Goal: Task Accomplishment & Management: Manage account settings

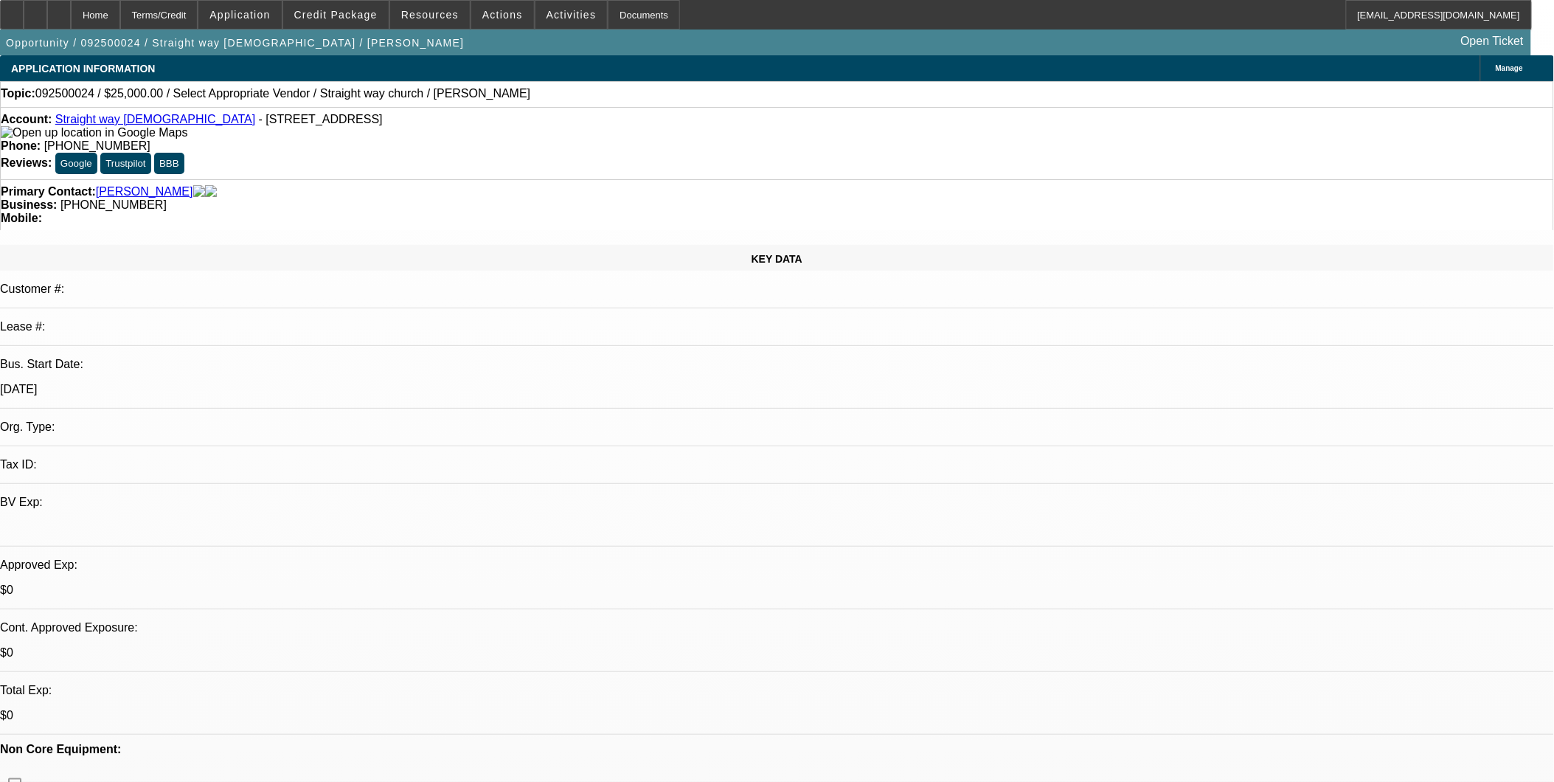
select select "0"
select select "2"
select select "0.1"
select select "1"
select select "2"
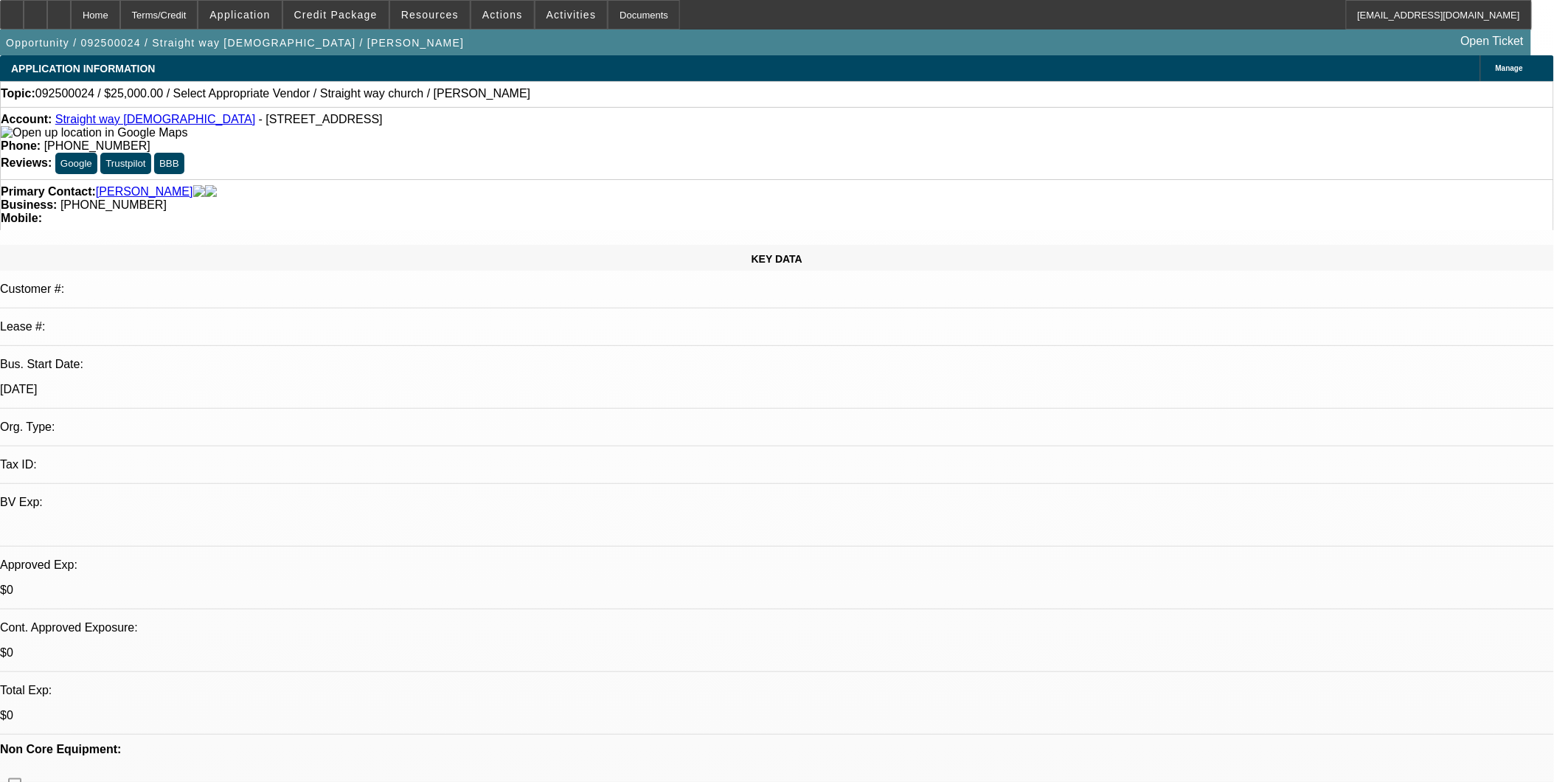
select select "4"
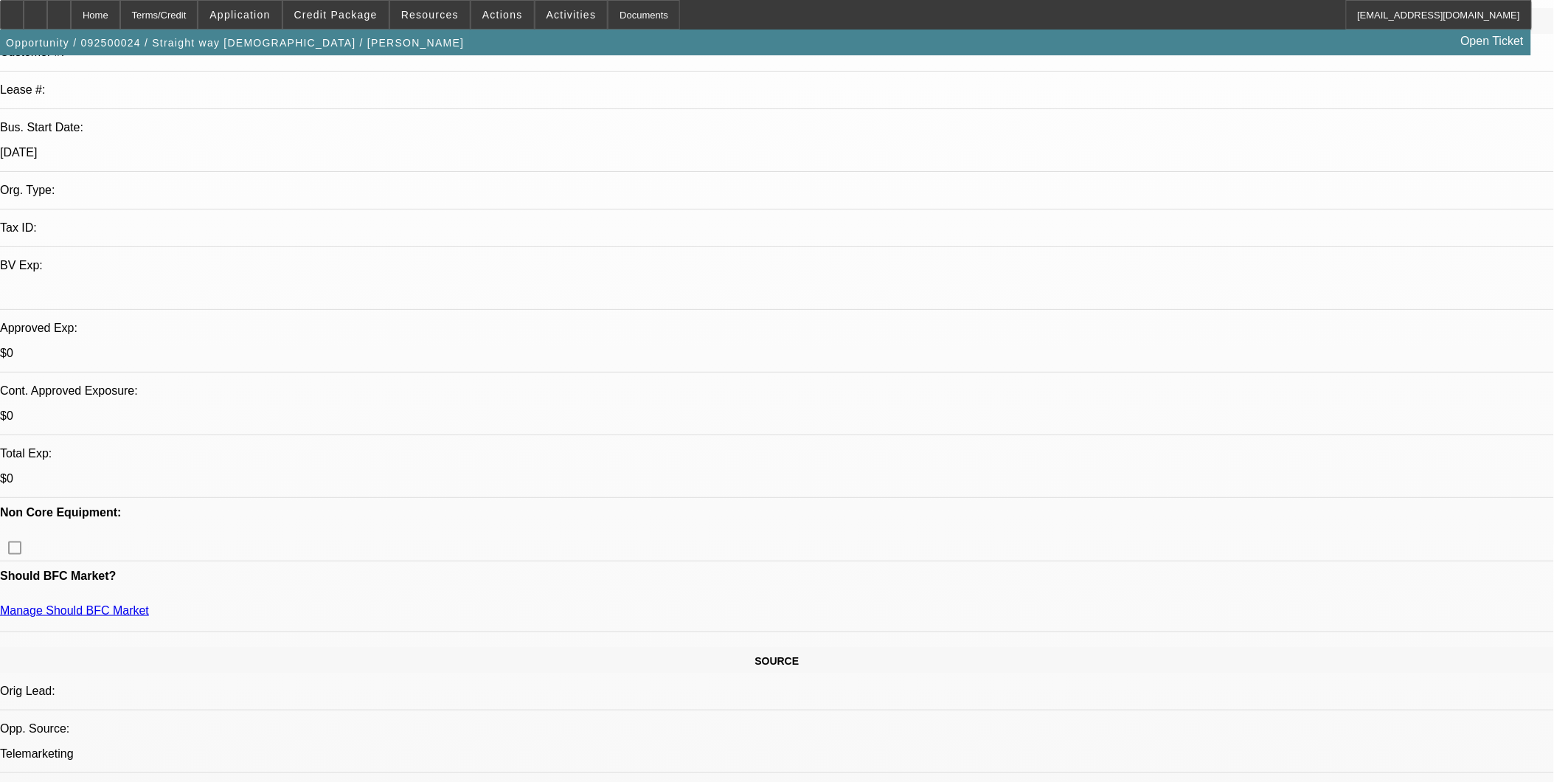
scroll to position [246, 0]
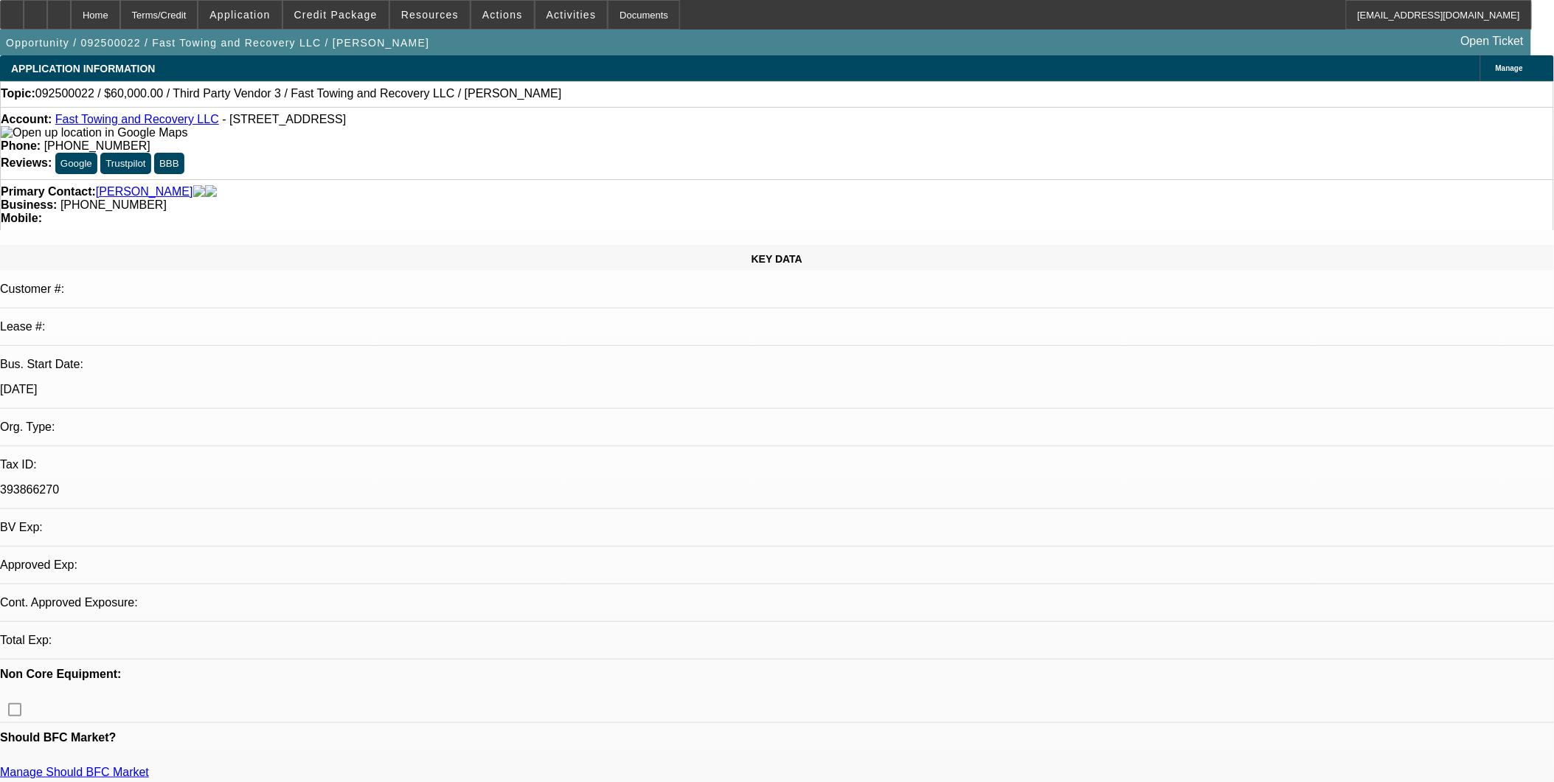
select select "0"
select select "2"
select select "0.1"
select select "4"
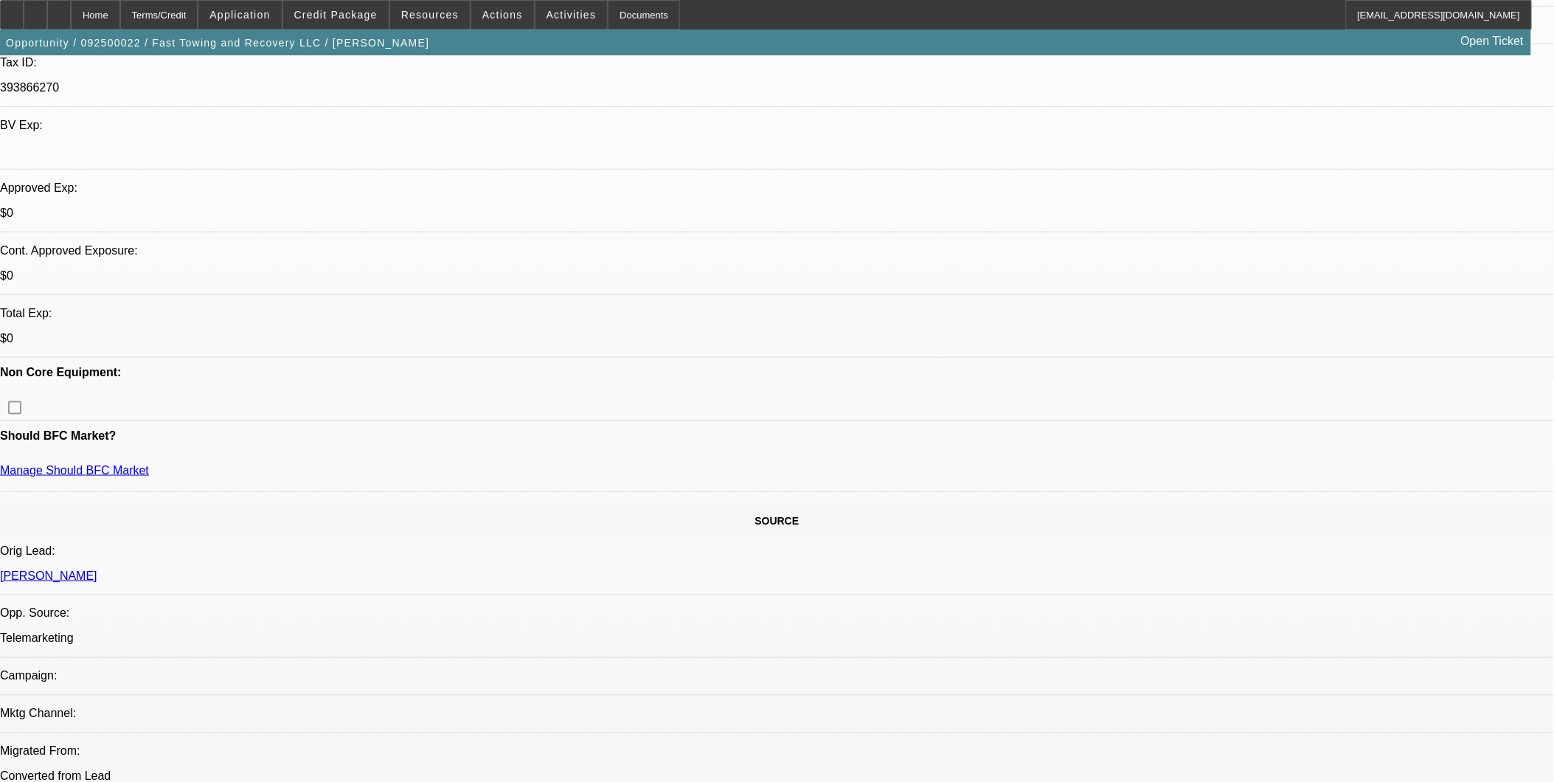
scroll to position [409, 0]
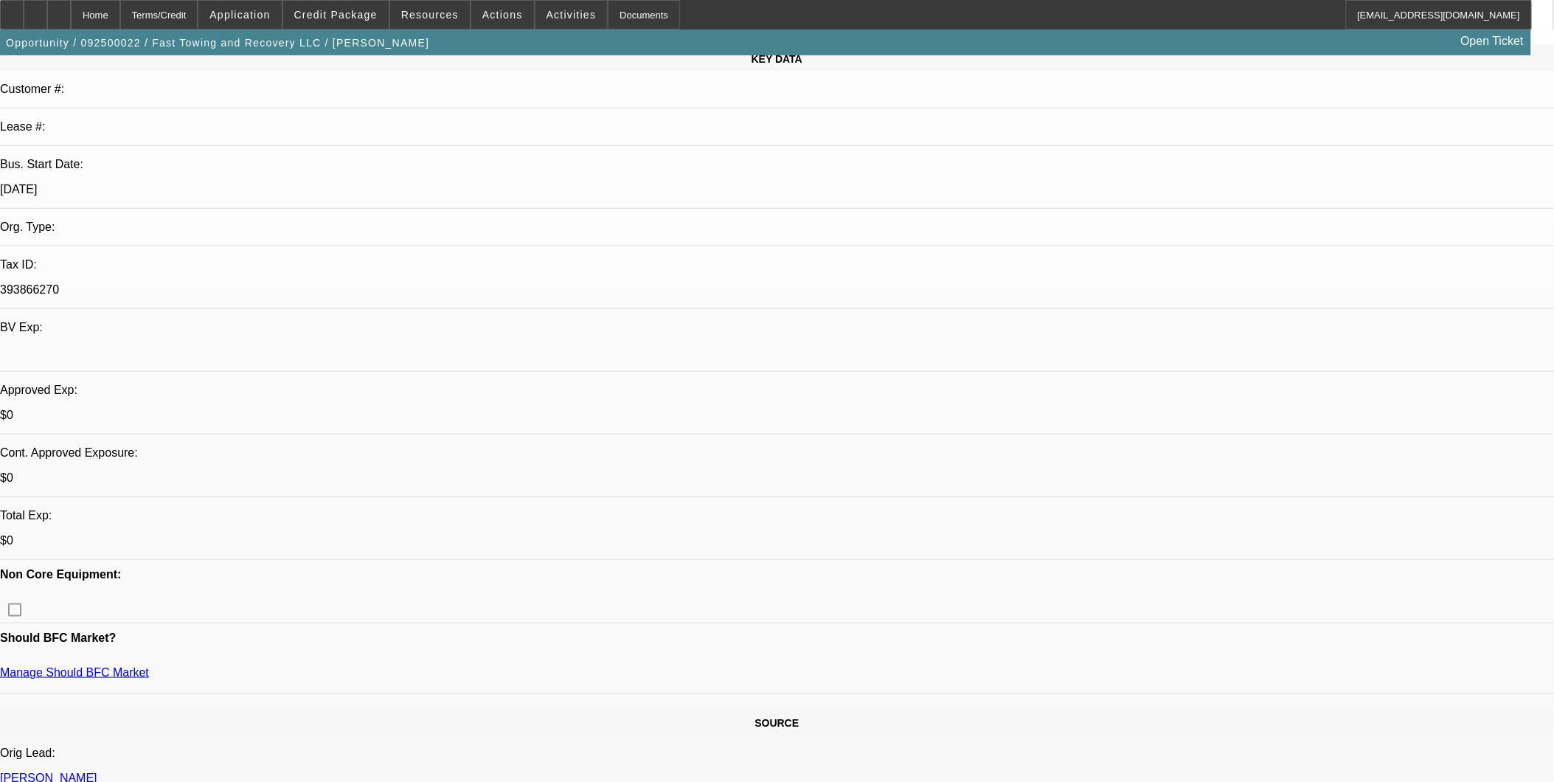
scroll to position [0, 0]
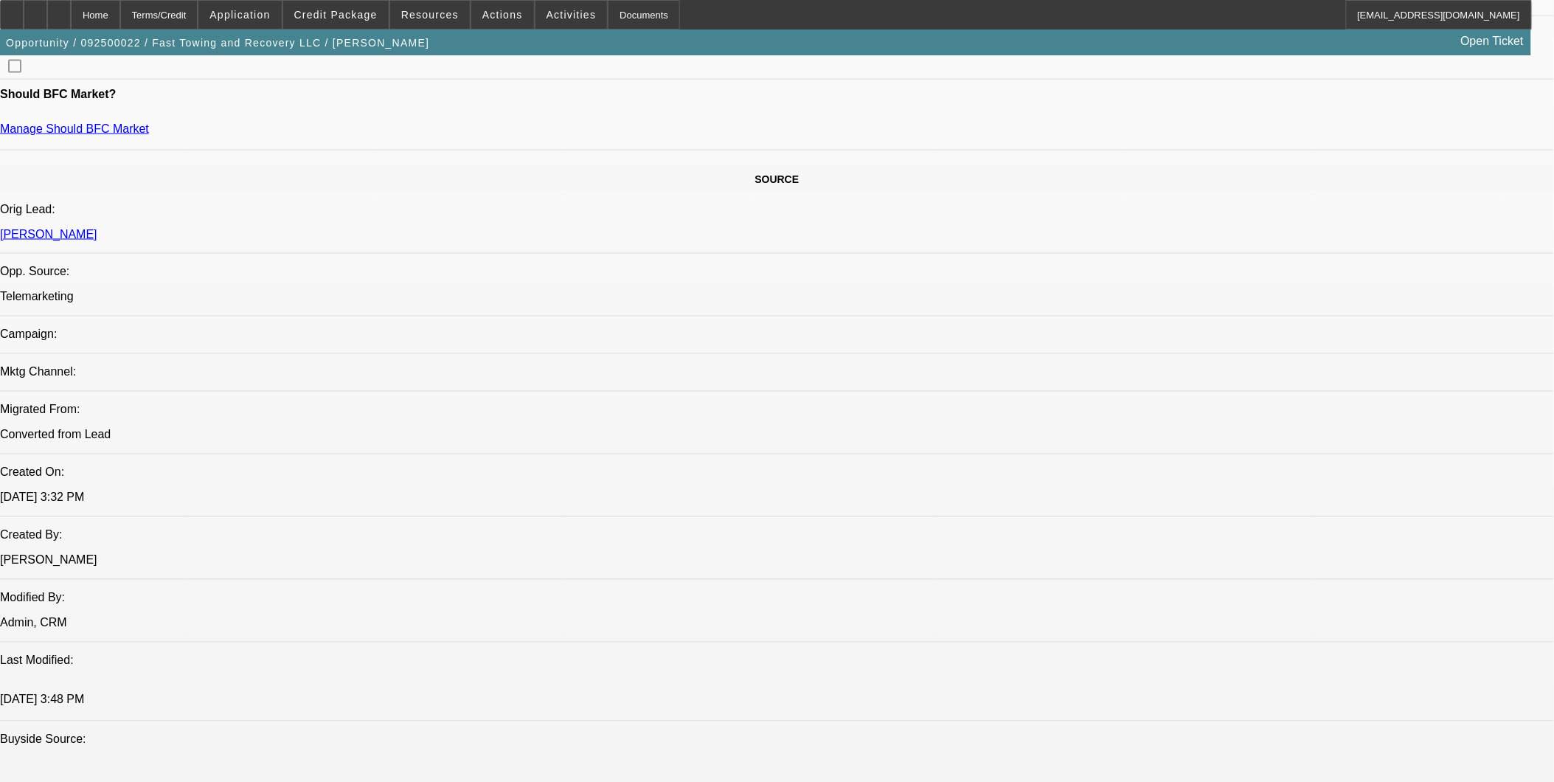
scroll to position [491, 0]
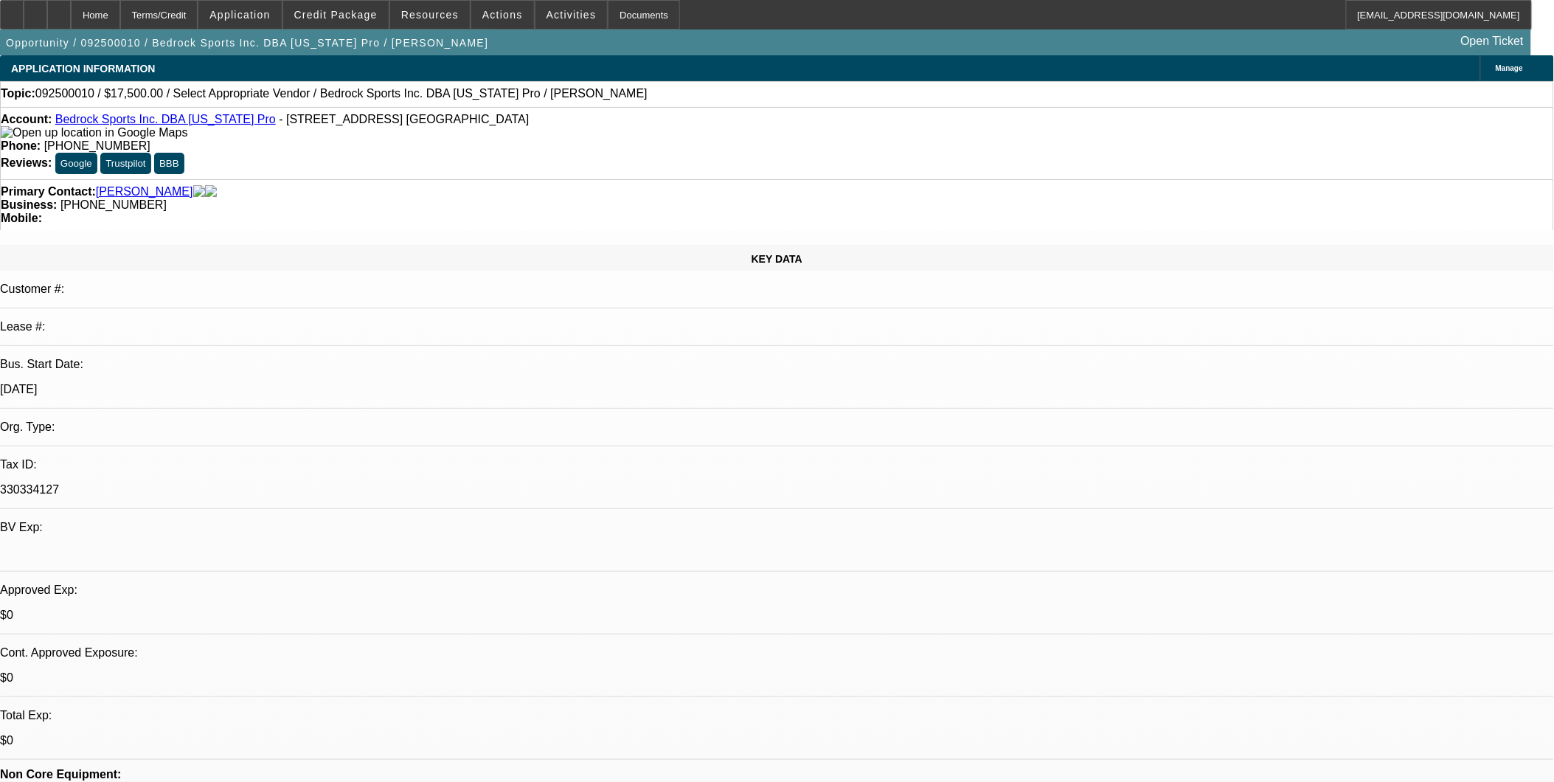
select select "0"
select select "2"
select select "0.1"
select select "1"
select select "2"
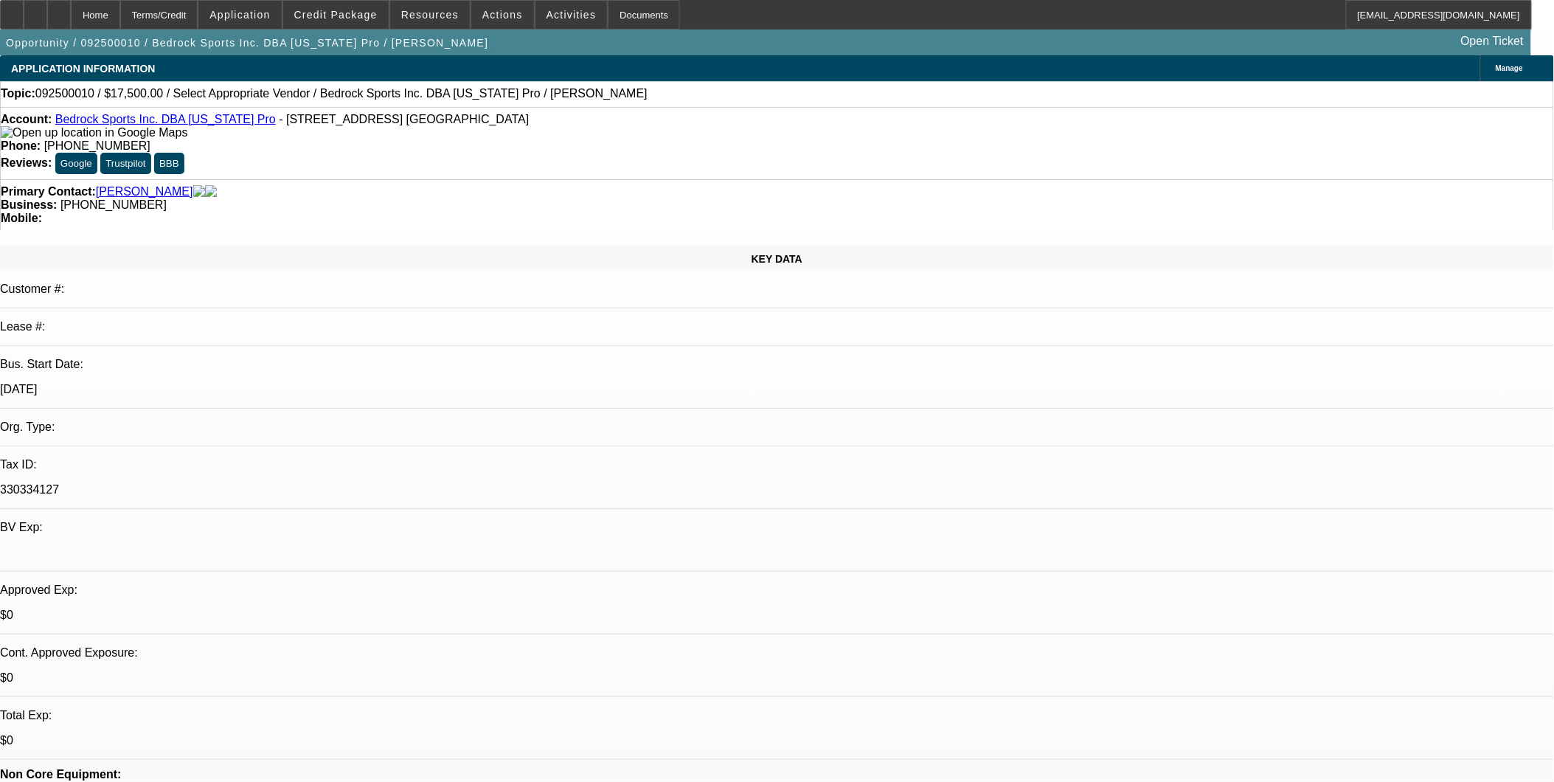
select select "4"
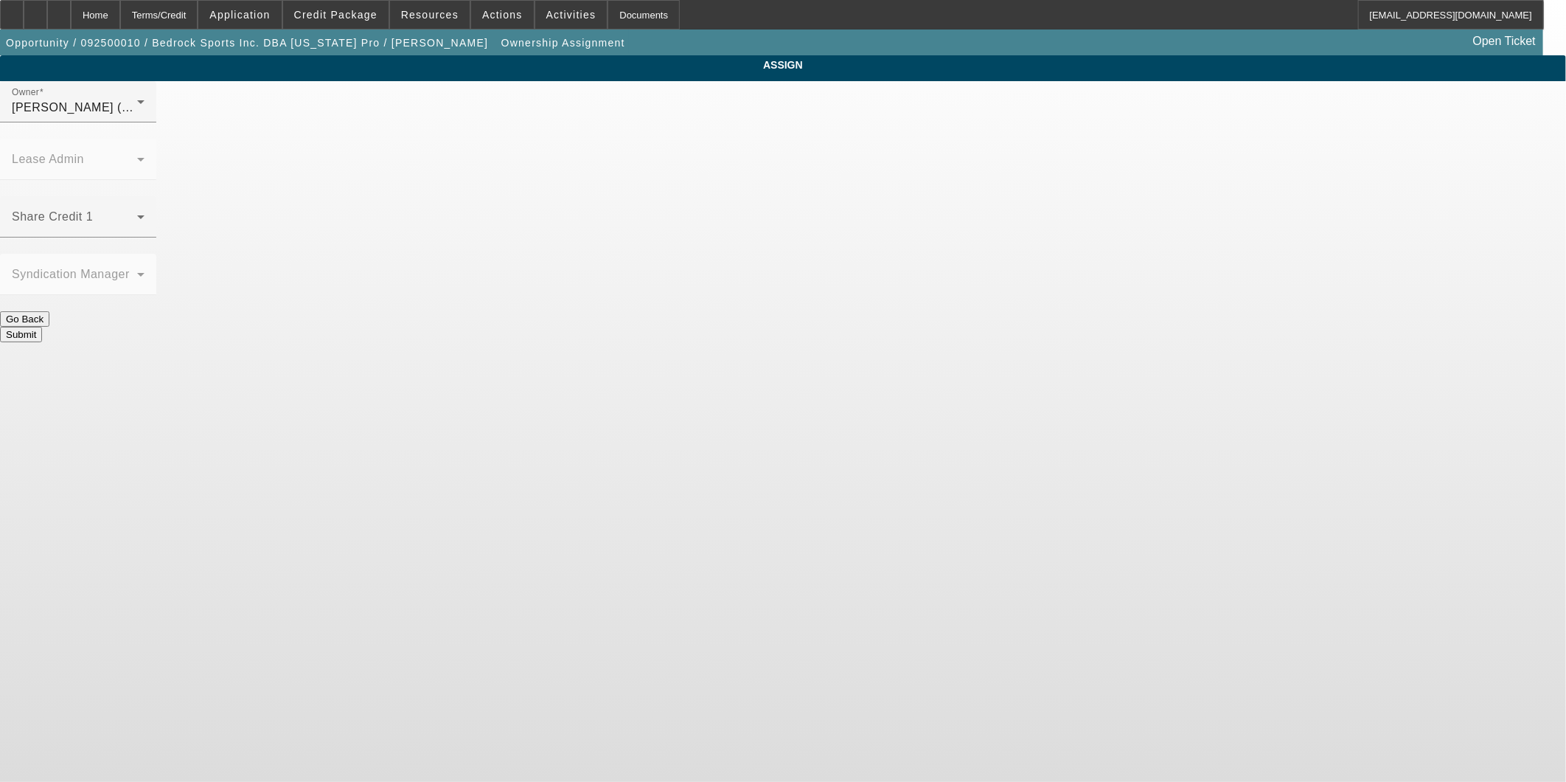
click at [596, 417] on body "Home Terms/Credit Application Credit Package Resources Actions Activities Docum…" at bounding box center [783, 391] width 1566 height 782
click at [137, 117] on div "[PERSON_NAME] (Lvl 1)" at bounding box center [74, 108] width 125 height 18
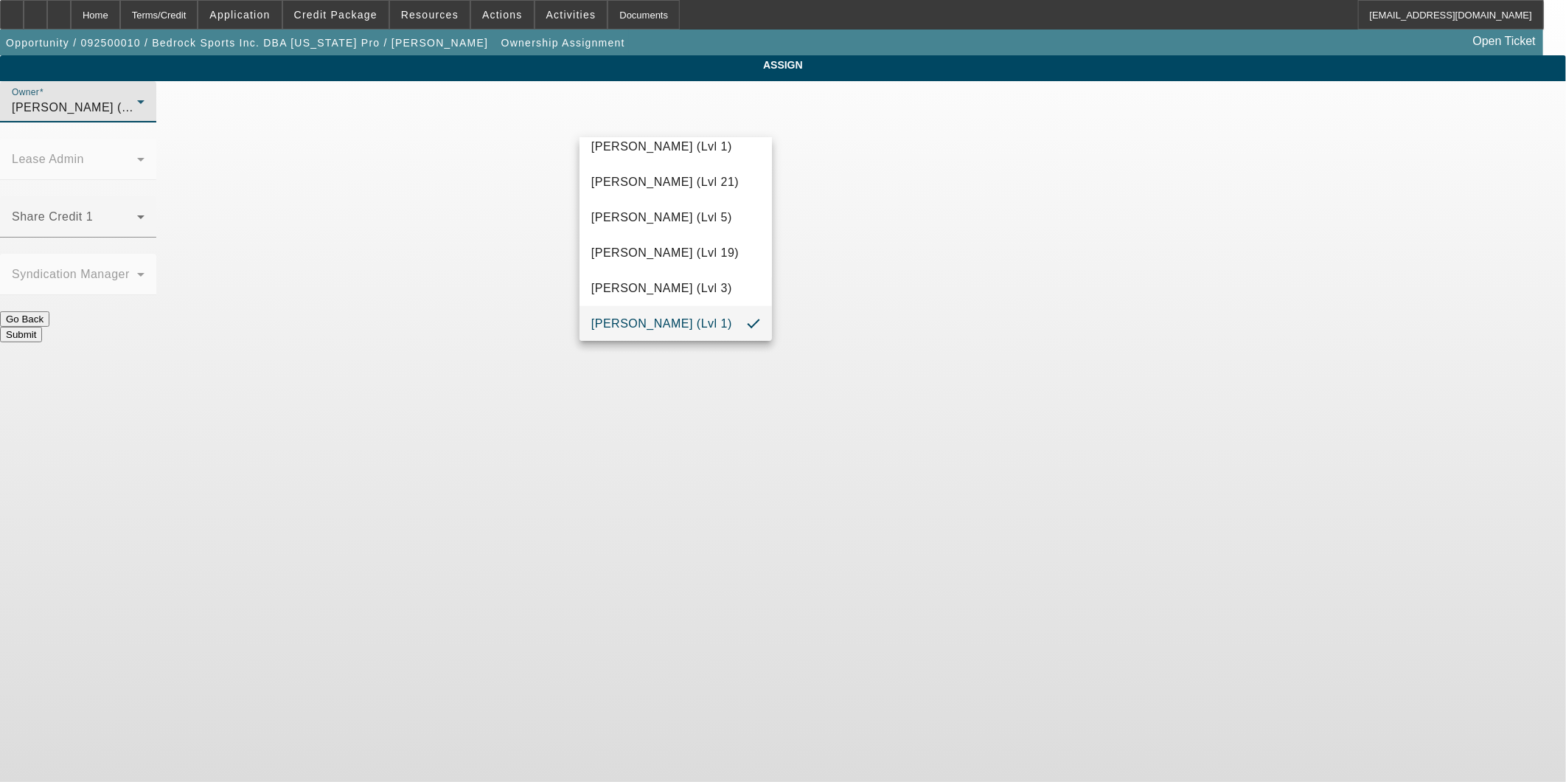
scroll to position [2032, 0]
click at [640, 322] on span "[PERSON_NAME] (Lvl 6)" at bounding box center [661, 325] width 141 height 18
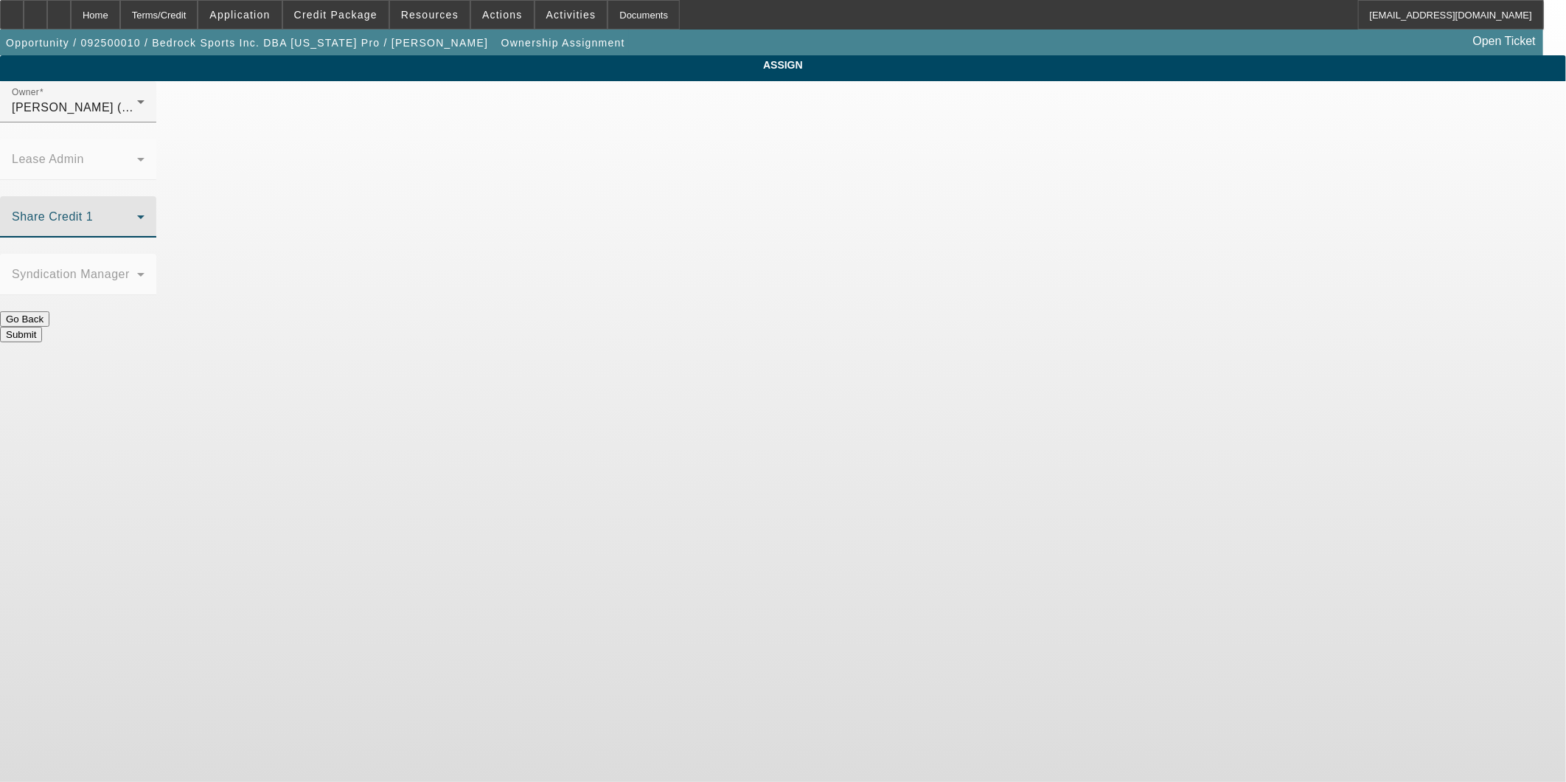
click at [137, 214] on span at bounding box center [74, 223] width 125 height 18
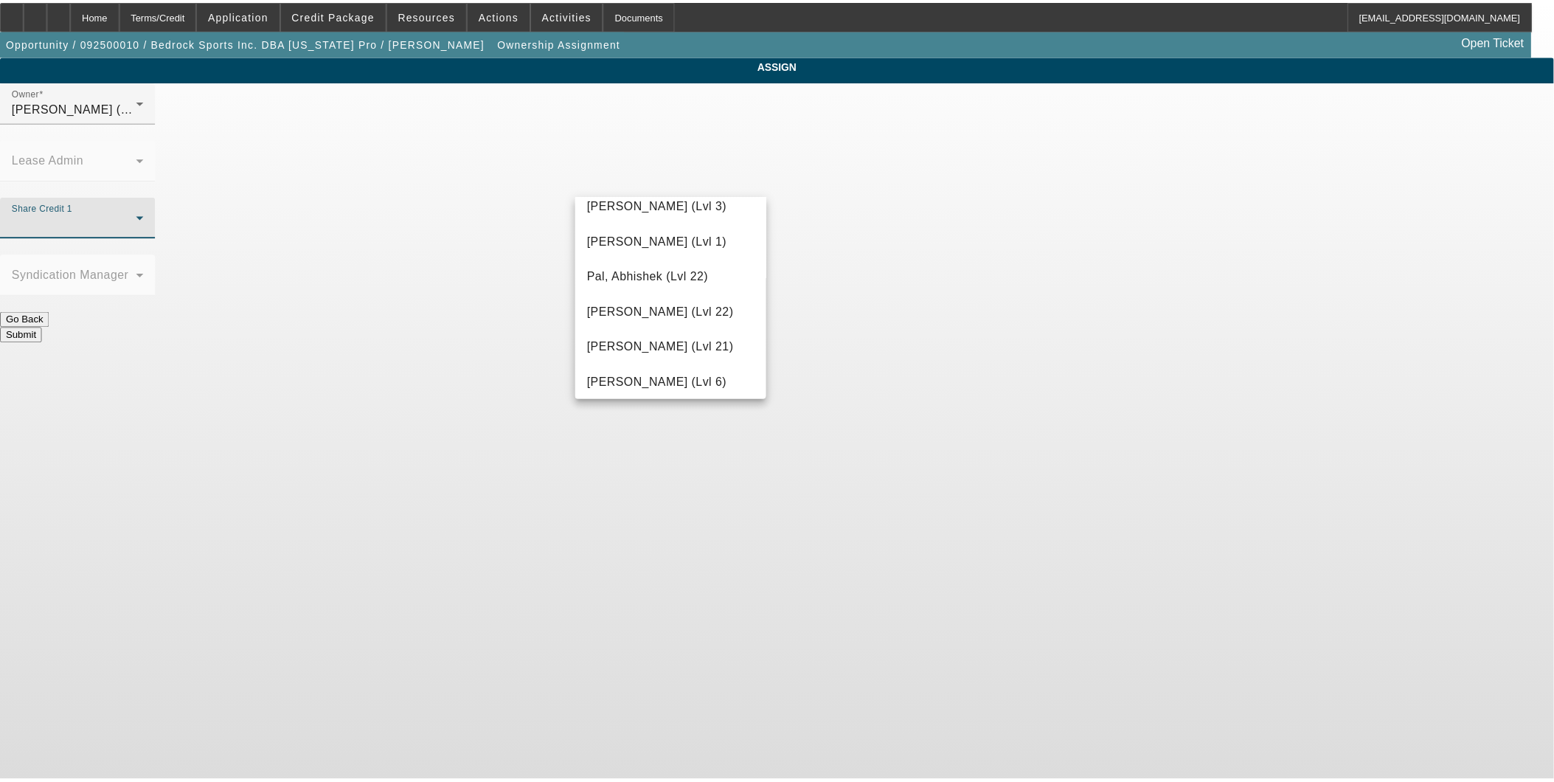
scroll to position [1385, 0]
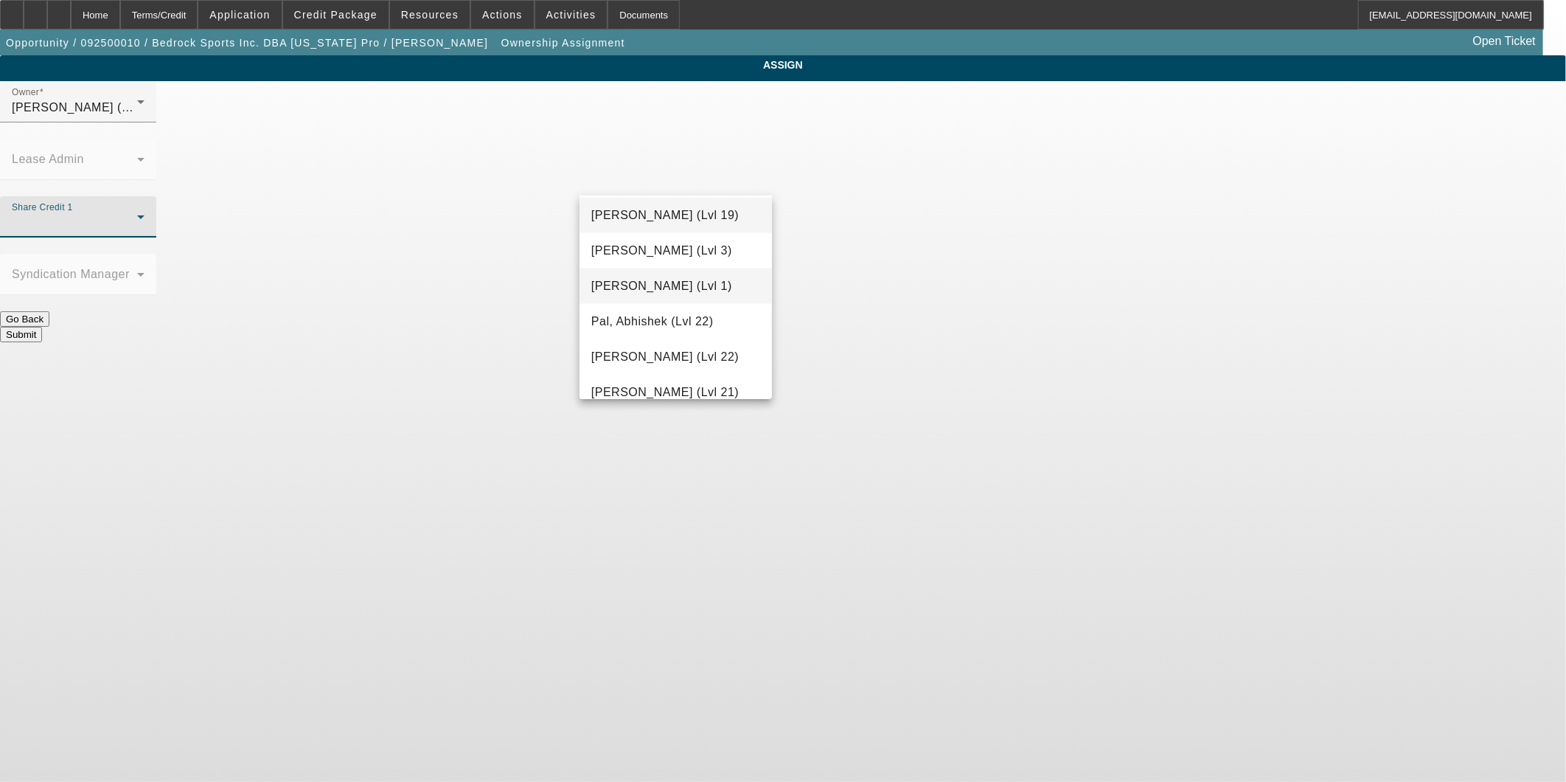
click at [674, 288] on span "O'Malley, Ryan (Lvl 1)" at bounding box center [661, 286] width 141 height 18
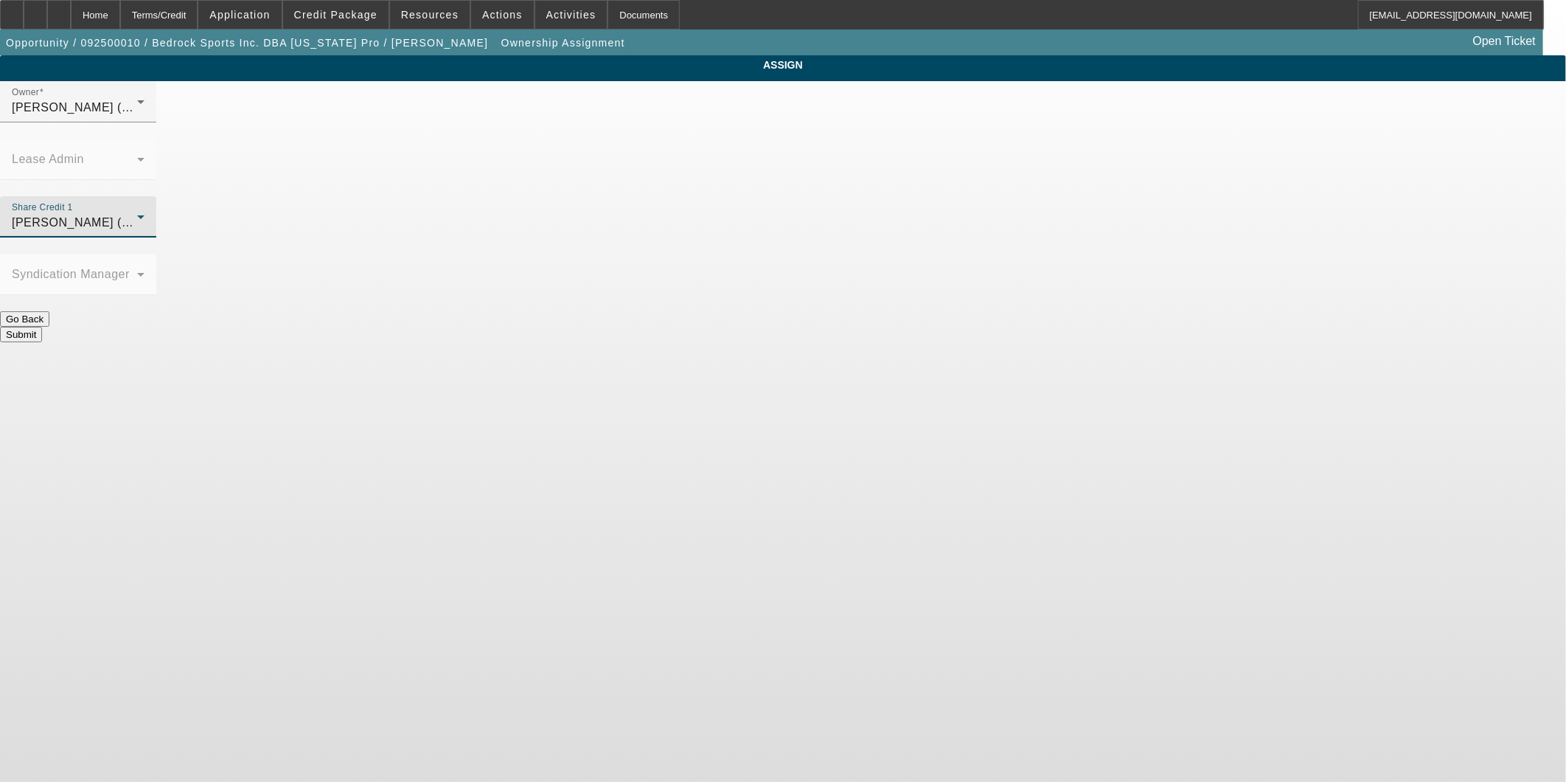
click at [42, 327] on button "Submit" at bounding box center [21, 334] width 42 height 15
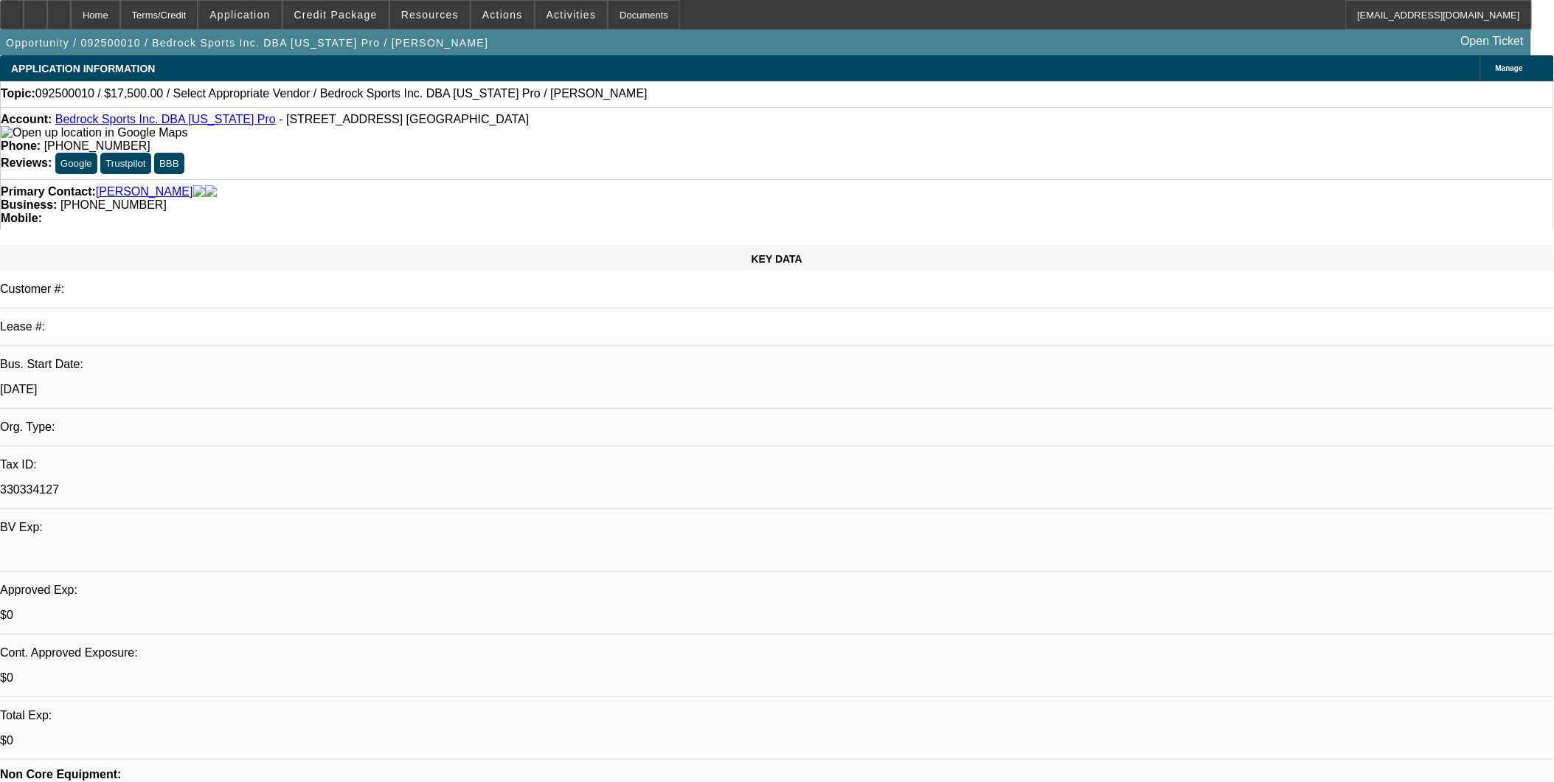
select select "0"
select select "2"
select select "0.1"
select select "4"
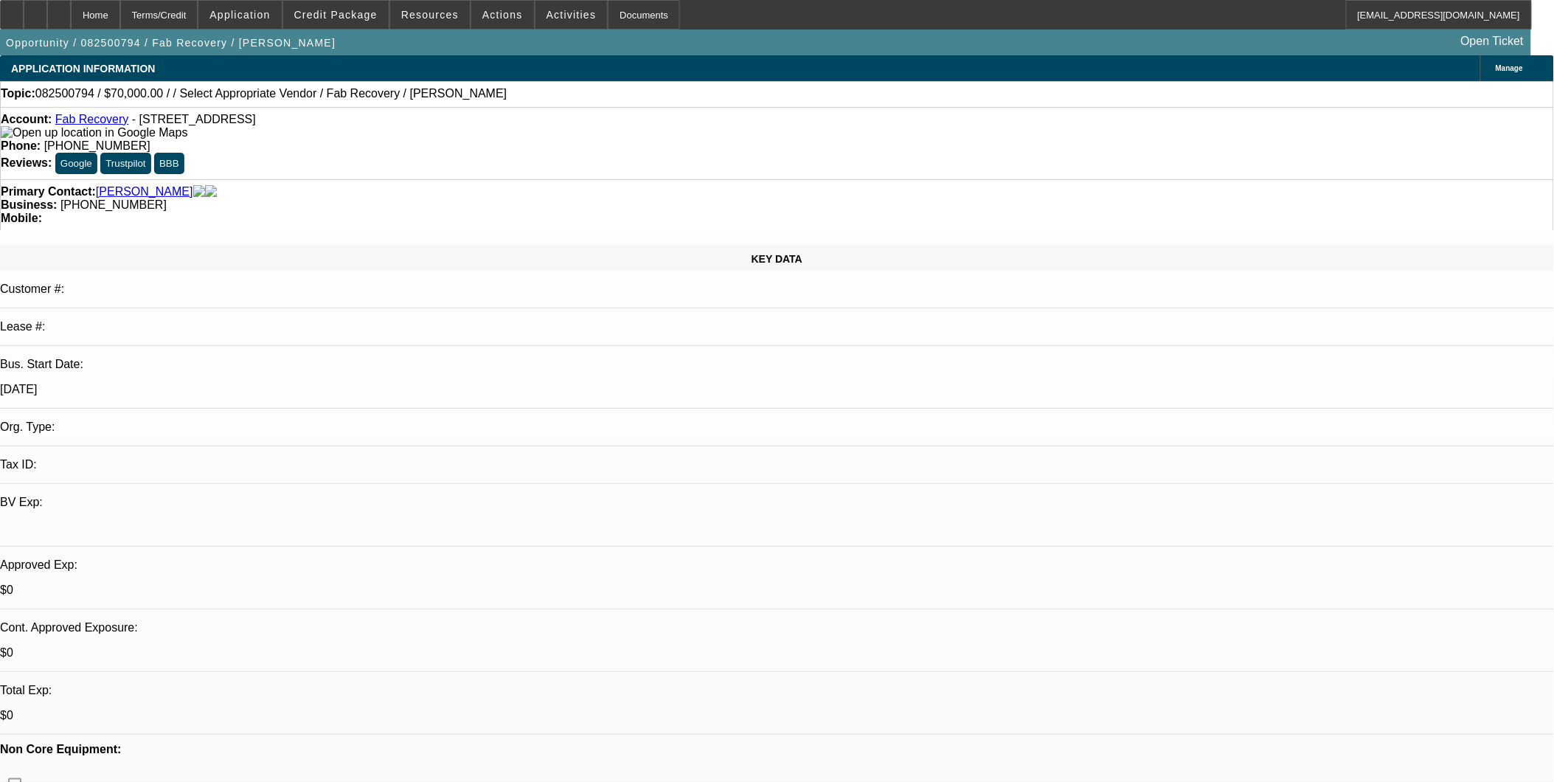
select select "0"
select select "2"
select select "0.1"
select select "4"
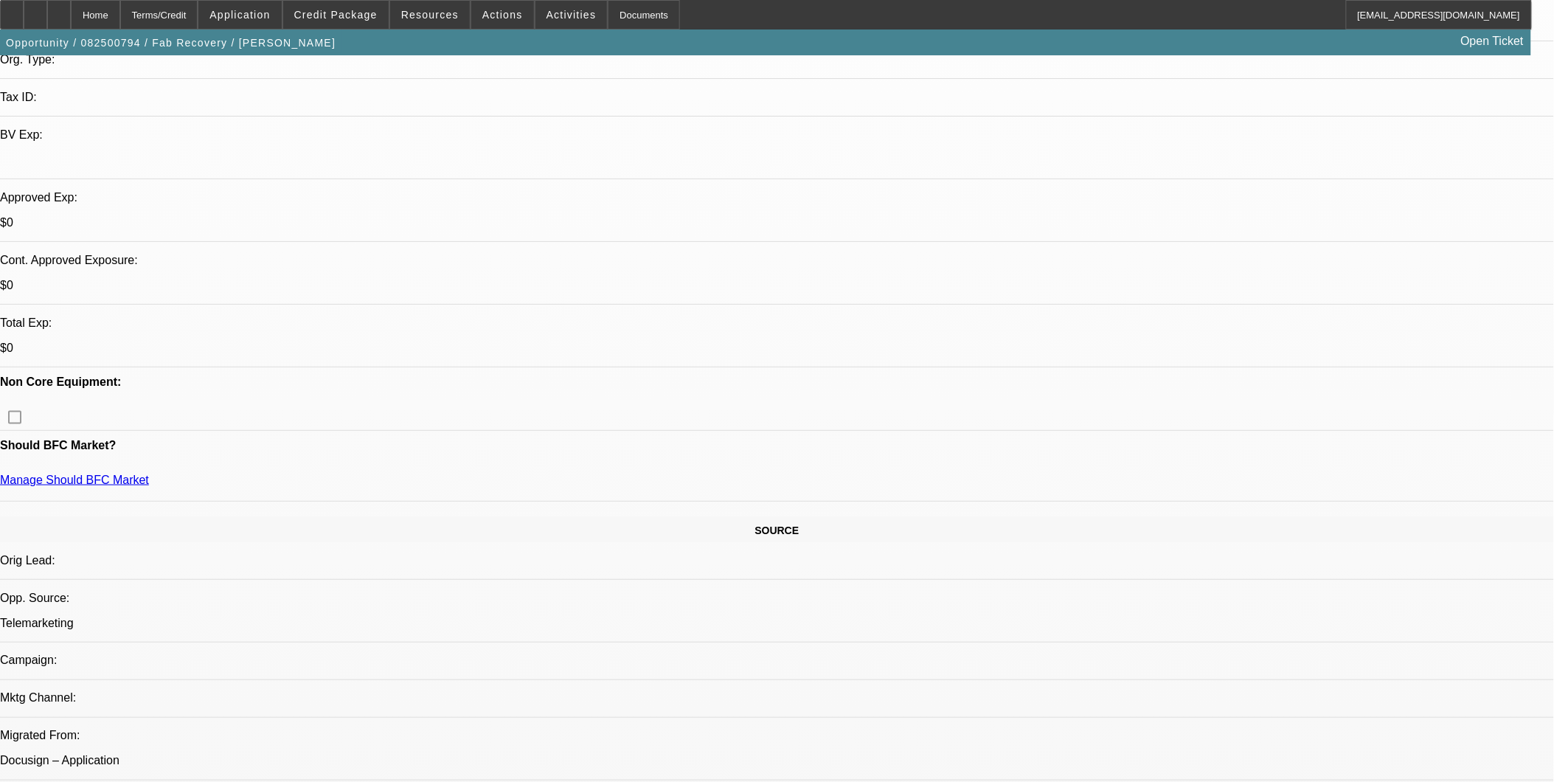
scroll to position [409, 0]
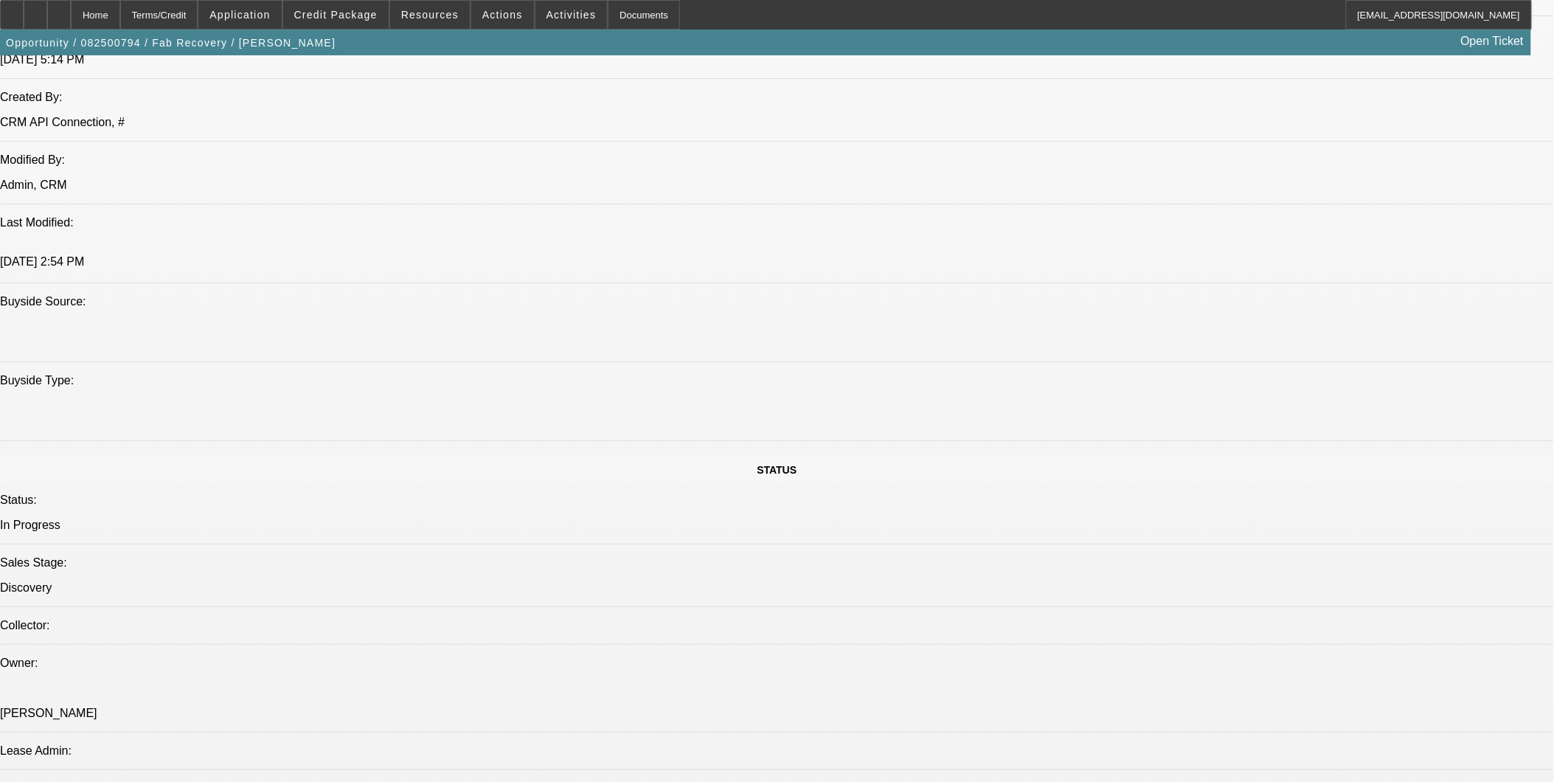
scroll to position [1147, 0]
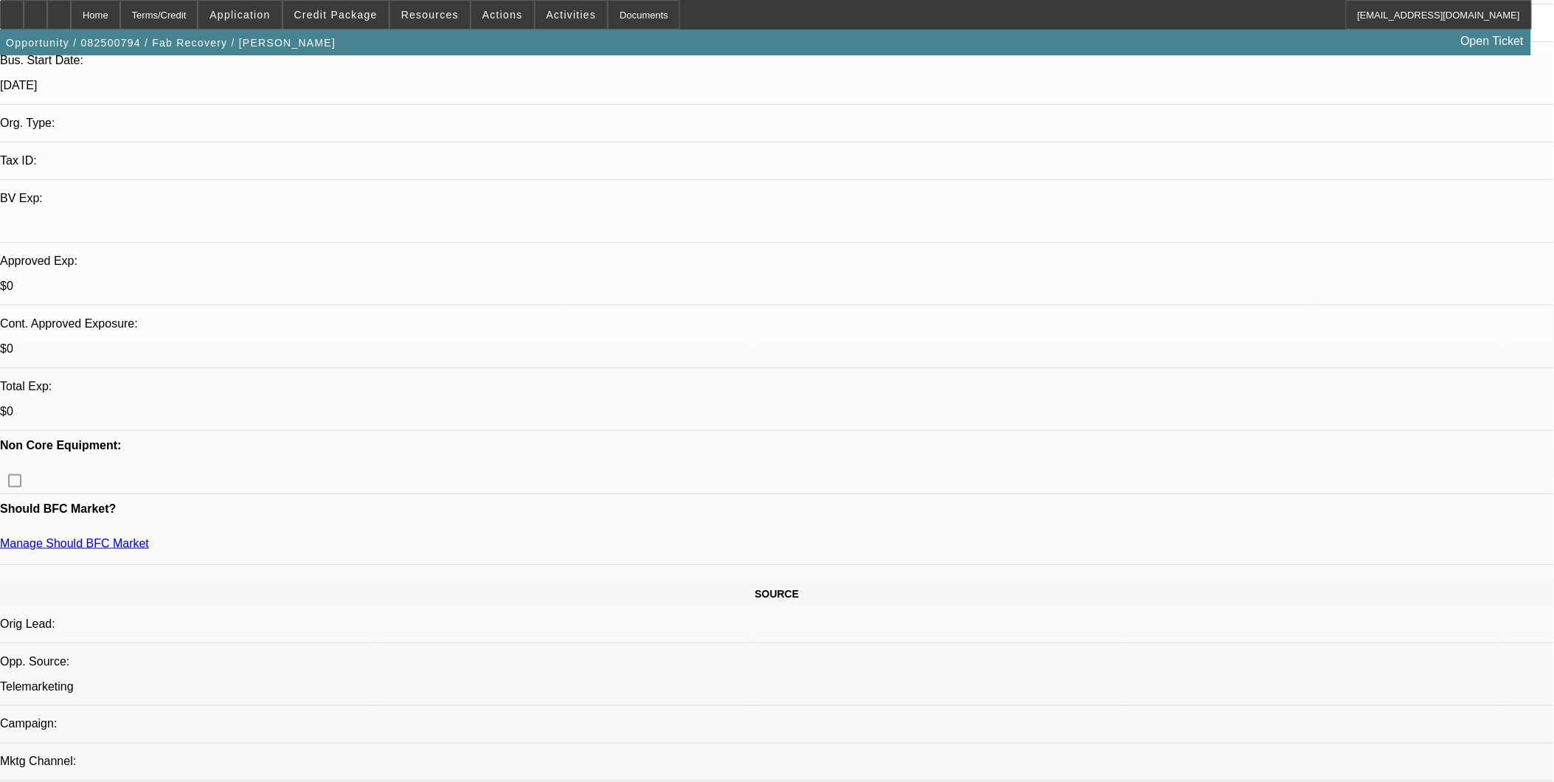
scroll to position [0, 0]
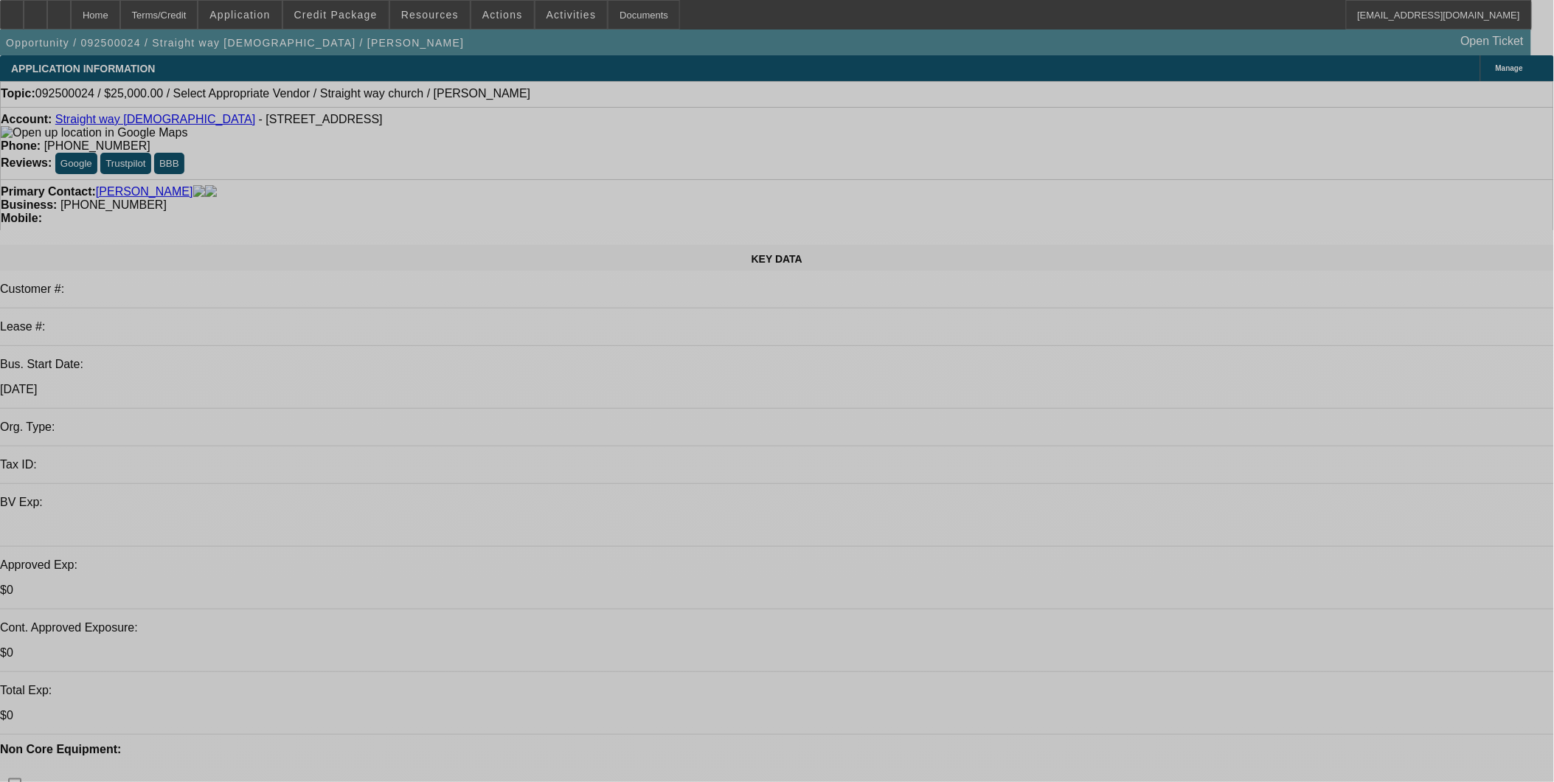
select select "0"
select select "2"
select select "0.1"
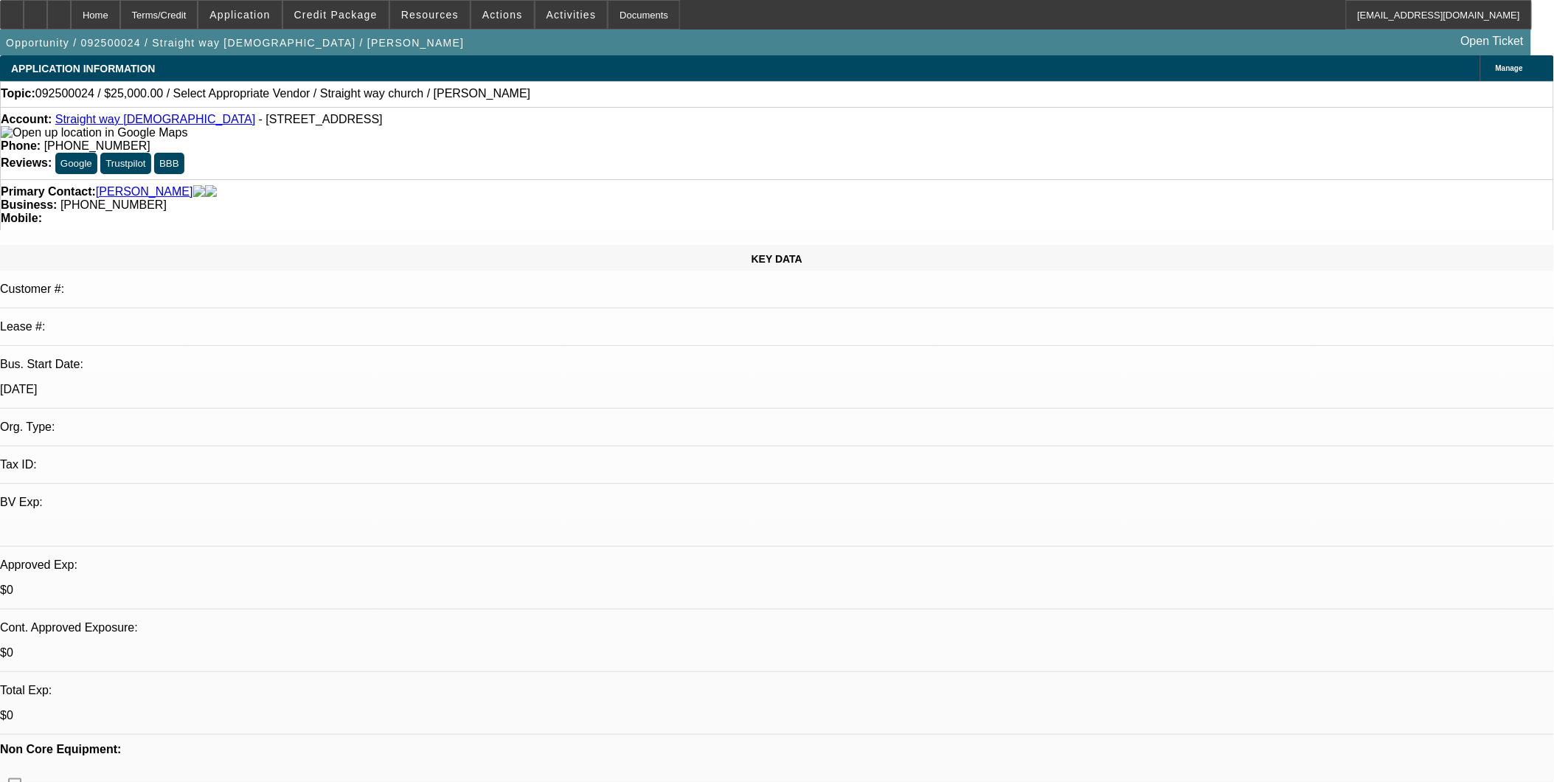
select select "1"
select select "2"
select select "4"
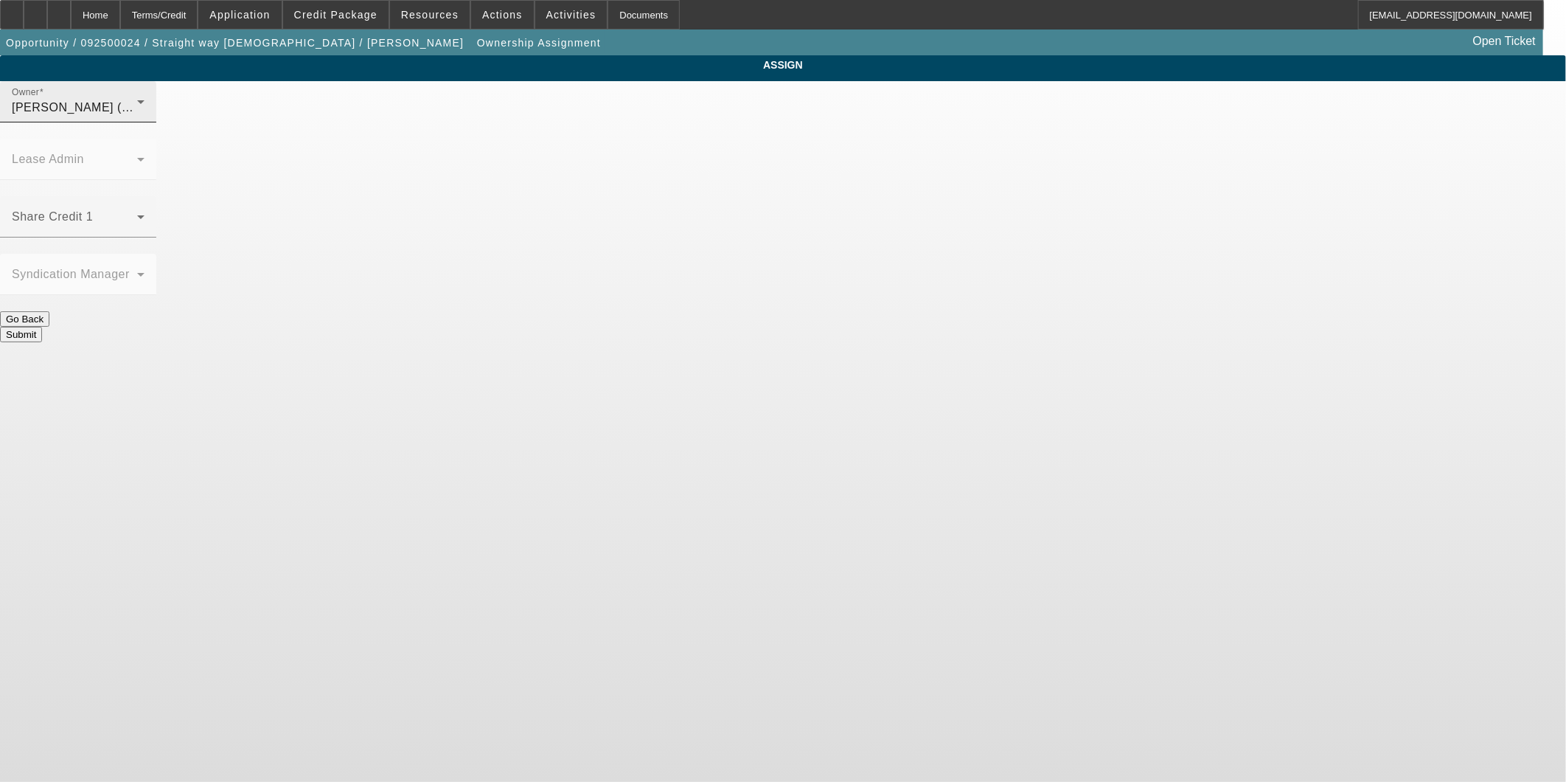
click at [137, 117] on div "O'Malley, Ryan (Lvl 1)" at bounding box center [74, 108] width 125 height 18
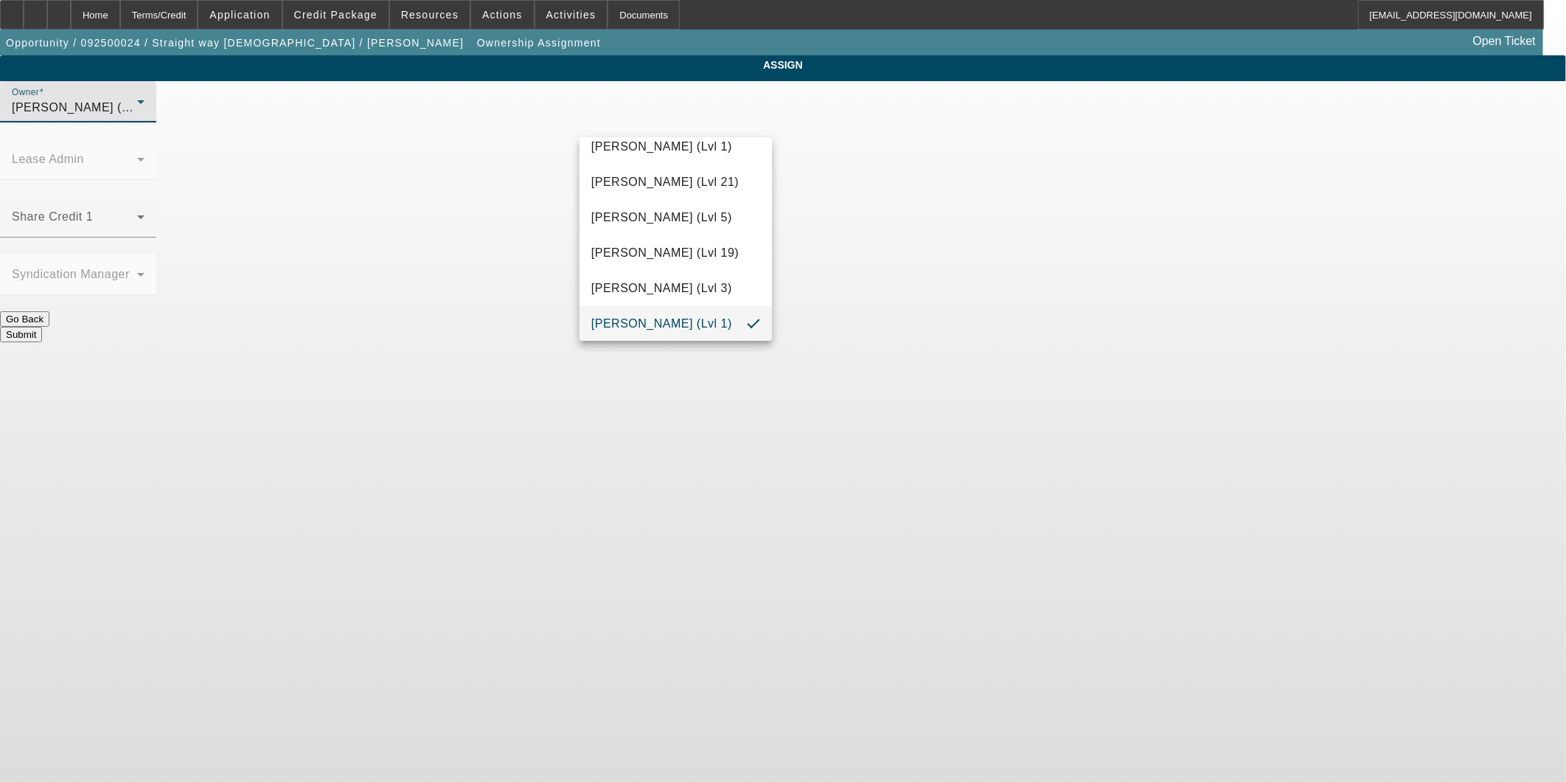
scroll to position [359, 0]
click at [695, 147] on span "D'Aquila, Philip (Lvl 6)" at bounding box center [661, 156] width 141 height 18
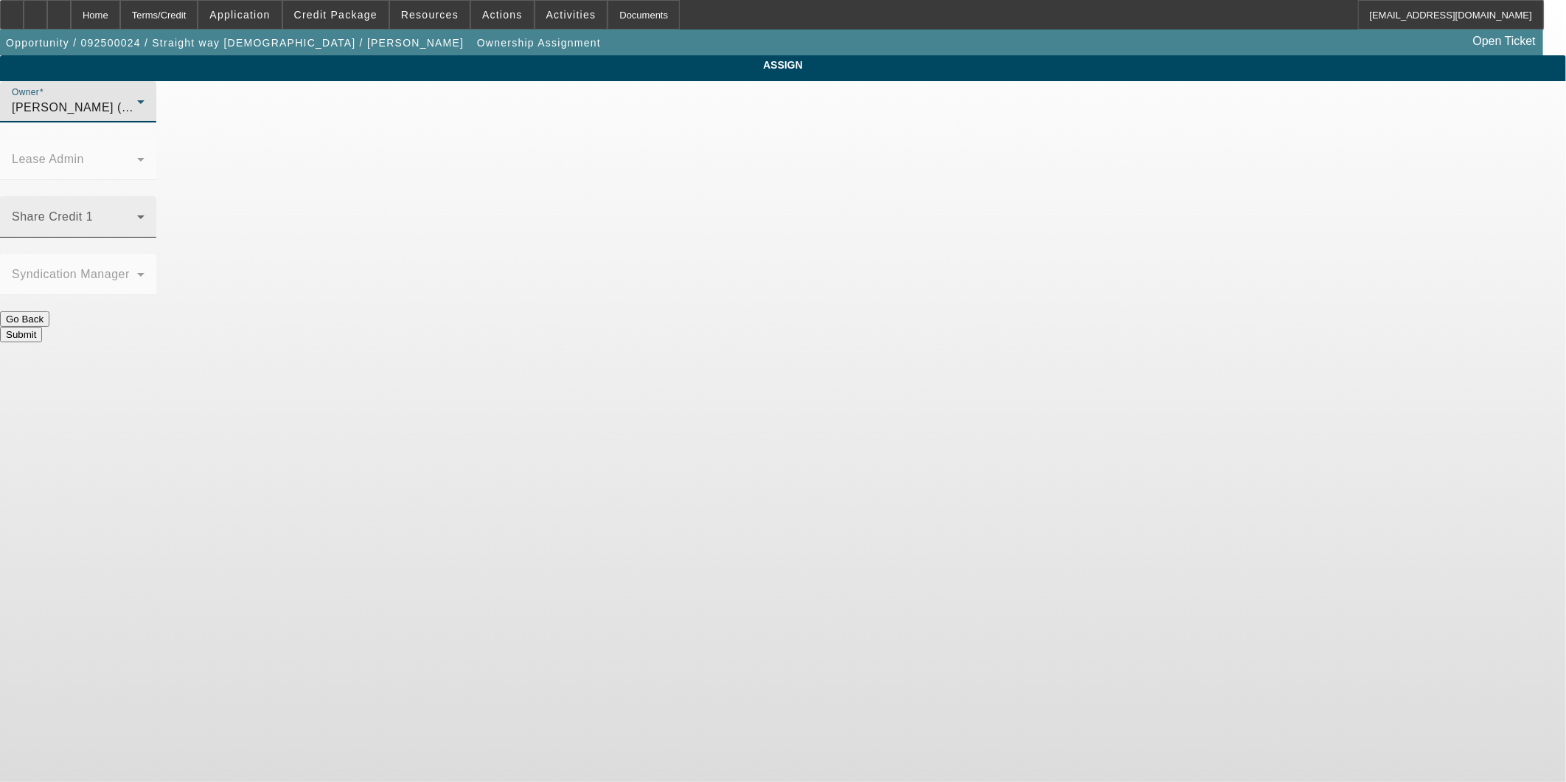
click at [145, 196] on div "Share Credit 1" at bounding box center [78, 216] width 133 height 41
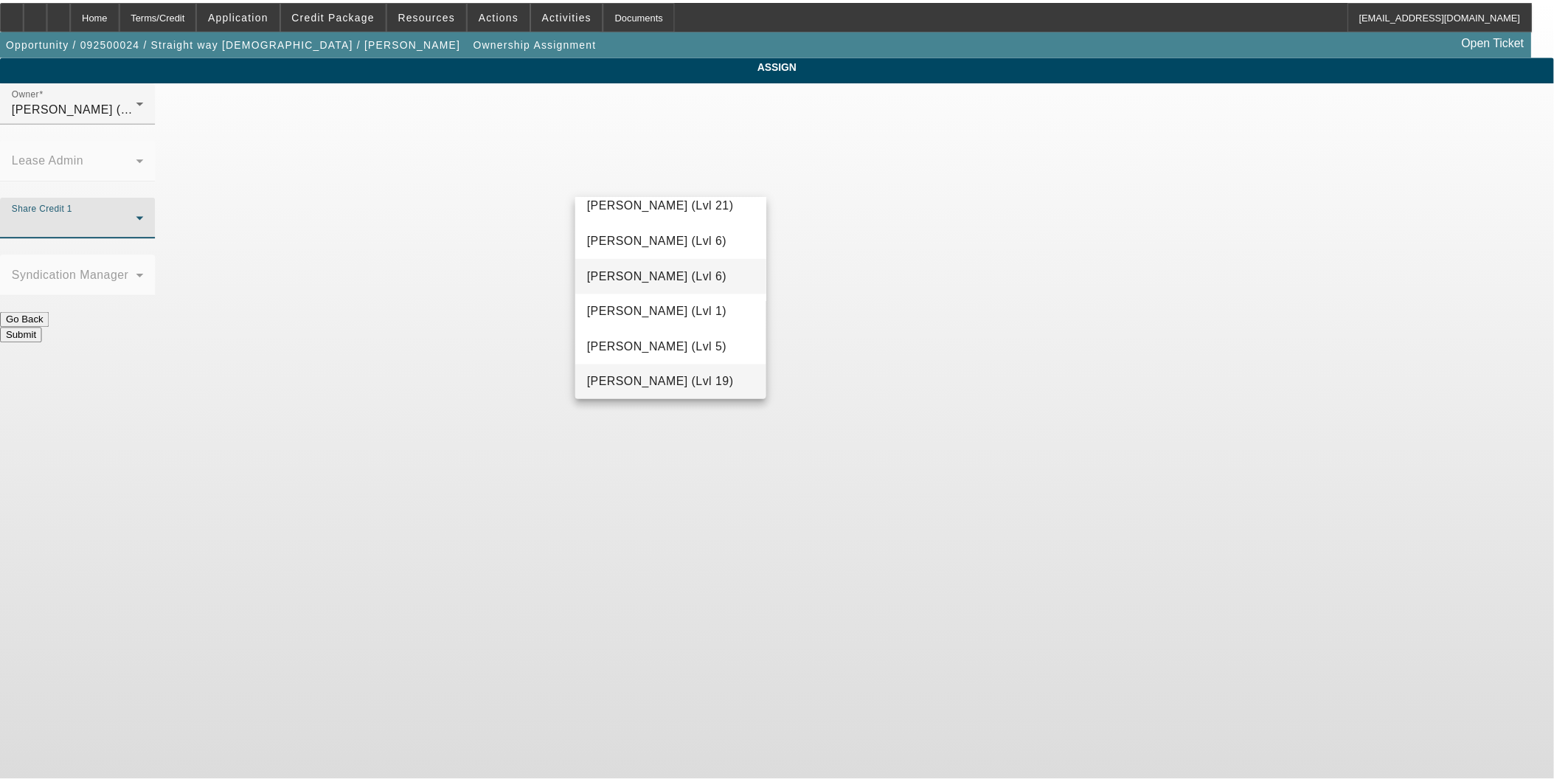
scroll to position [1300, 0]
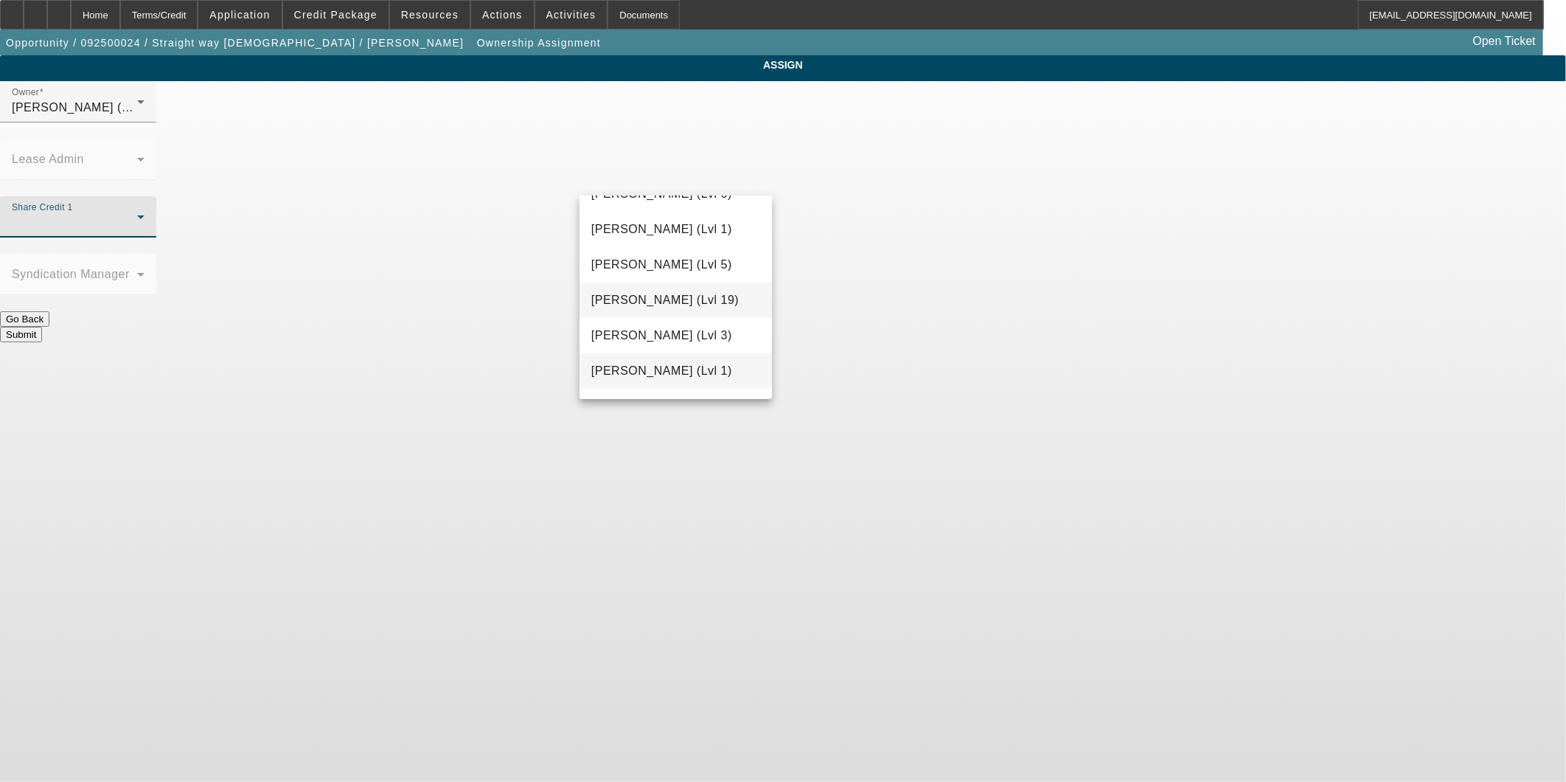
click at [645, 362] on span "[PERSON_NAME] (Lvl 1)" at bounding box center [661, 371] width 141 height 18
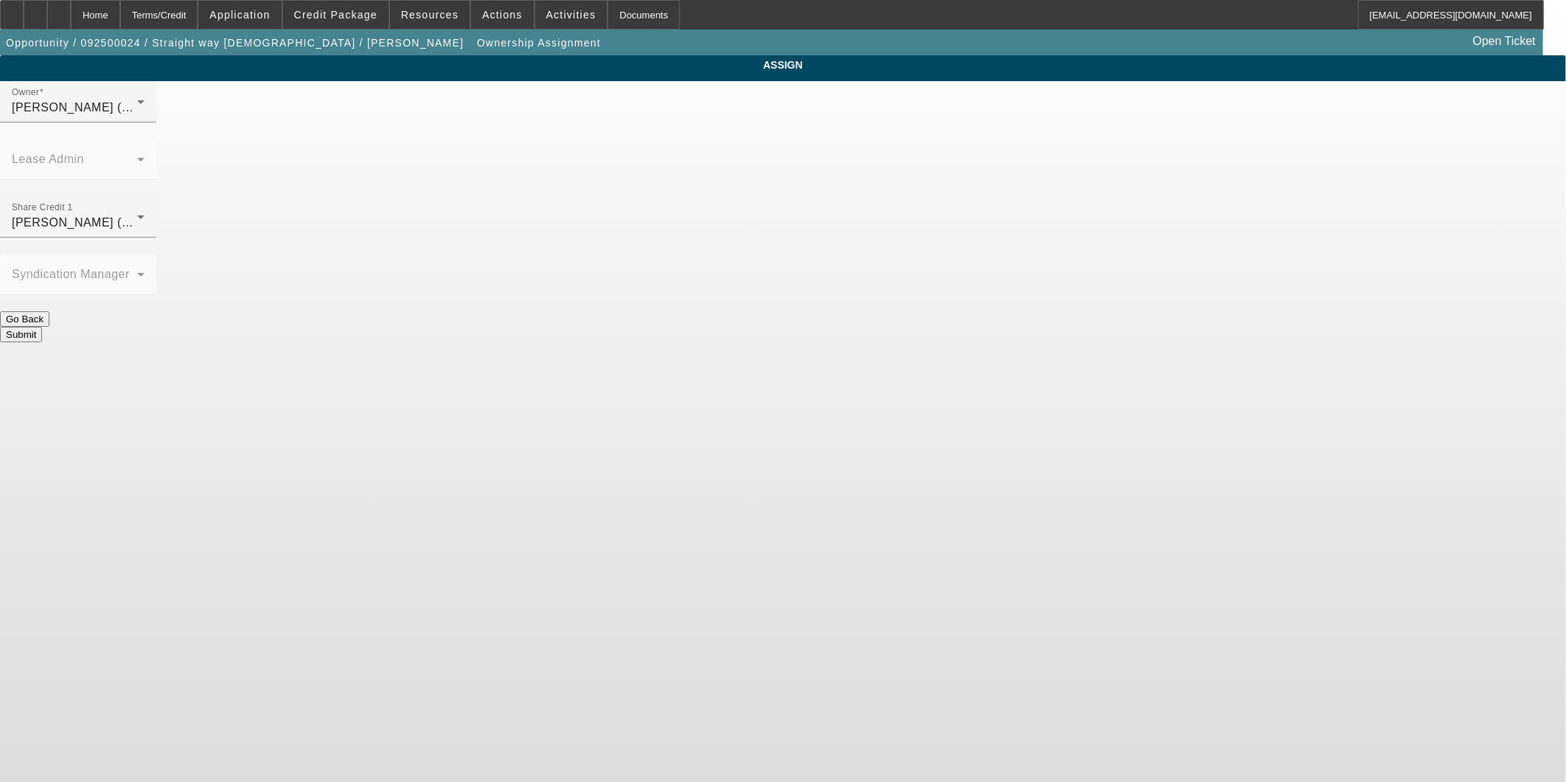
click at [42, 327] on button "Submit" at bounding box center [21, 334] width 42 height 15
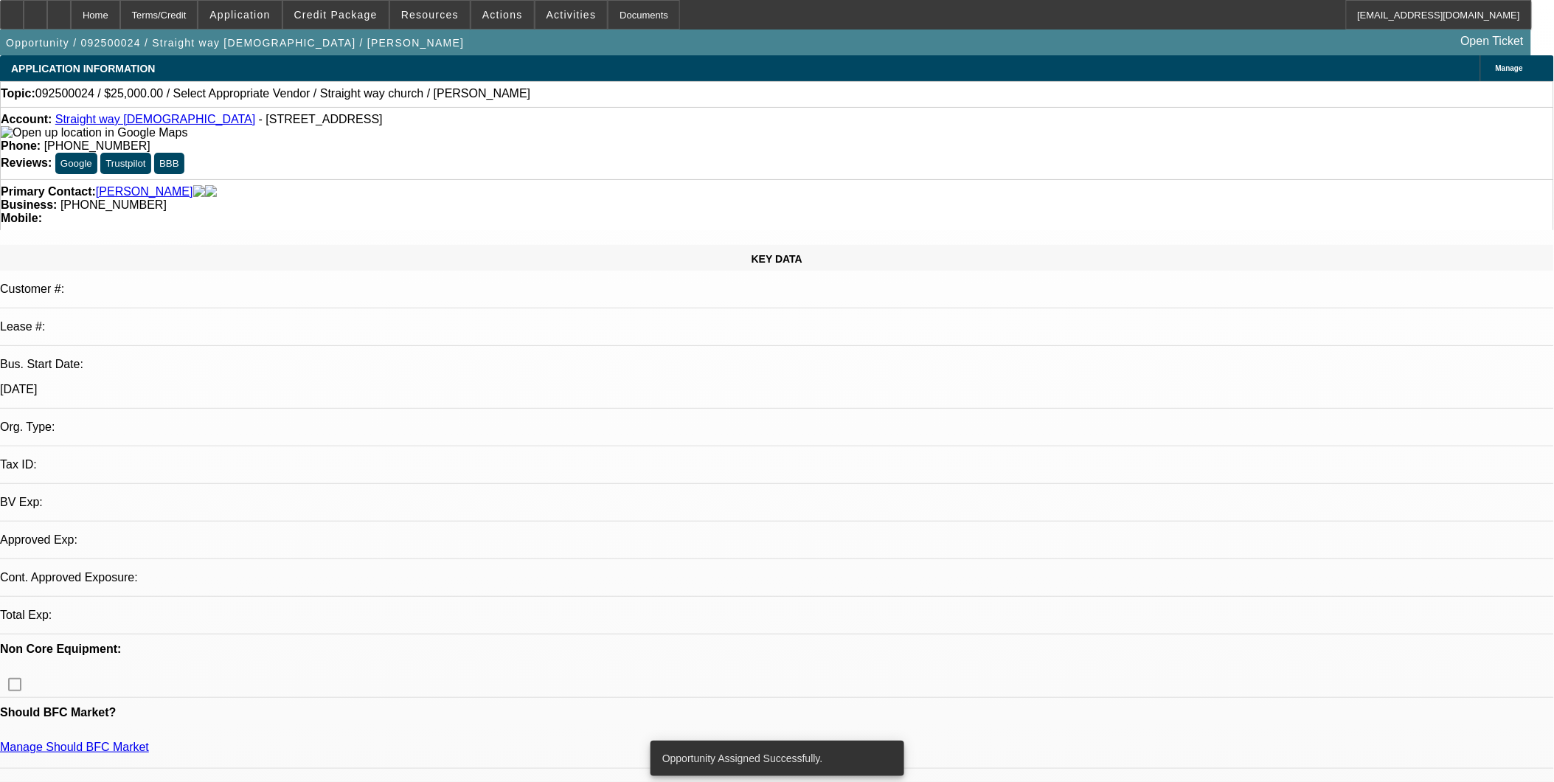
select select "0"
select select "2"
select select "0.1"
select select "4"
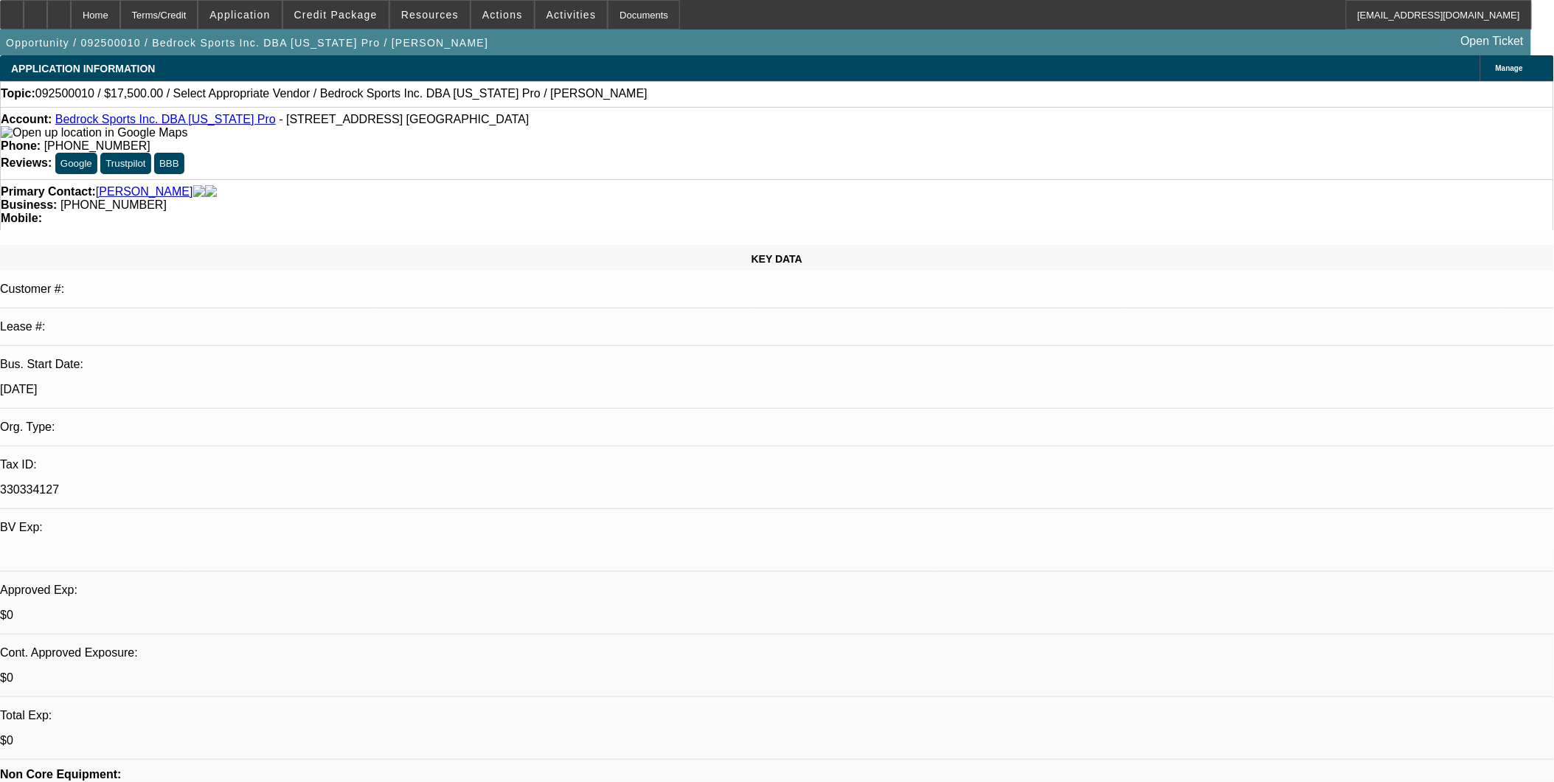
select select "0"
select select "2"
select select "0.1"
select select "4"
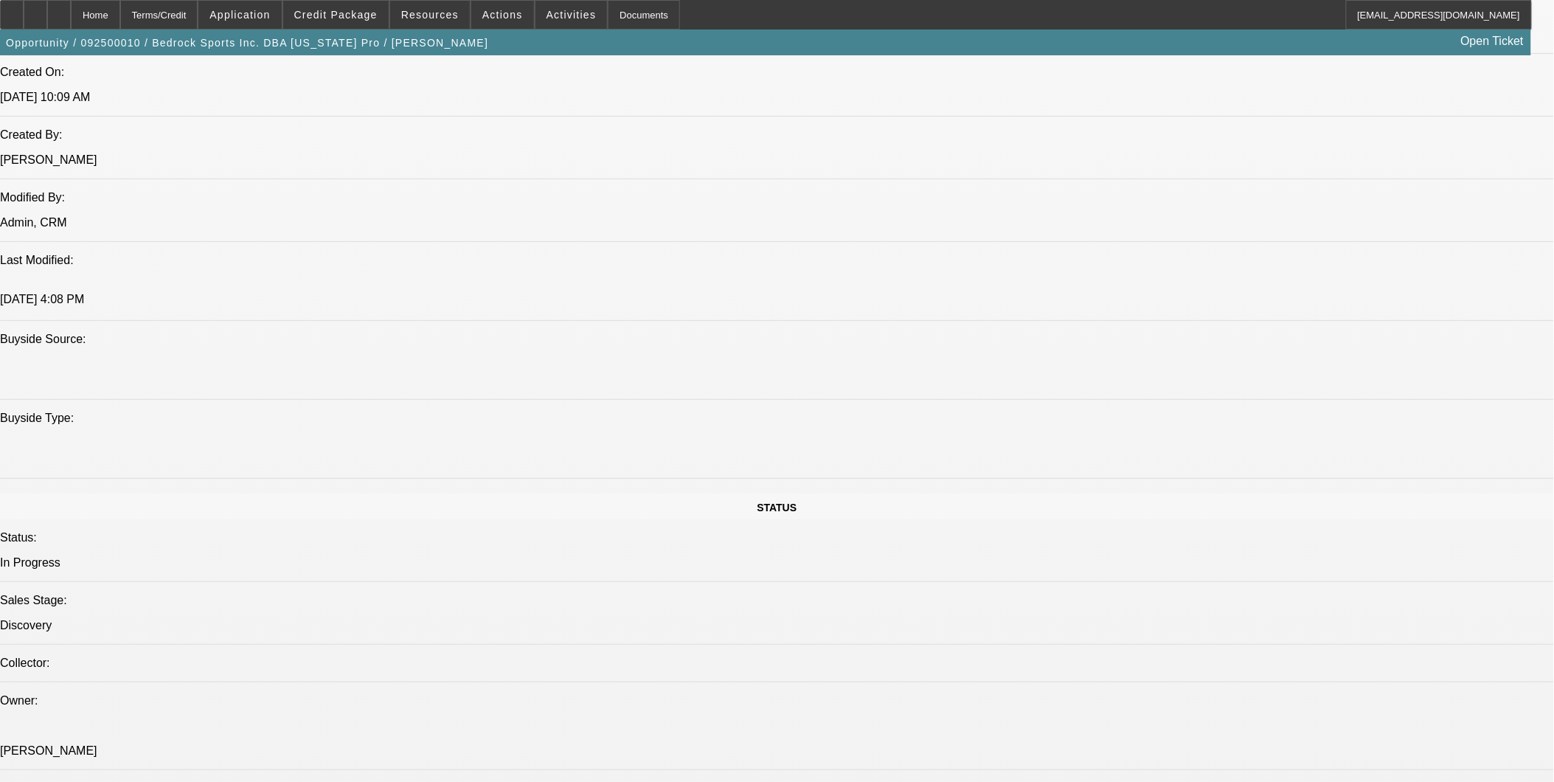
scroll to position [1147, 0]
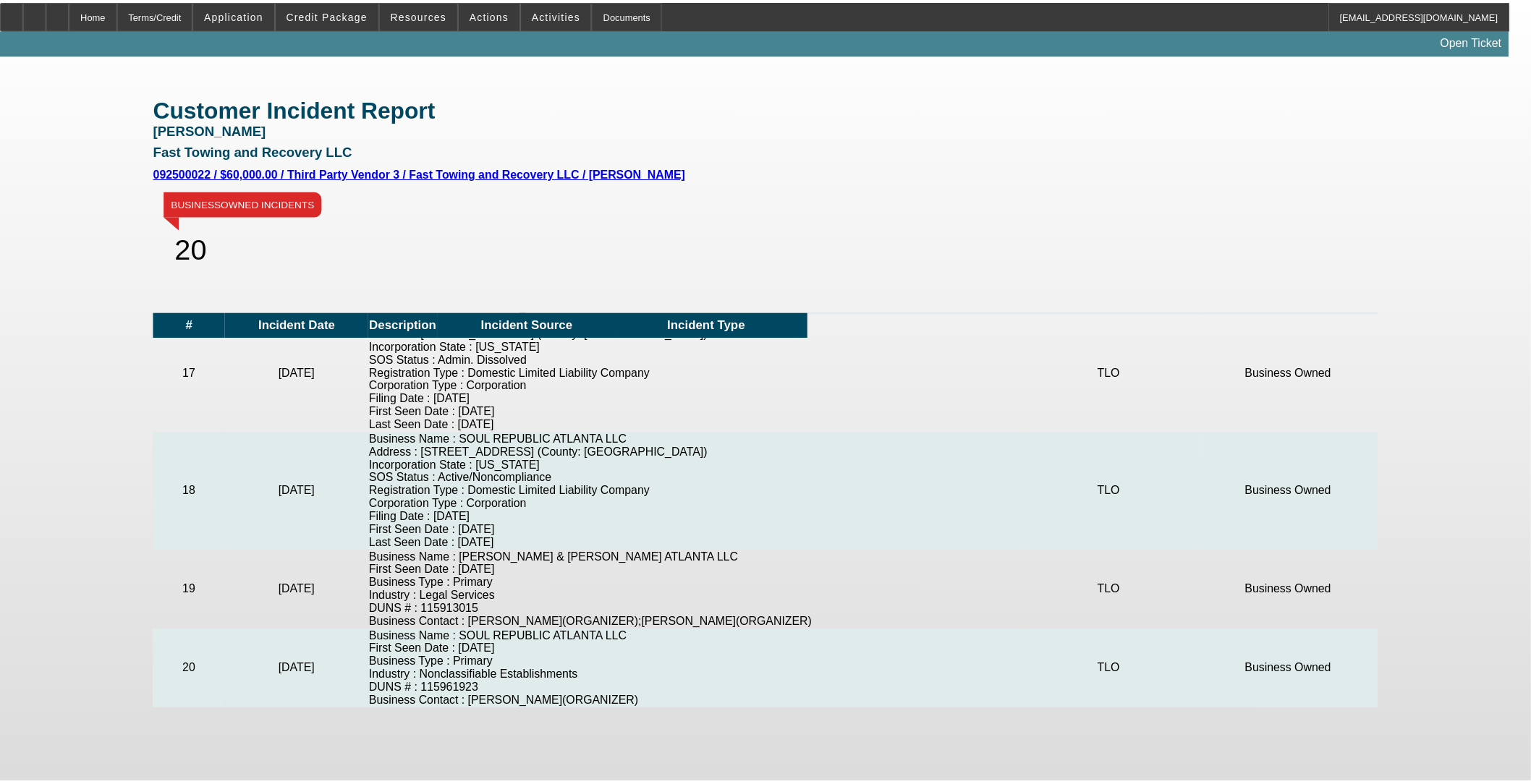
scroll to position [1860, 0]
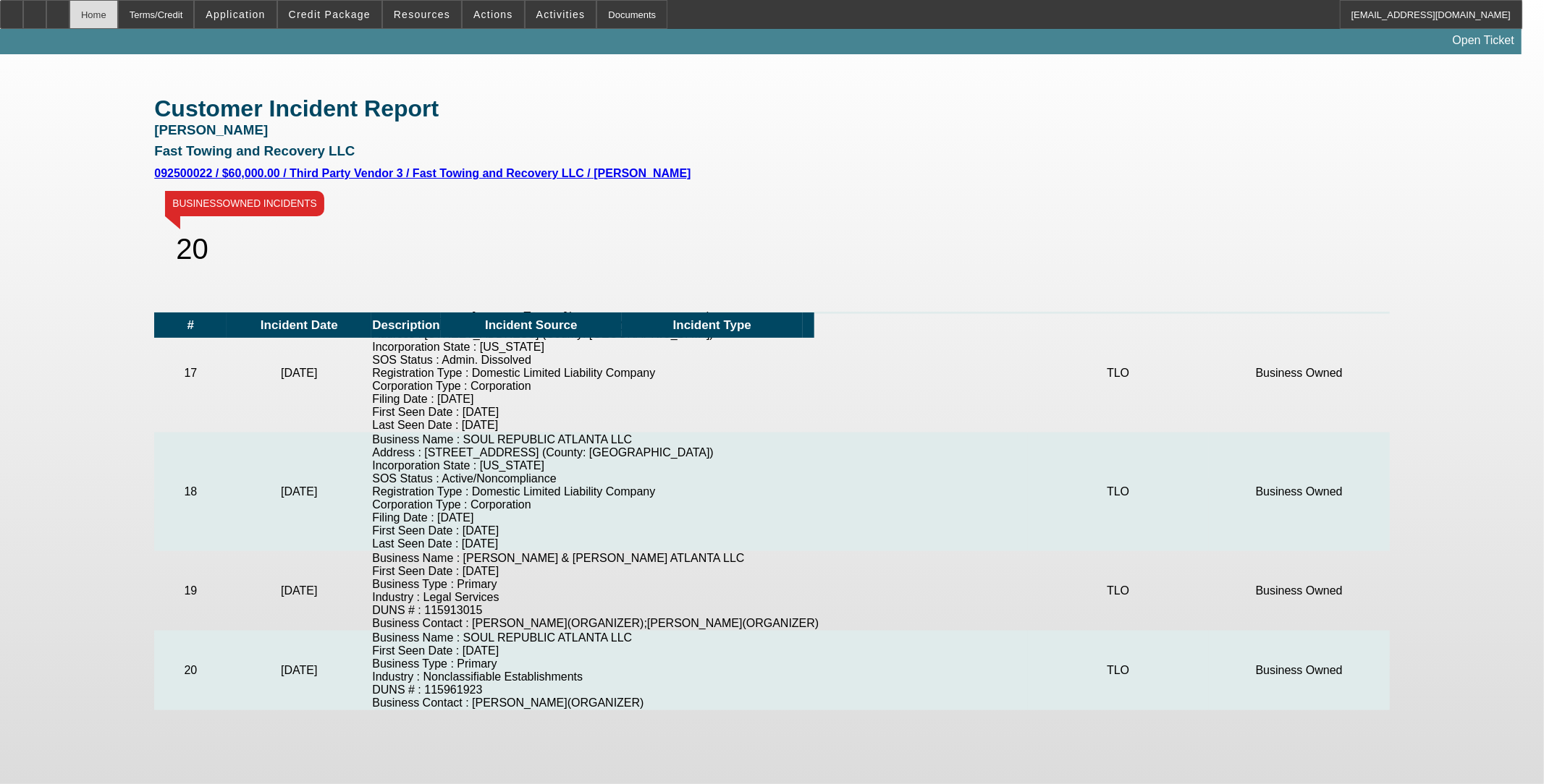
click at [118, 9] on div "Home" at bounding box center [93, 14] width 48 height 28
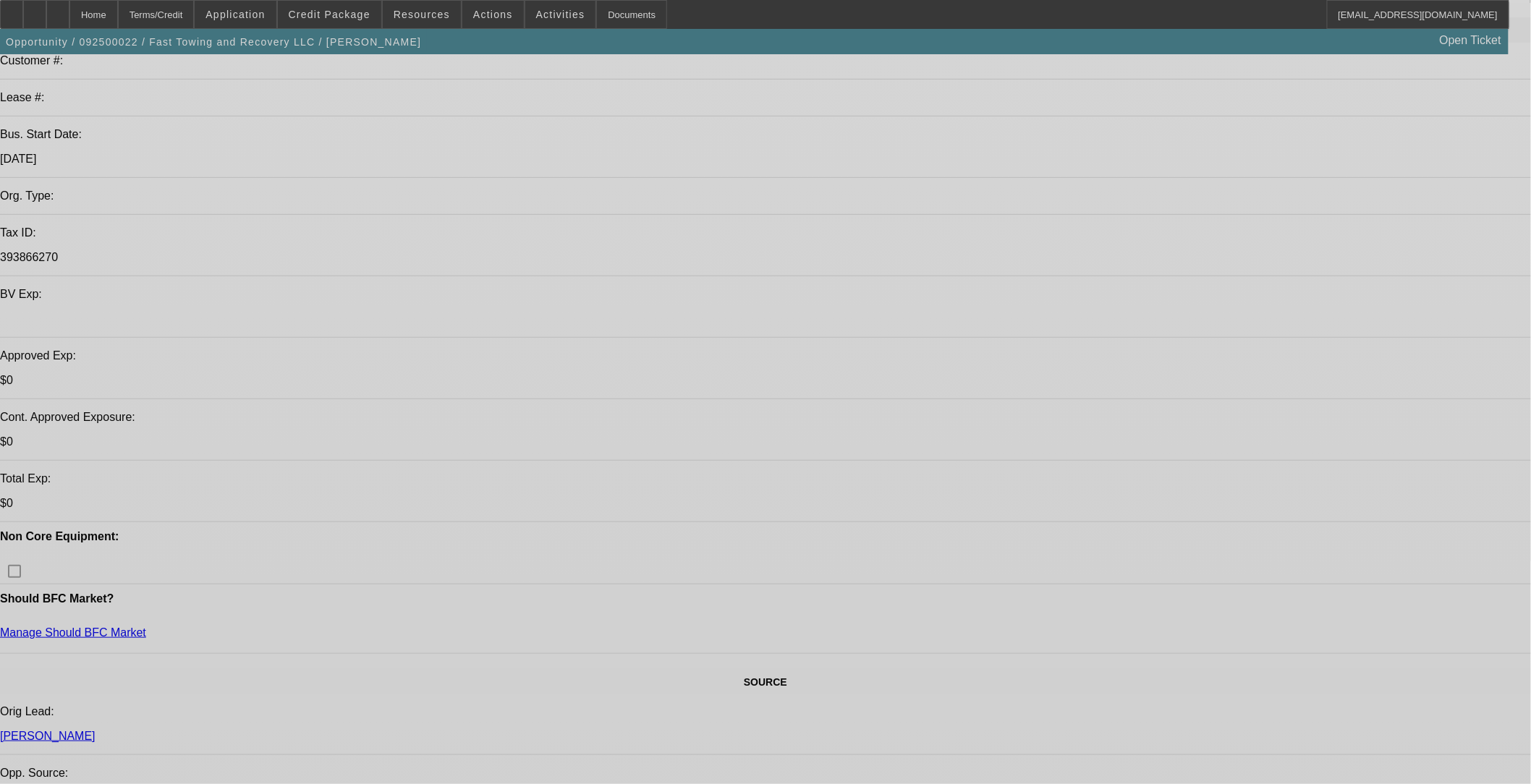
select select "0"
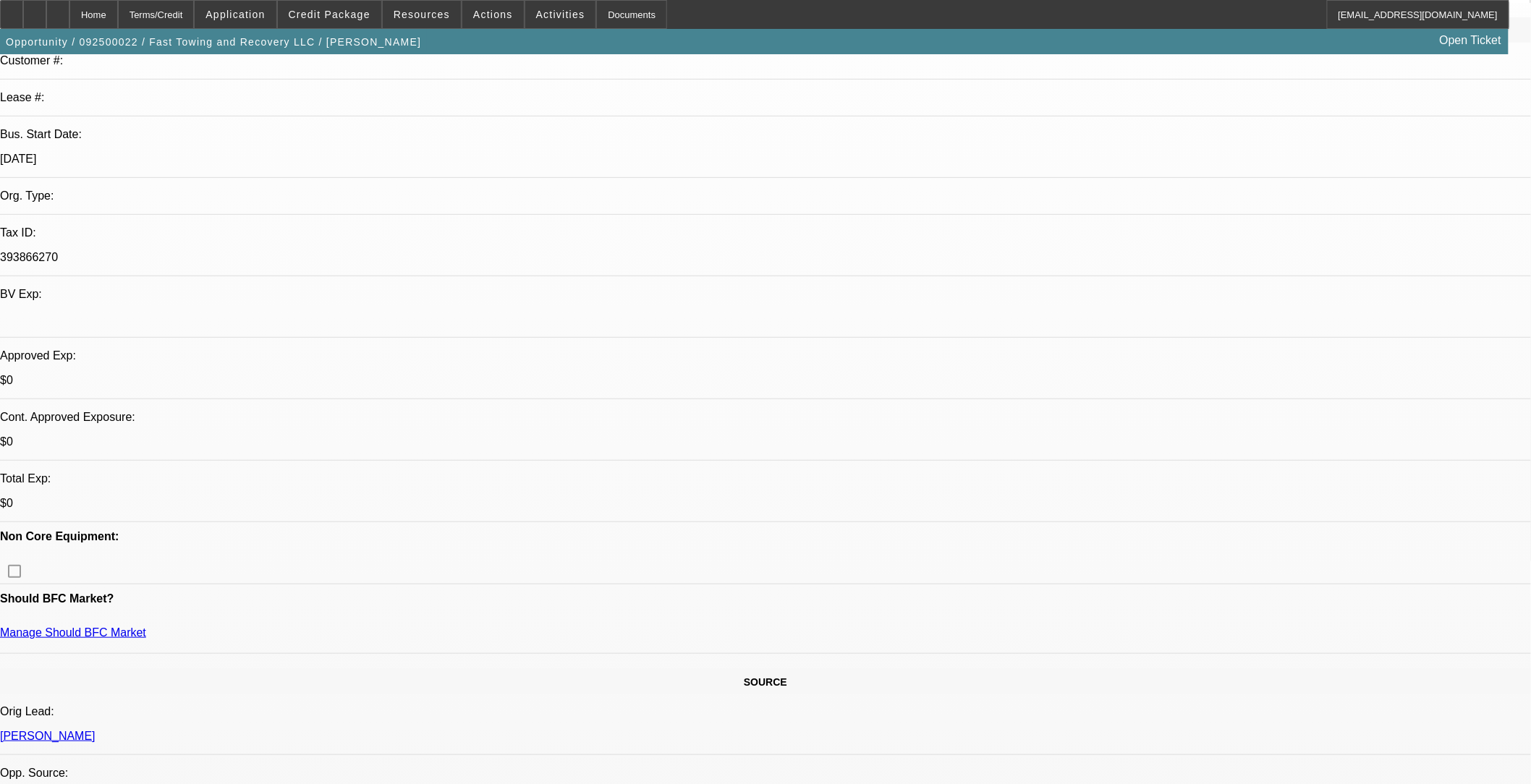
select select "2"
select select "0.1"
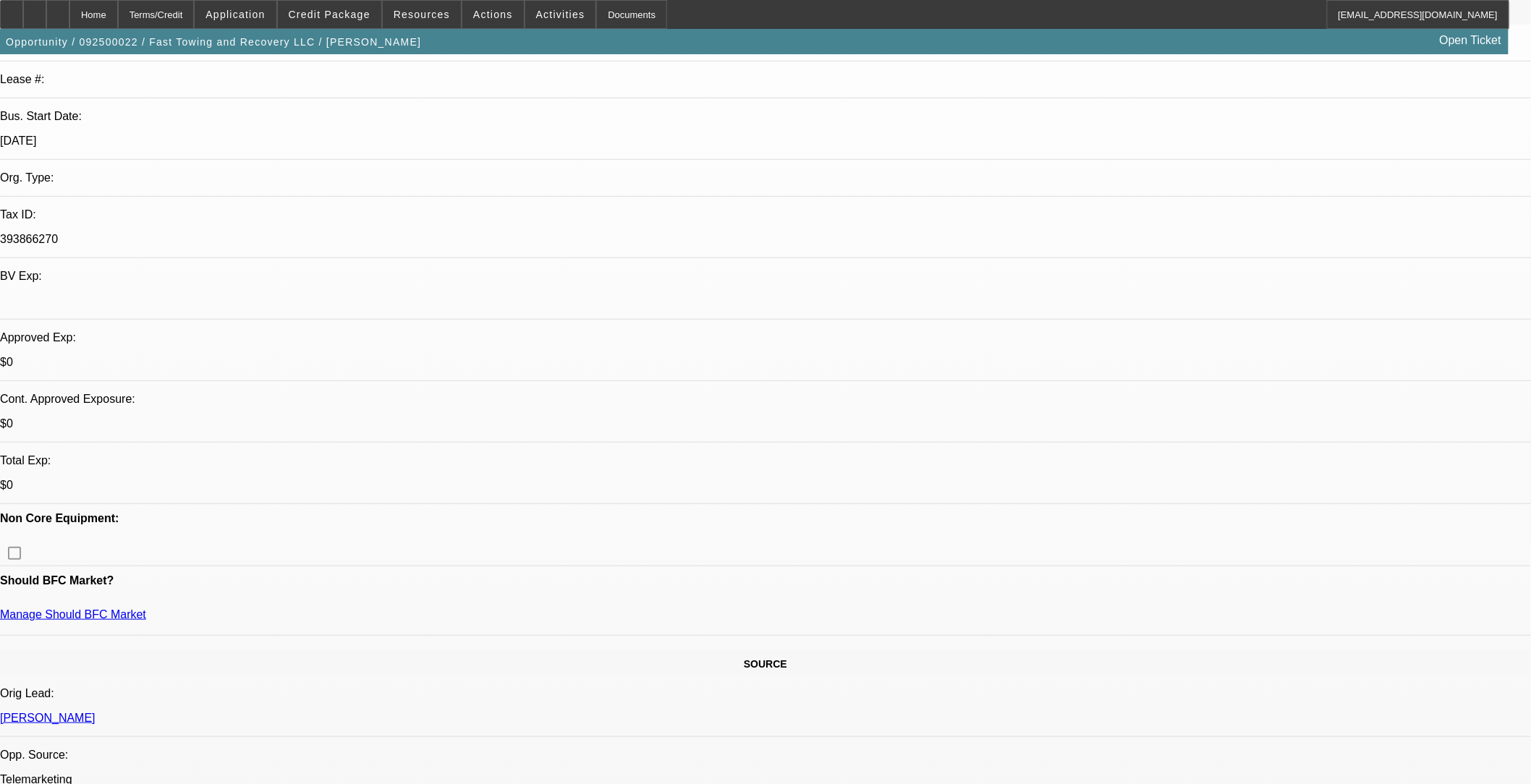
select select "1"
select select "2"
select select "4"
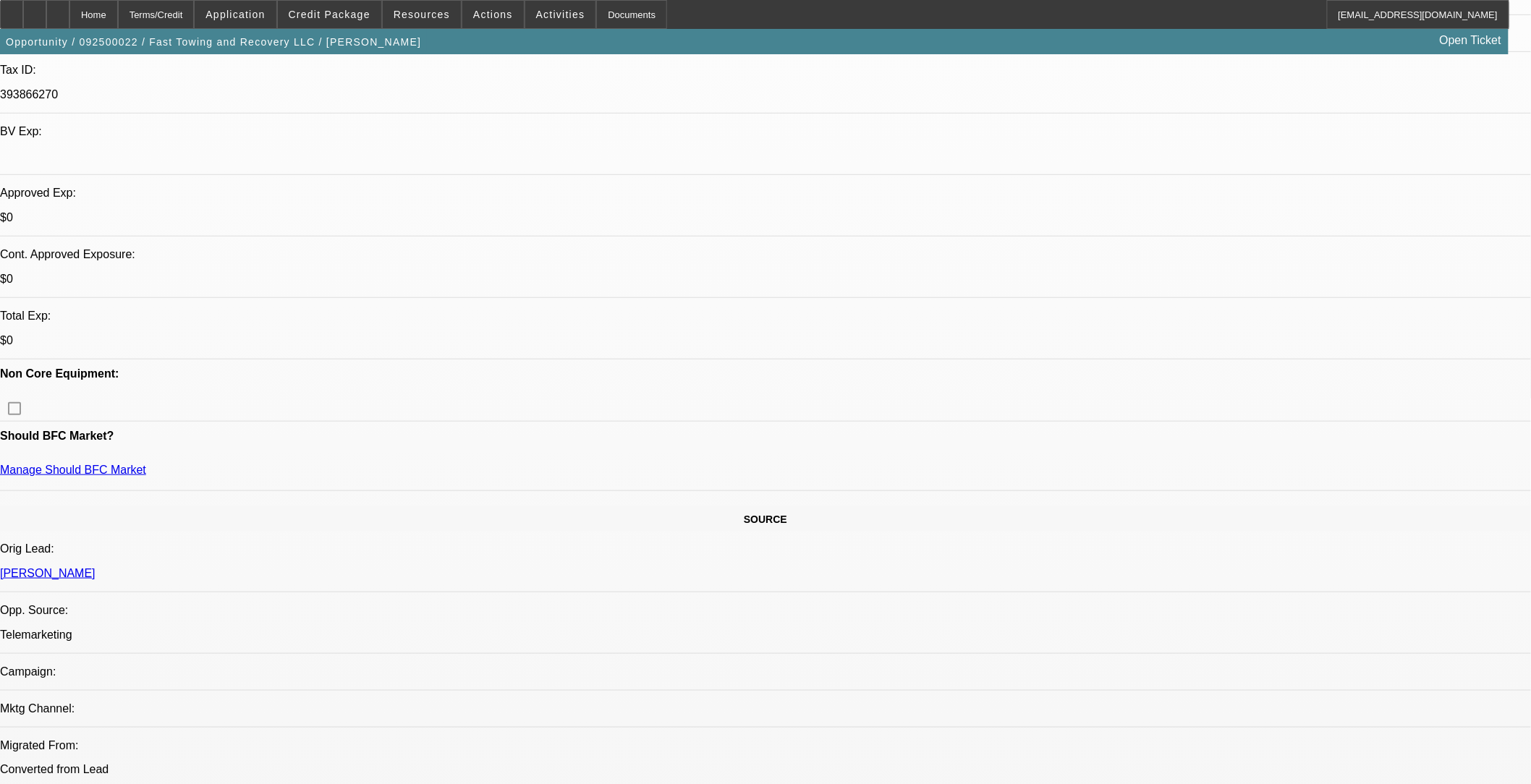
scroll to position [482, 0]
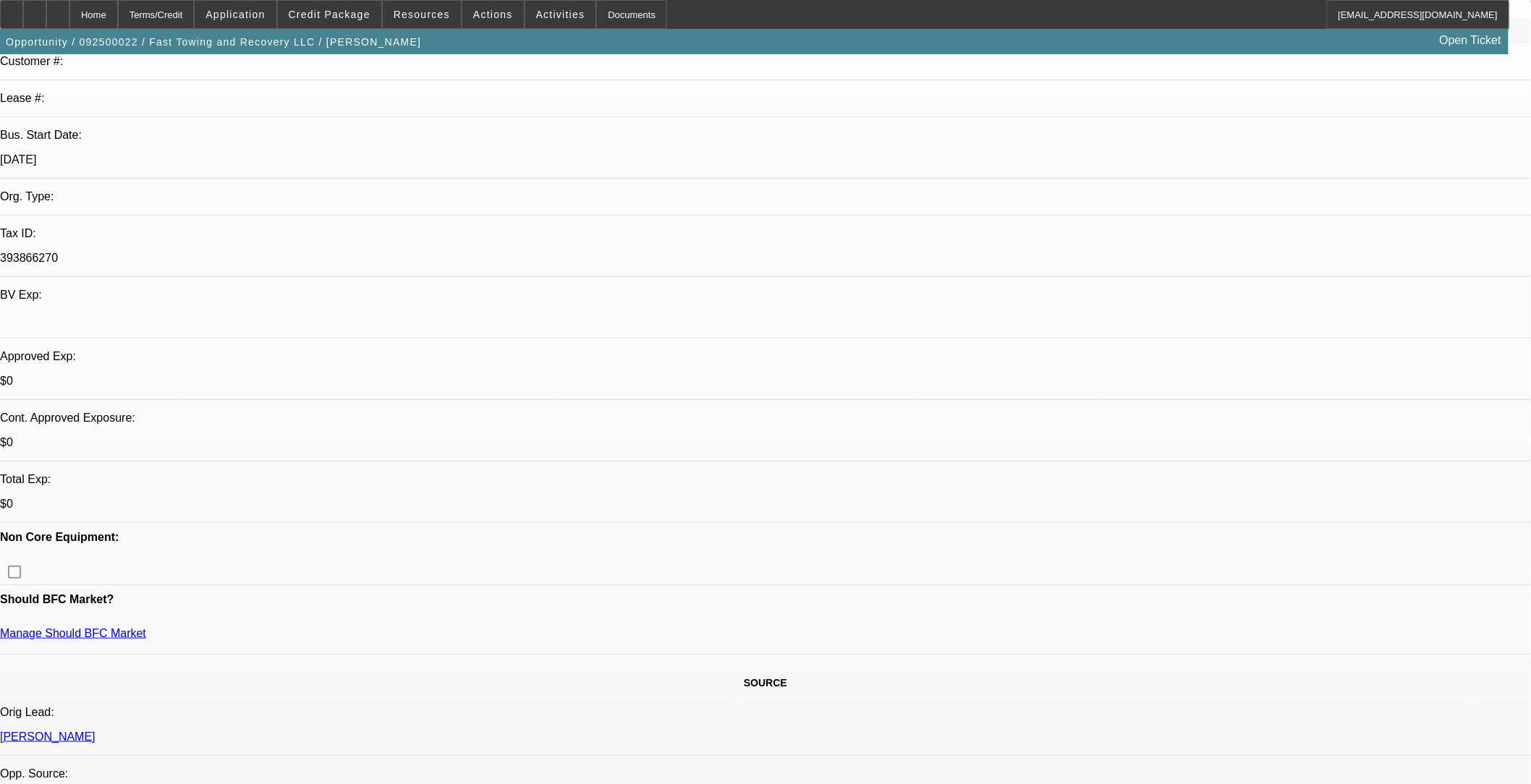
scroll to position [241, 0]
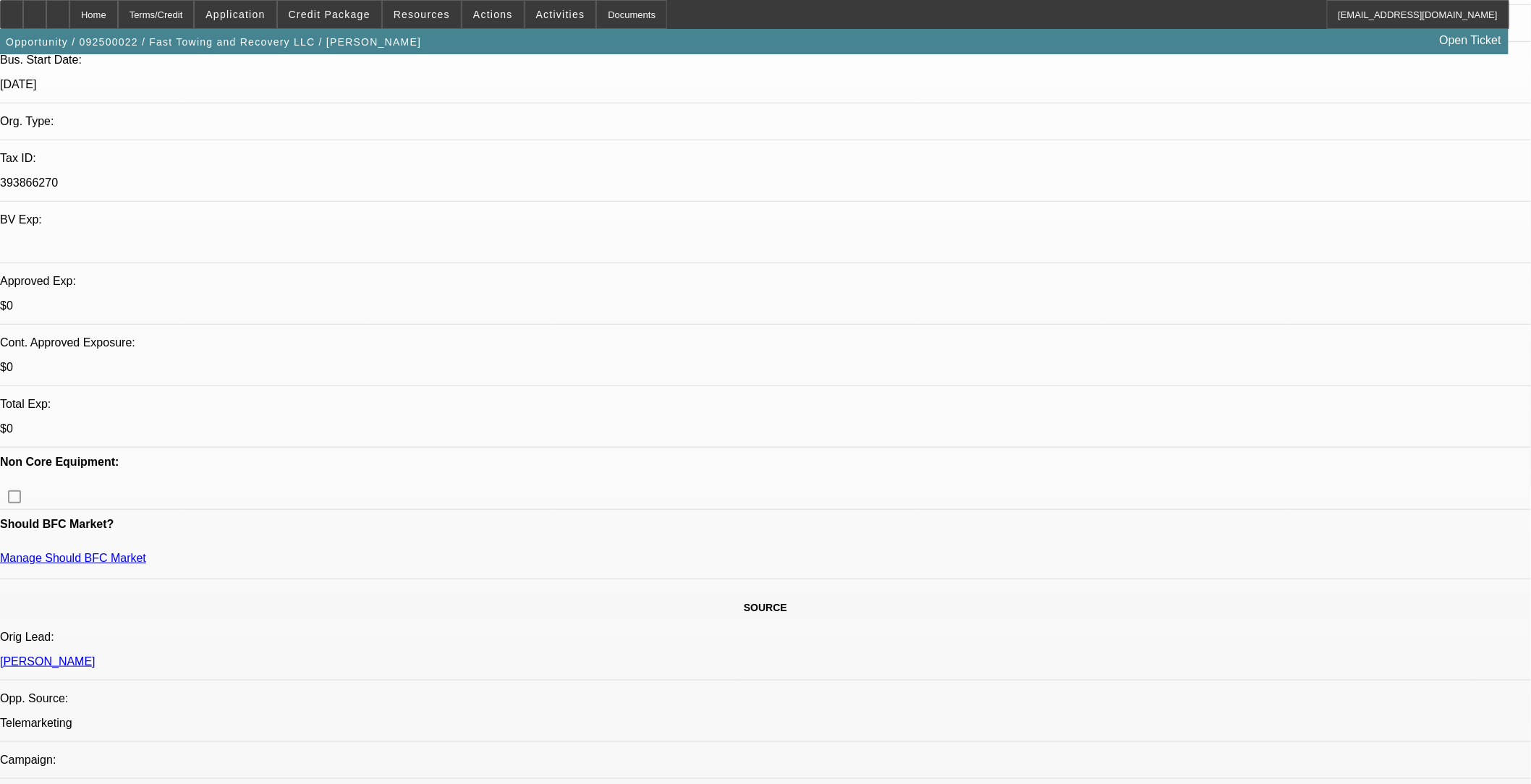
scroll to position [401, 0]
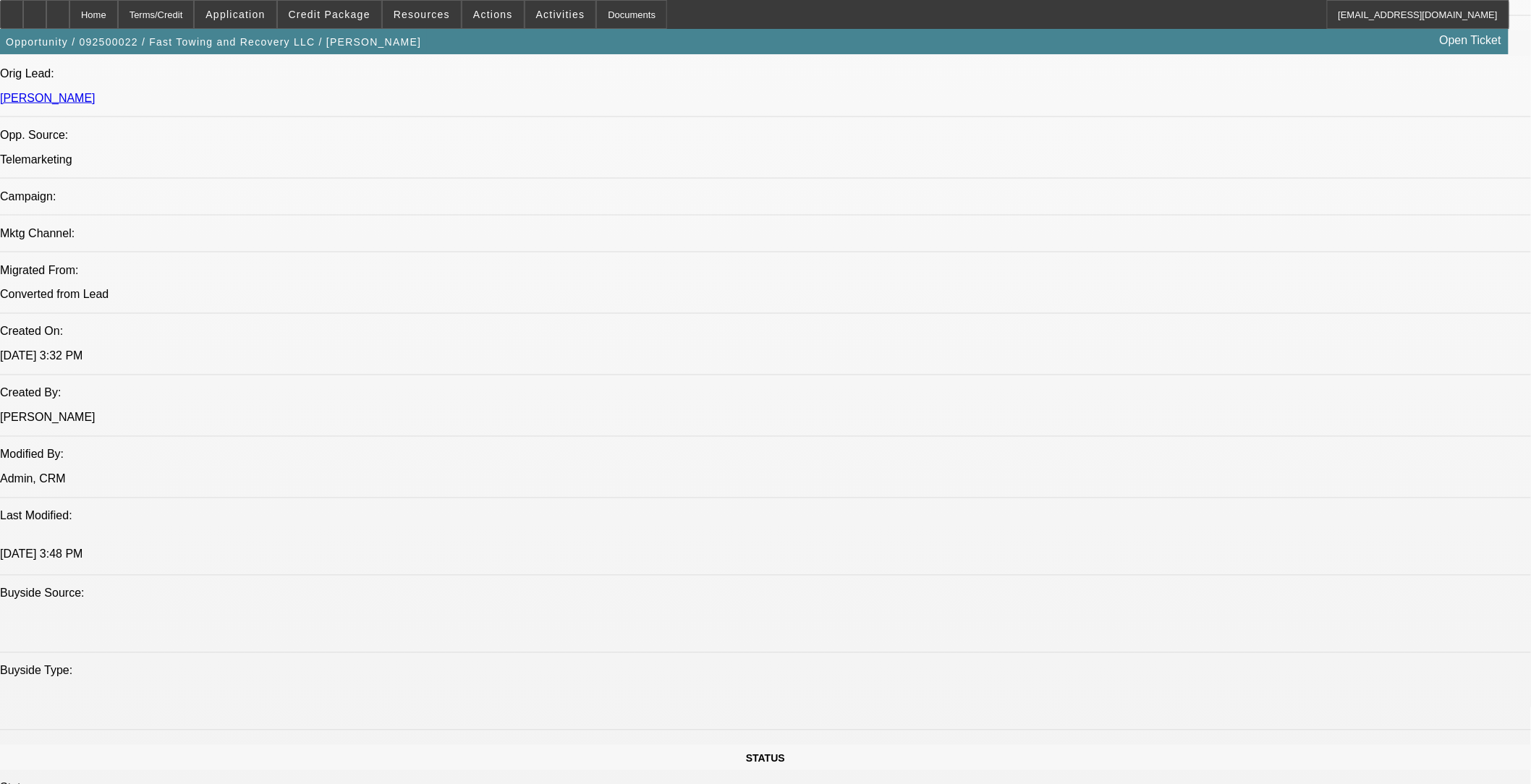
scroll to position [884, 0]
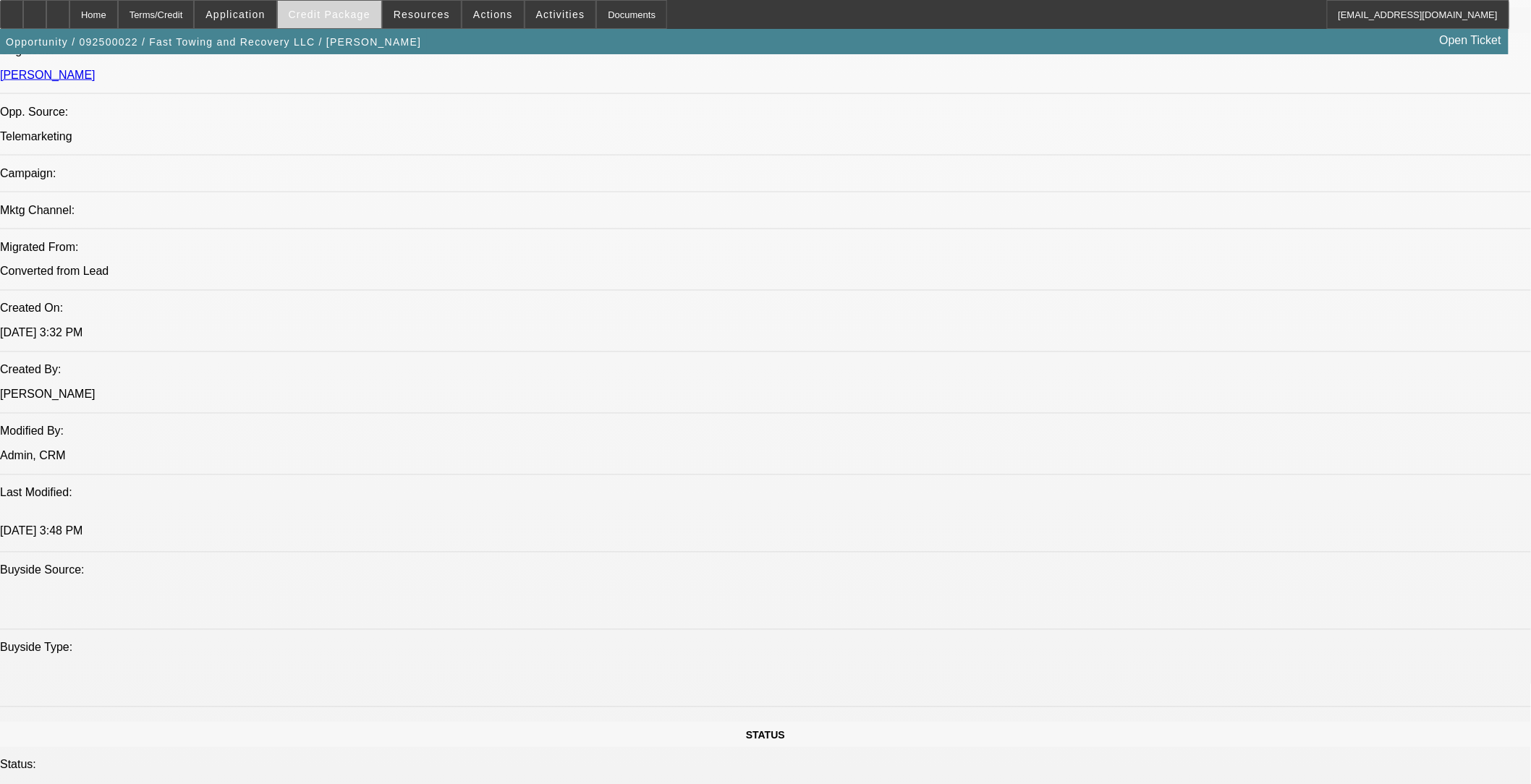
click at [336, 9] on span "Credit Package" at bounding box center [329, 15] width 81 height 12
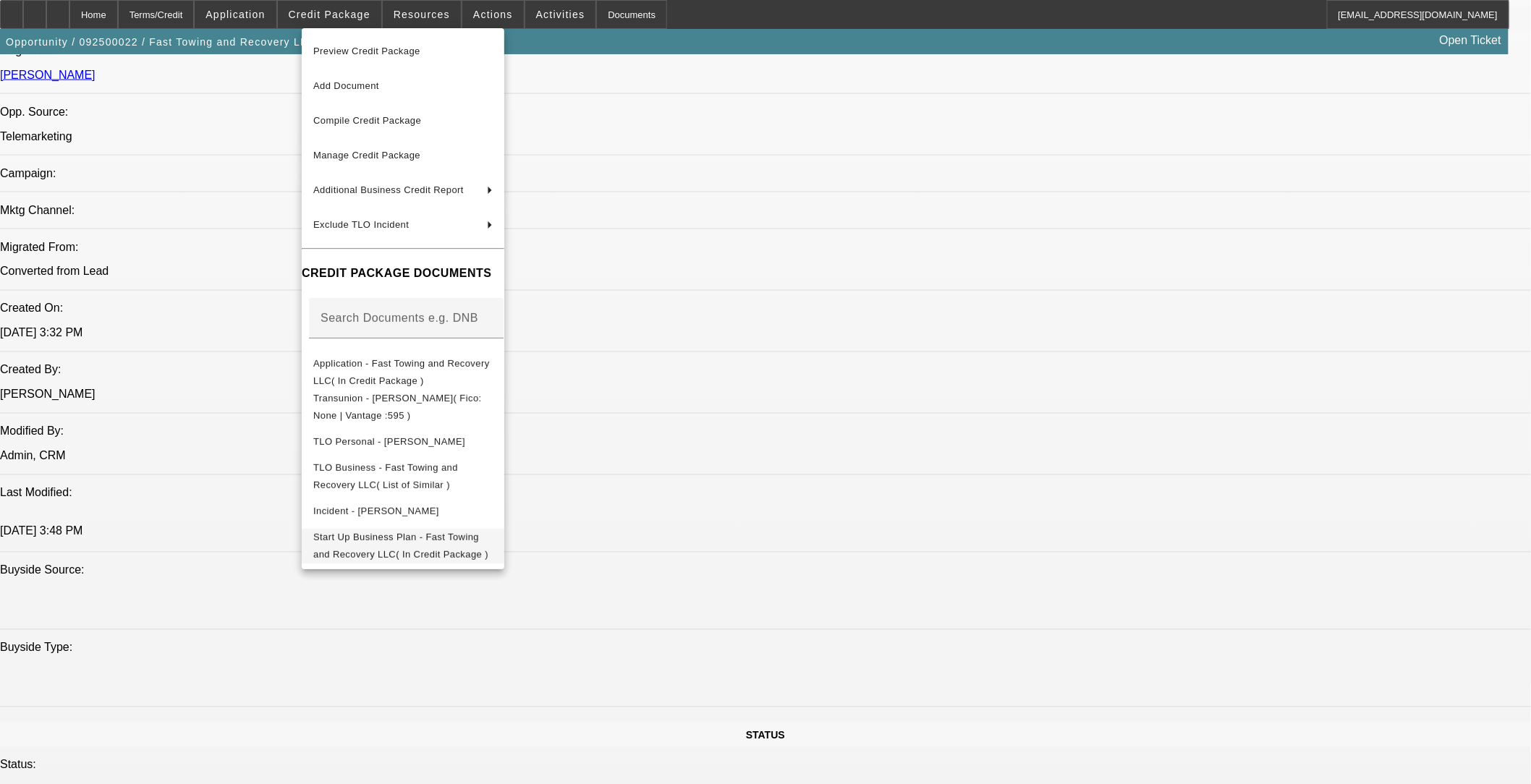
click at [481, 536] on span "Start Up Business Plan - Fast Towing and Recovery LLC( In Credit Package )" at bounding box center [400, 545] width 175 height 28
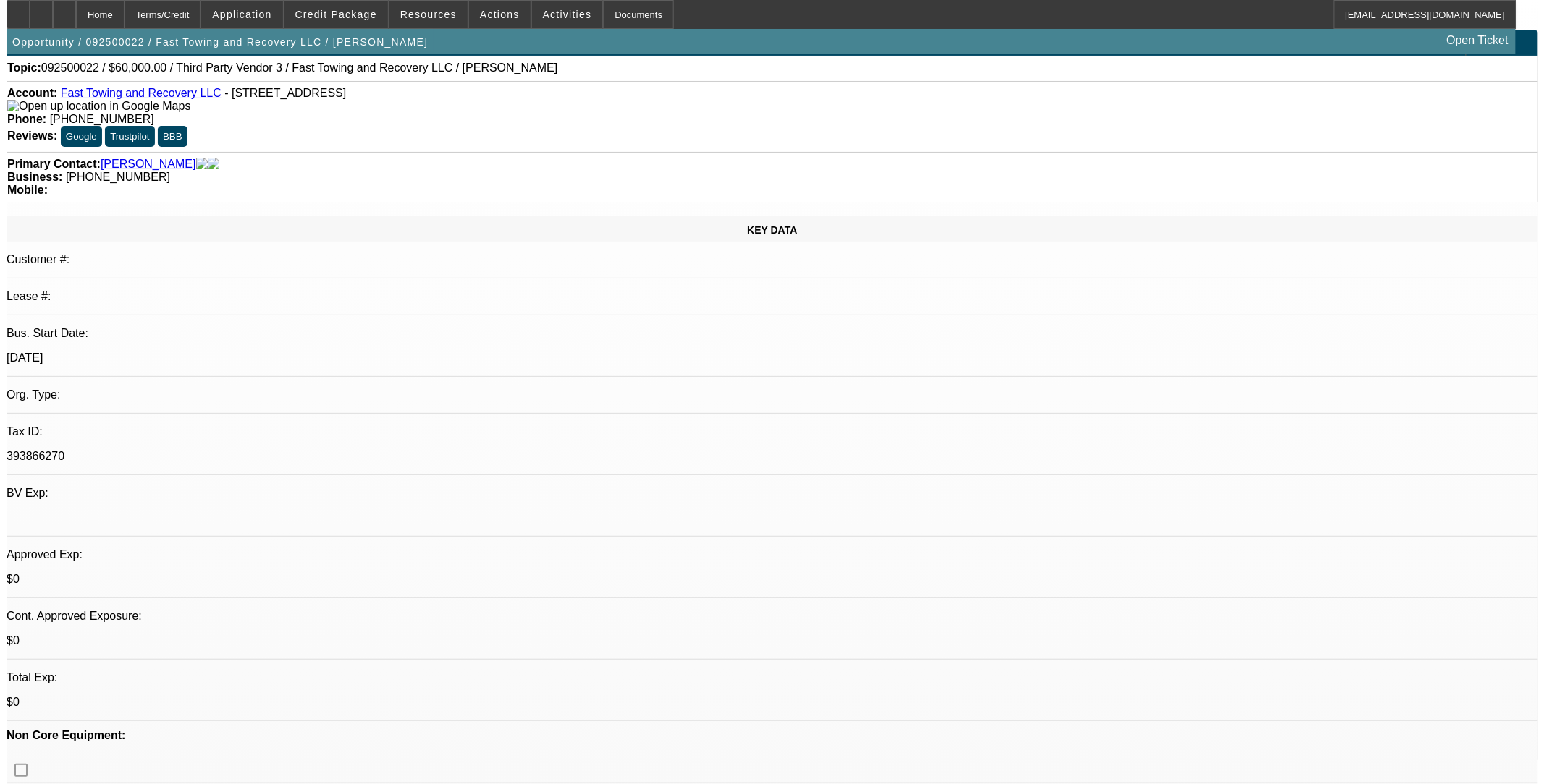
scroll to position [0, 0]
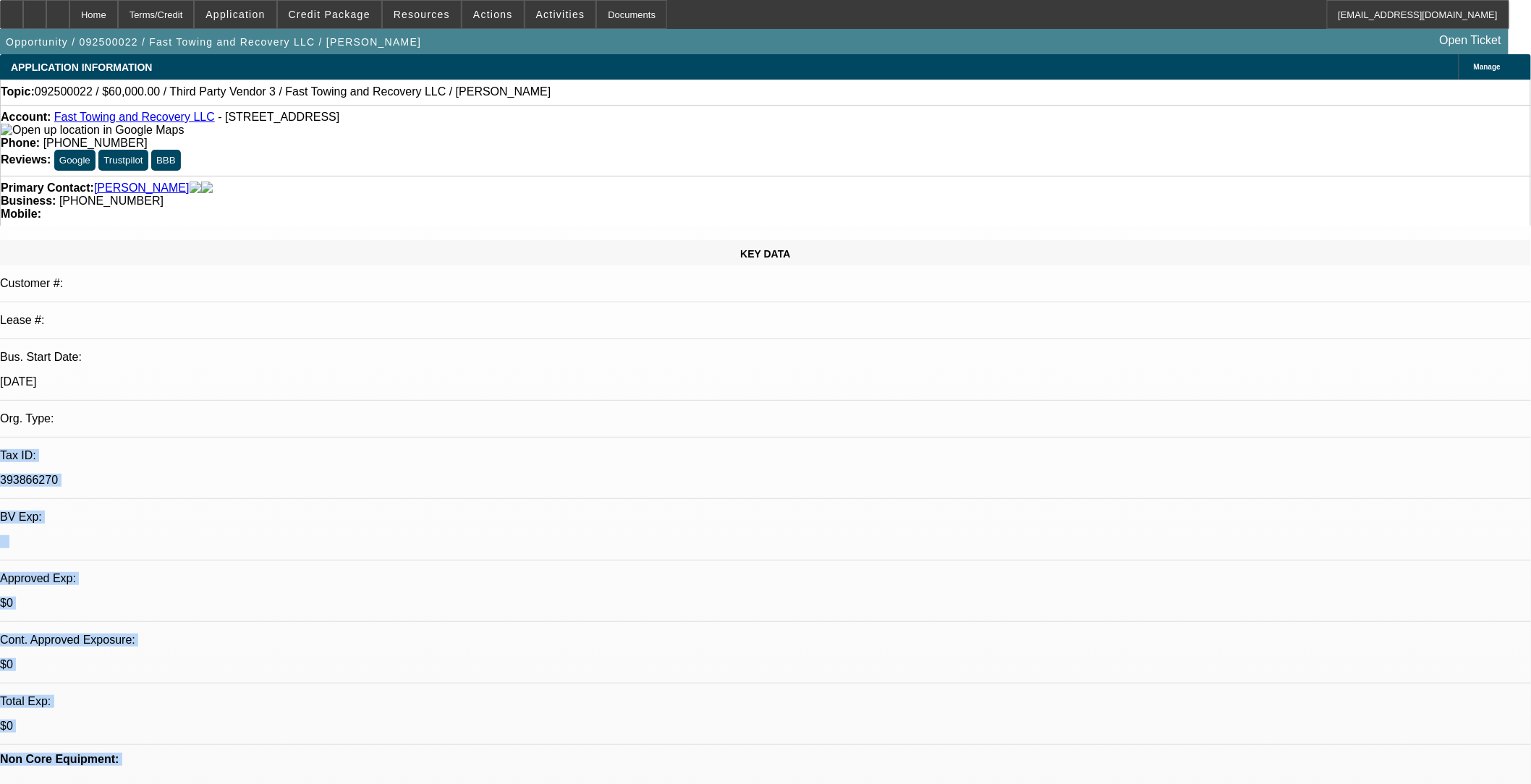
drag, startPoint x: 691, startPoint y: 438, endPoint x: 310, endPoint y: 286, distance: 410.2
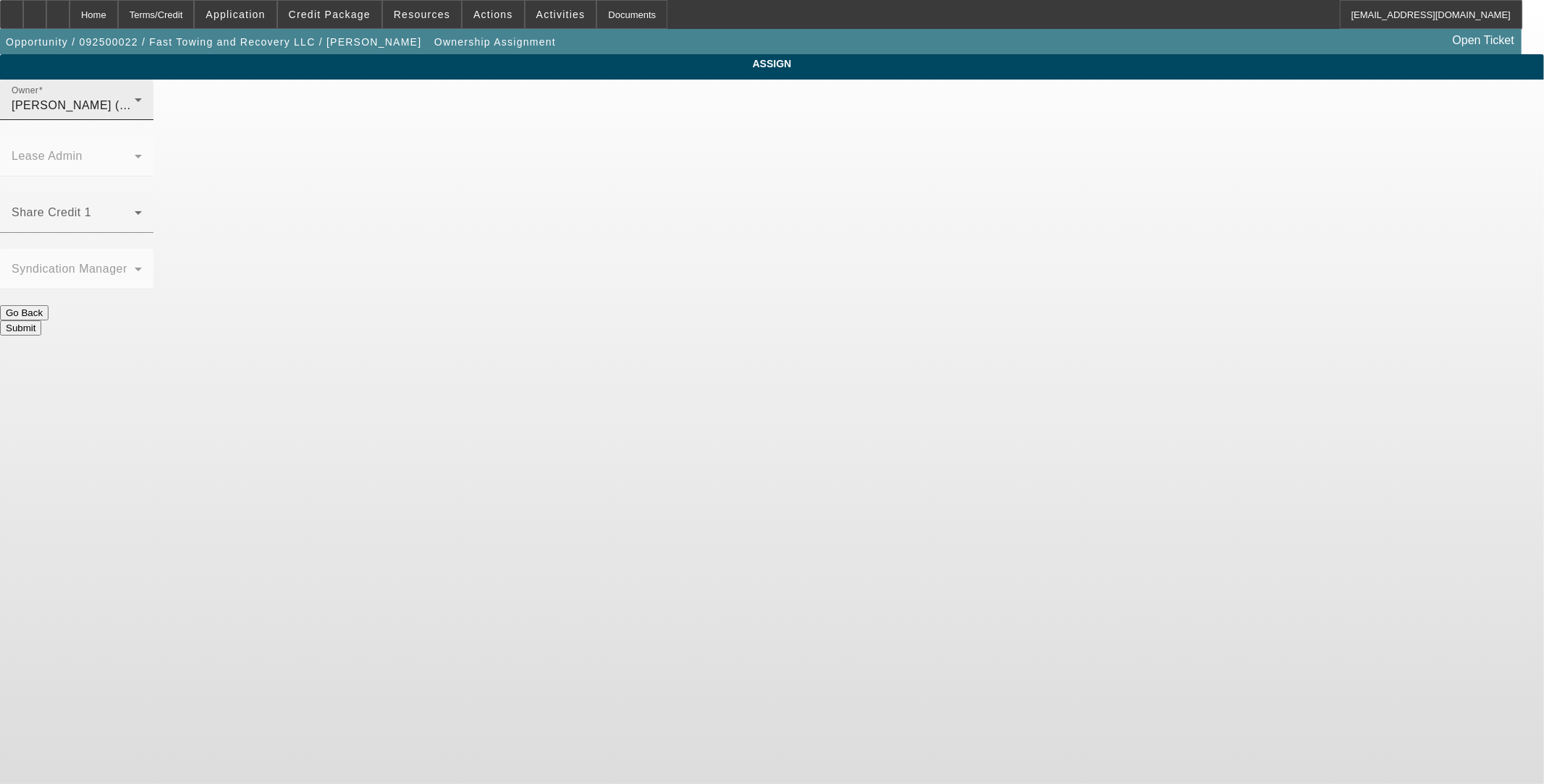
click at [134, 115] on div "Taylor, Lukas (Lvl 1)" at bounding box center [73, 106] width 123 height 18
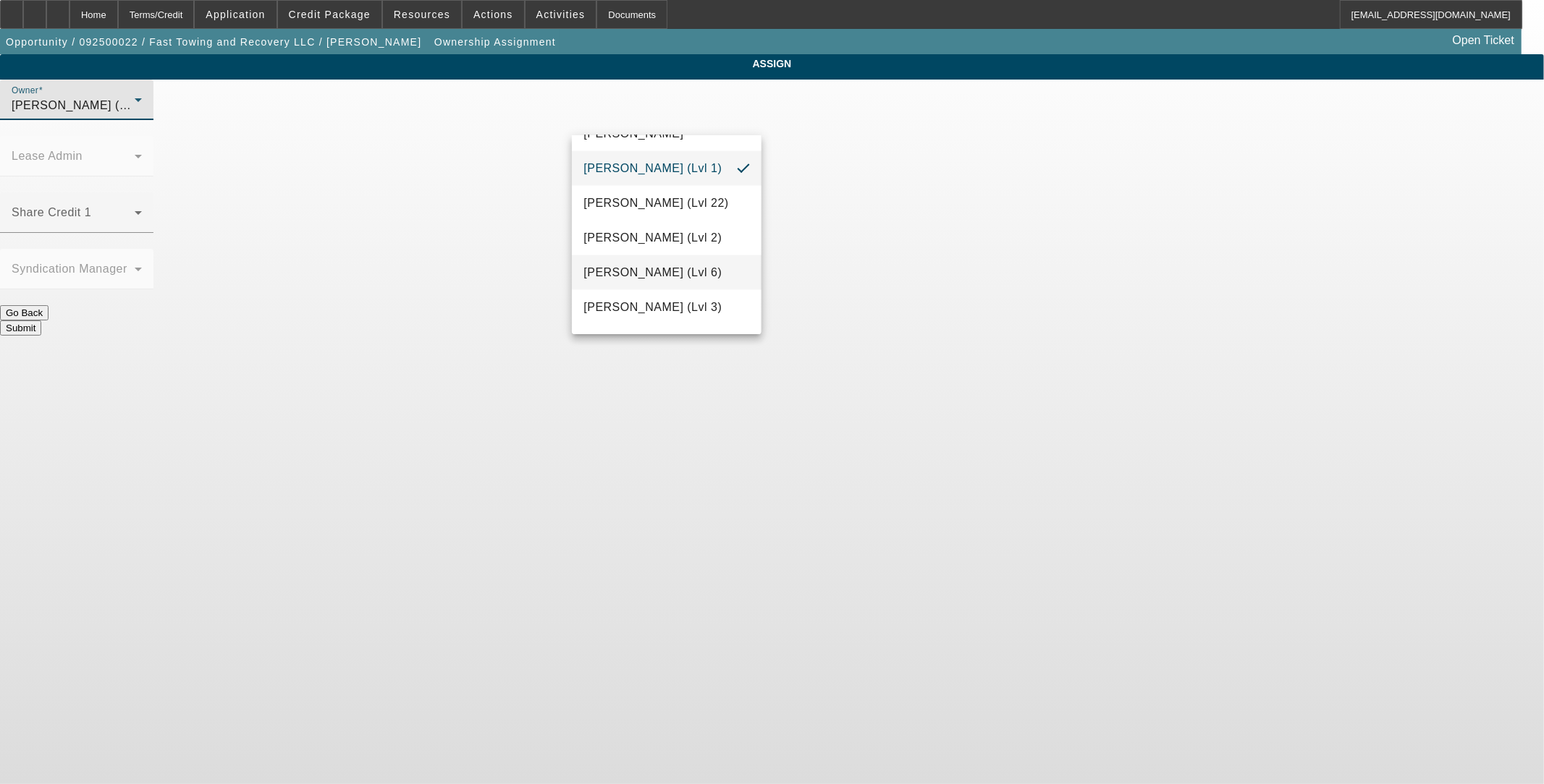
scroll to position [2074, 0]
click at [635, 301] on span "Workman, Taylor (Lvl 4)" at bounding box center [652, 308] width 138 height 18
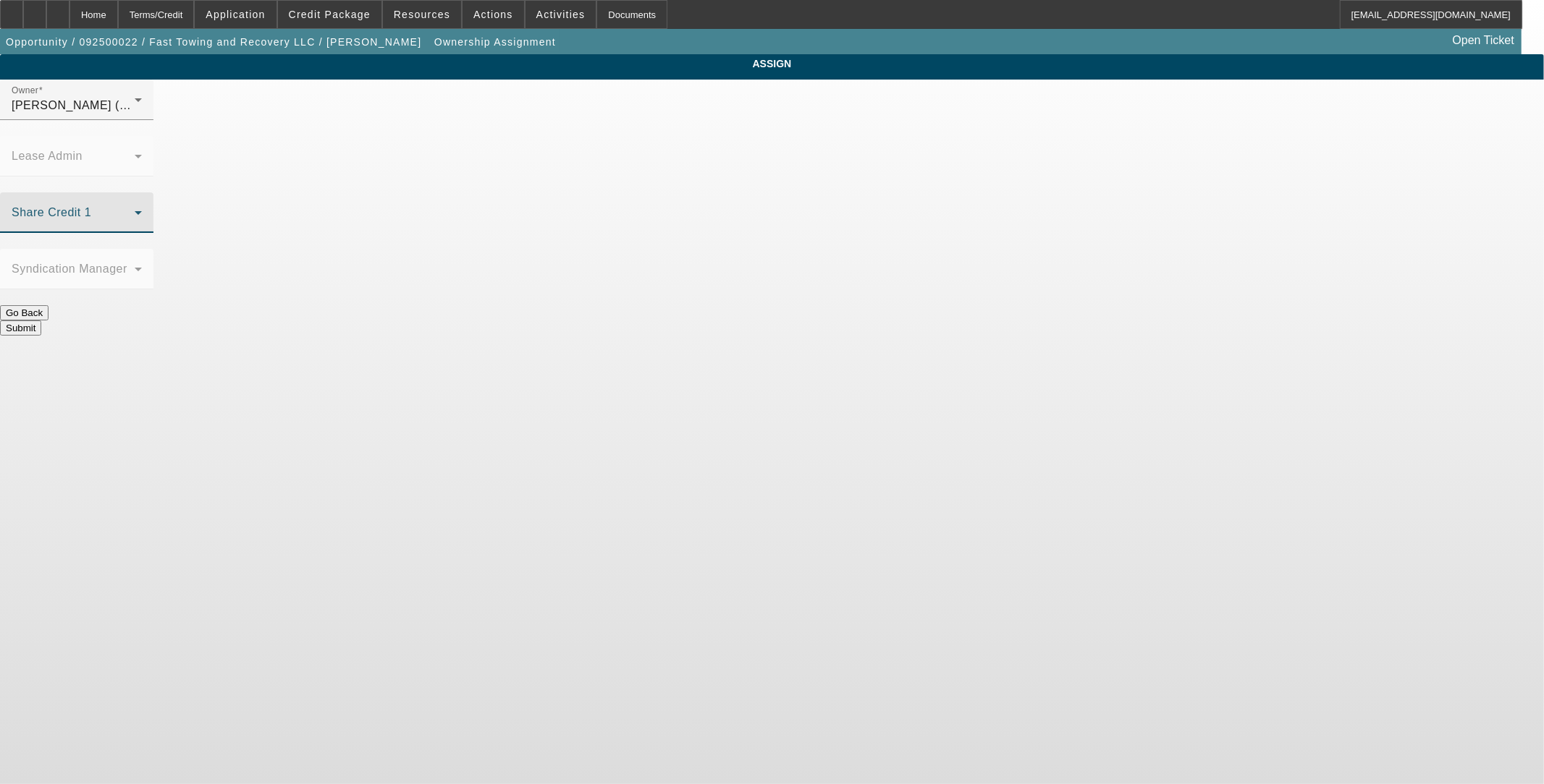
click at [134, 210] on span at bounding box center [73, 219] width 123 height 18
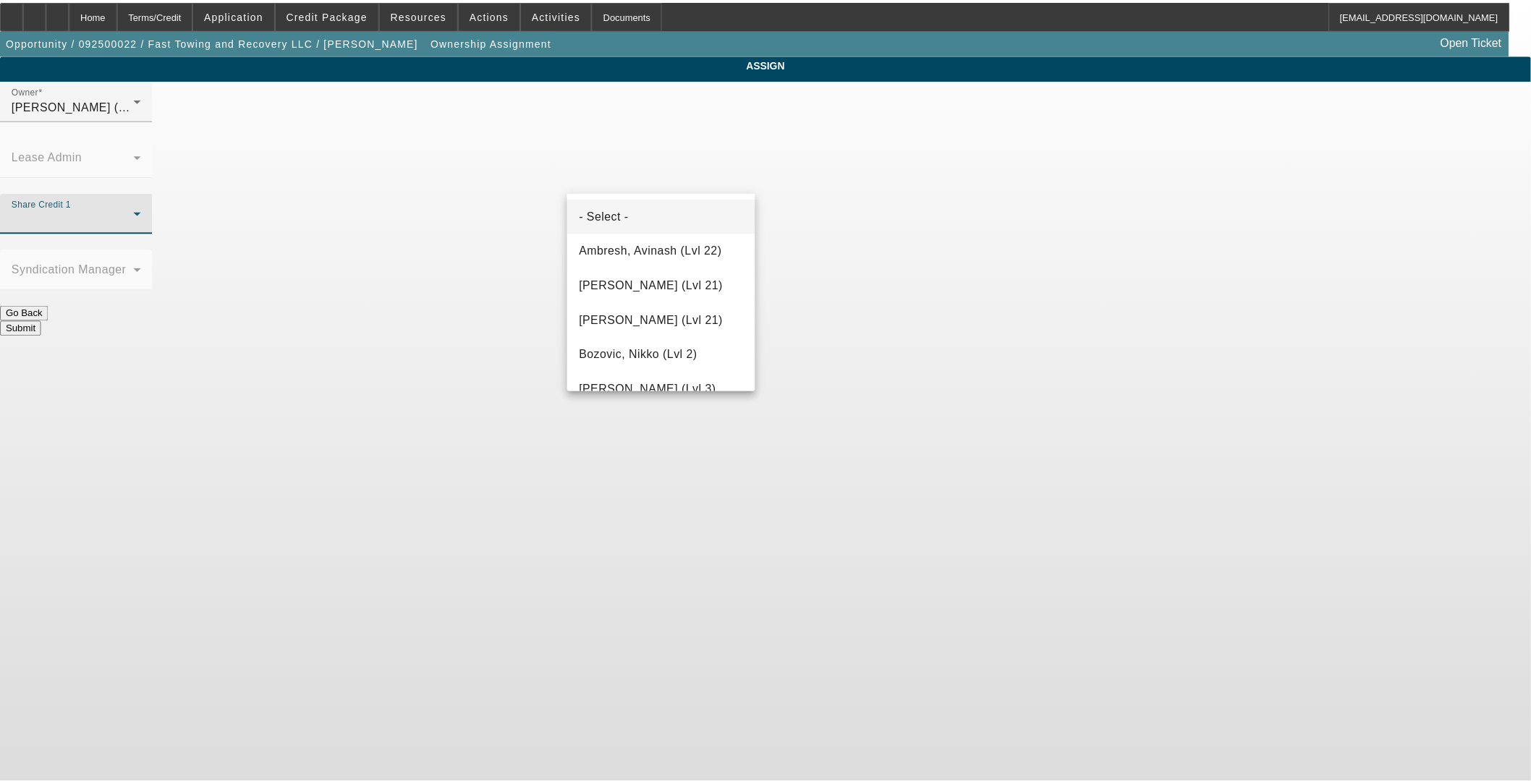
scroll to position [1716, 0]
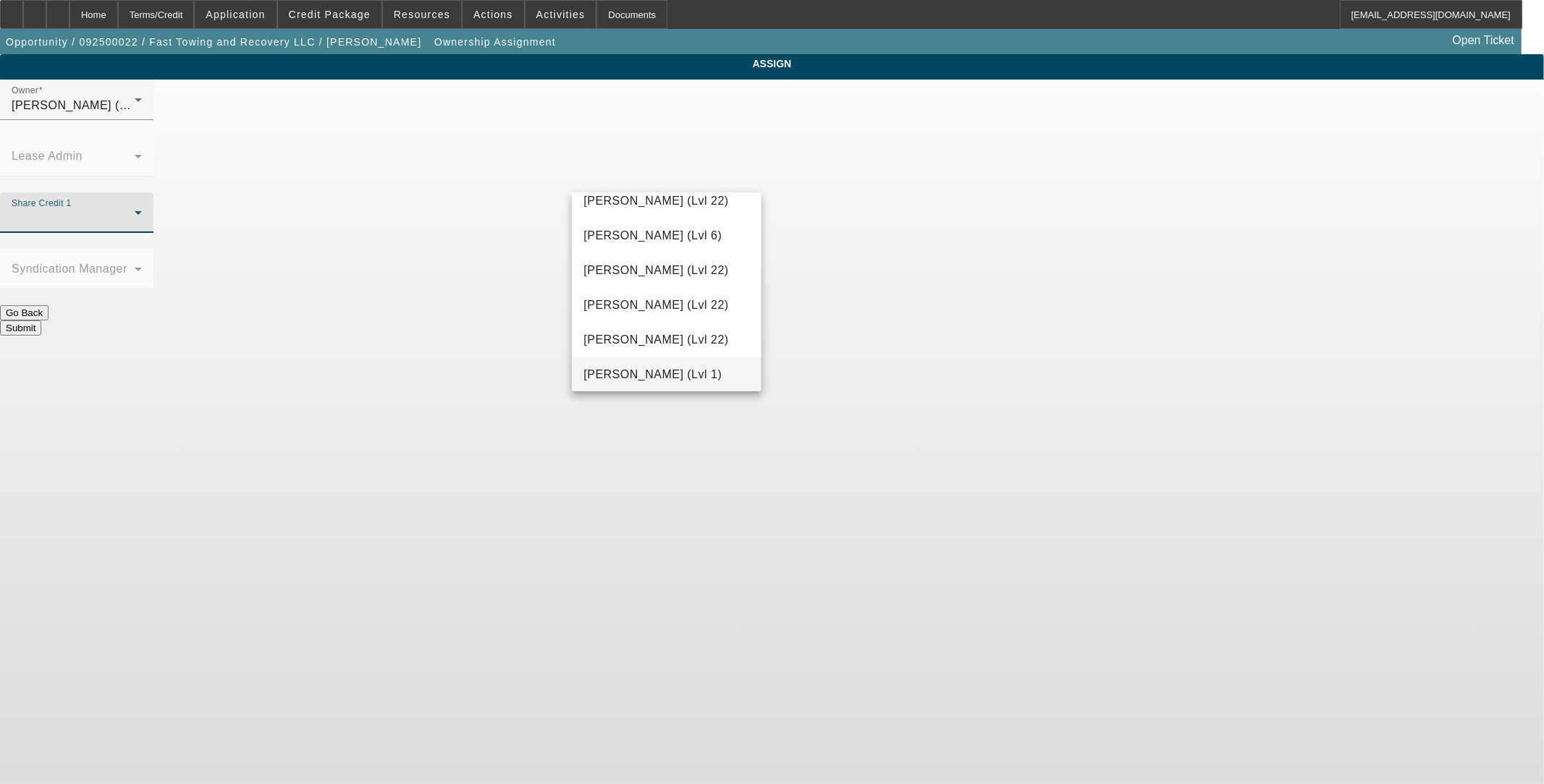
click at [625, 371] on span "Taylor, Lukas (Lvl 1)" at bounding box center [652, 375] width 138 height 18
click at [41, 321] on button "Submit" at bounding box center [21, 328] width 41 height 15
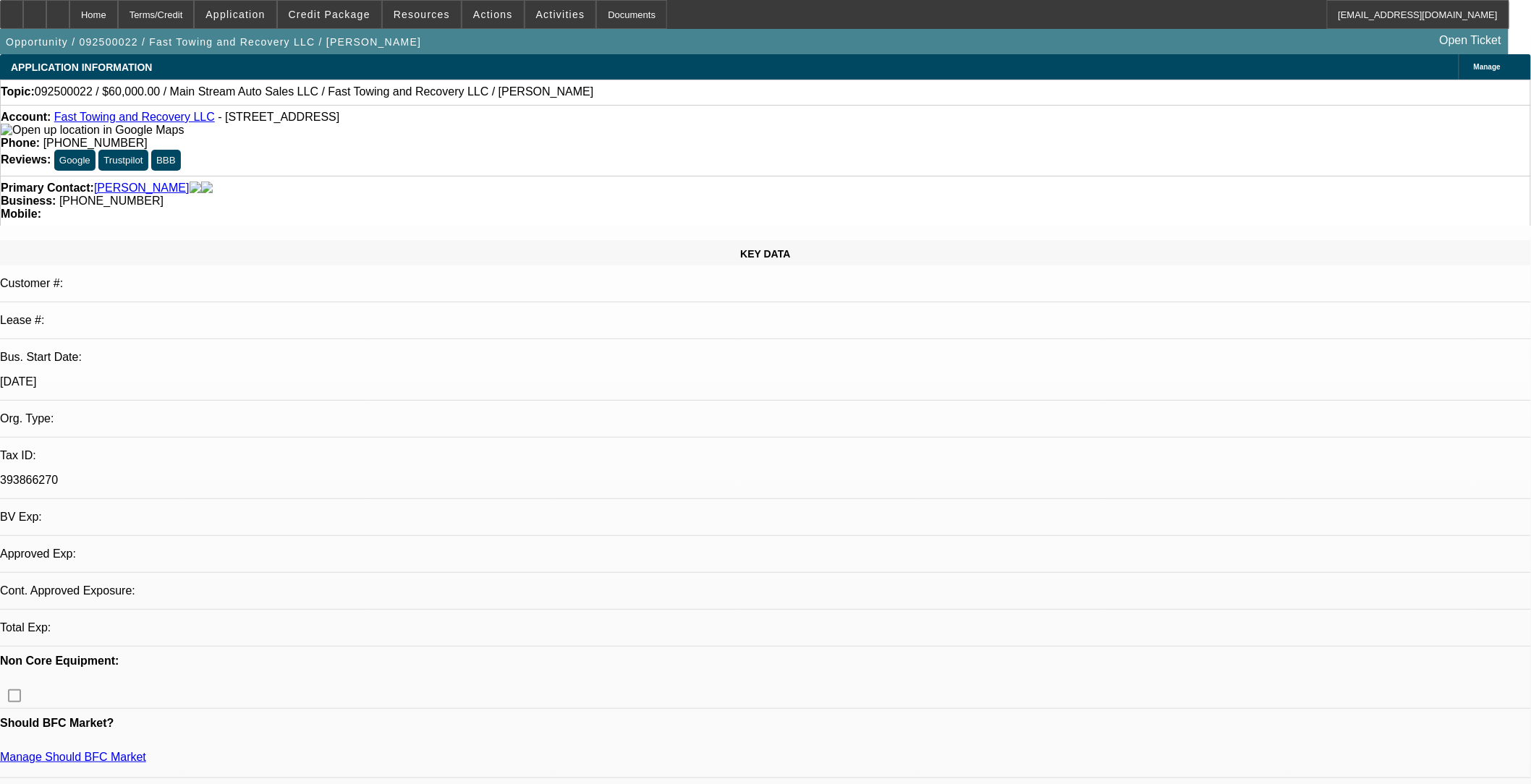
select select "0"
select select "2"
select select "0.1"
select select "4"
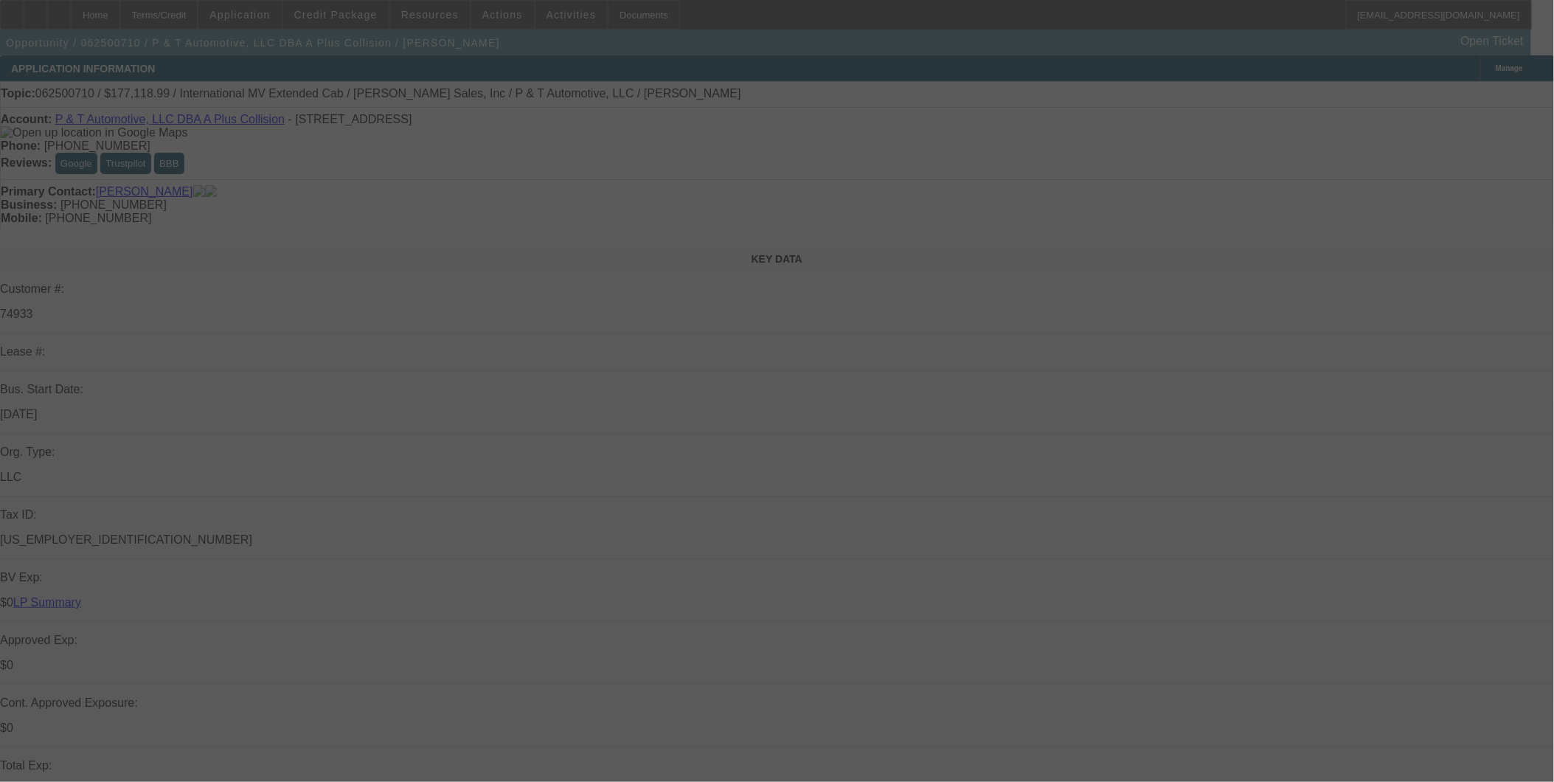
select select "0"
select select "2"
select select "0"
select select "6"
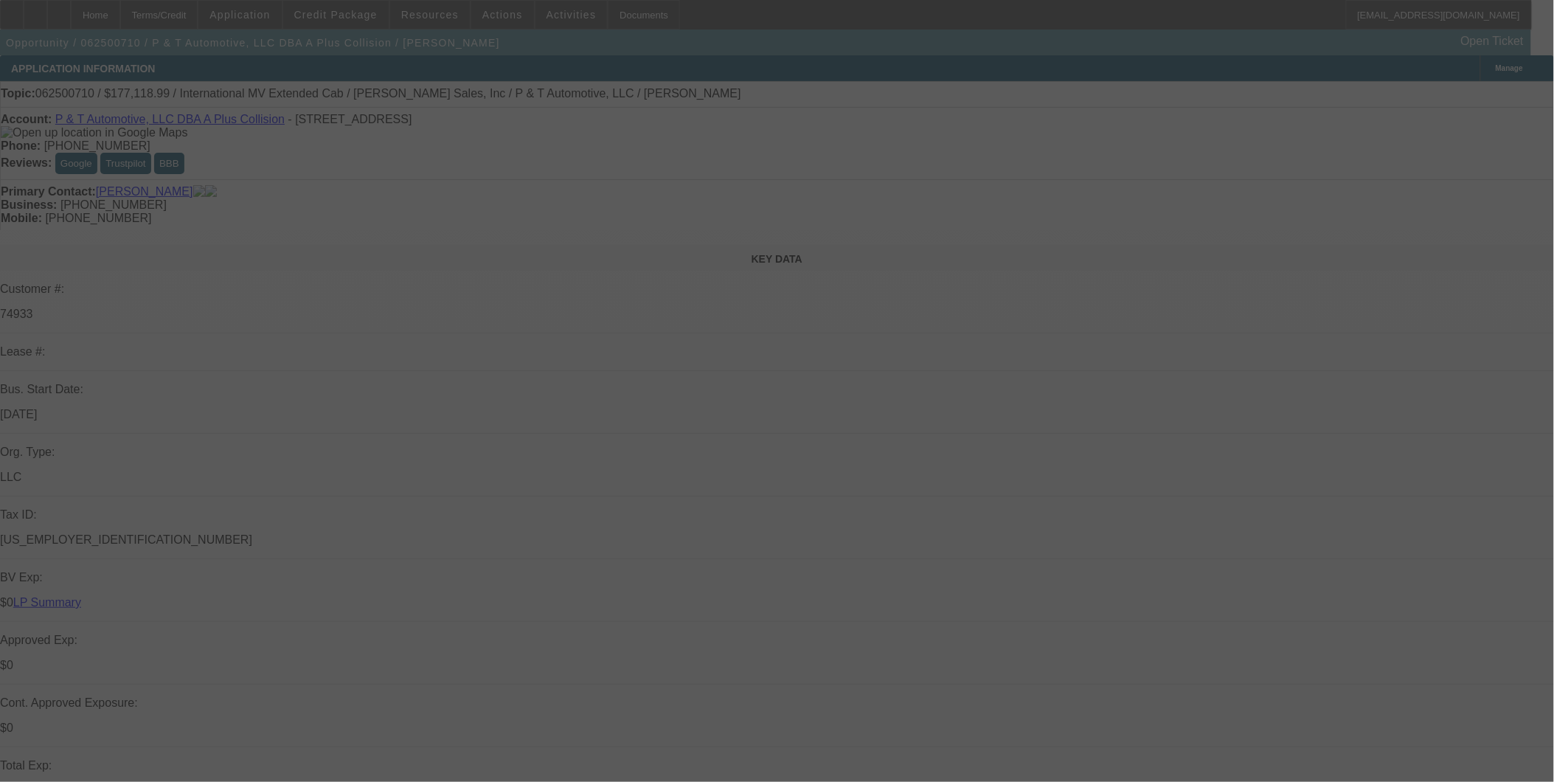
select select "0"
select select "2"
select select "0"
select select "6"
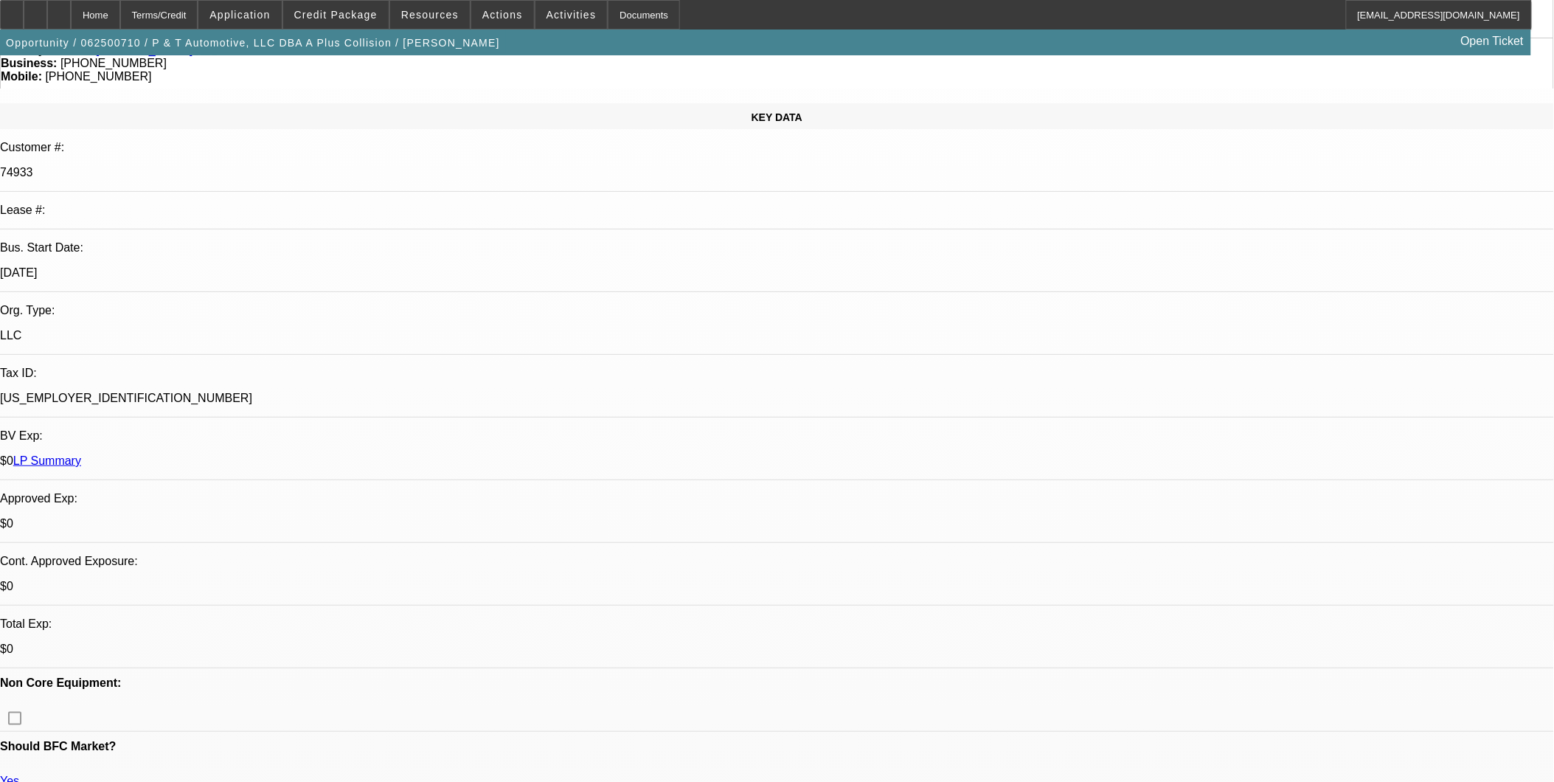
scroll to position [164, 0]
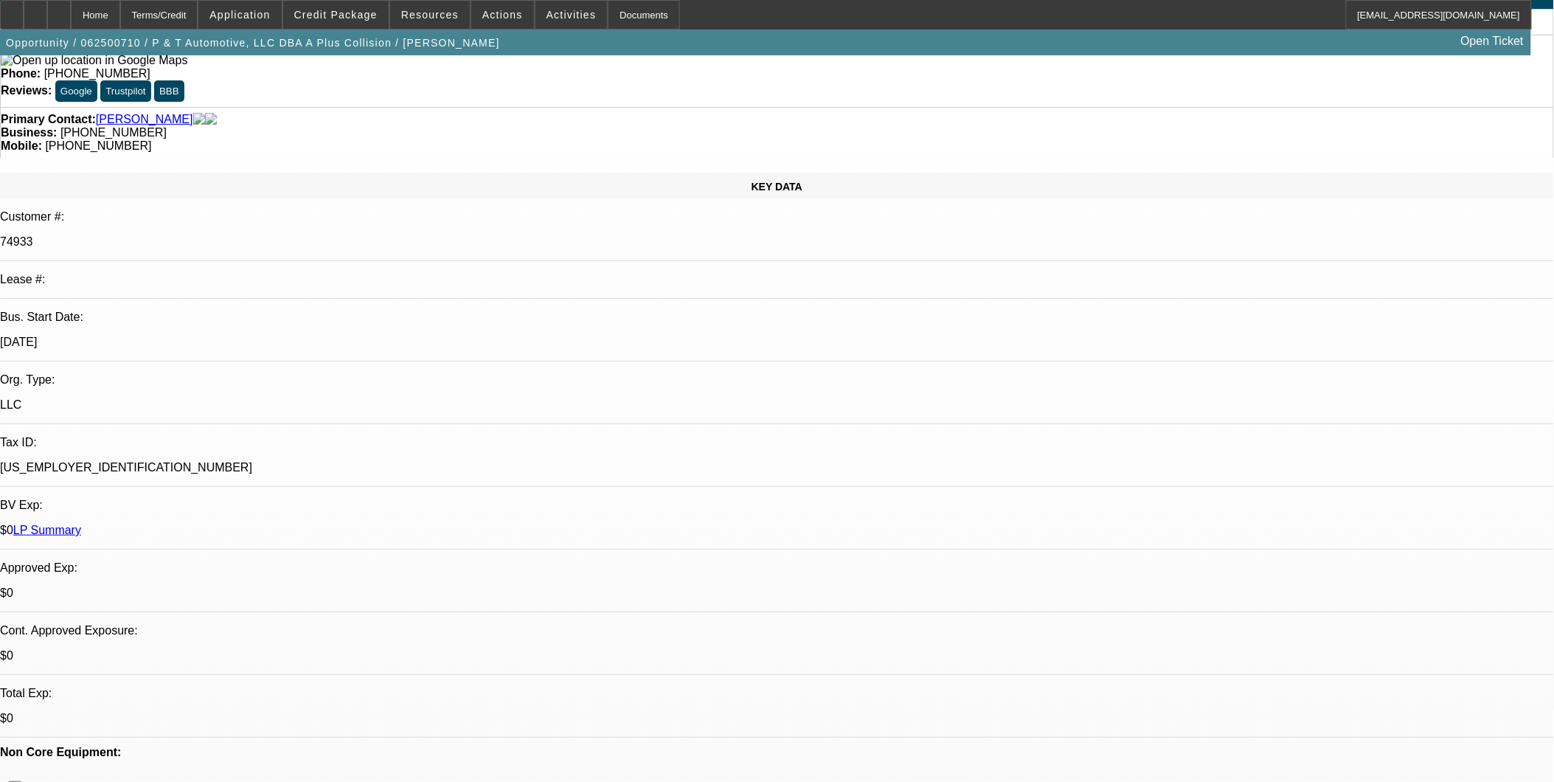
scroll to position [0, 0]
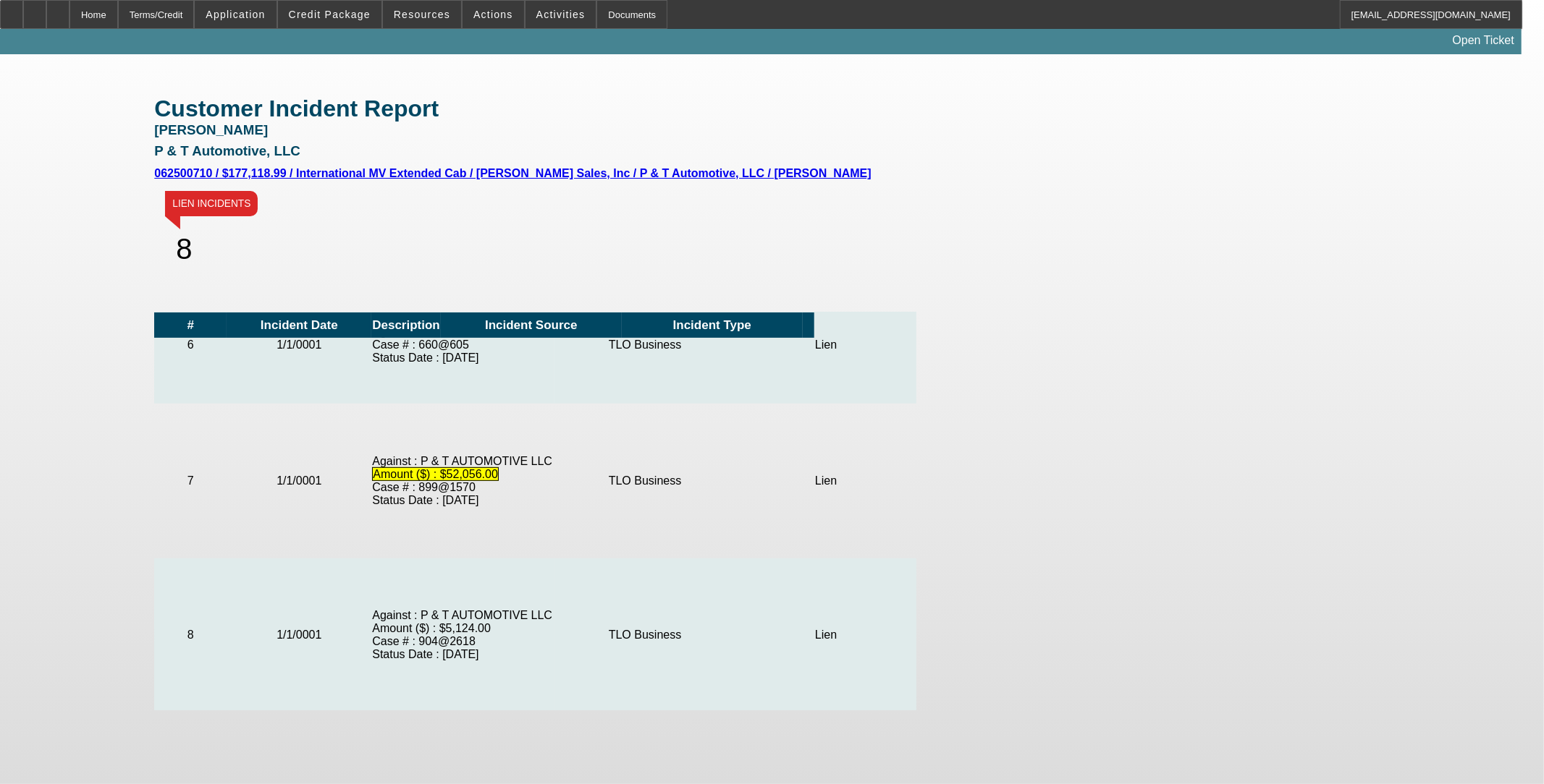
scroll to position [688, 0]
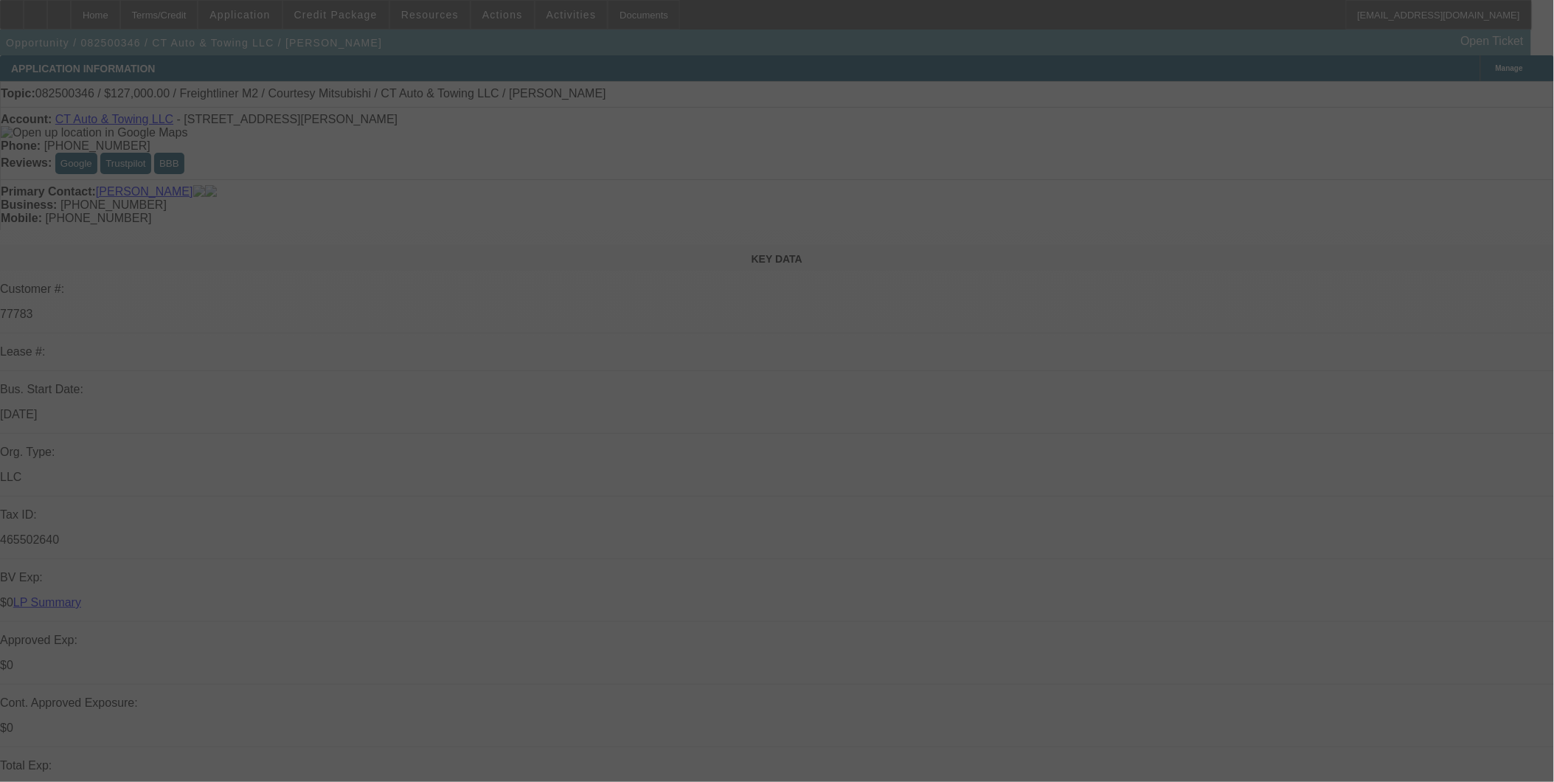
select select "0"
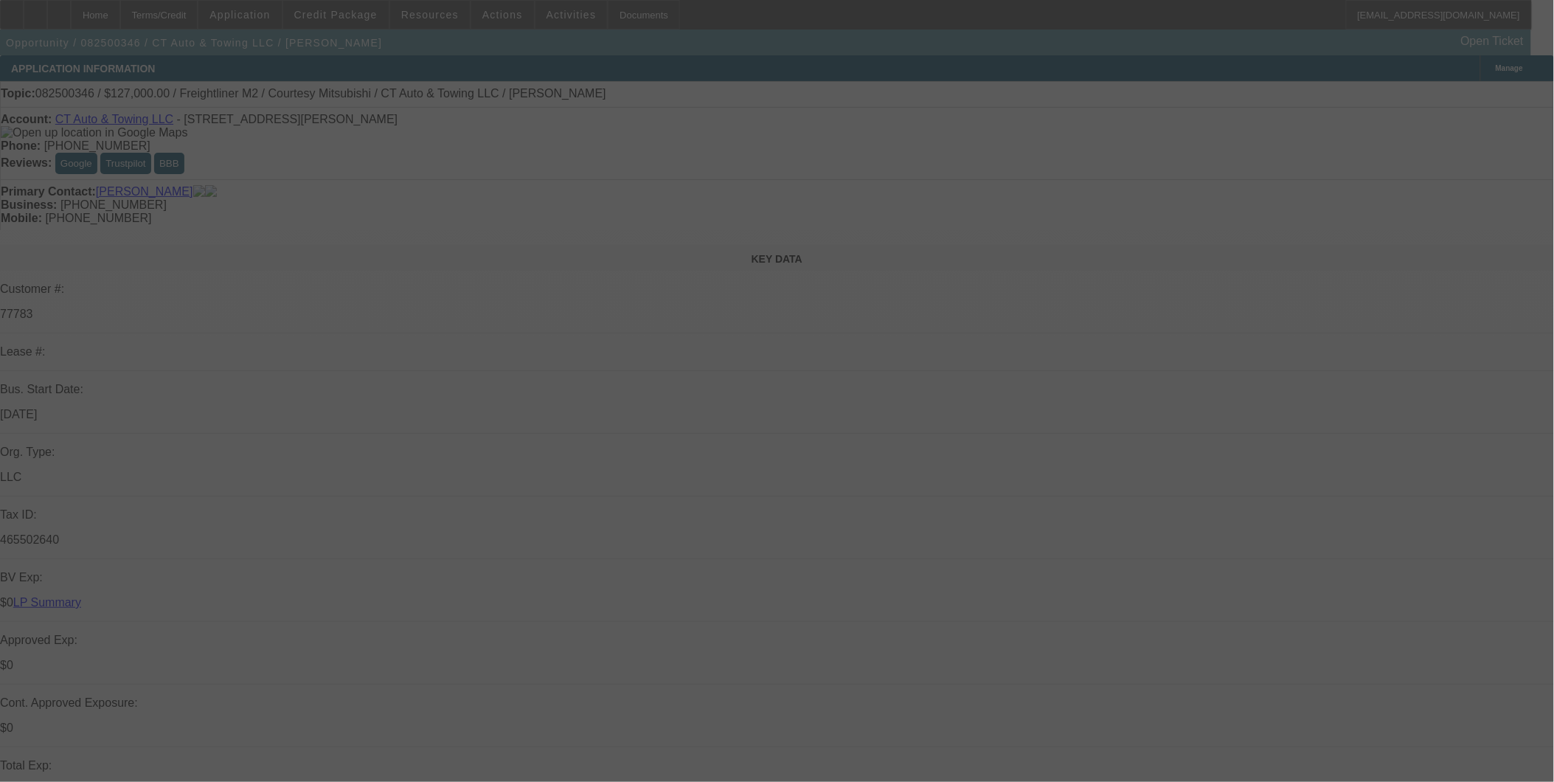
select select "0"
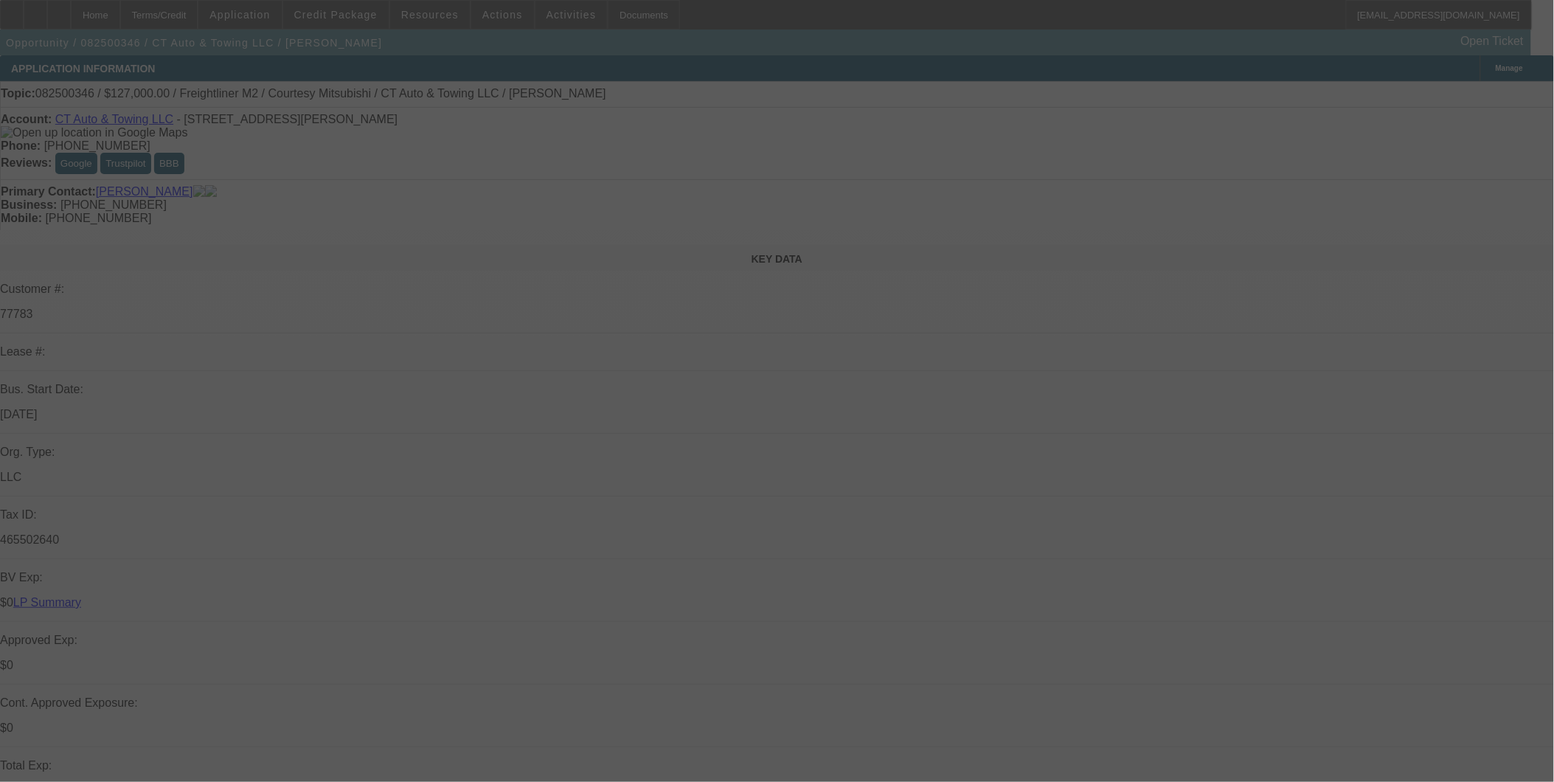
select select "0"
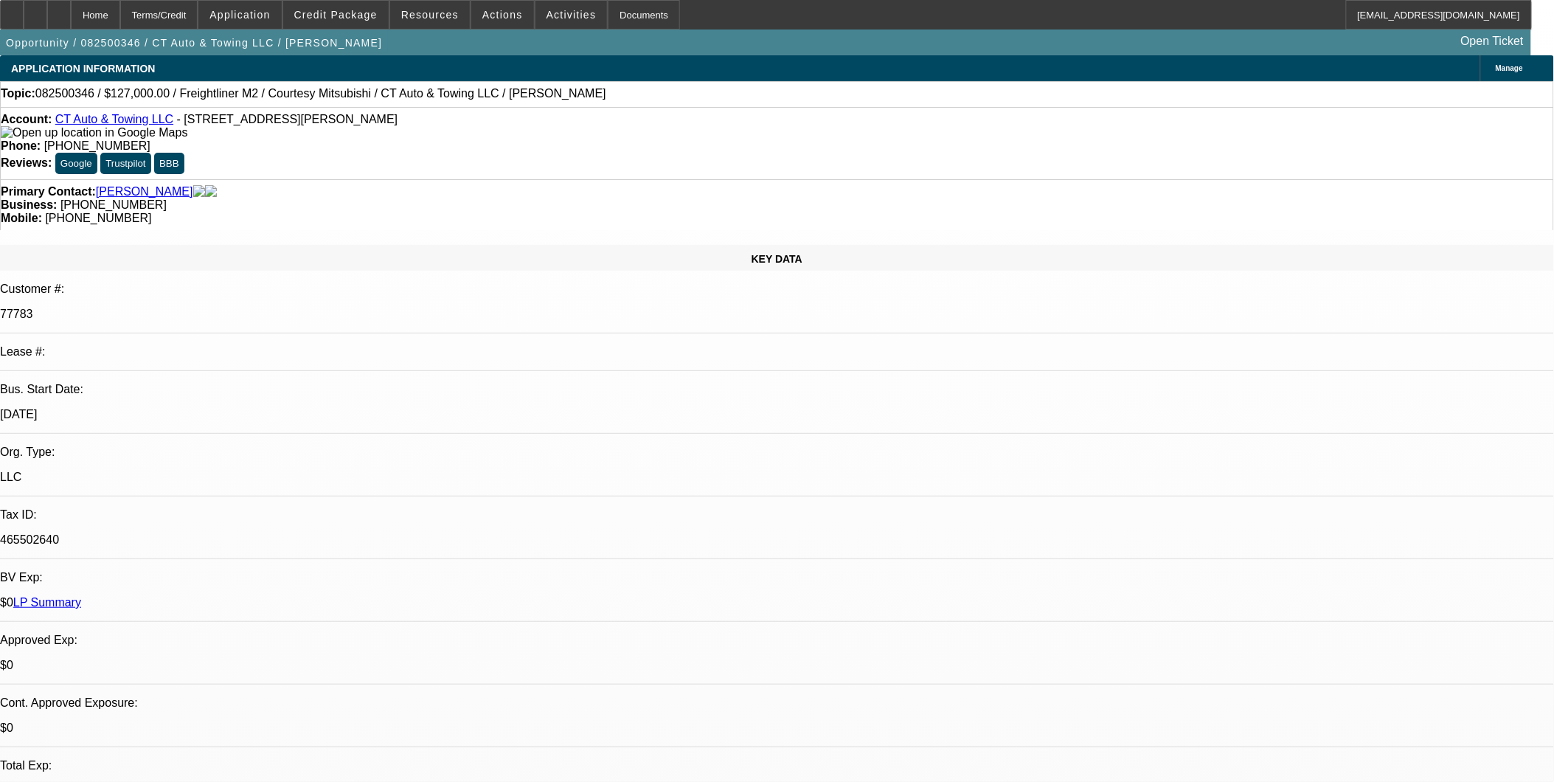
select select "1"
select select "9"
select select "6"
select select "1"
select select "3"
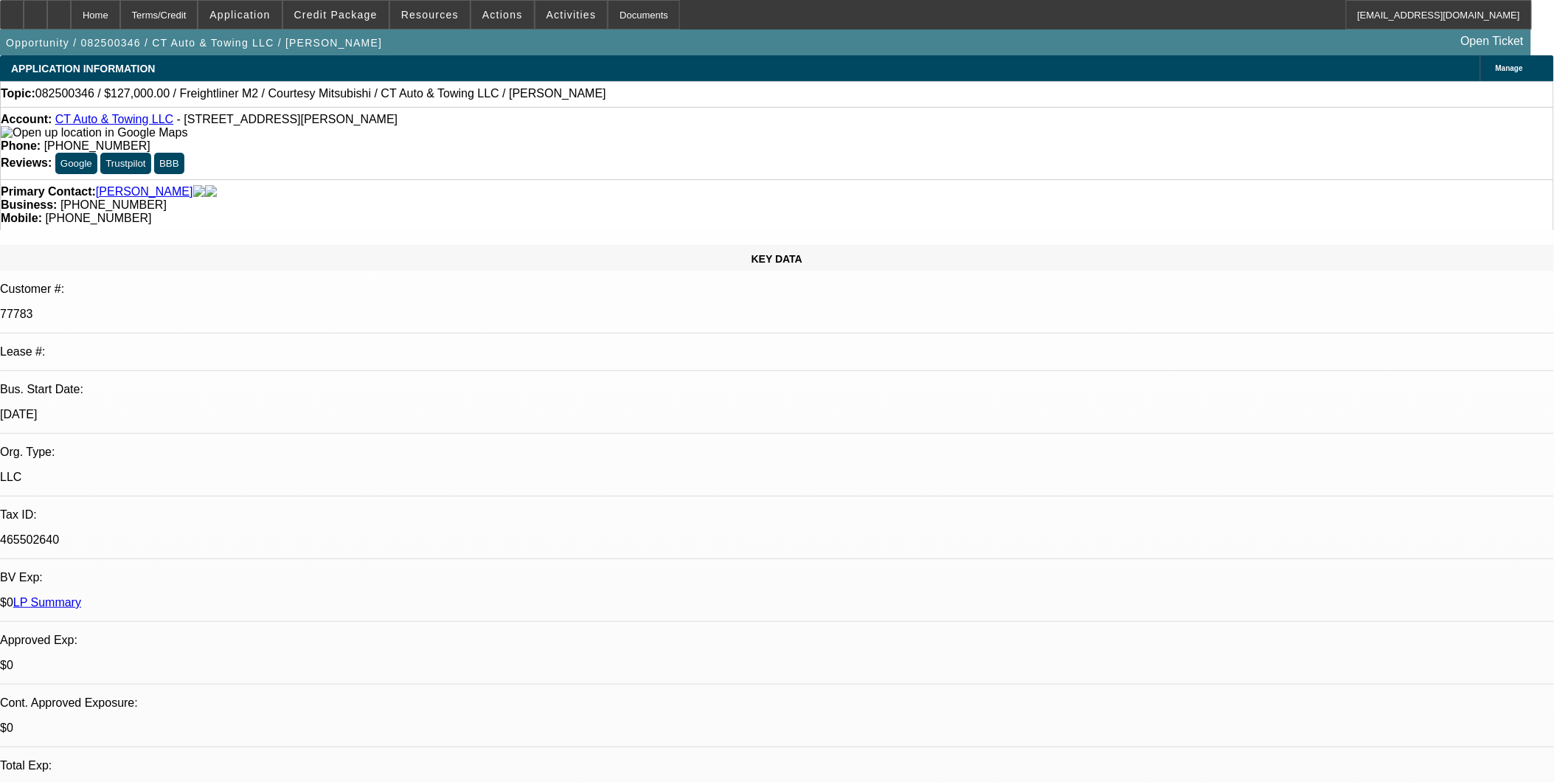
select select "6"
select select "1"
select select "6"
select select "1"
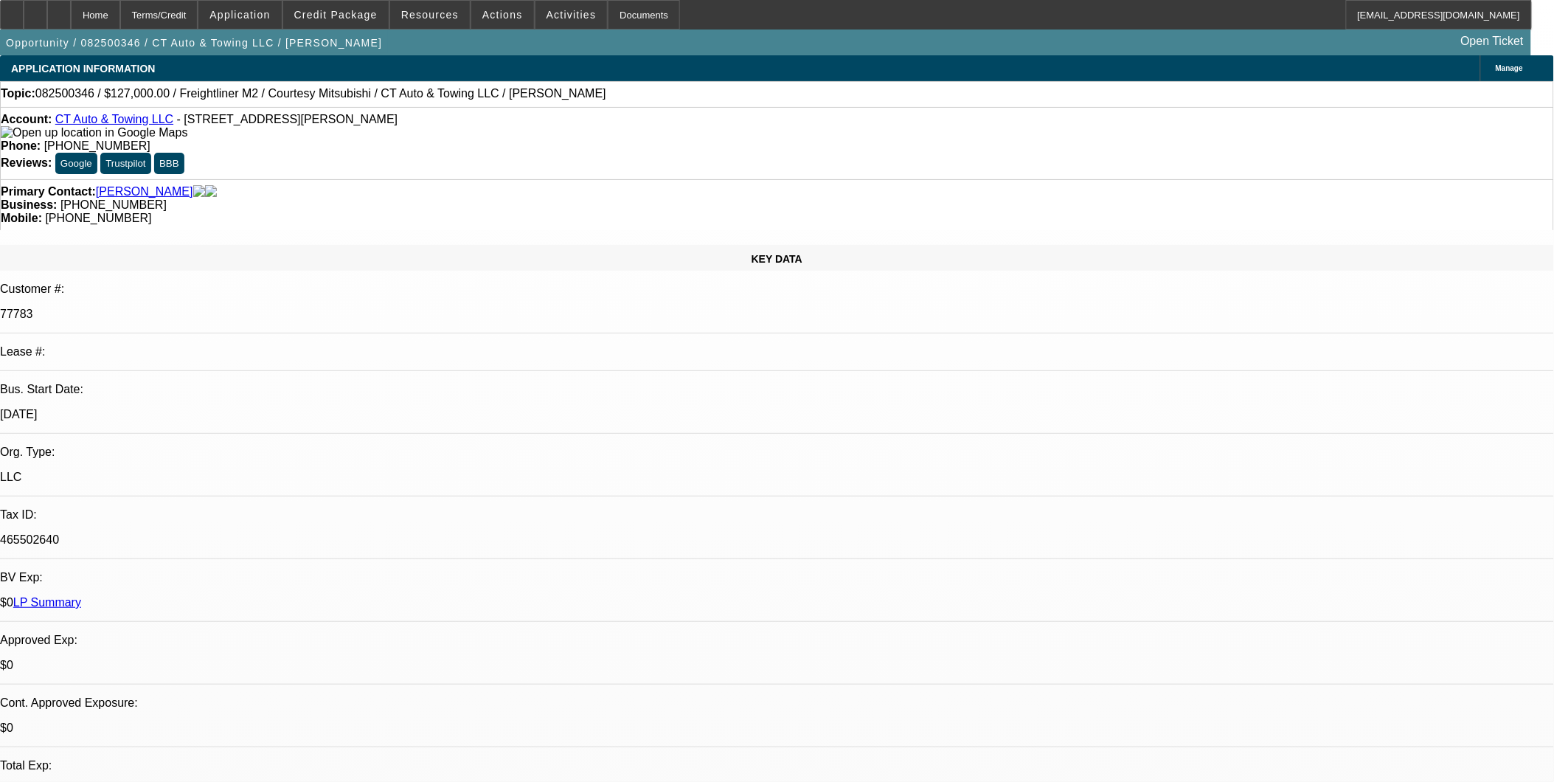
select select "2"
select select "6"
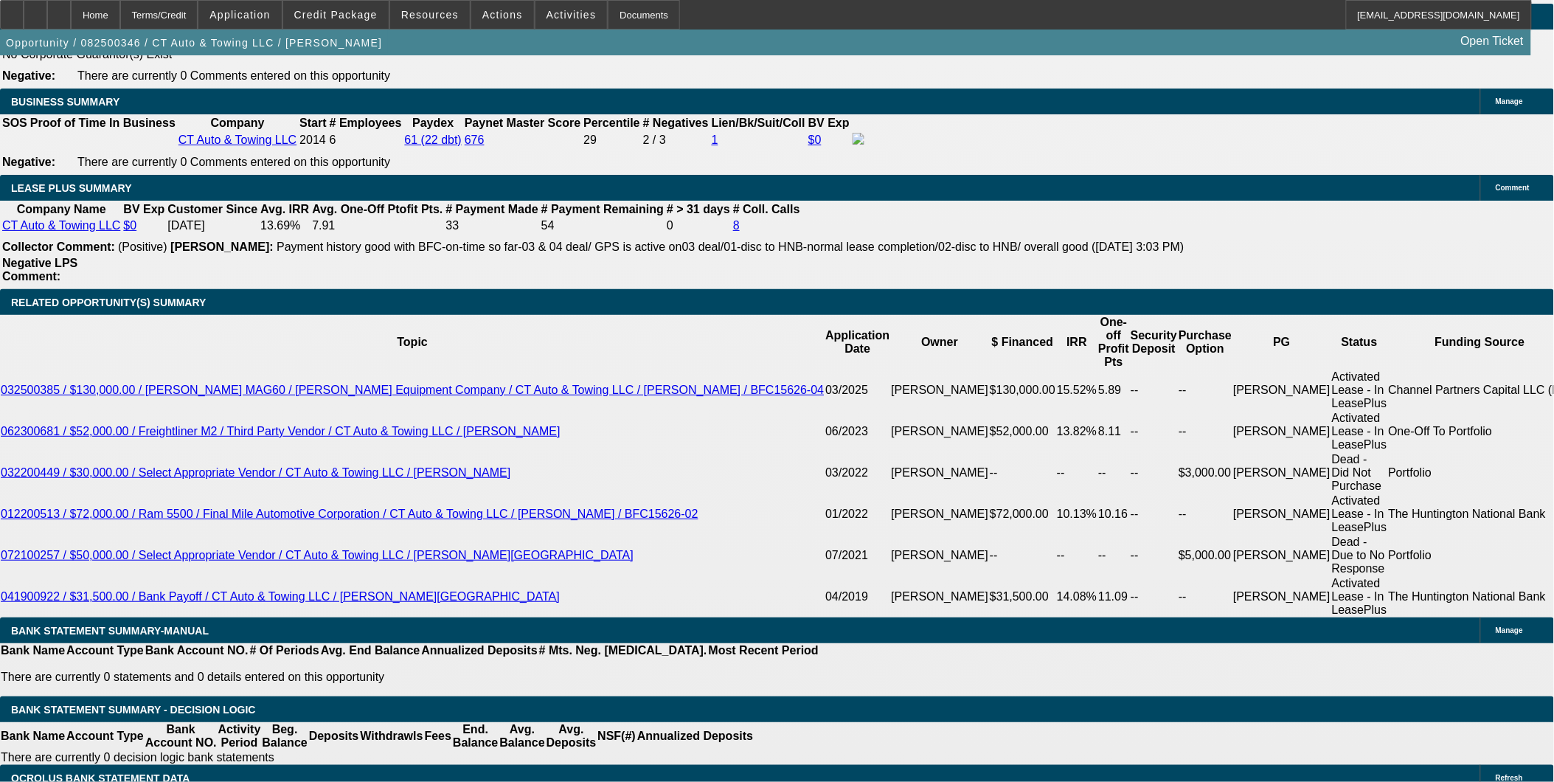
scroll to position [2376, 0]
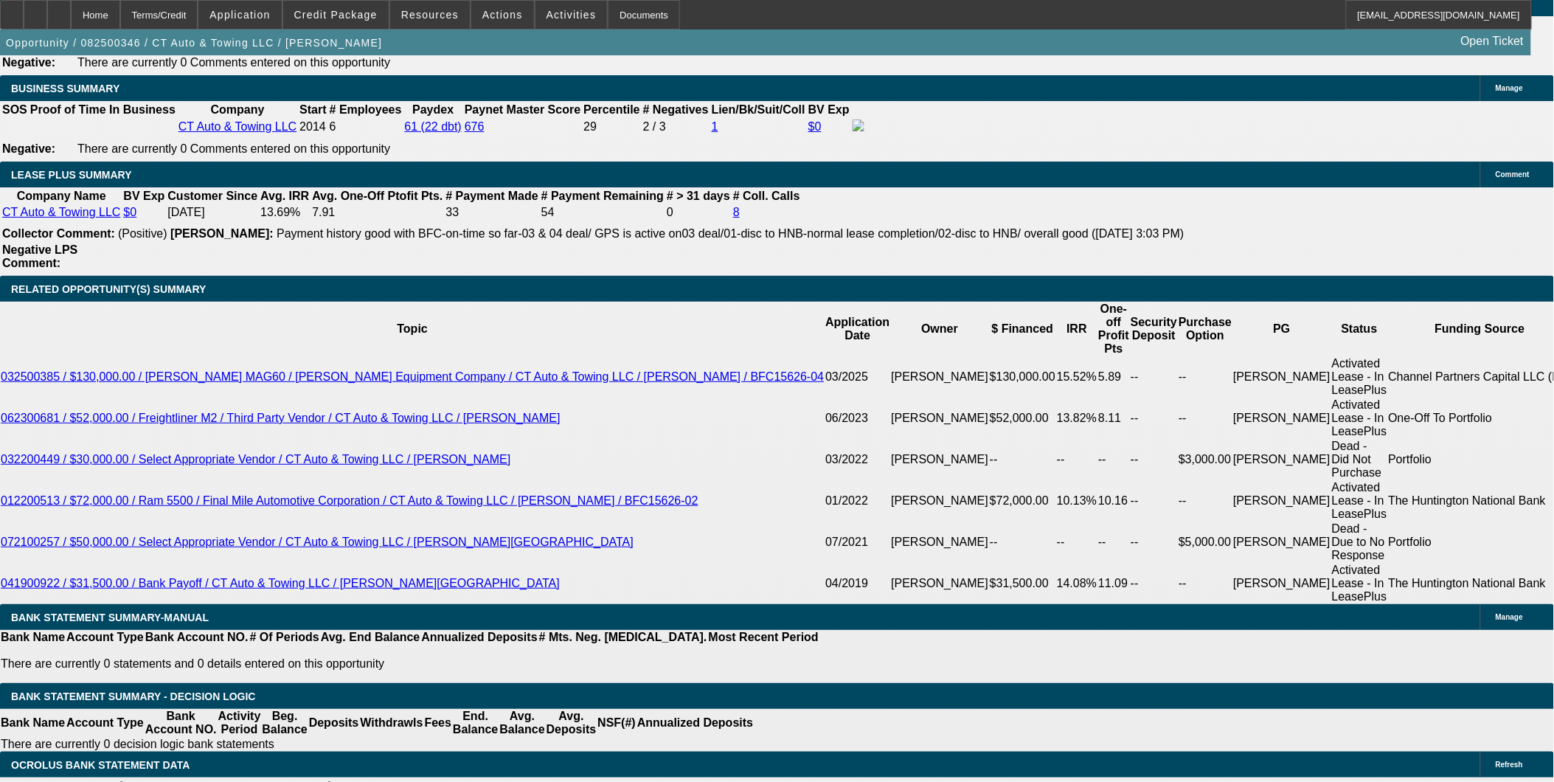
scroll to position [246, 0]
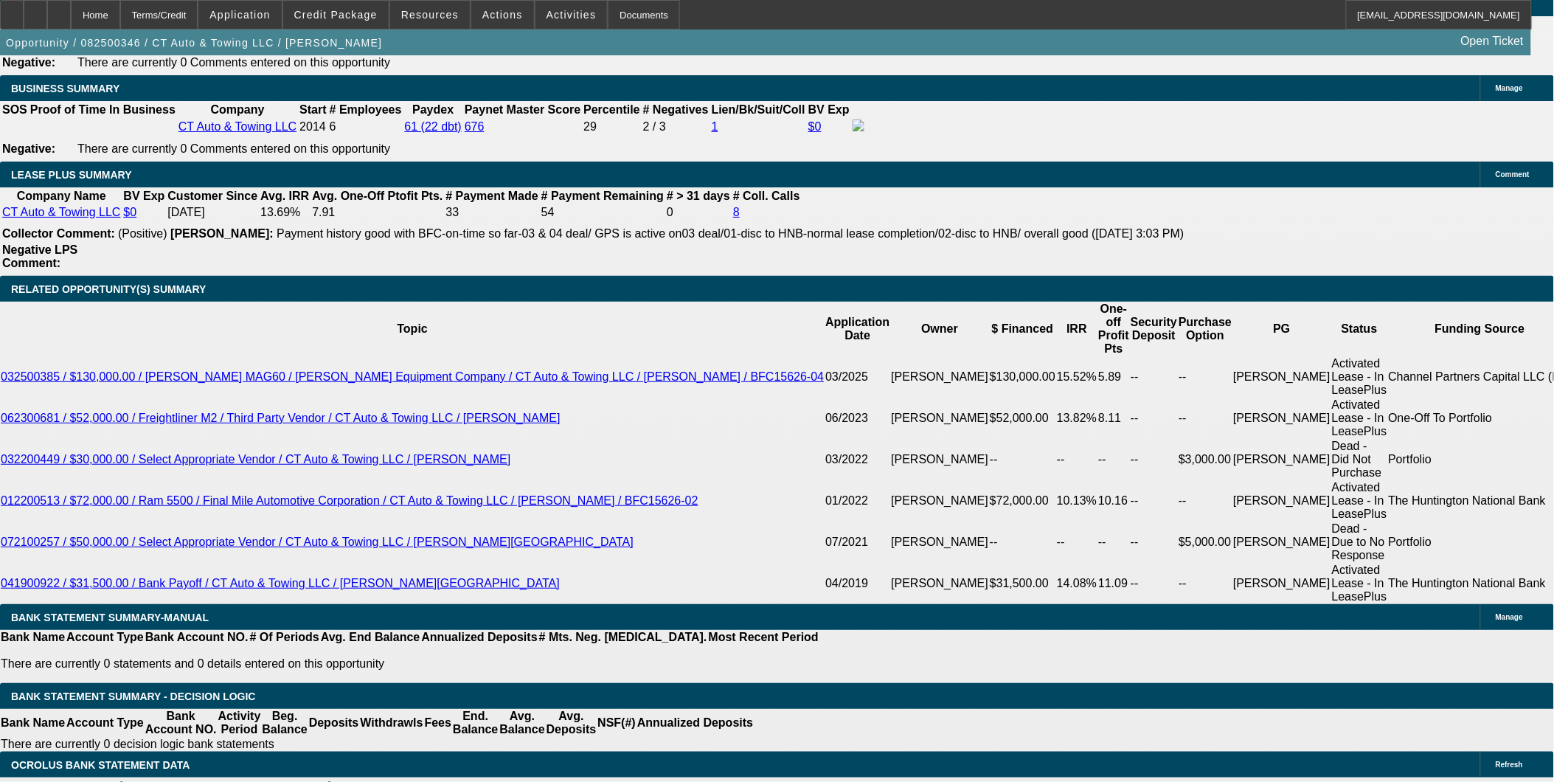
scroll to position [409, 0]
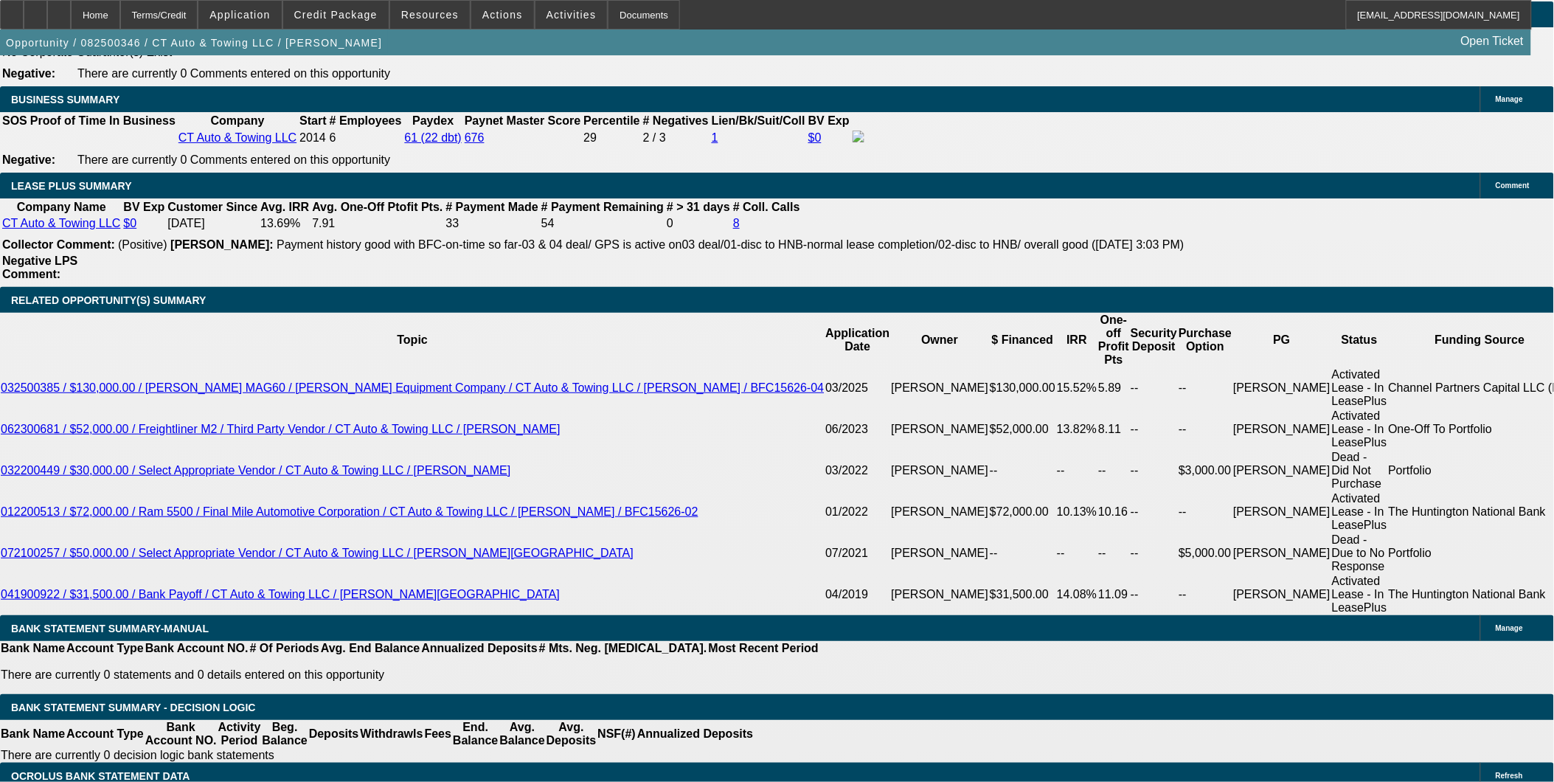
scroll to position [2376, 0]
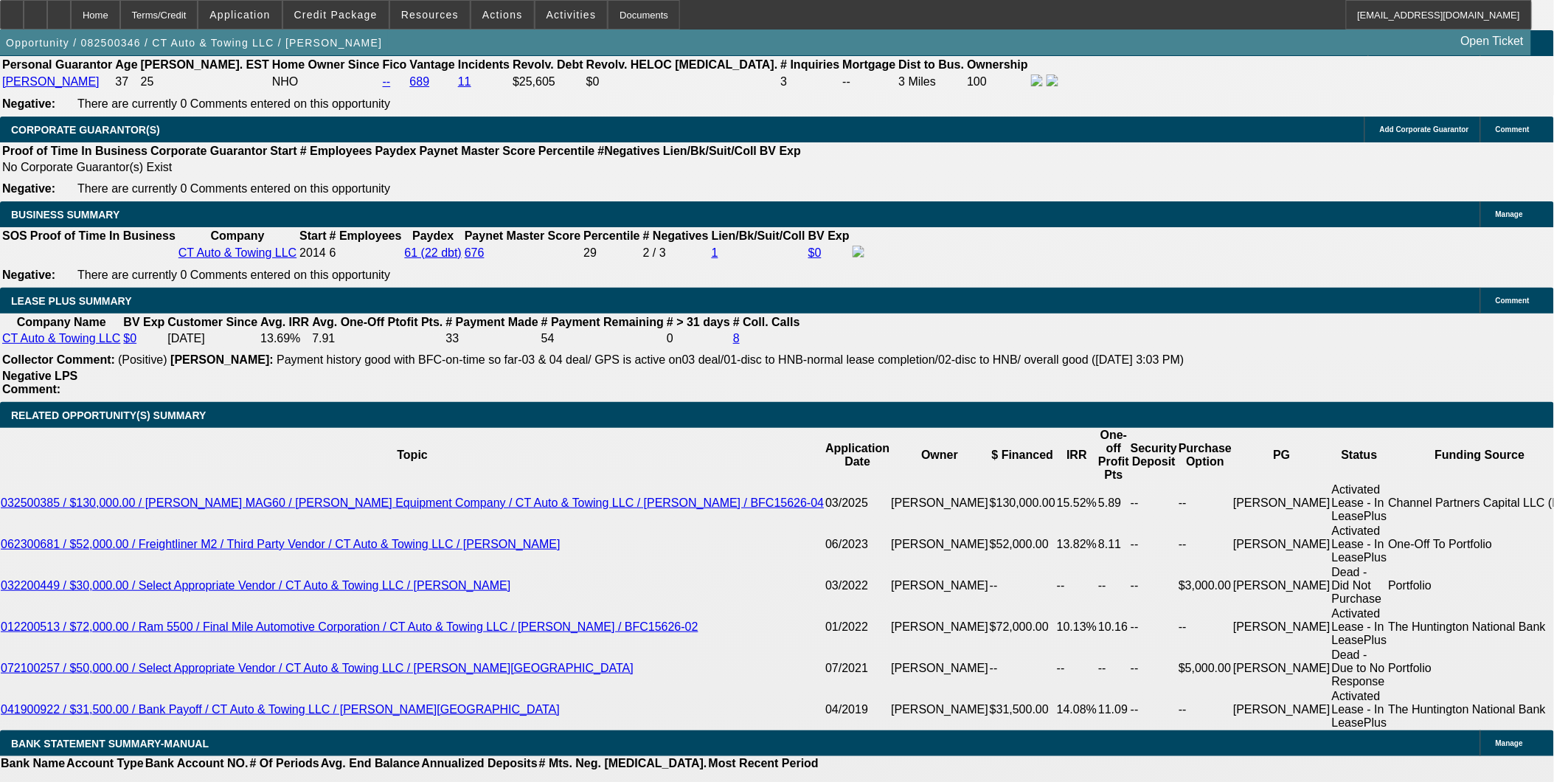
scroll to position [2212, 0]
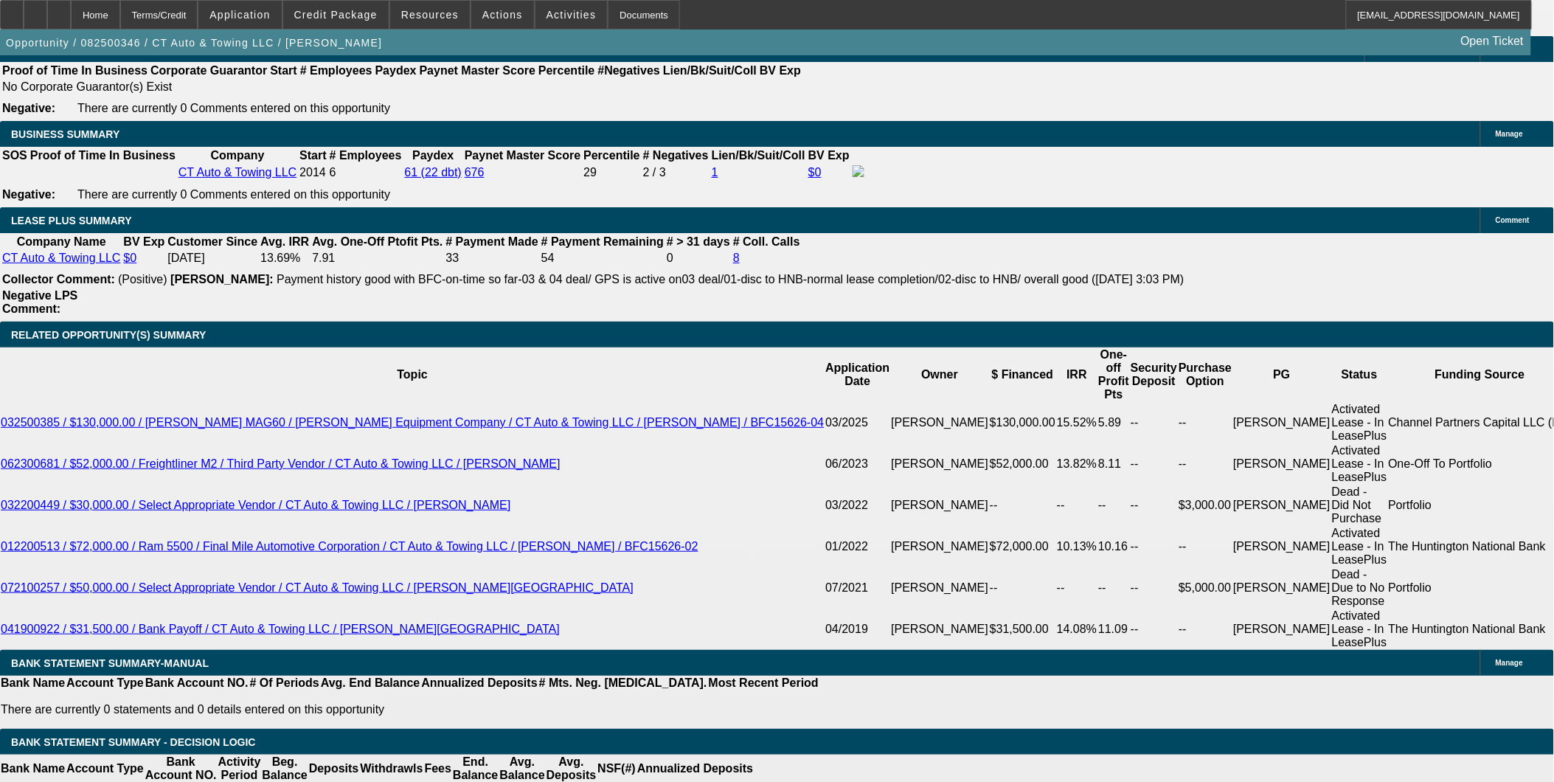
scroll to position [2294, 0]
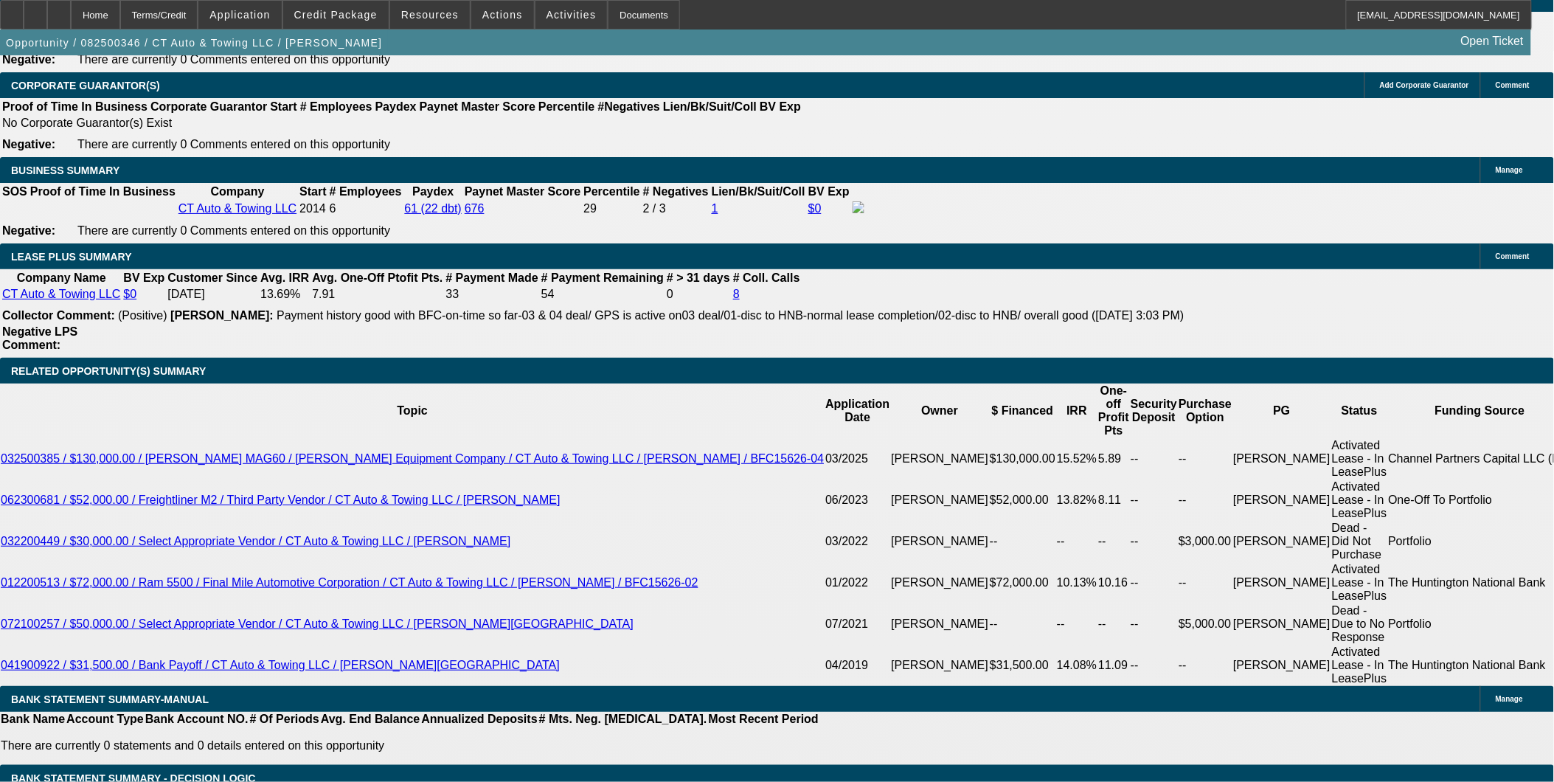
select select "0"
select select "2"
select select "0"
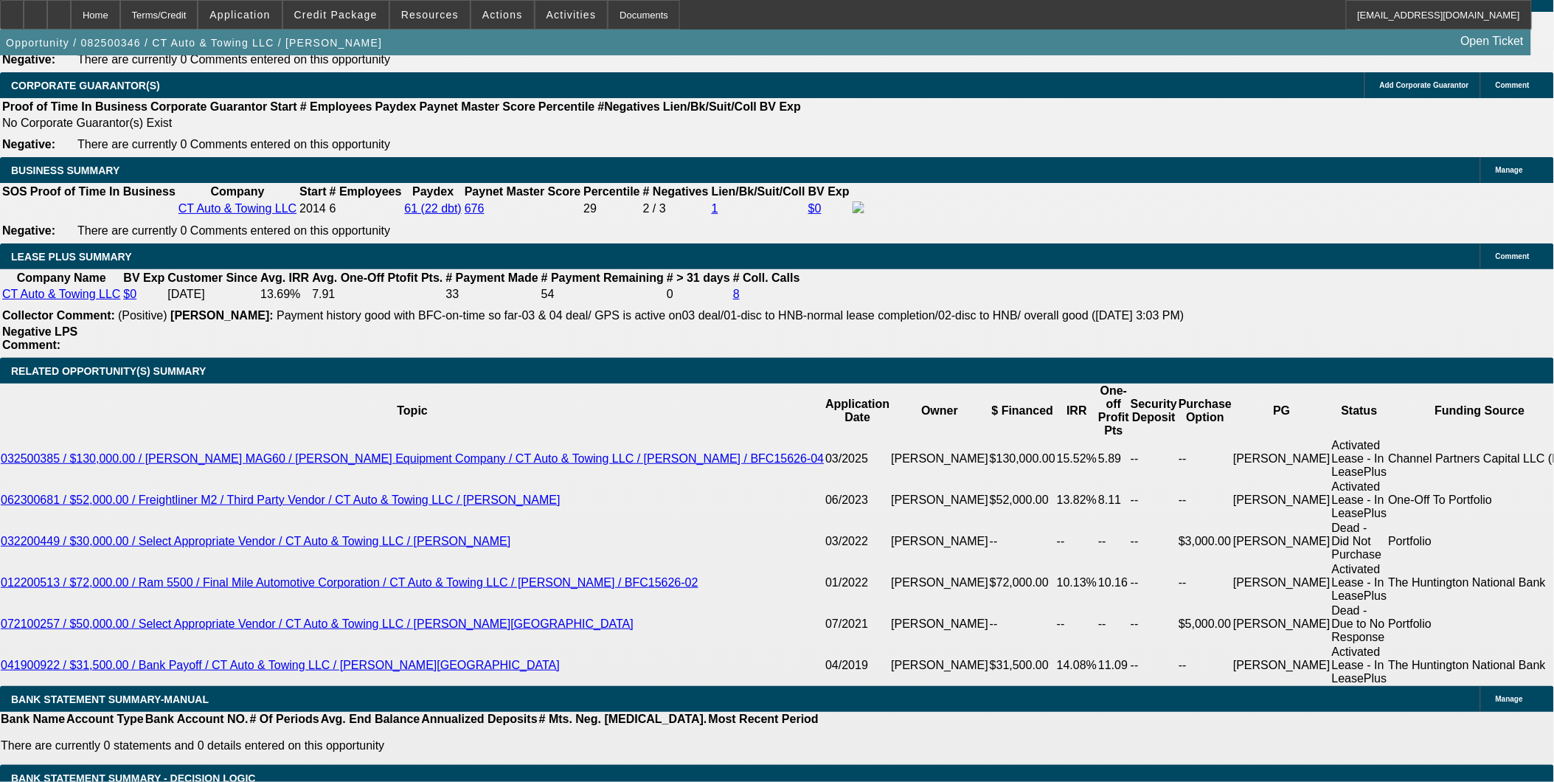
select select "6"
select select "0"
select select "3"
select select "0"
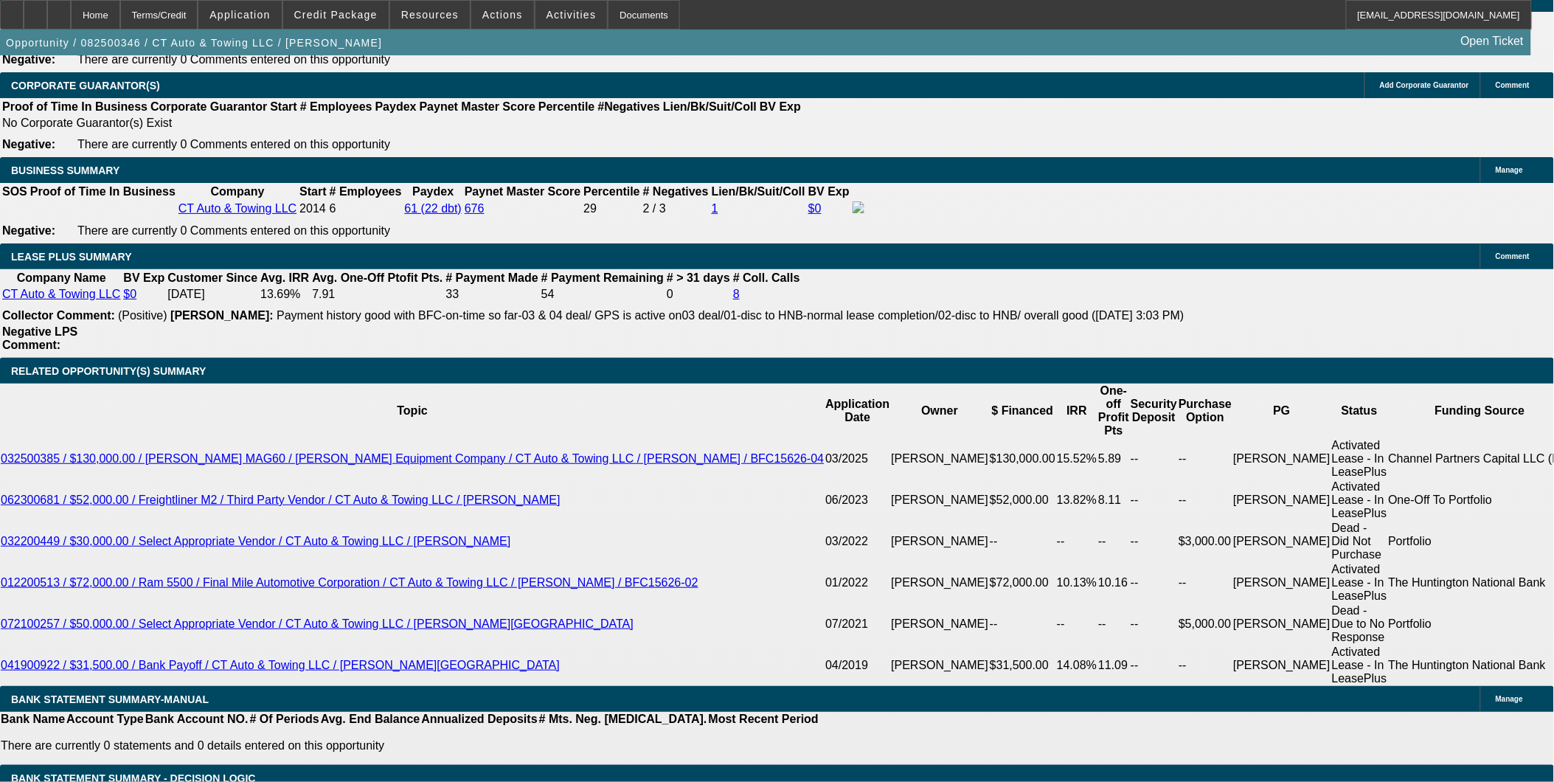
select select "6"
select select "0"
select select "2"
select select "0"
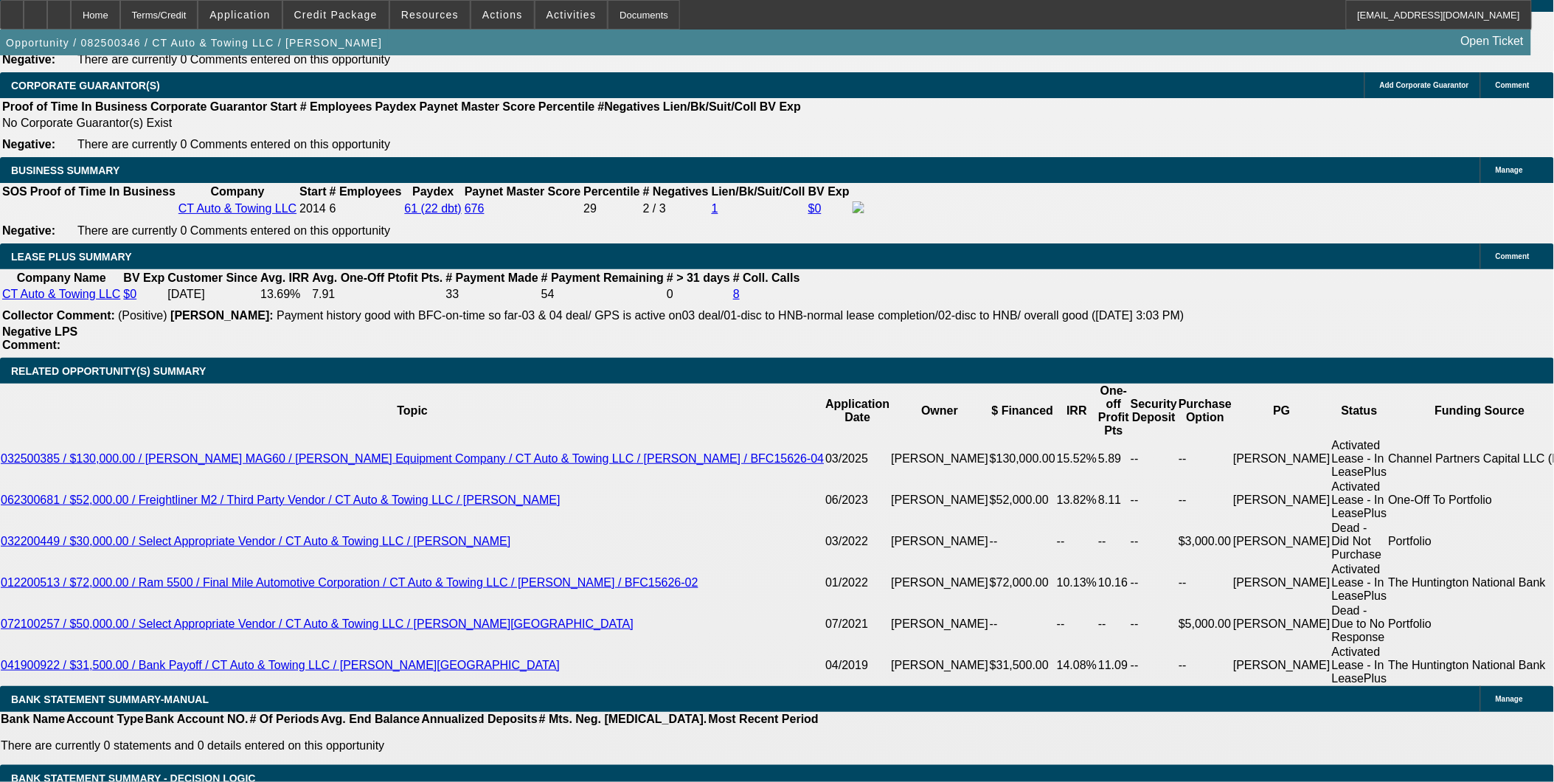
select select "6"
select select "0"
select select "2"
select select "0"
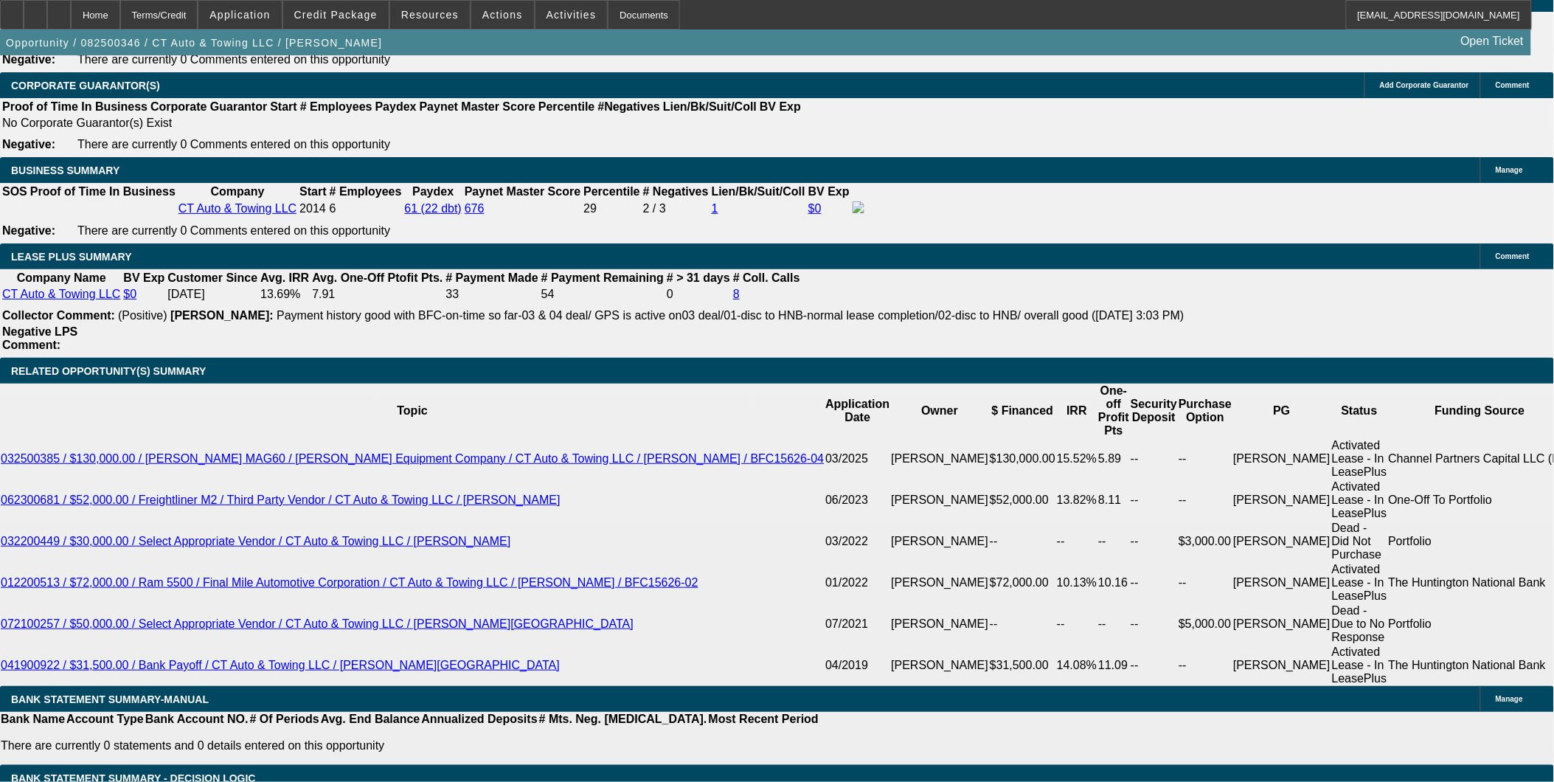
select select "6"
select select "0"
select select "9"
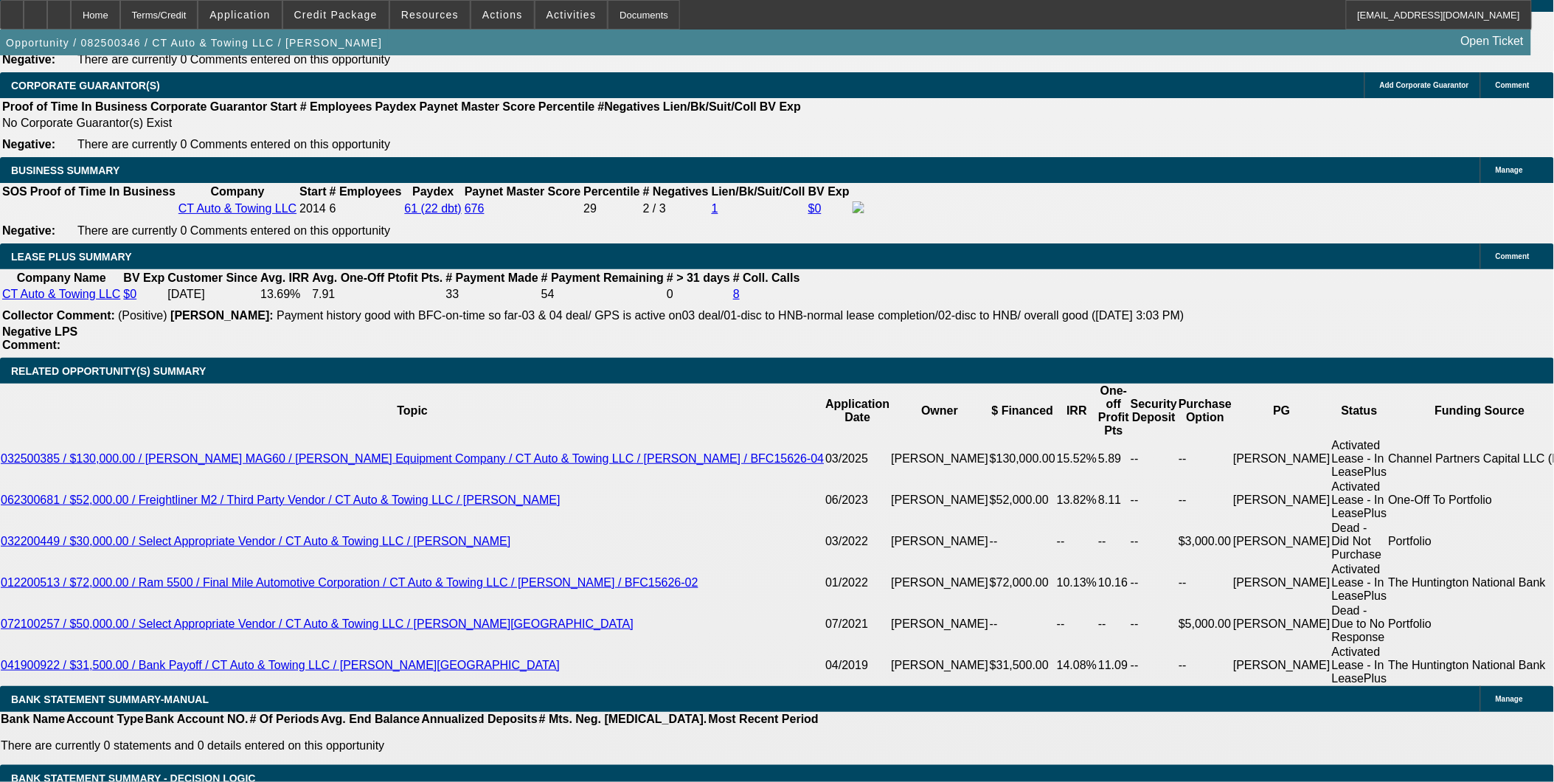
select select "0"
select select "6"
select select "0"
select select "3"
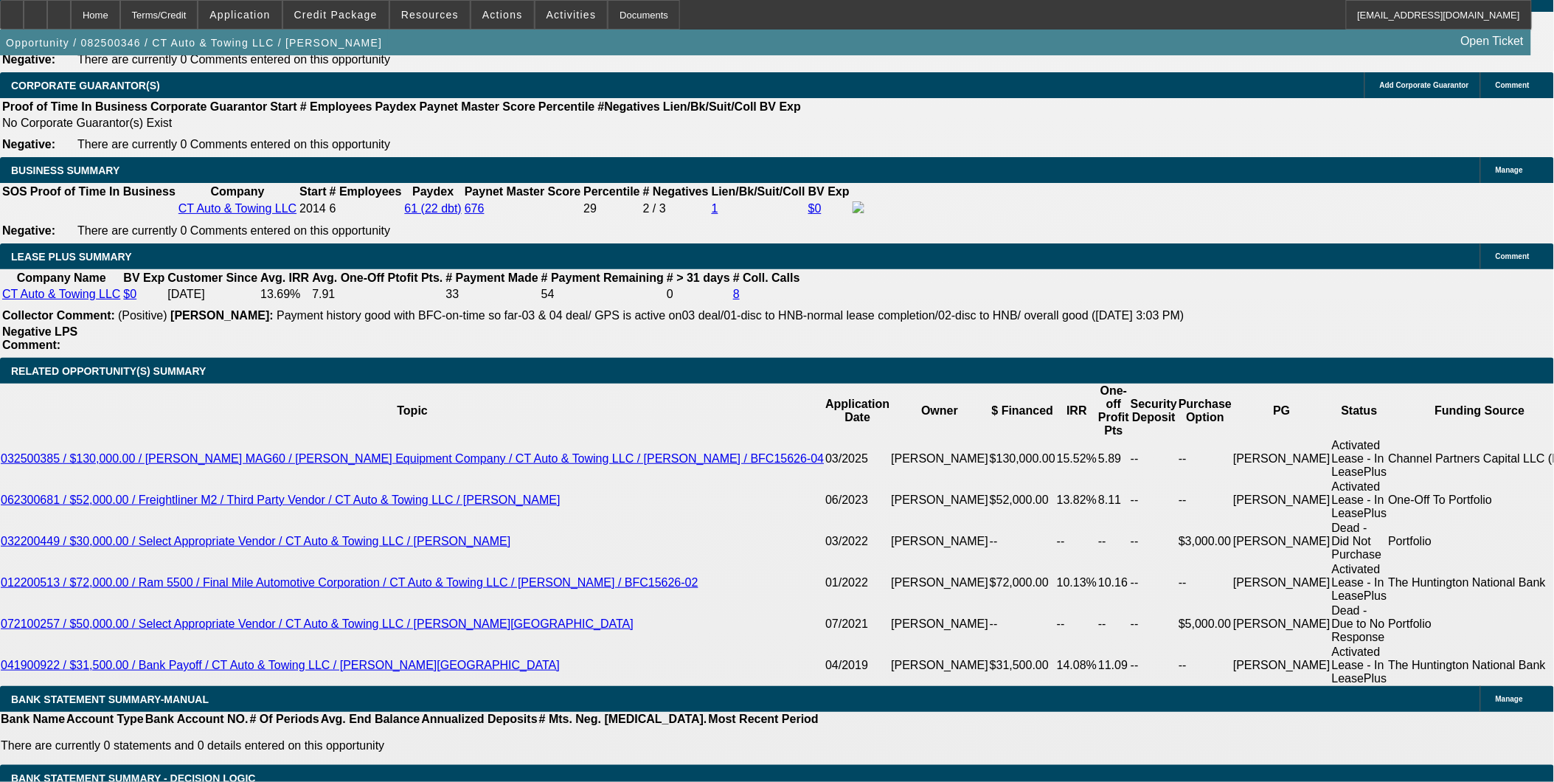
select select "0"
select select "6"
select select "0"
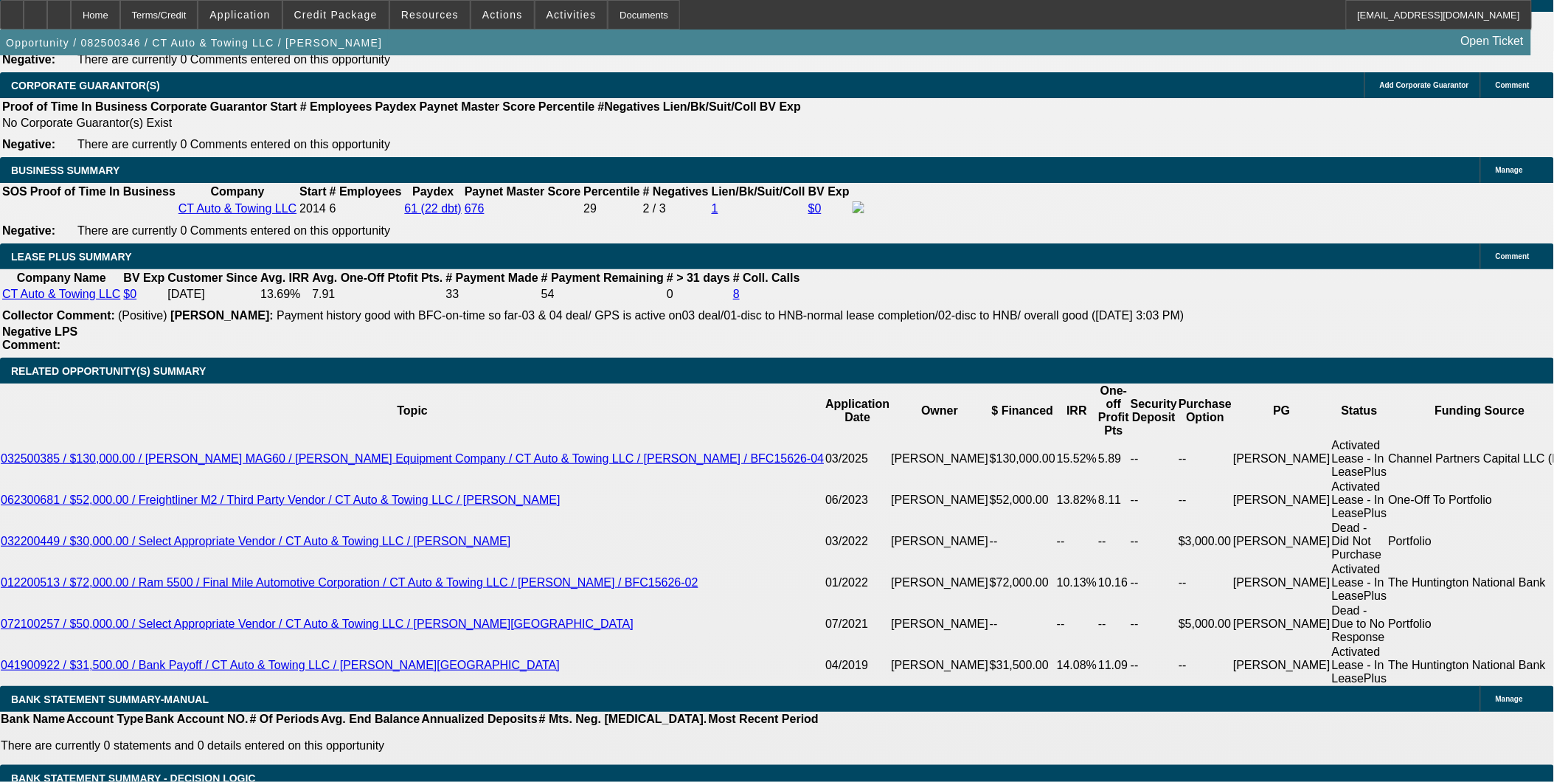
select select "6"
select select "0"
select select "2"
select select "0"
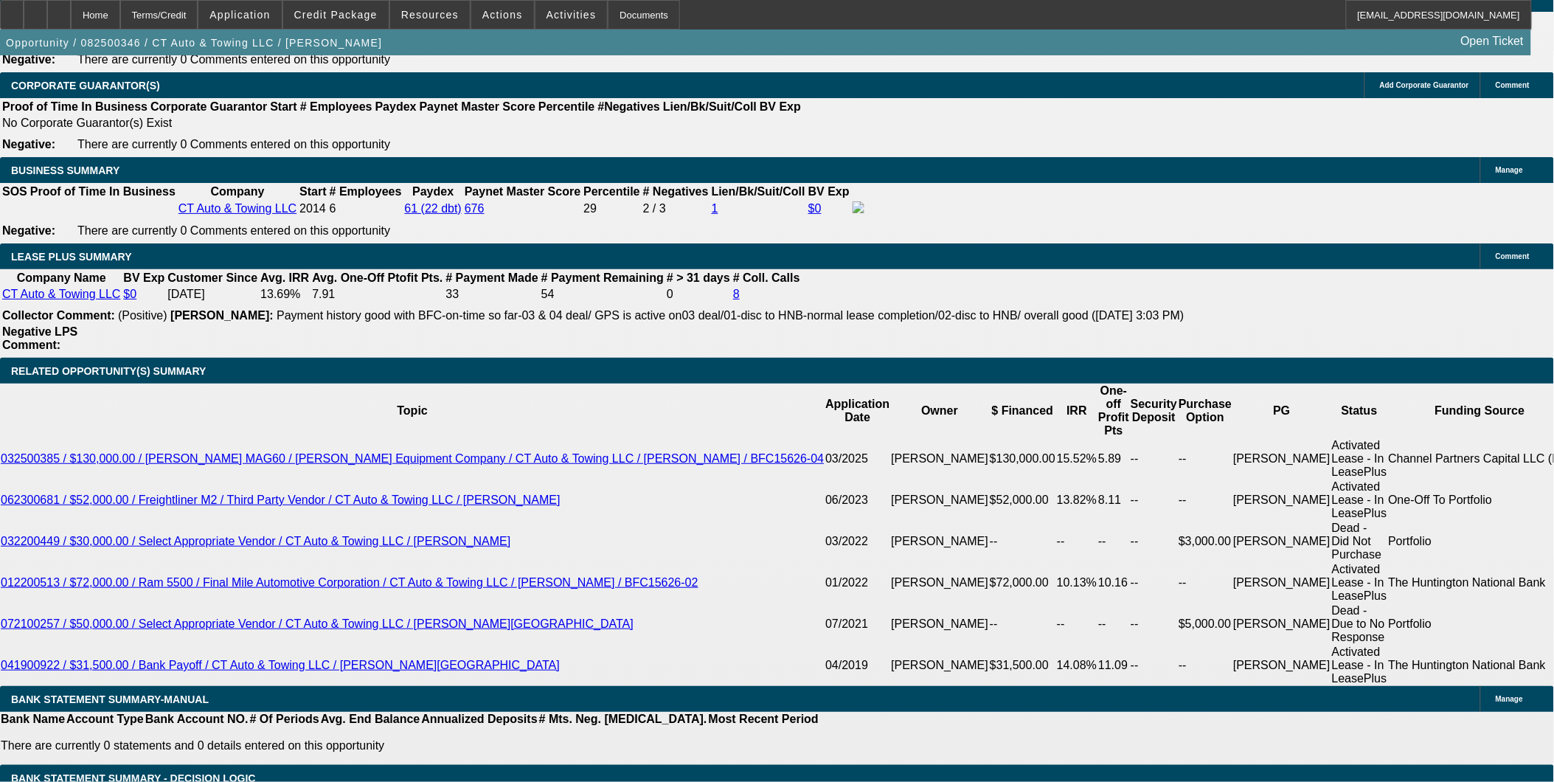
select select "6"
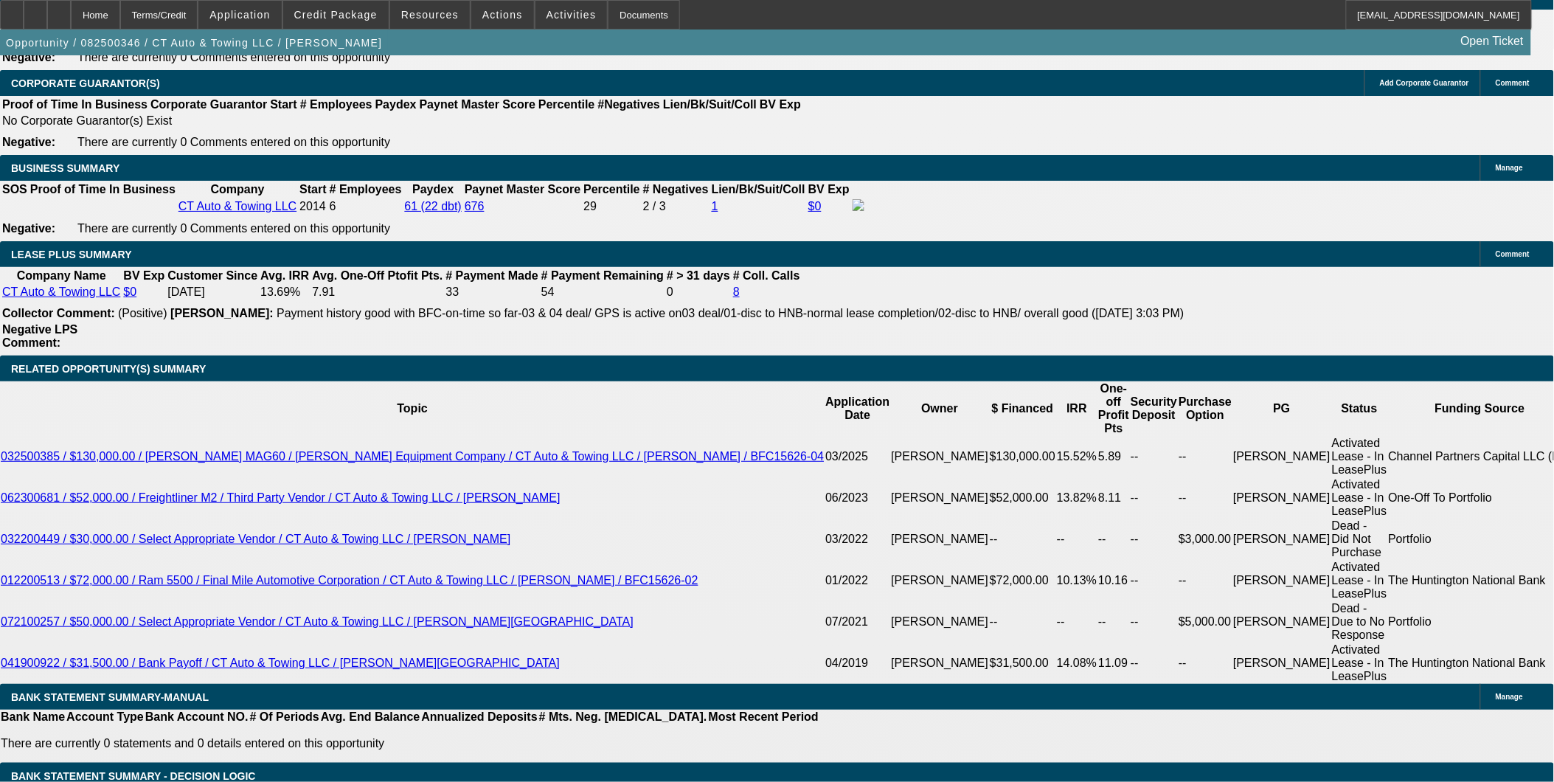
scroll to position [2540, 0]
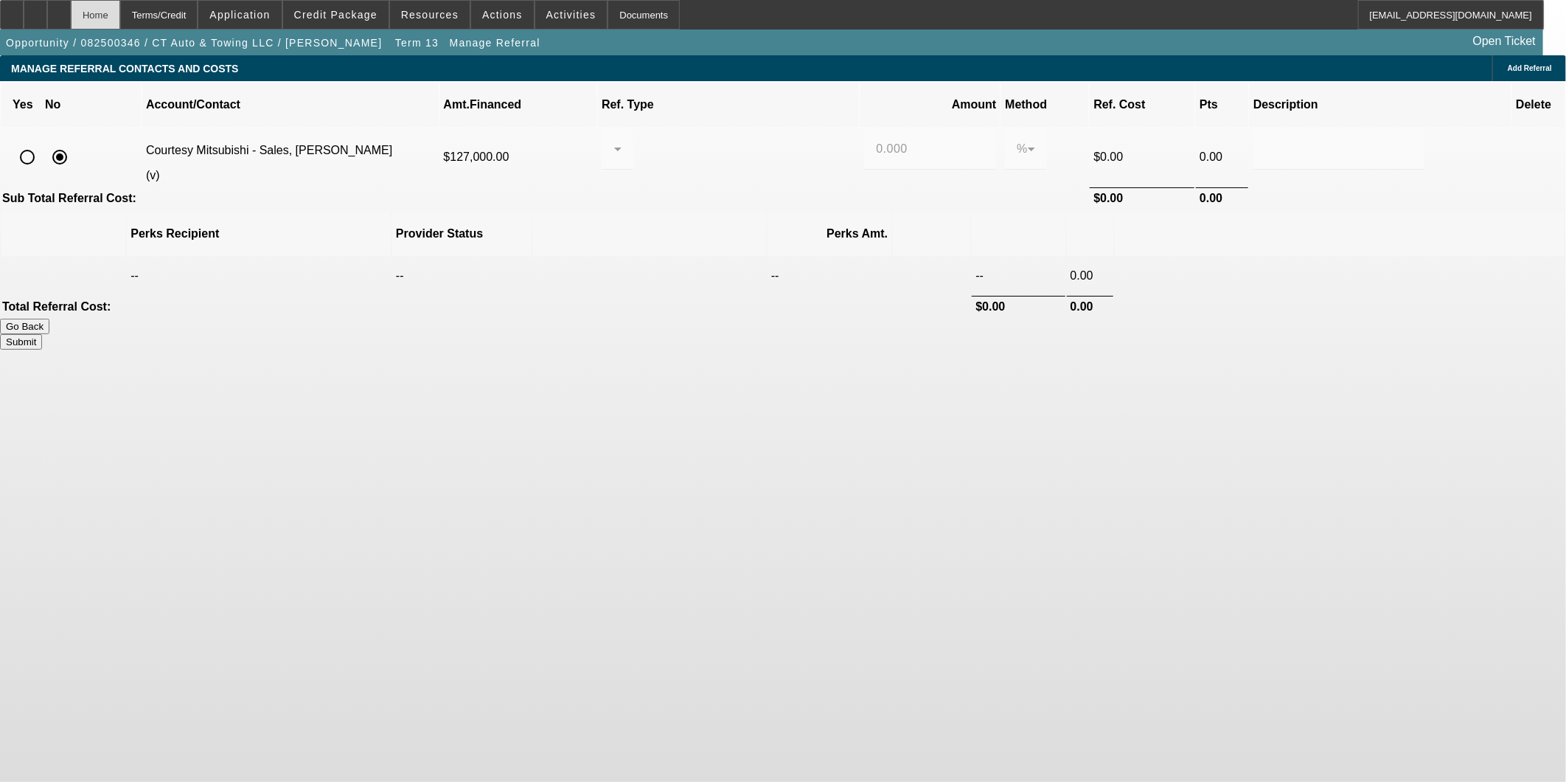
click at [120, 16] on div "Home" at bounding box center [95, 14] width 49 height 29
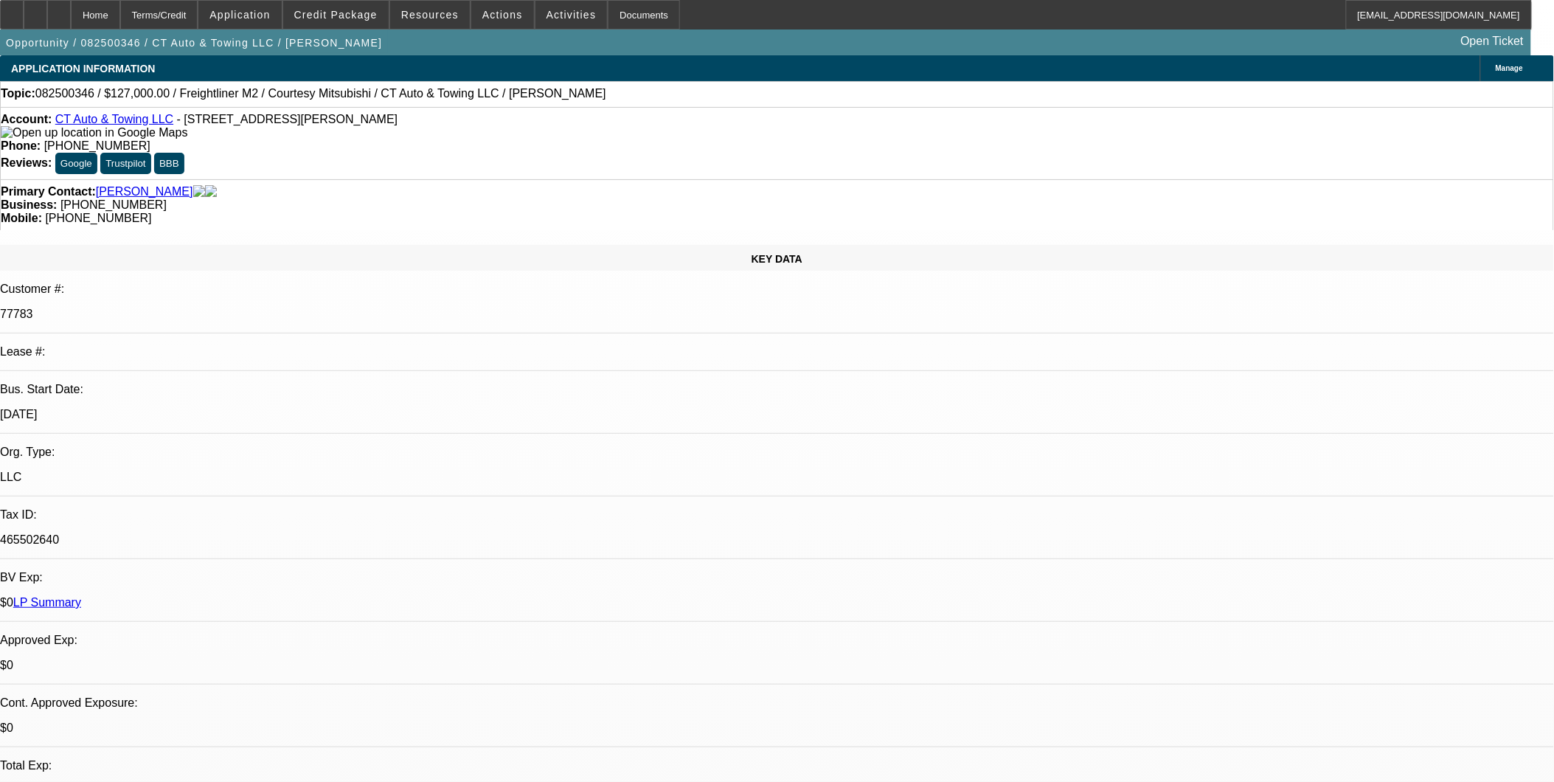
select select "0"
select select "9"
select select "0"
select select "6"
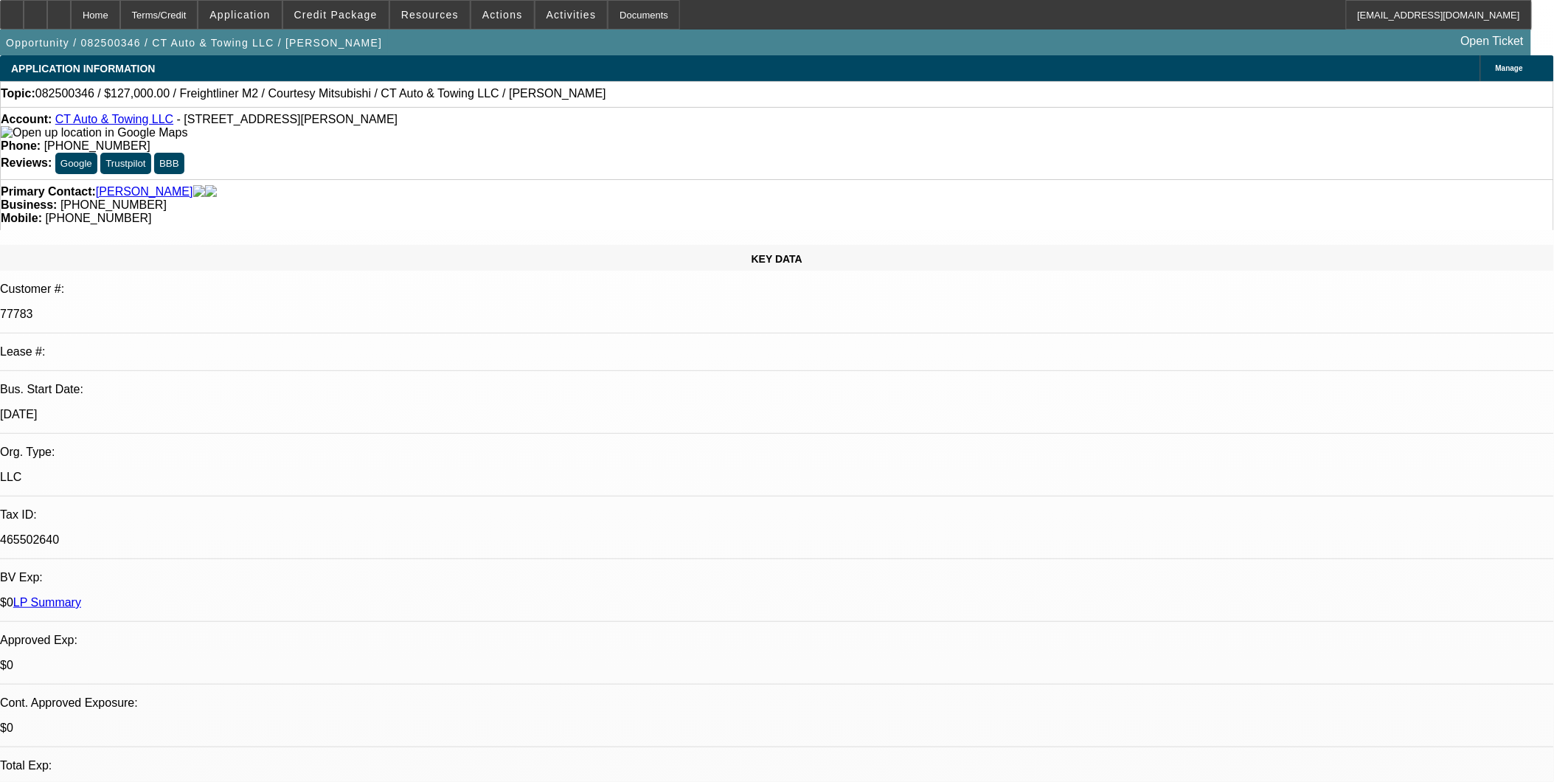
select select "0"
select select "3"
select select "0"
select select "6"
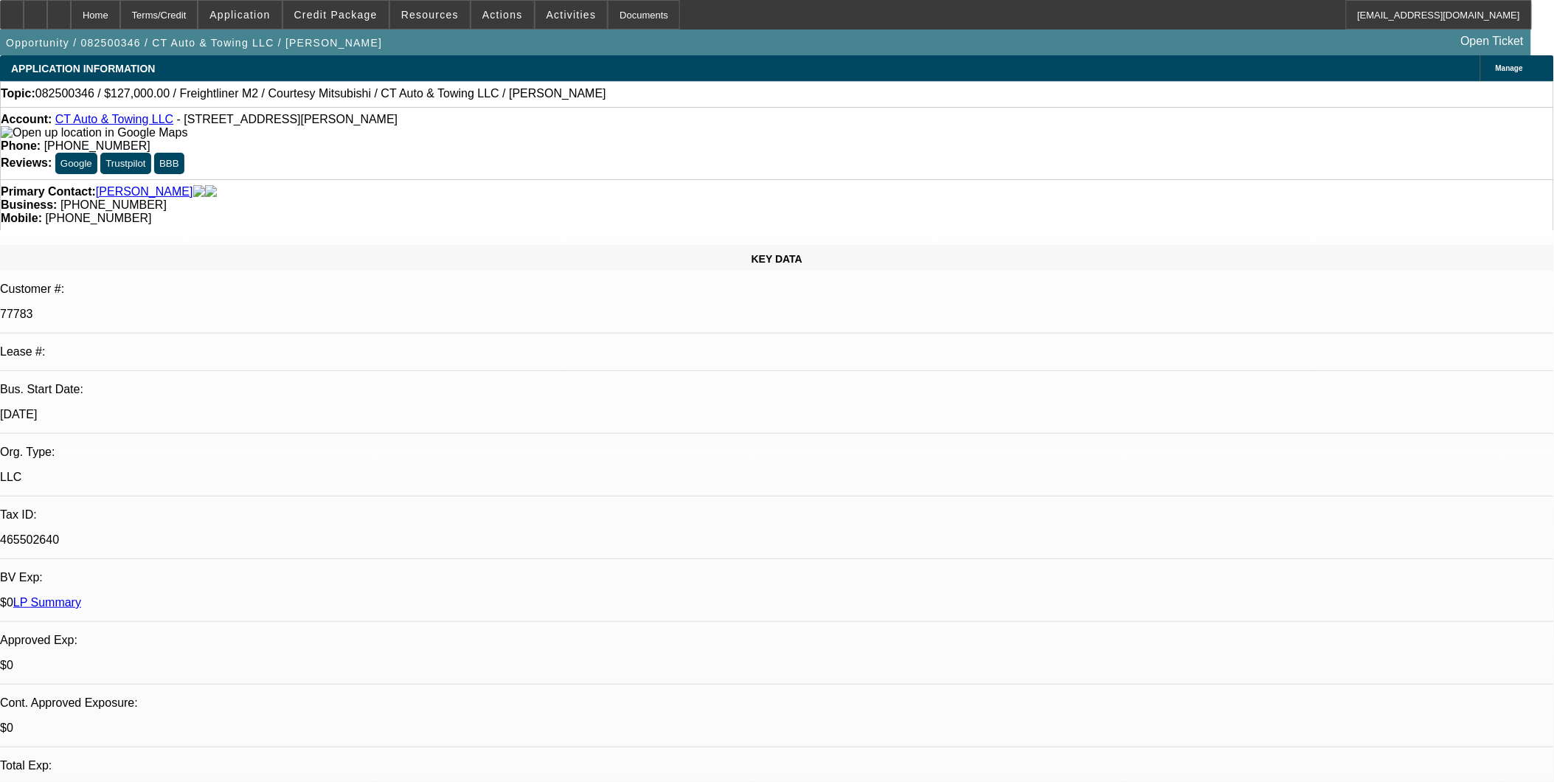
select select "0"
select select "6"
select select "0"
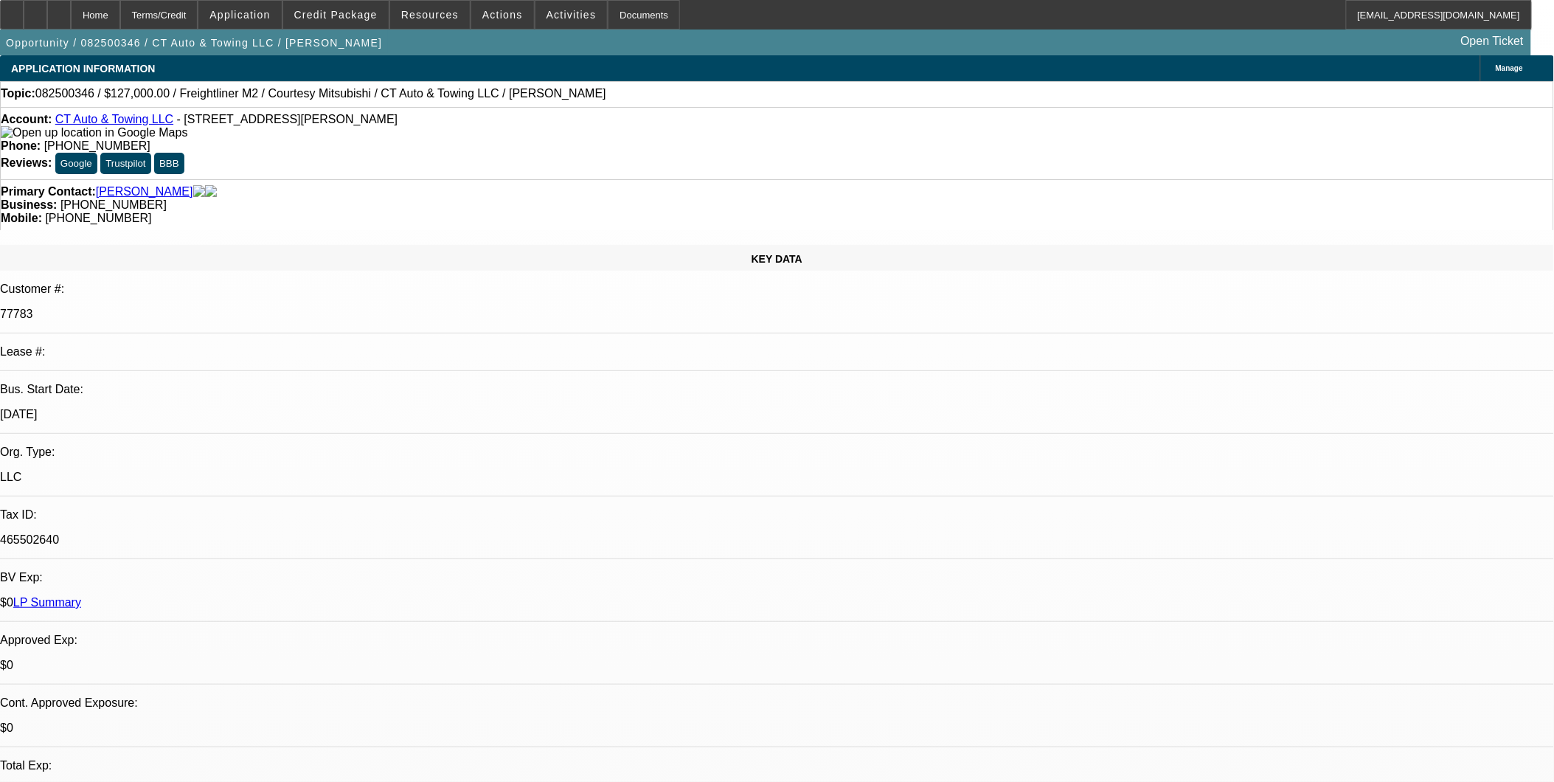
select select "0"
select select "2"
select select "0"
select select "6"
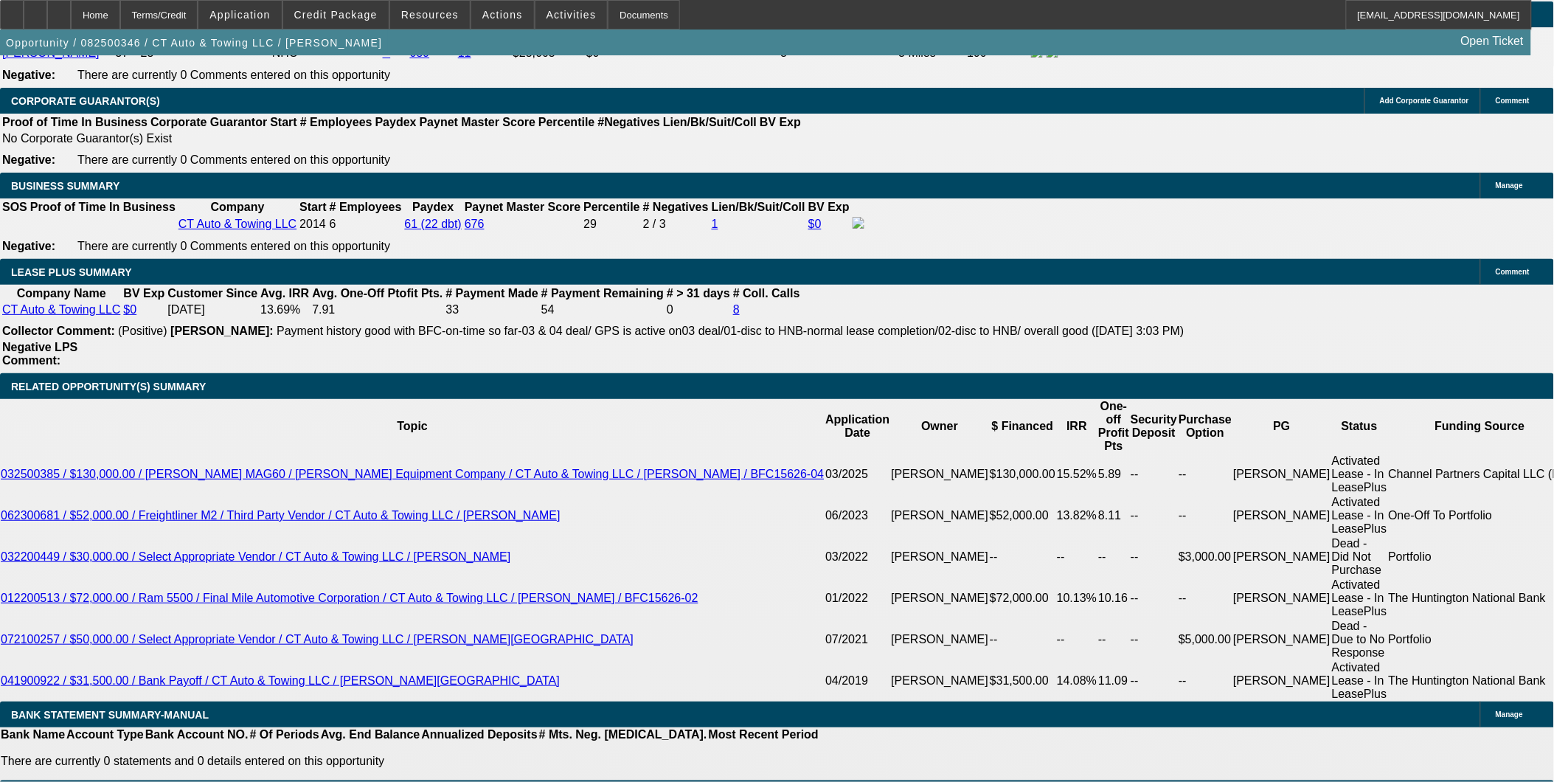
scroll to position [2376, 0]
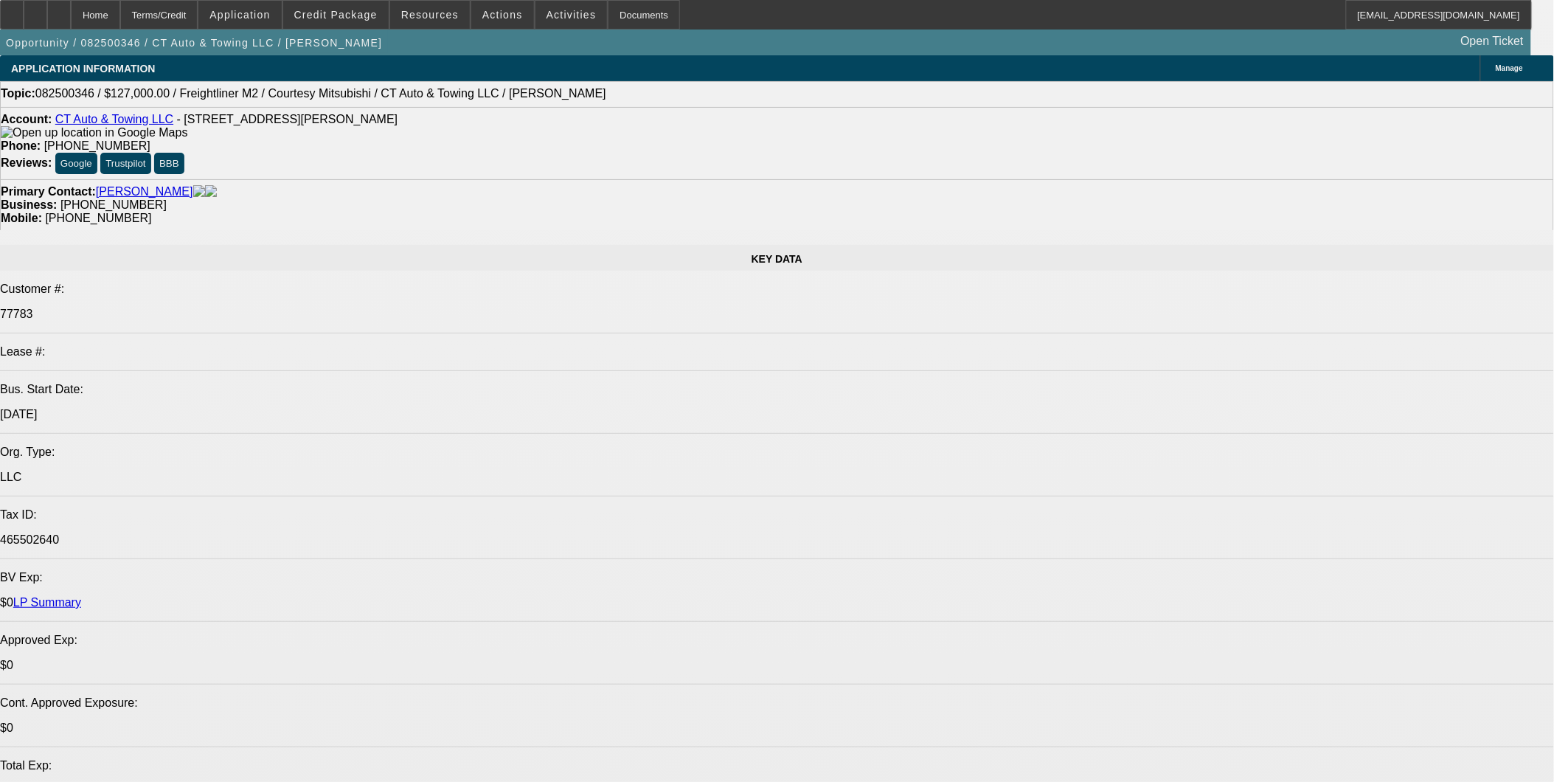
select select "0"
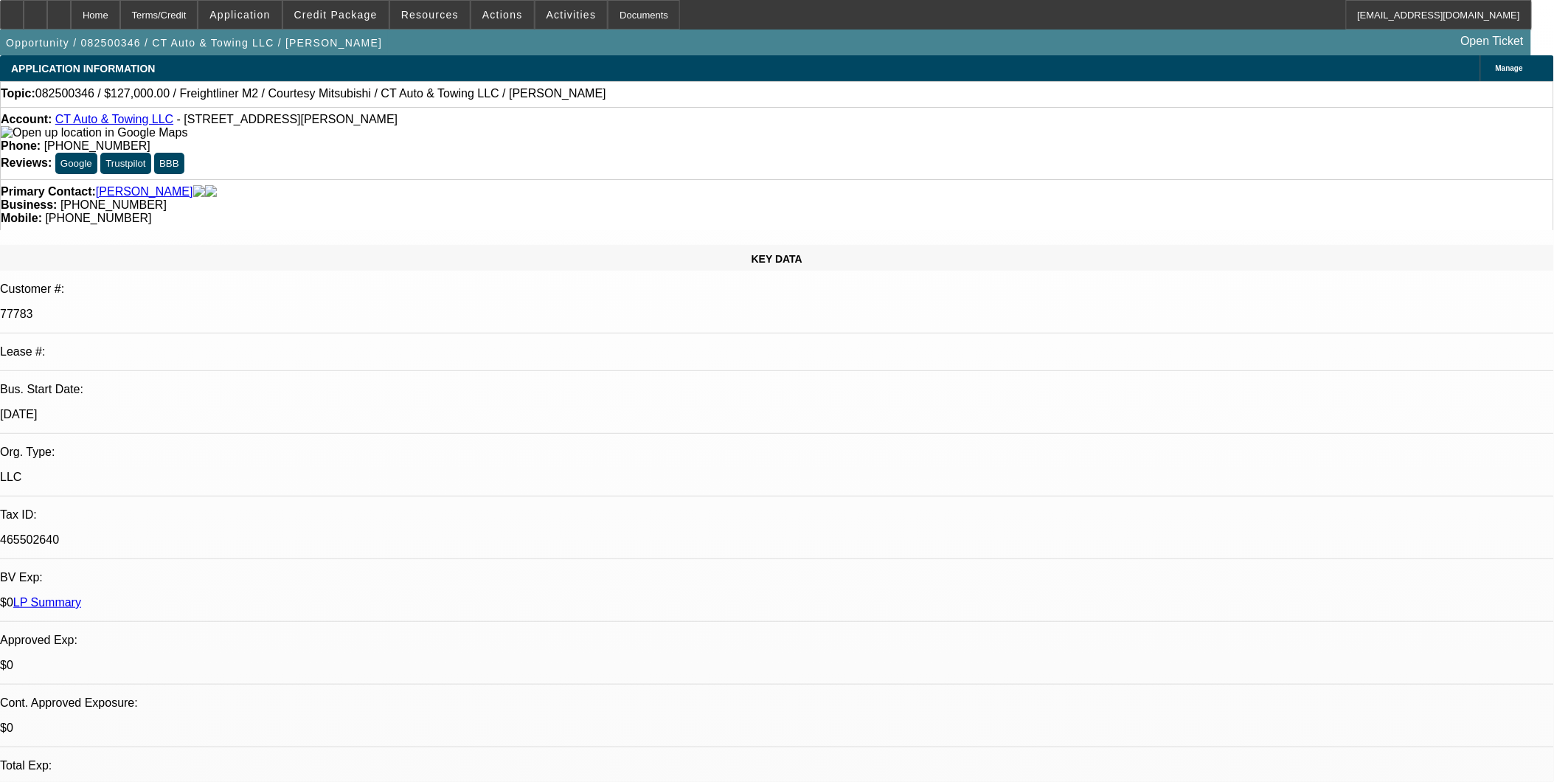
select select "0"
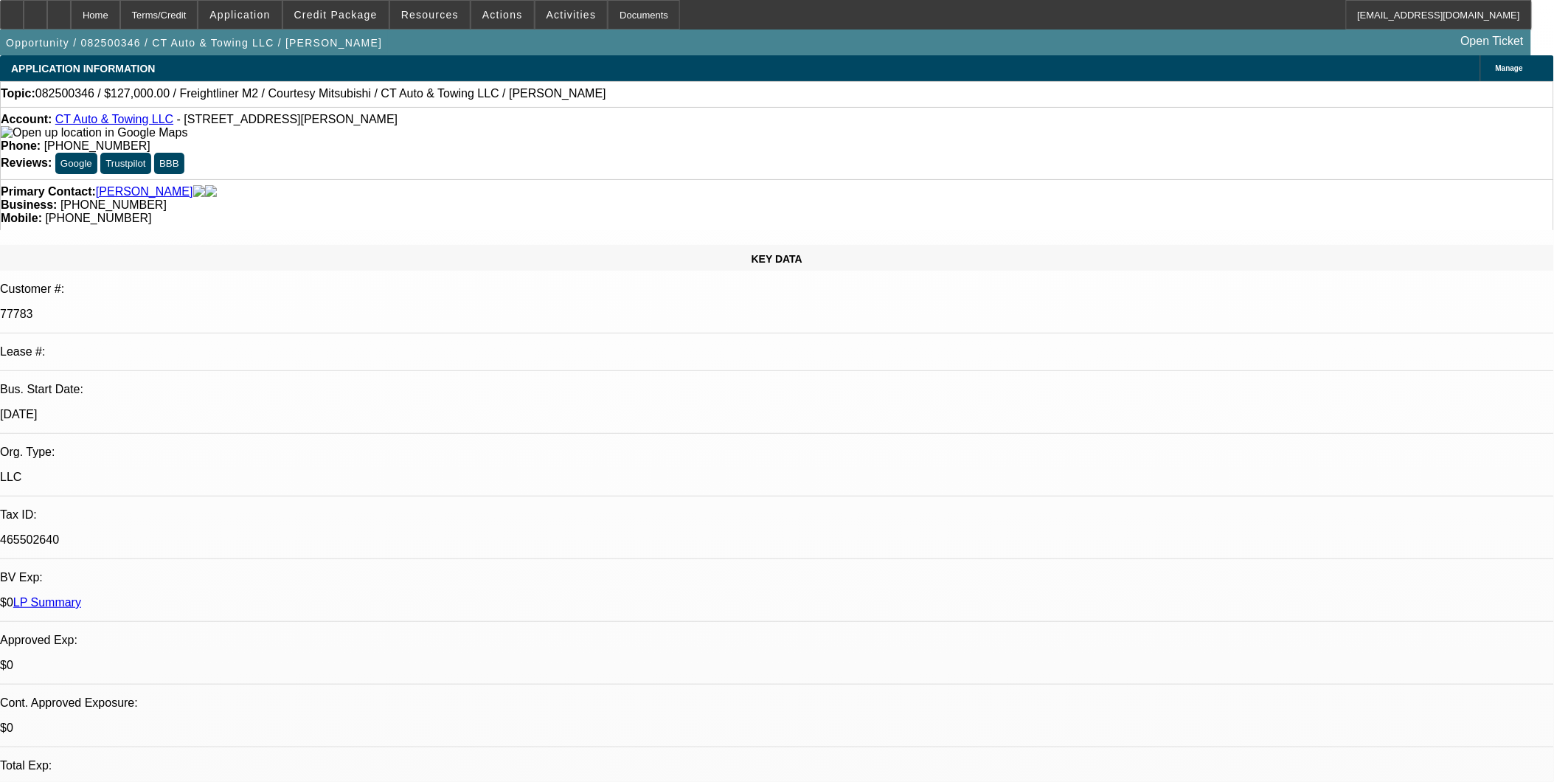
select select "0"
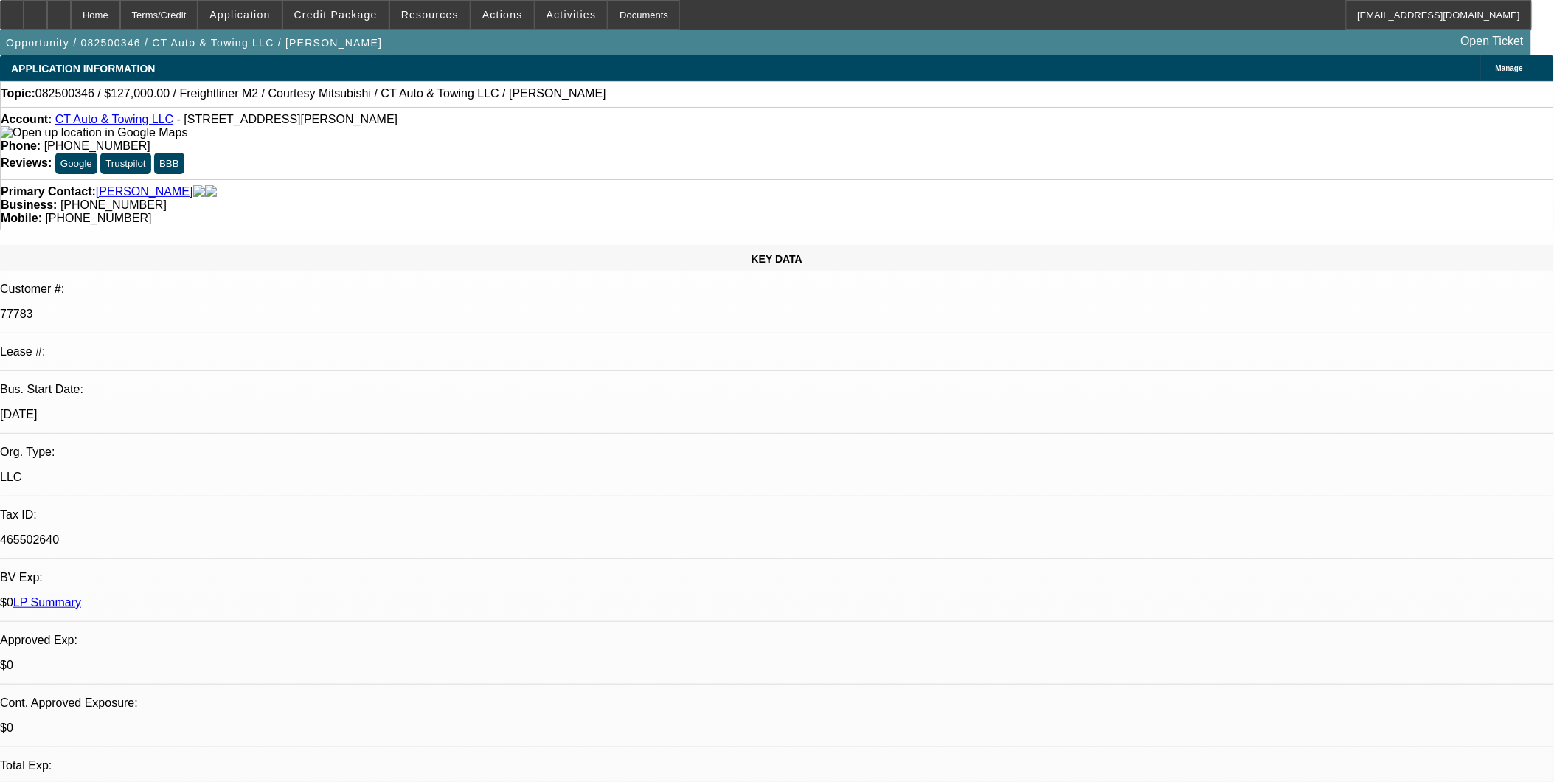
select select "0"
select select "1"
select select "9"
select select "6"
select select "1"
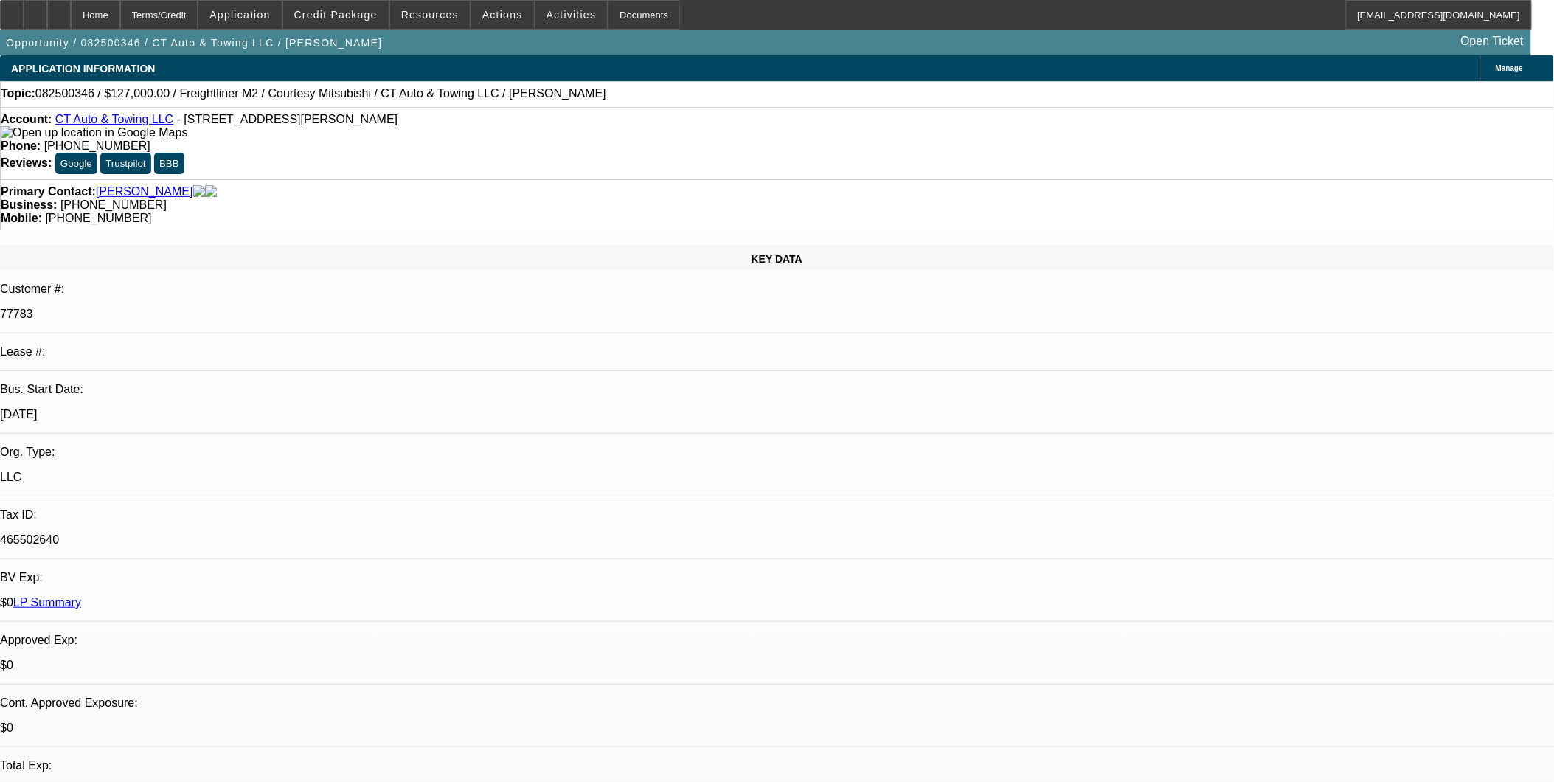
select select "3"
select select "6"
select select "1"
select select "6"
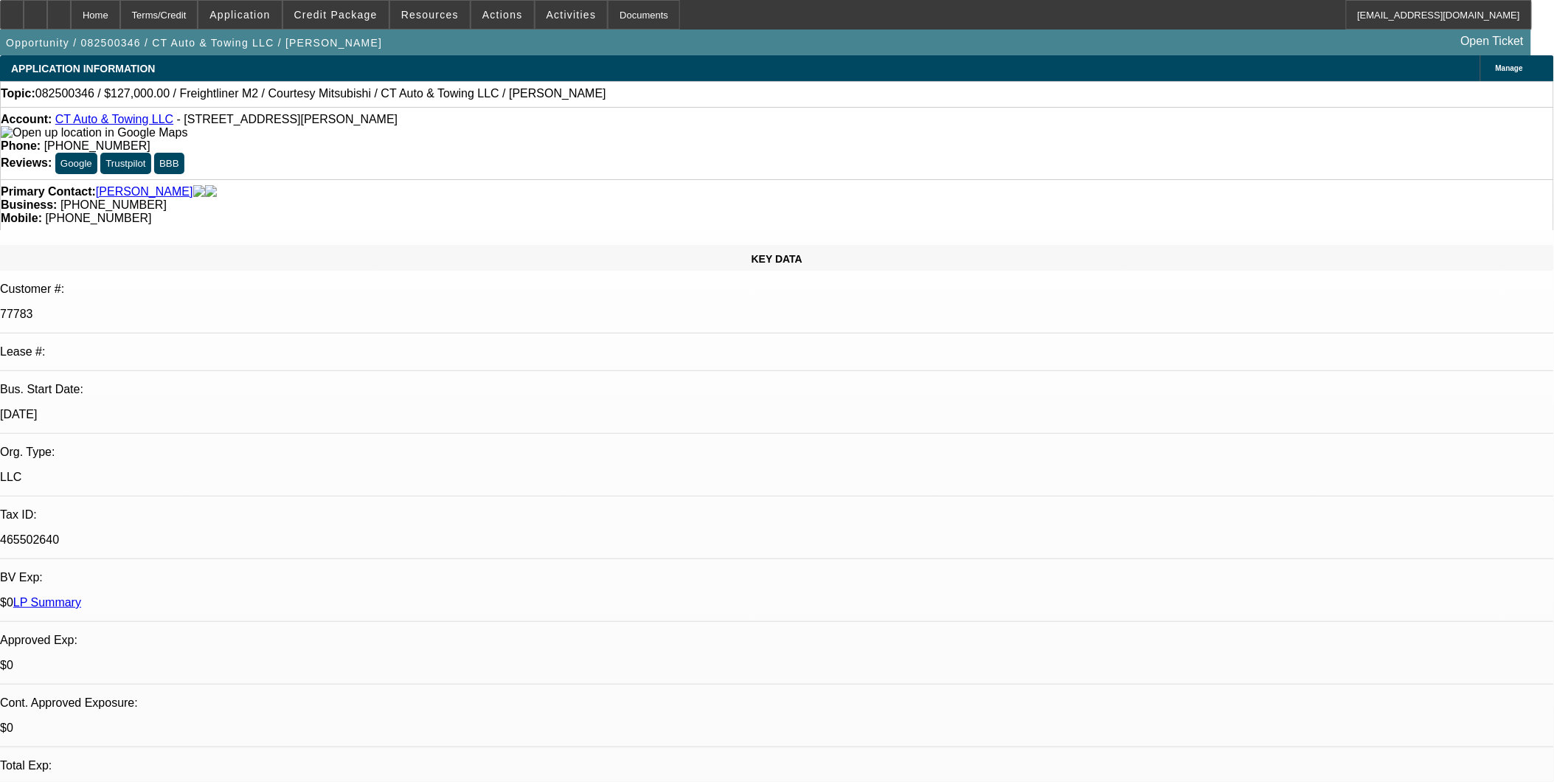
select select "1"
select select "2"
select select "6"
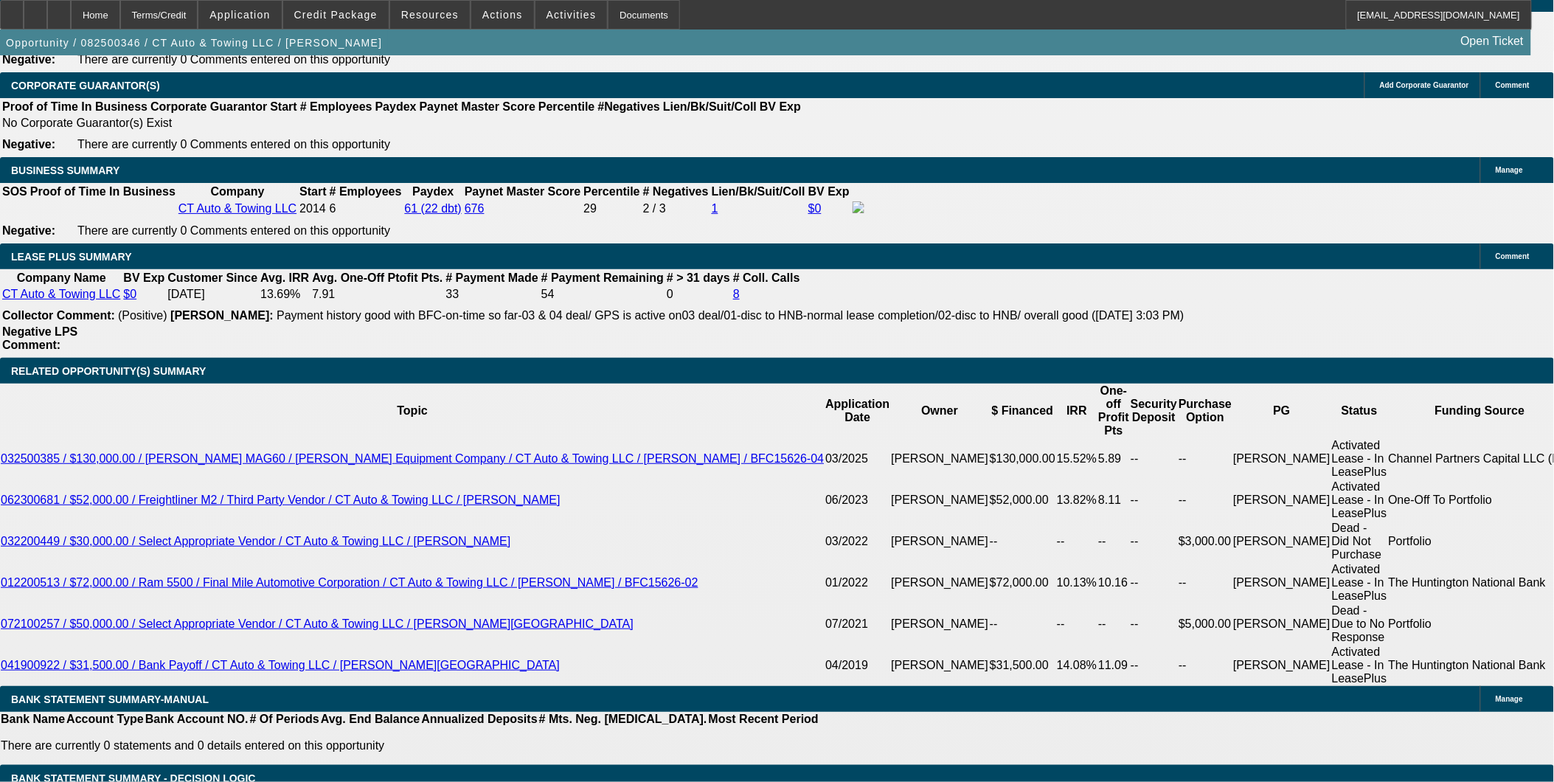
scroll to position [2376, 0]
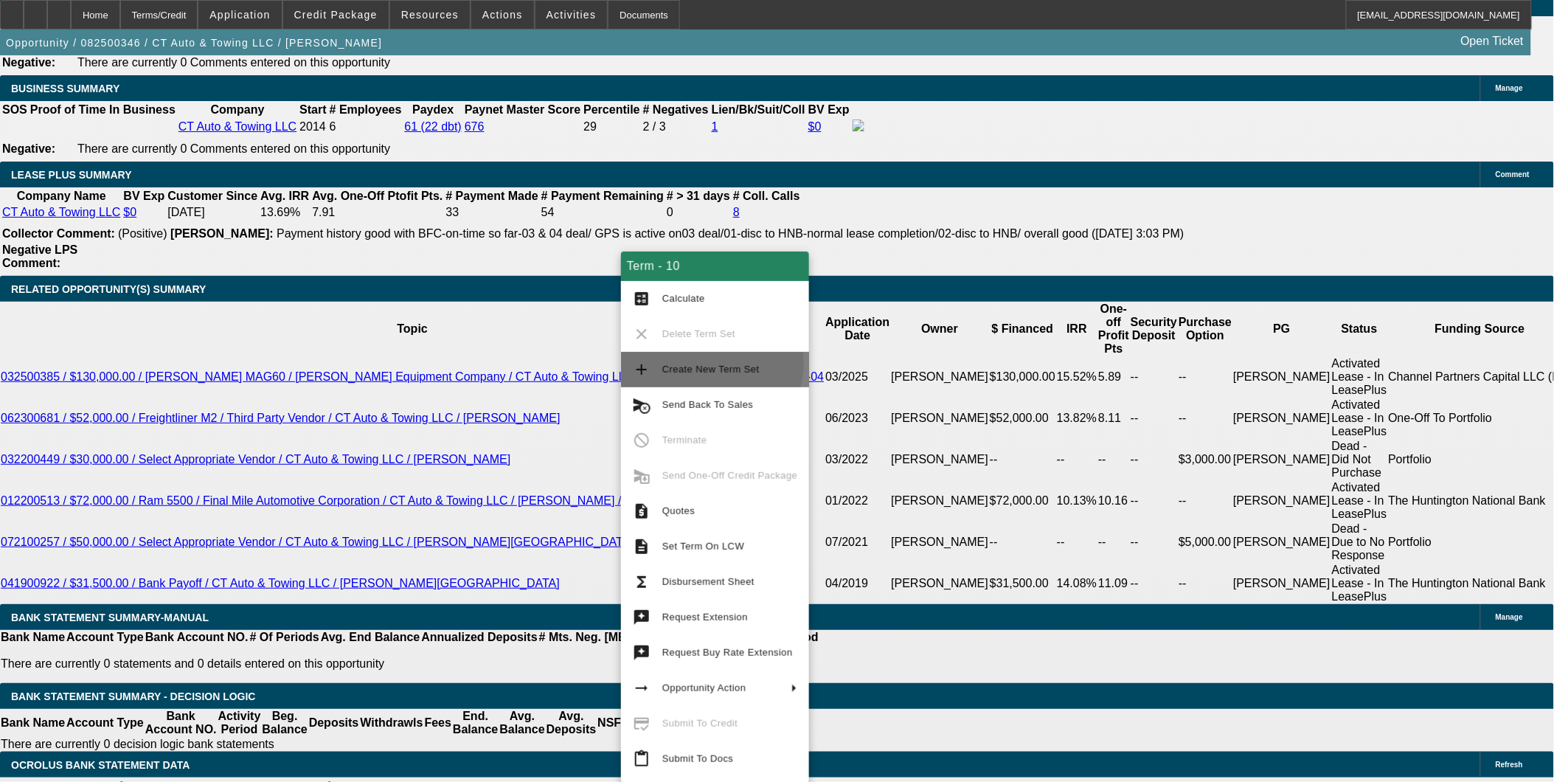
click at [701, 363] on span "Create New Term Set" at bounding box center [729, 370] width 135 height 18
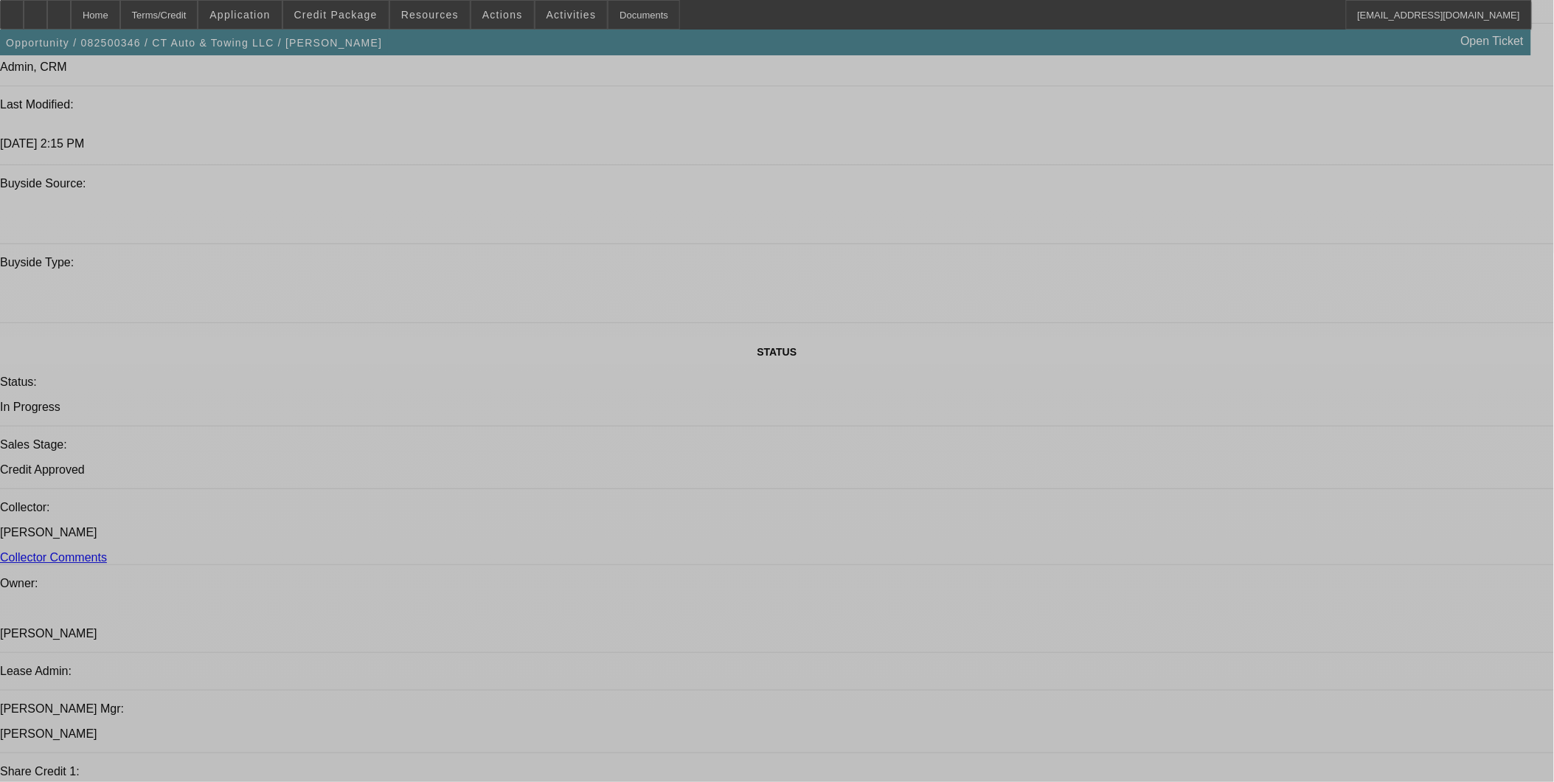
select select "0"
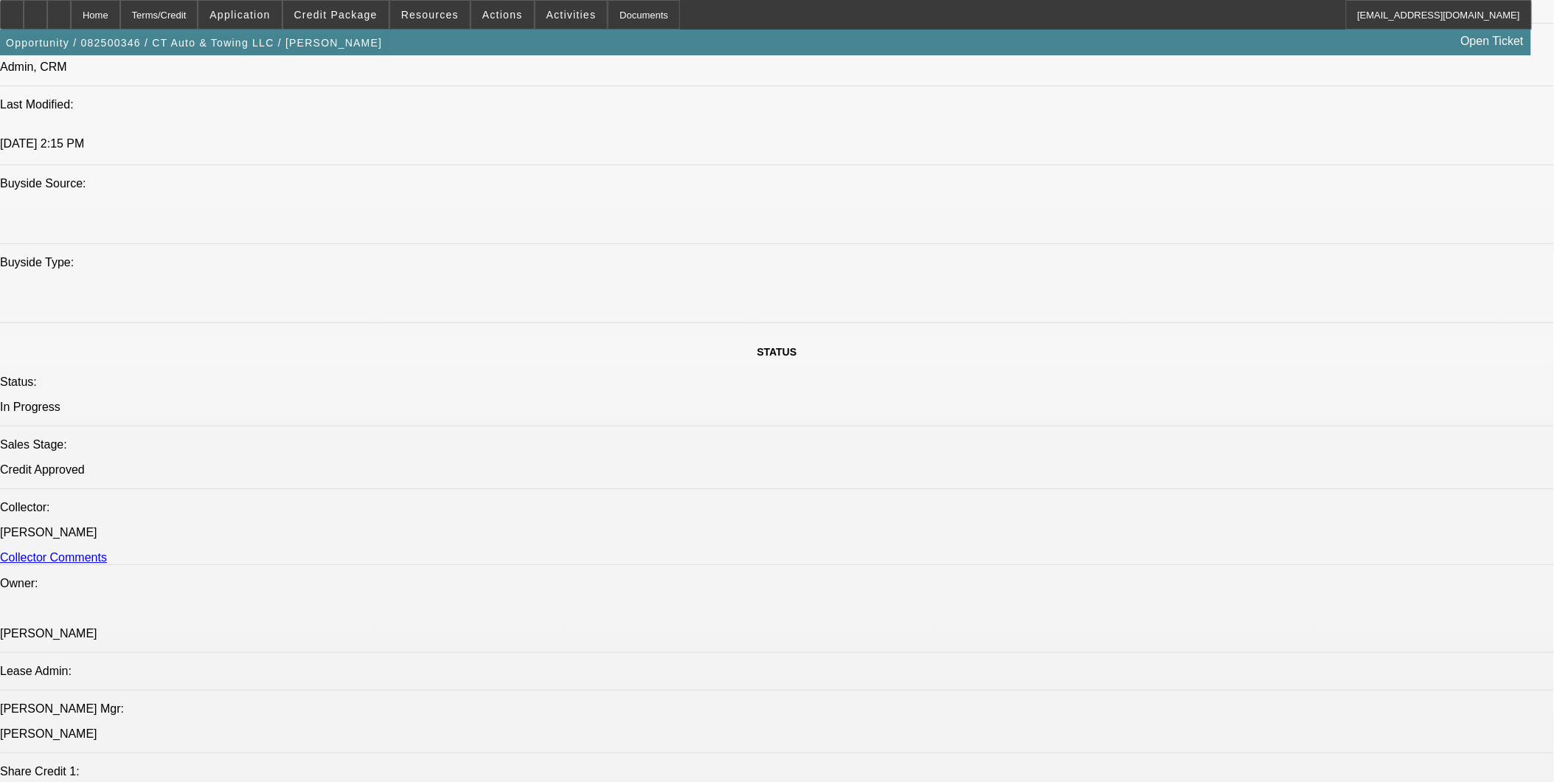
select select "0"
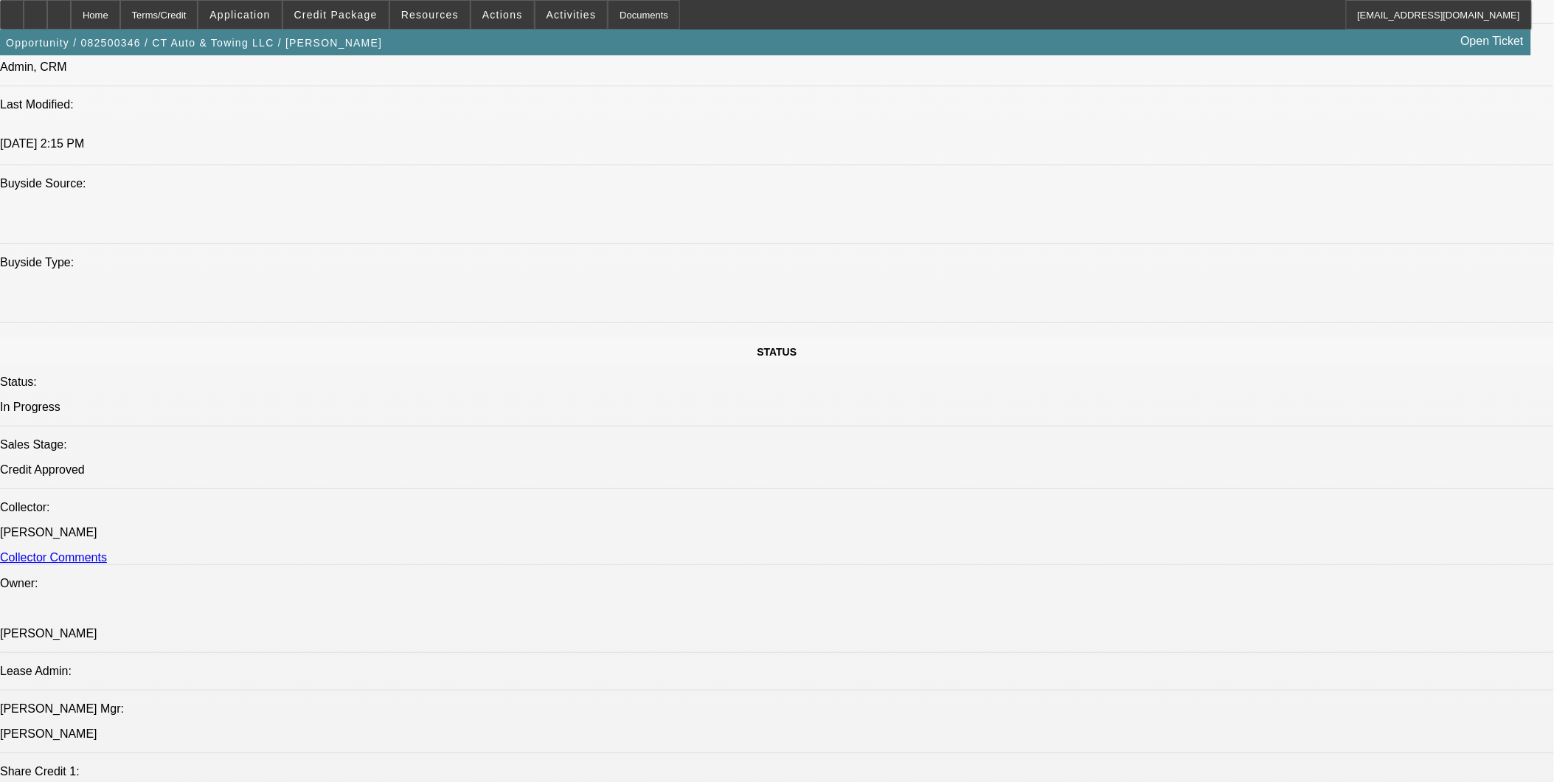
select select "0"
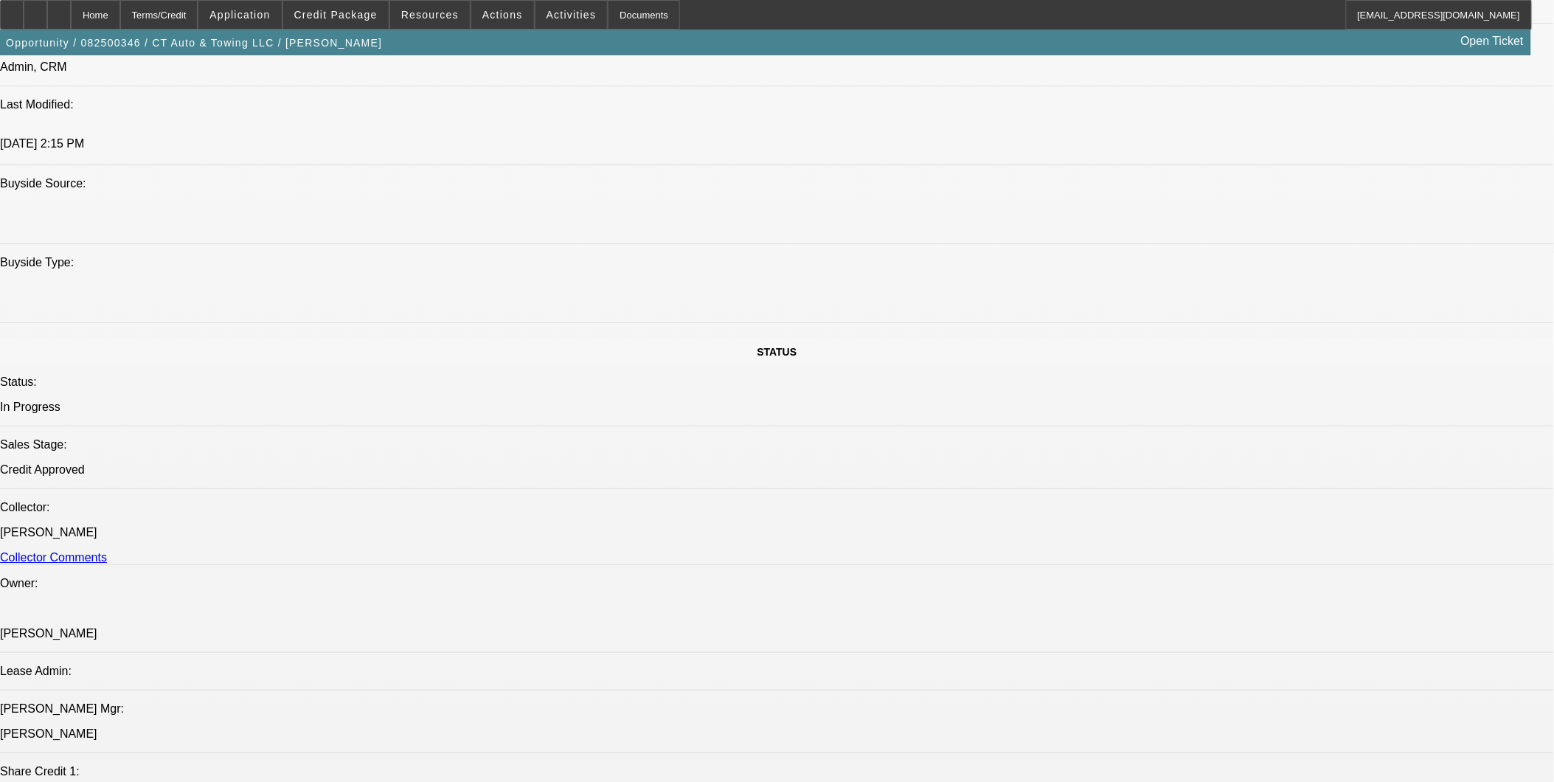
select select "0"
select select "1"
select select "6"
select select "1"
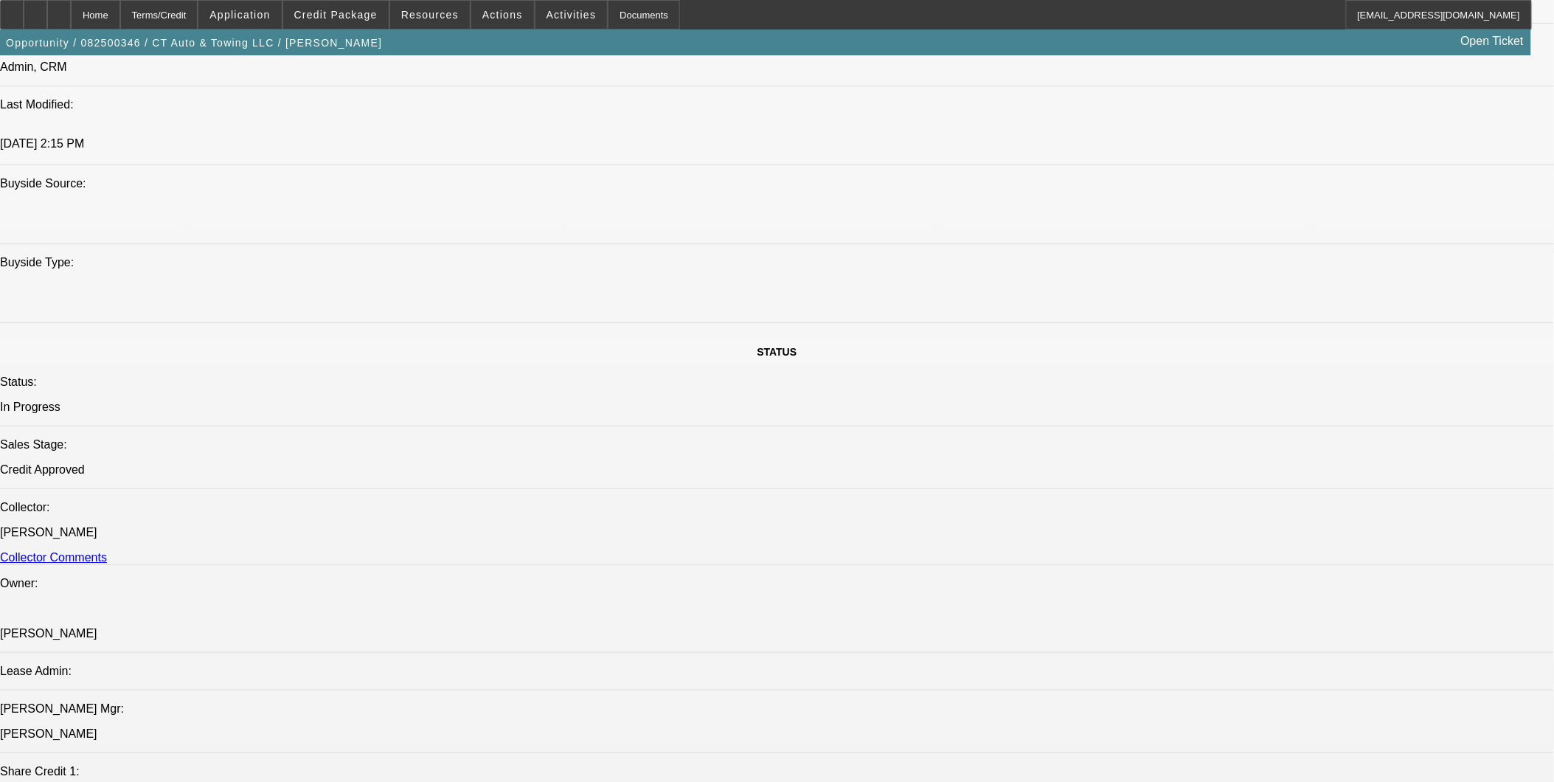
select select "9"
select select "6"
select select "1"
select select "3"
select select "6"
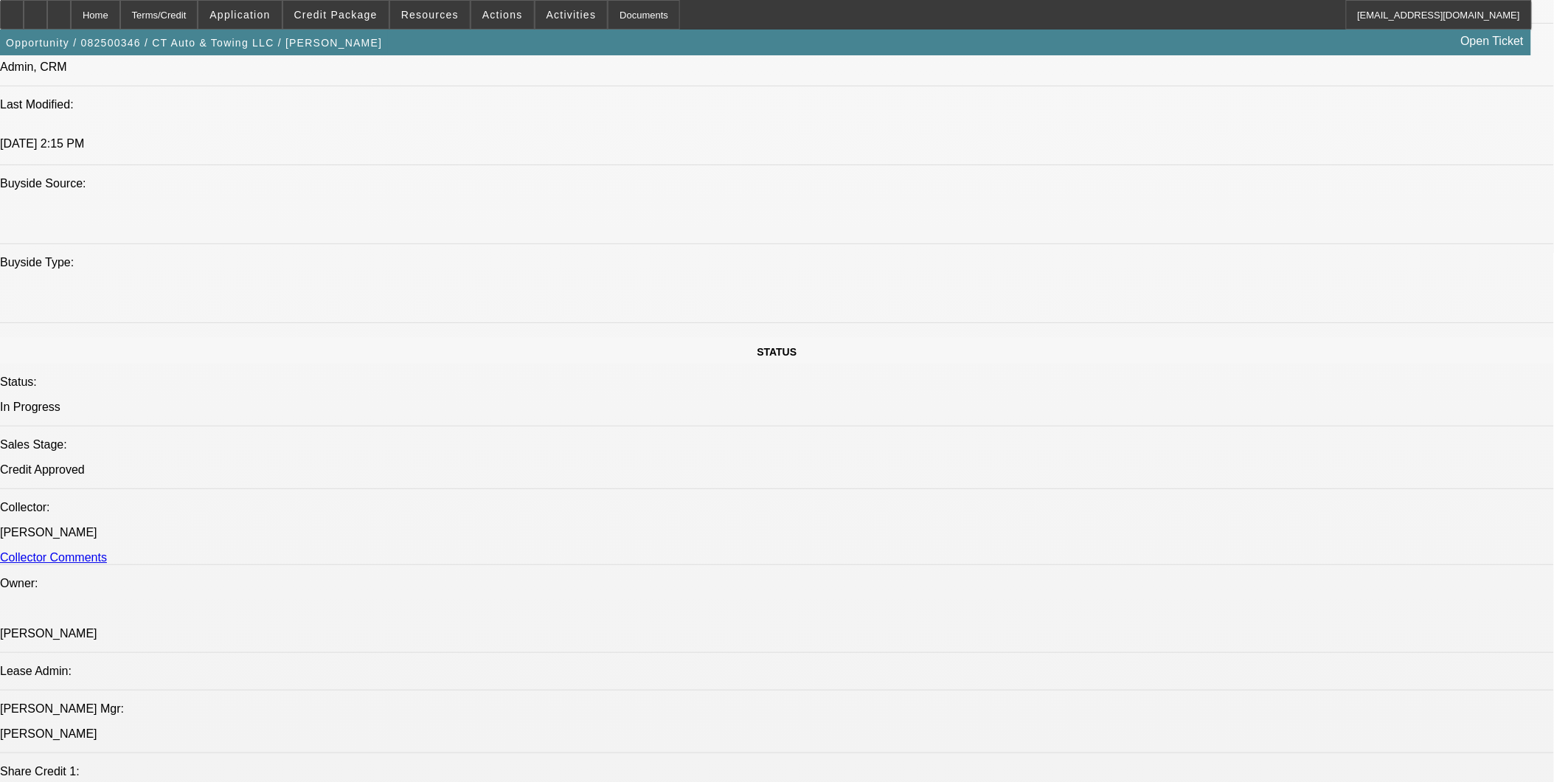
select select "1"
select select "6"
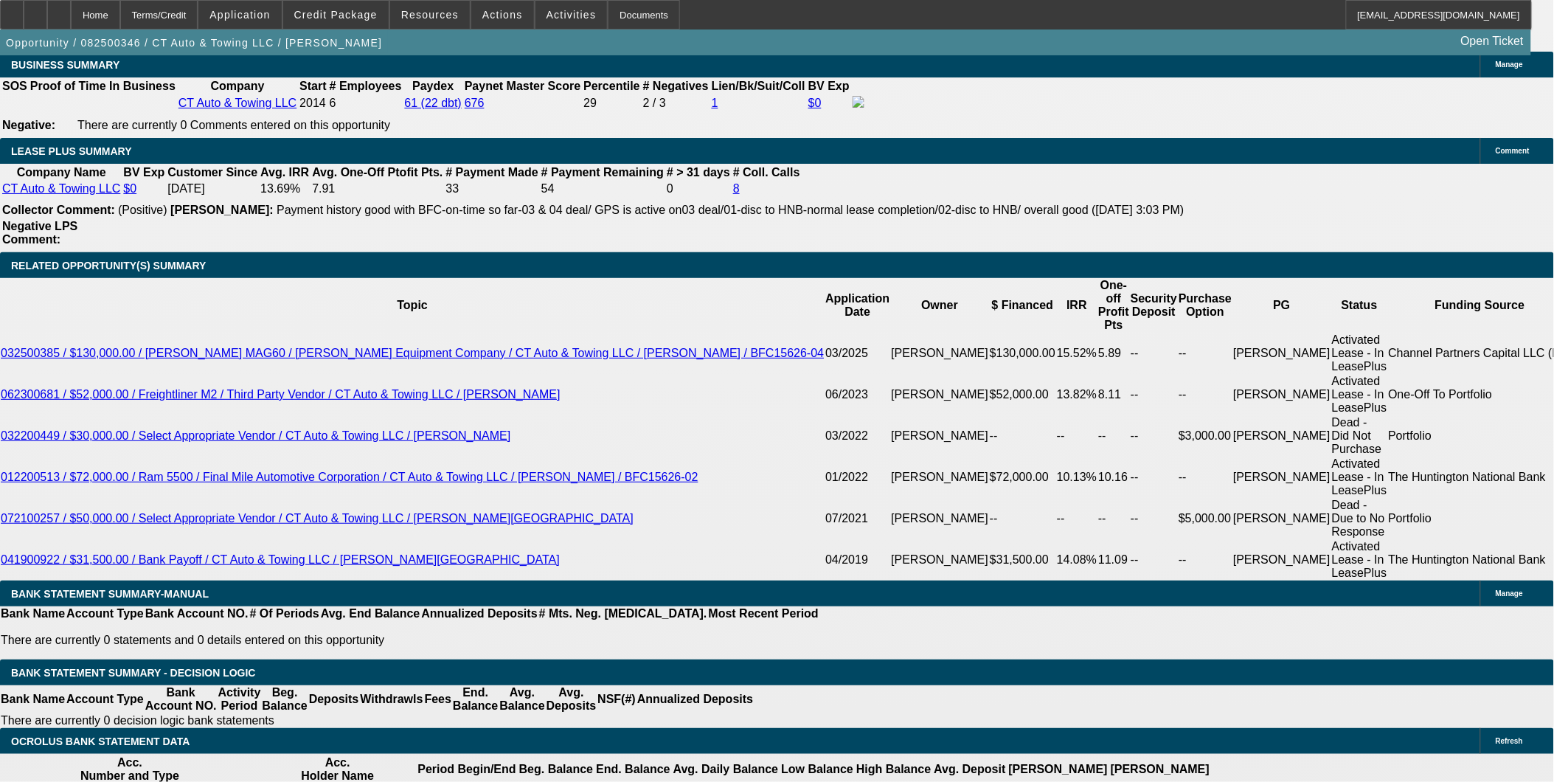
scroll to position [2376, 0]
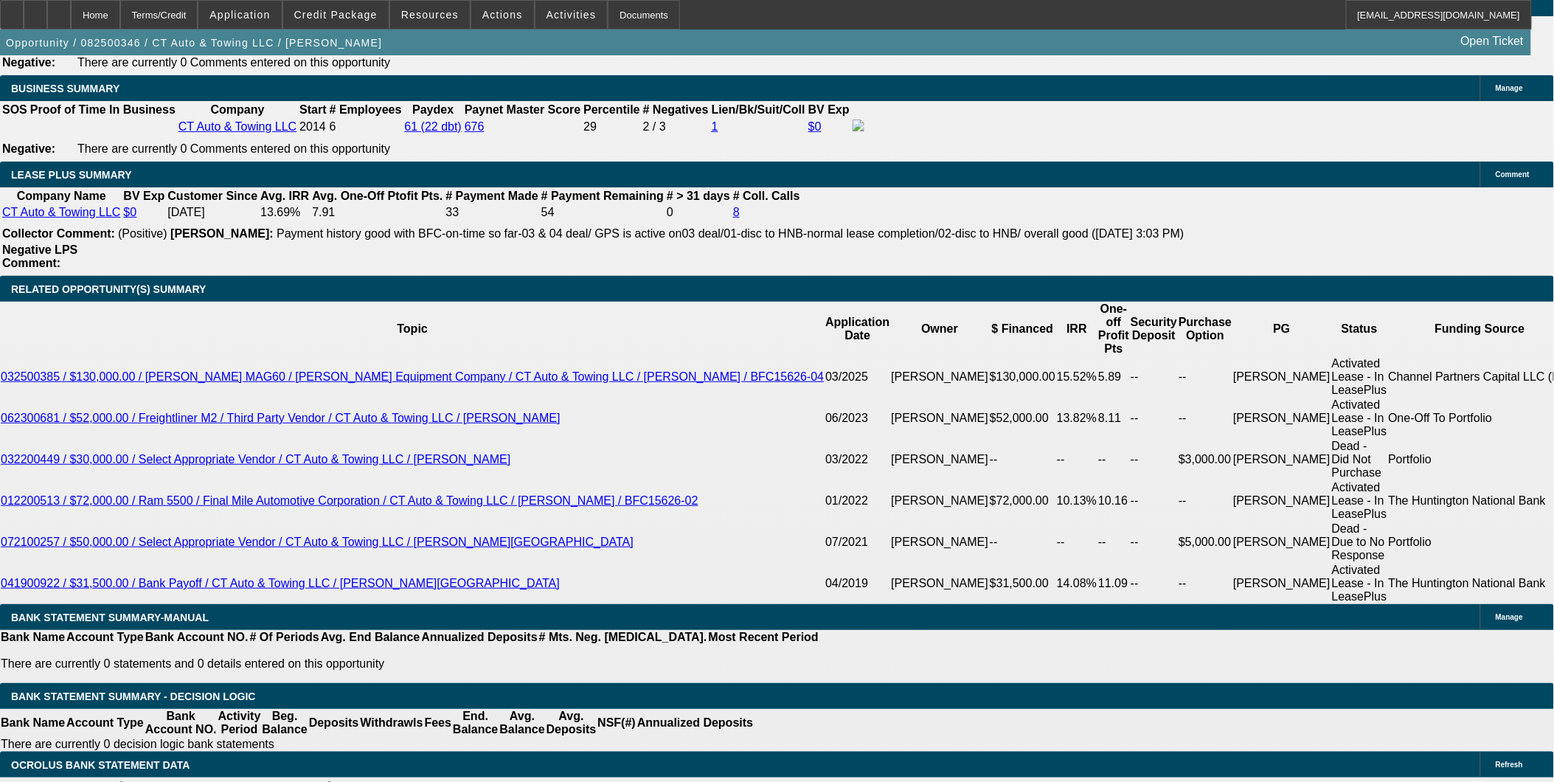
select select "2"
type input "UNKNOWN"
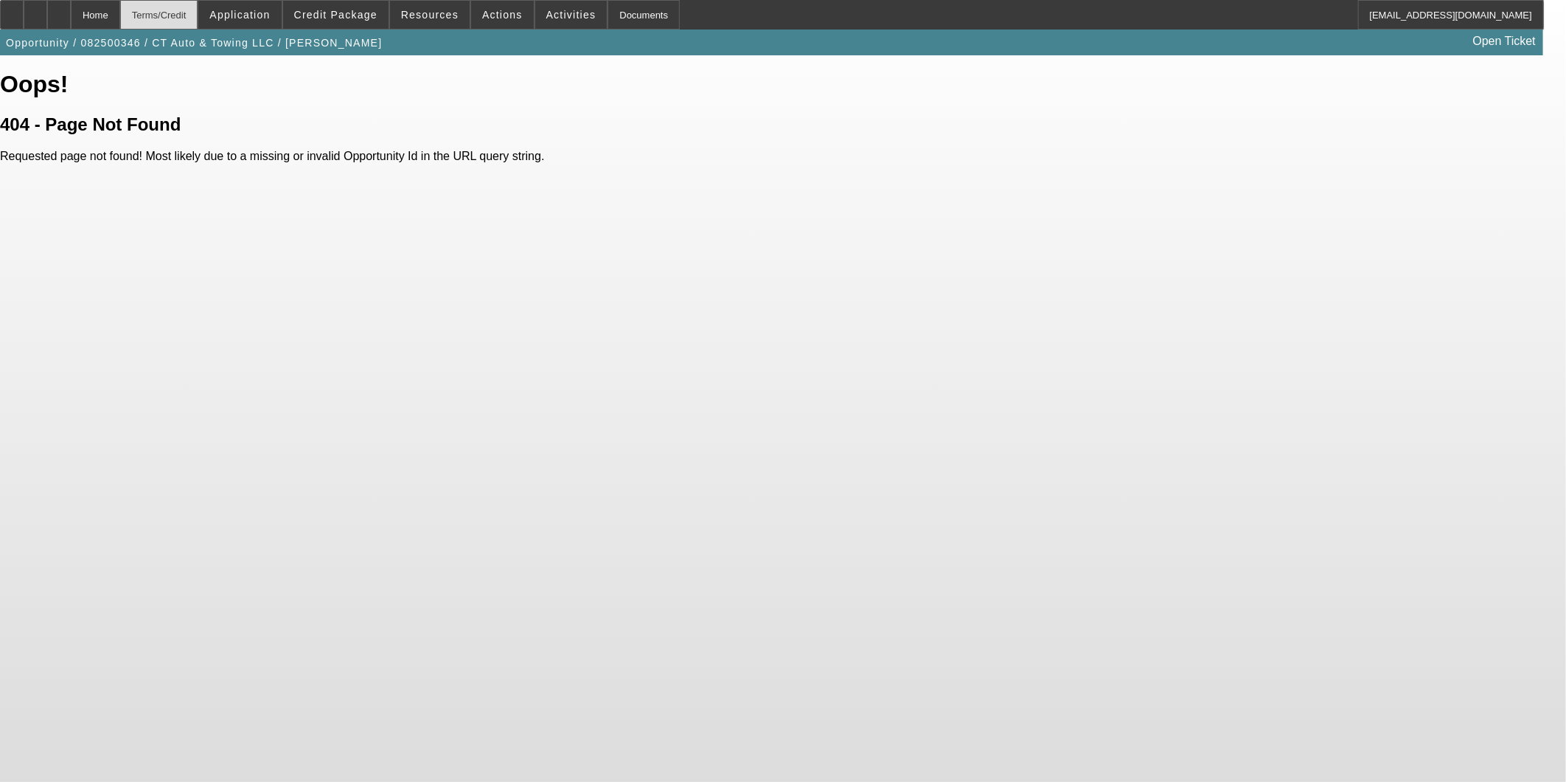
click at [184, 15] on div "Terms/Credit" at bounding box center [159, 14] width 78 height 29
click at [119, 15] on div "Terms/Credit" at bounding box center [112, 14] width 78 height 29
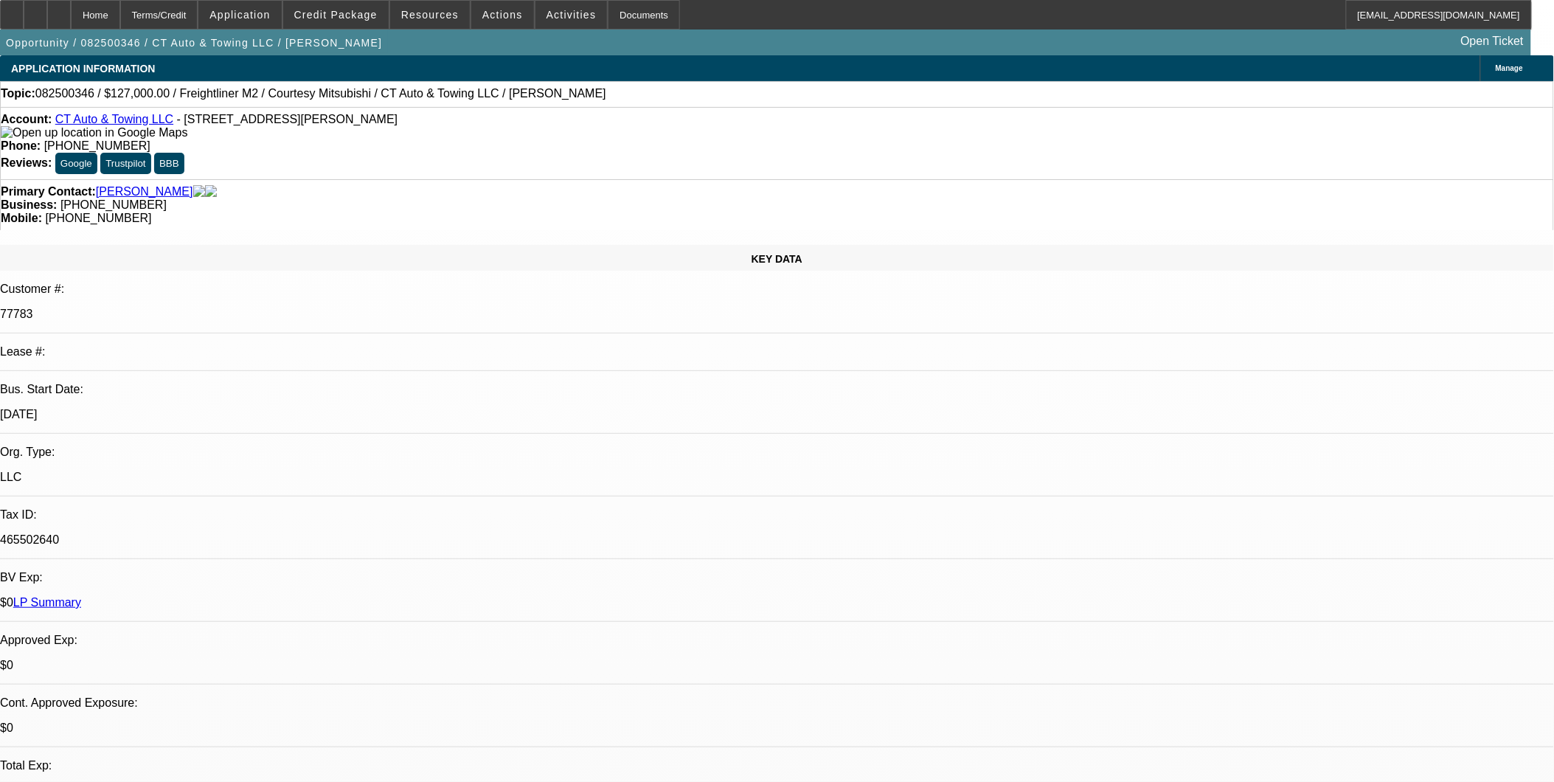
select select "0"
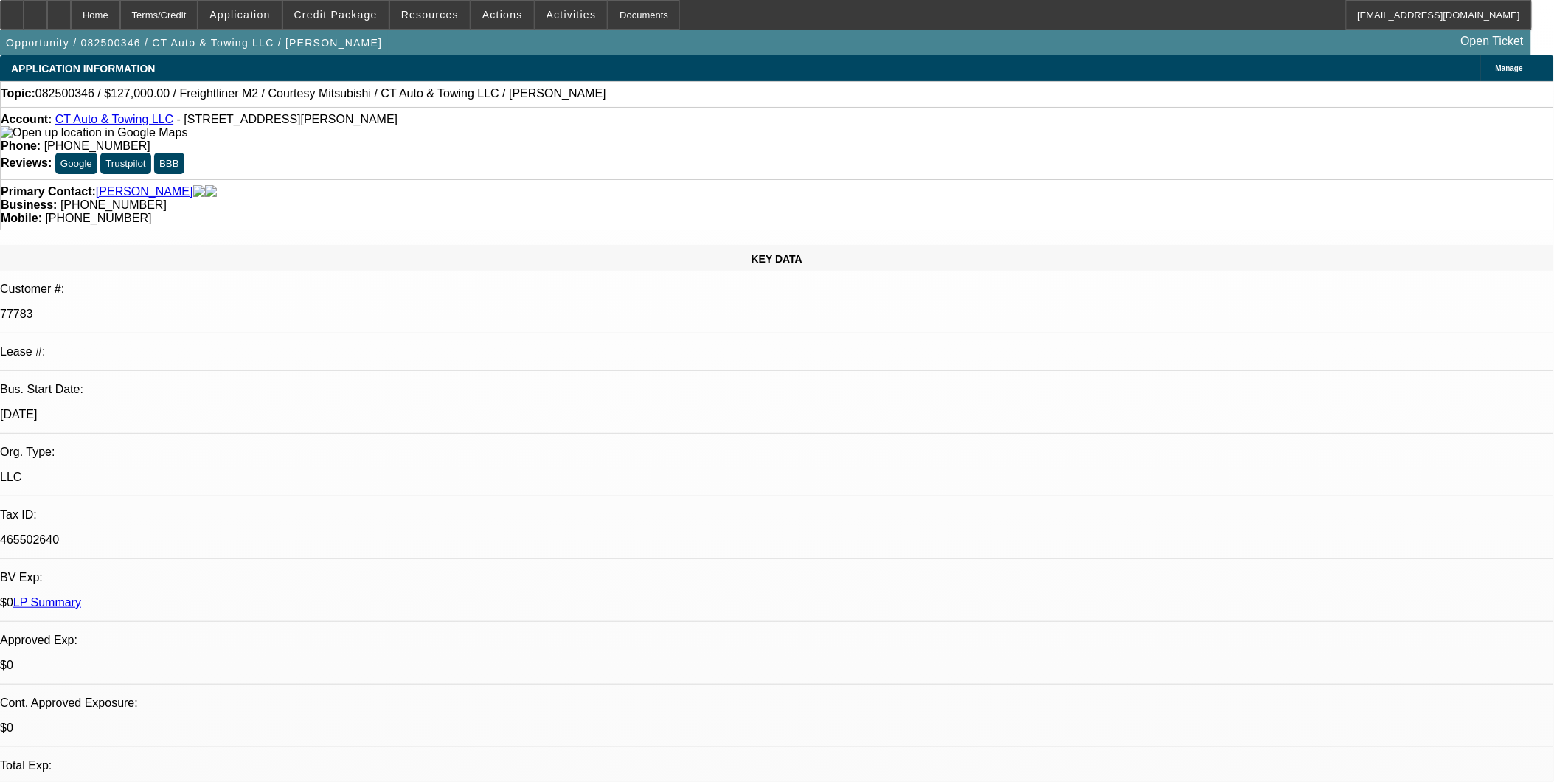
select select "0"
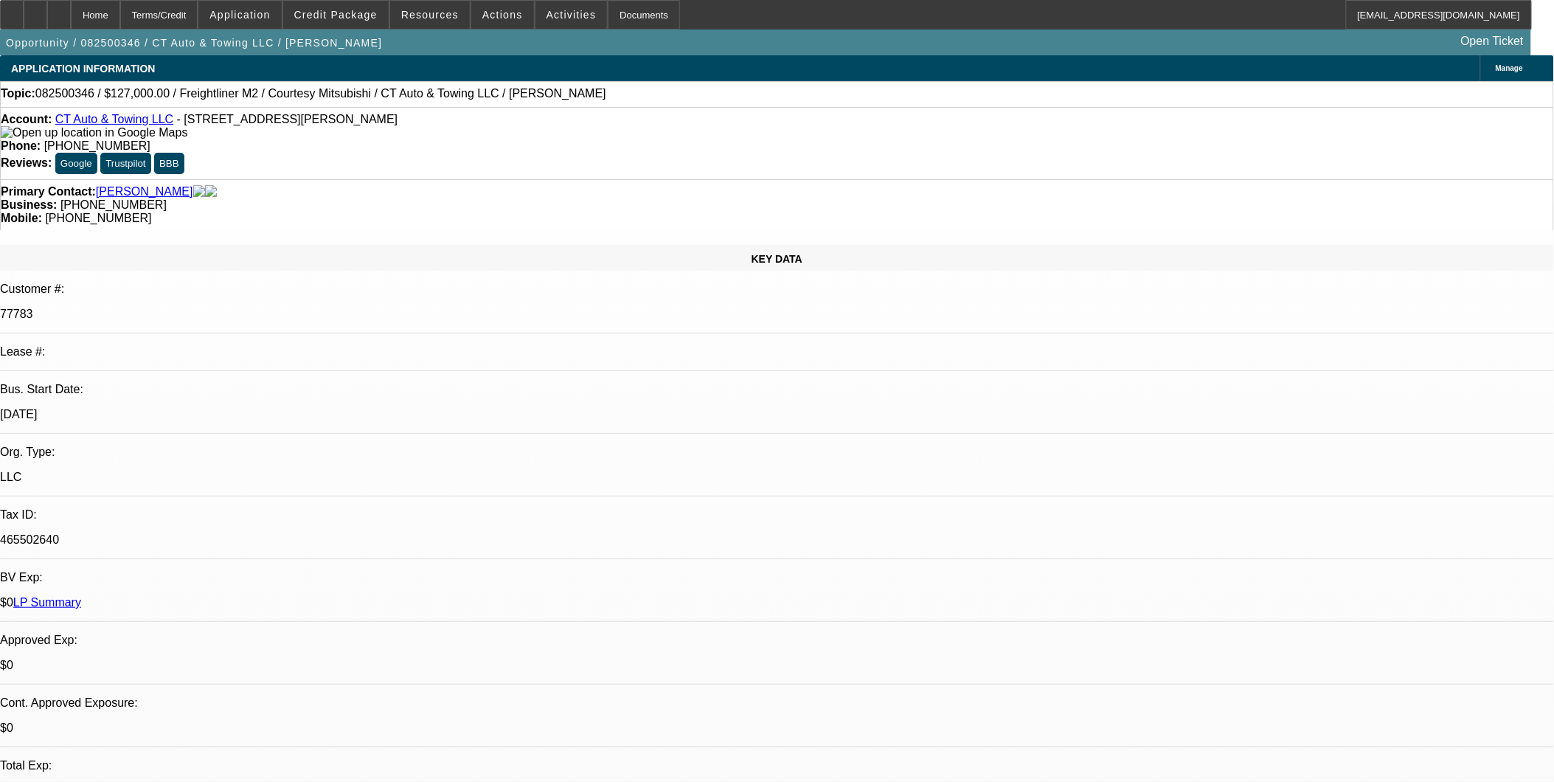
select select "0"
select select "1"
select select "2"
select select "6"
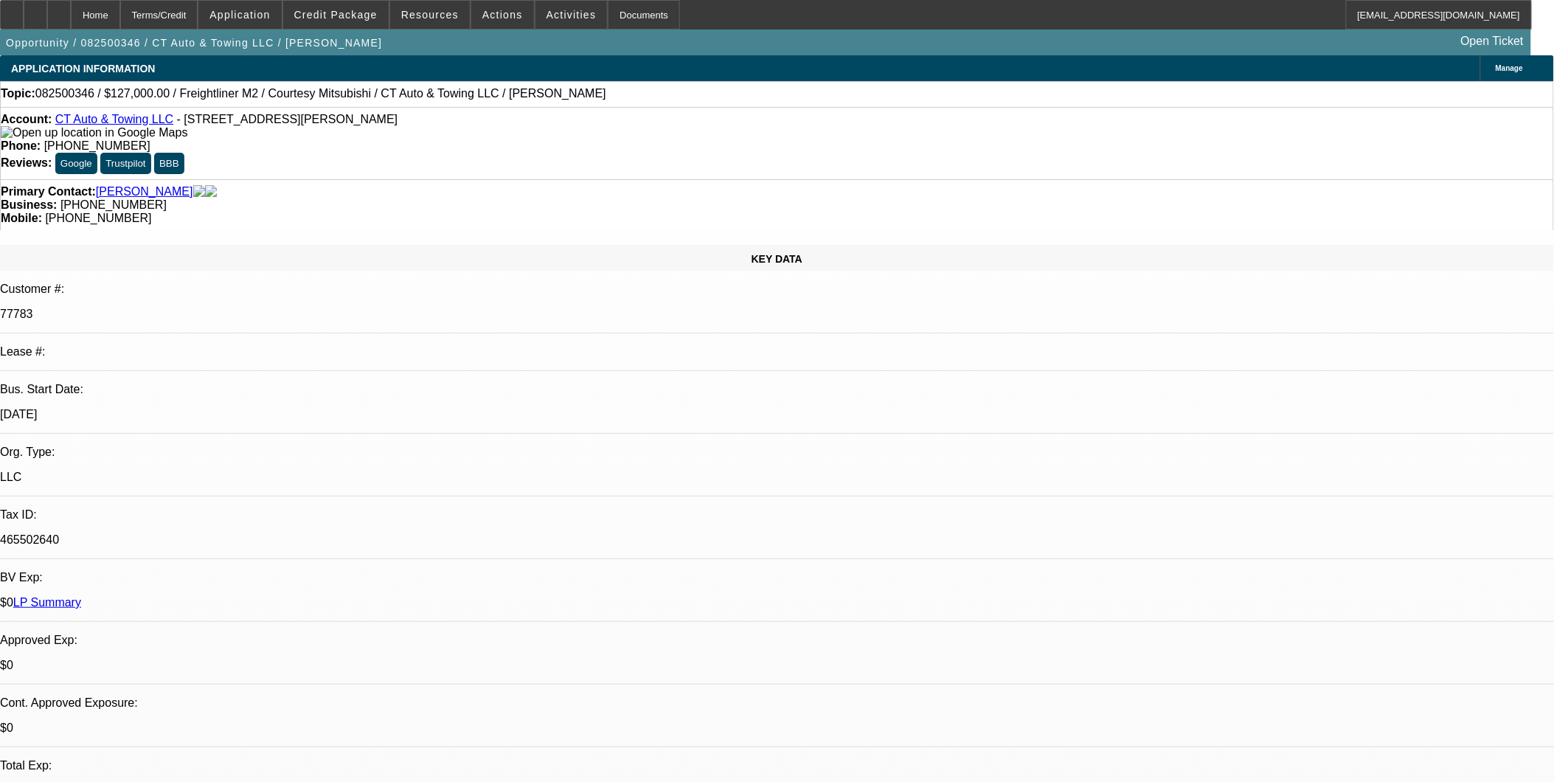
select select "1"
select select "9"
select select "6"
select select "1"
select select "3"
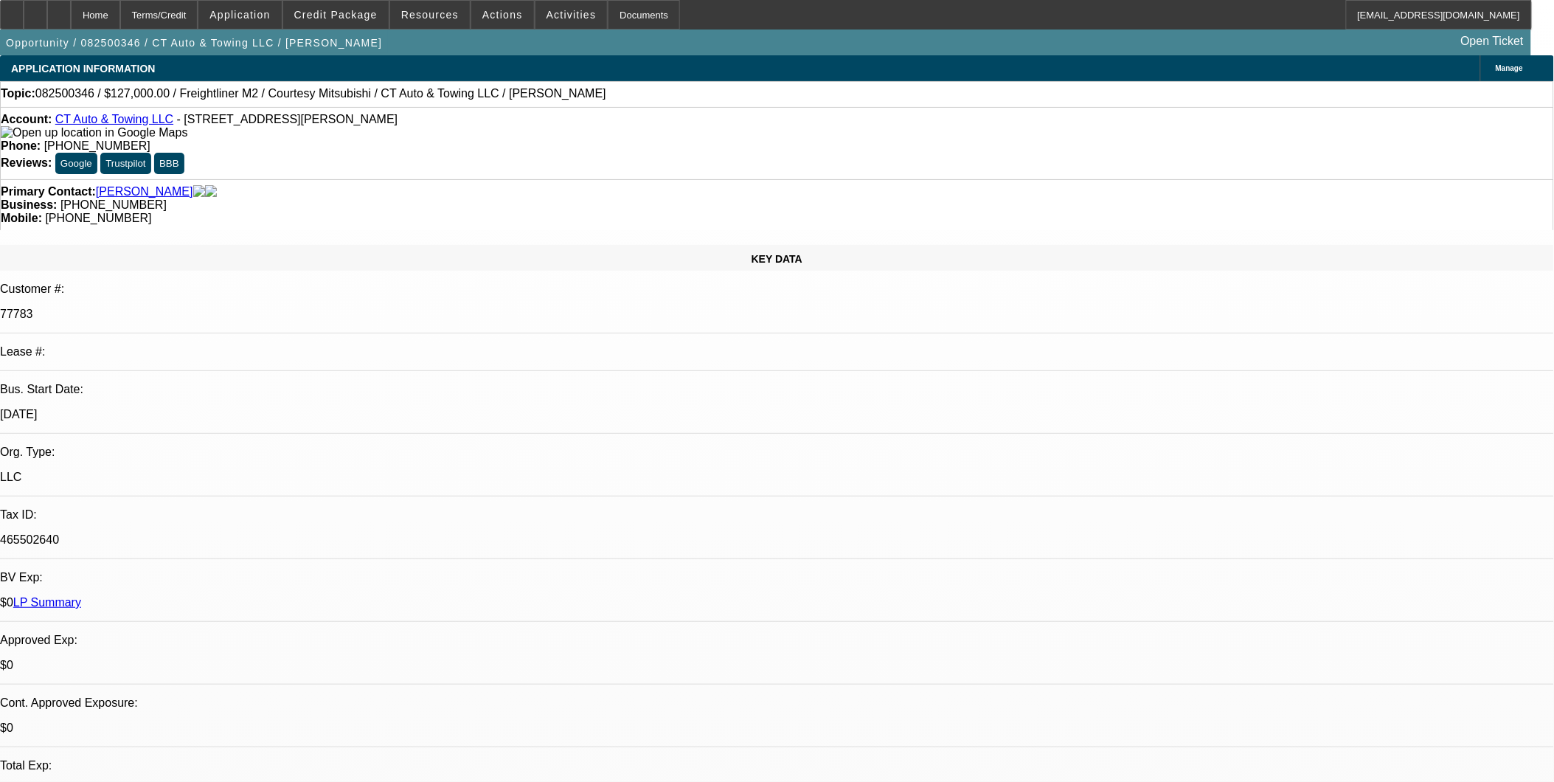
select select "6"
select select "1"
select select "6"
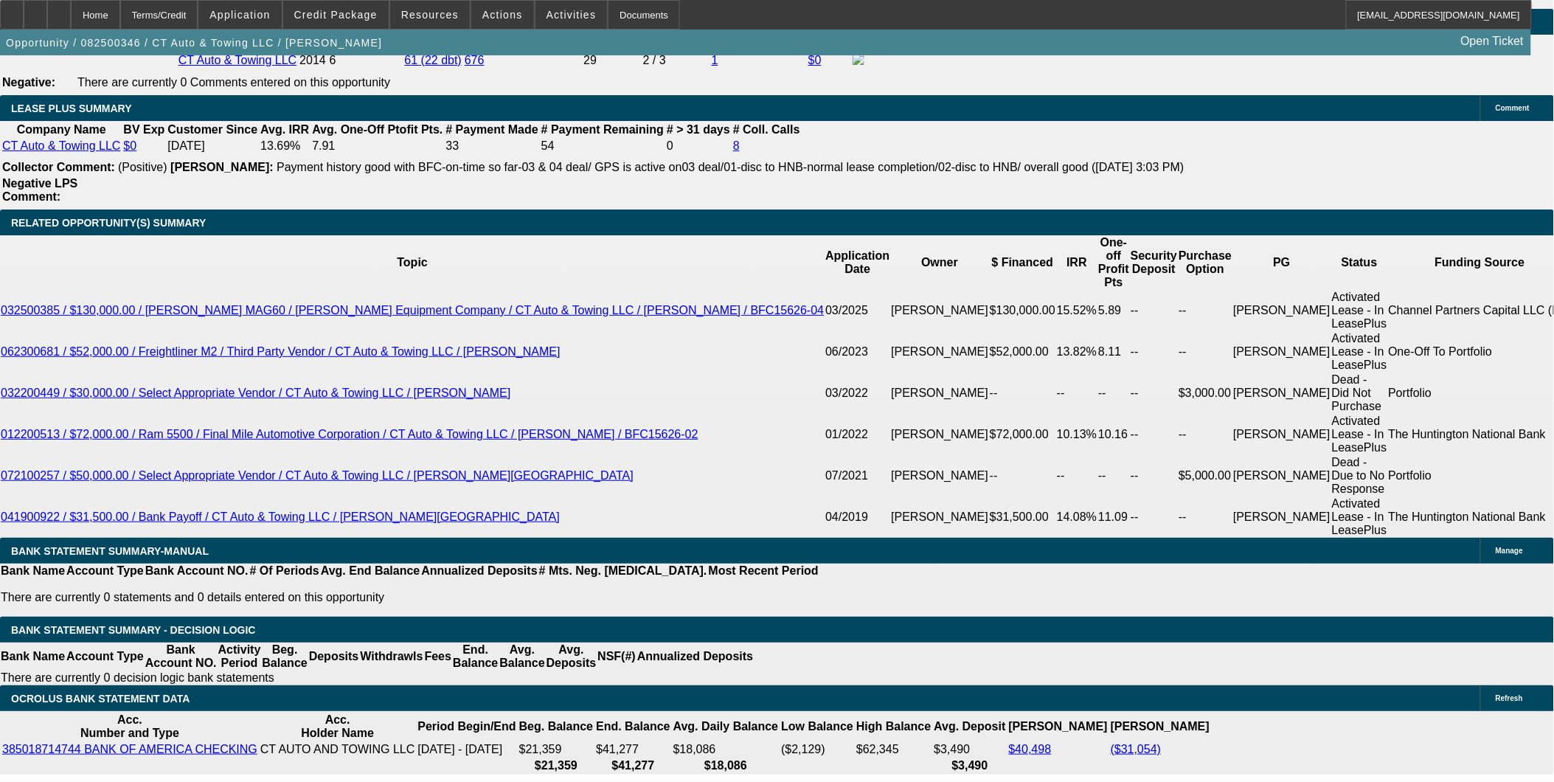
scroll to position [2458, 0]
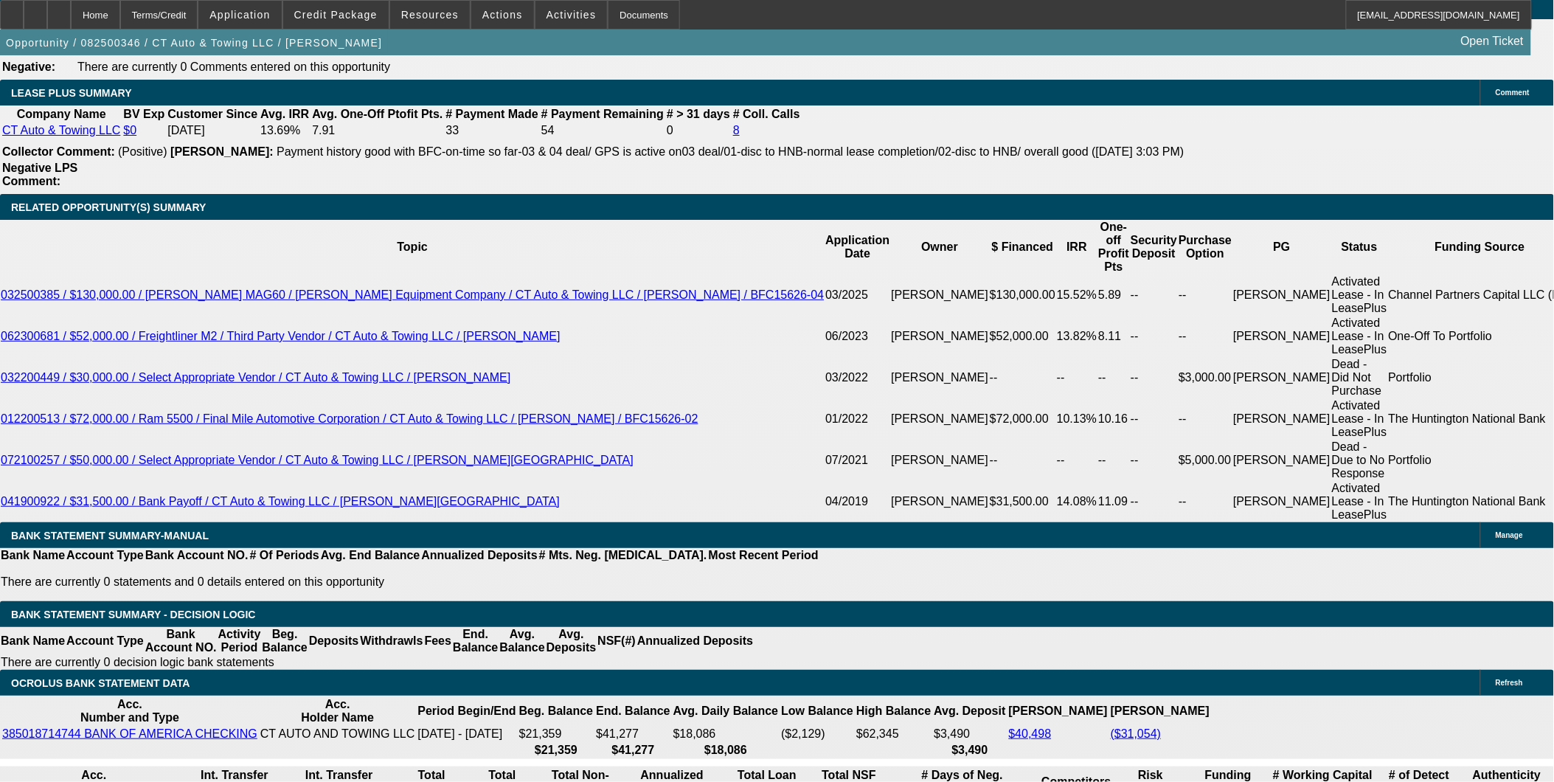
type input "260"
type input "2600"
type input "9.4"
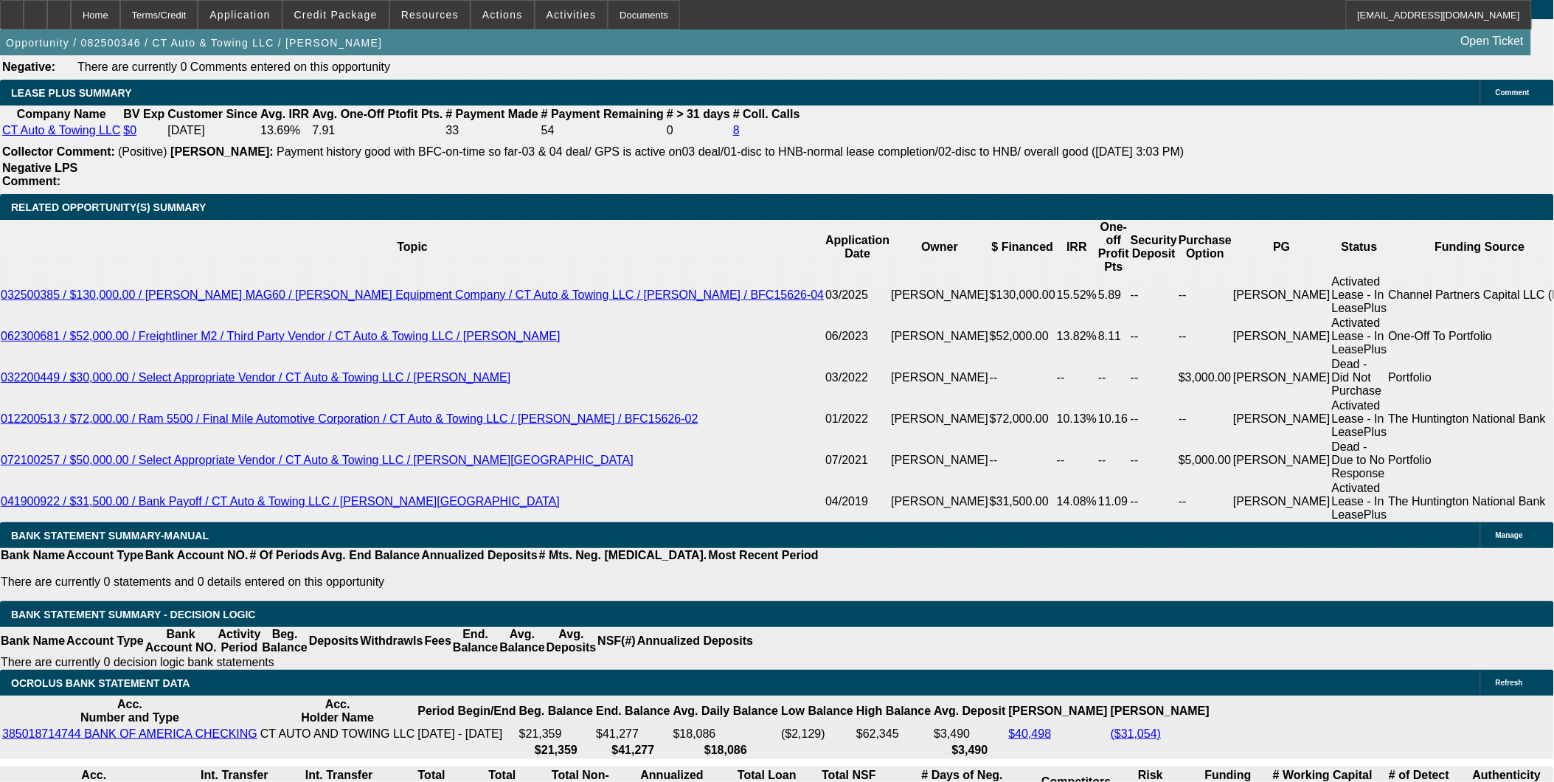
type input "$2,600.00"
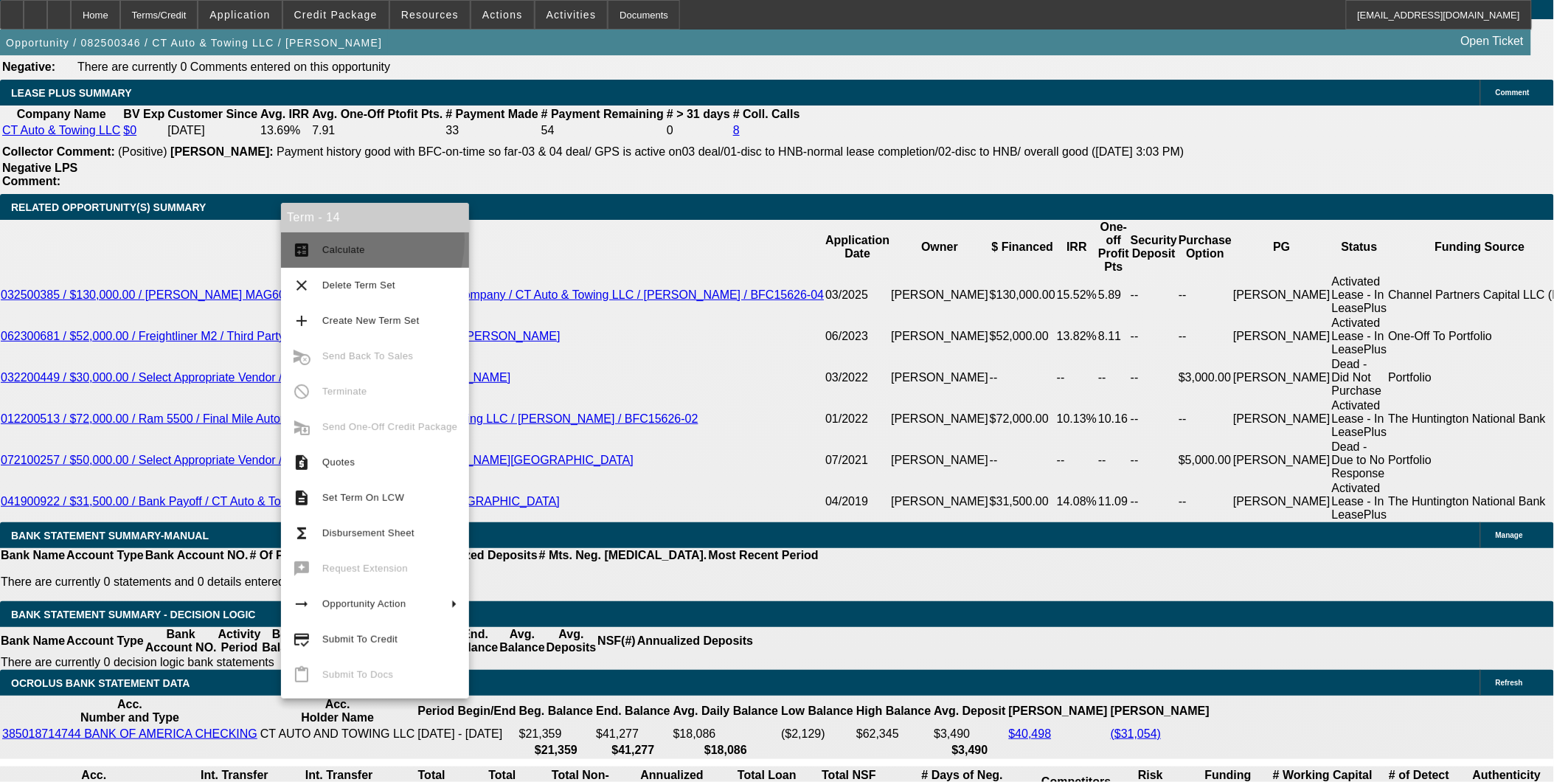
click at [339, 240] on button "calculate Calculate" at bounding box center [375, 249] width 188 height 35
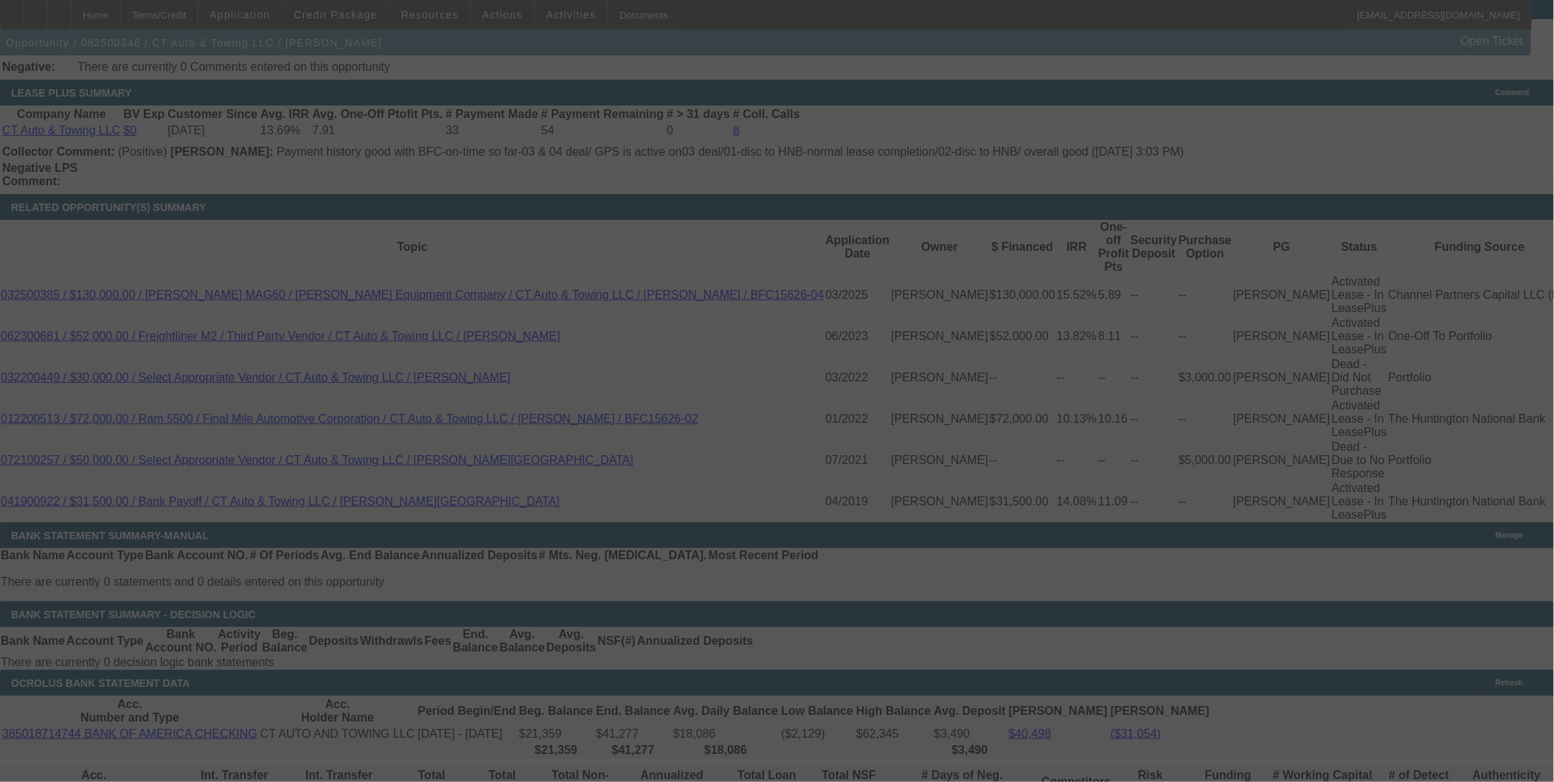
select select "0"
select select "2"
select select "0"
select select "6"
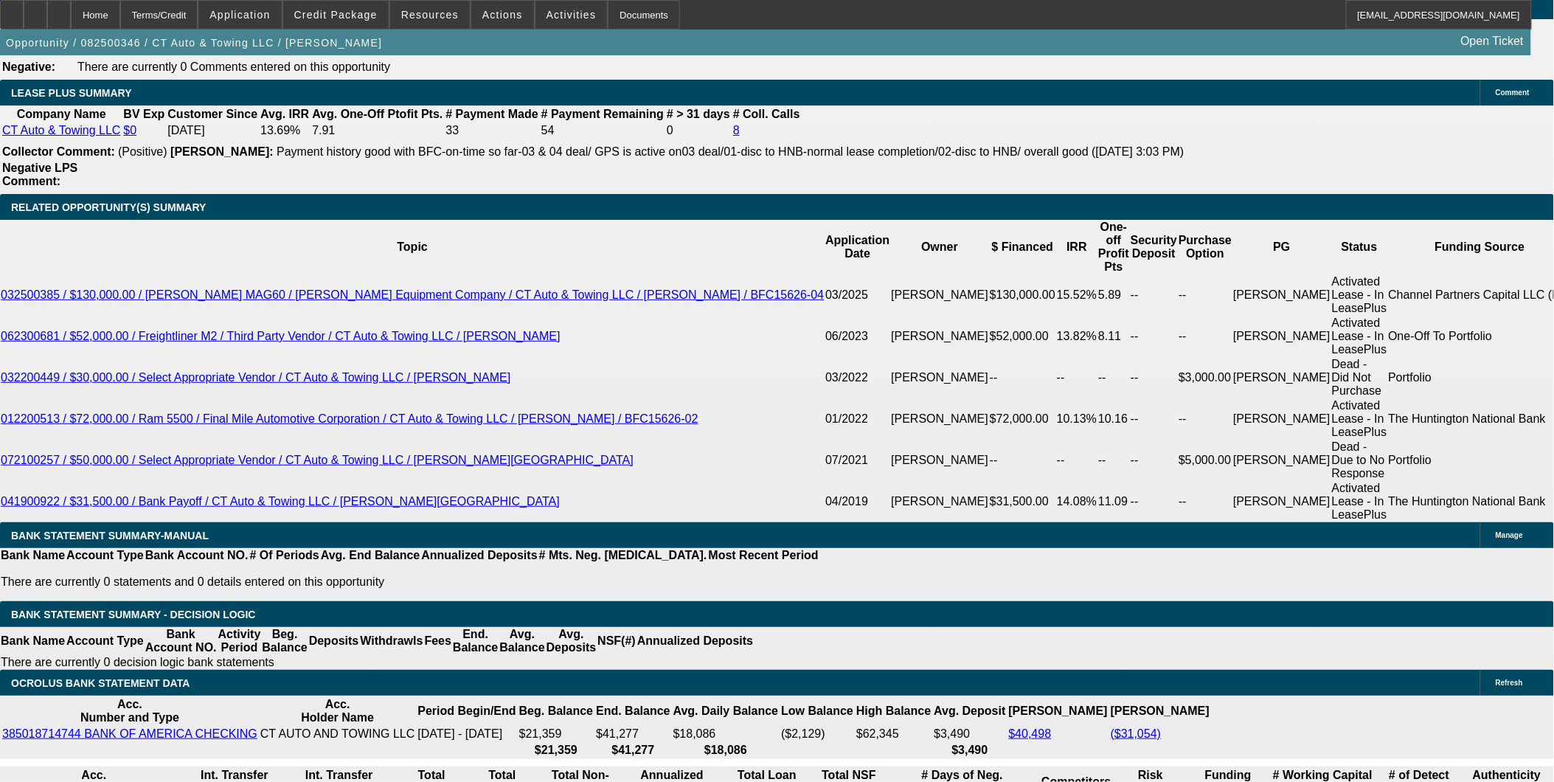
type input "26"
type input "UNKNOWN"
type input "2625"
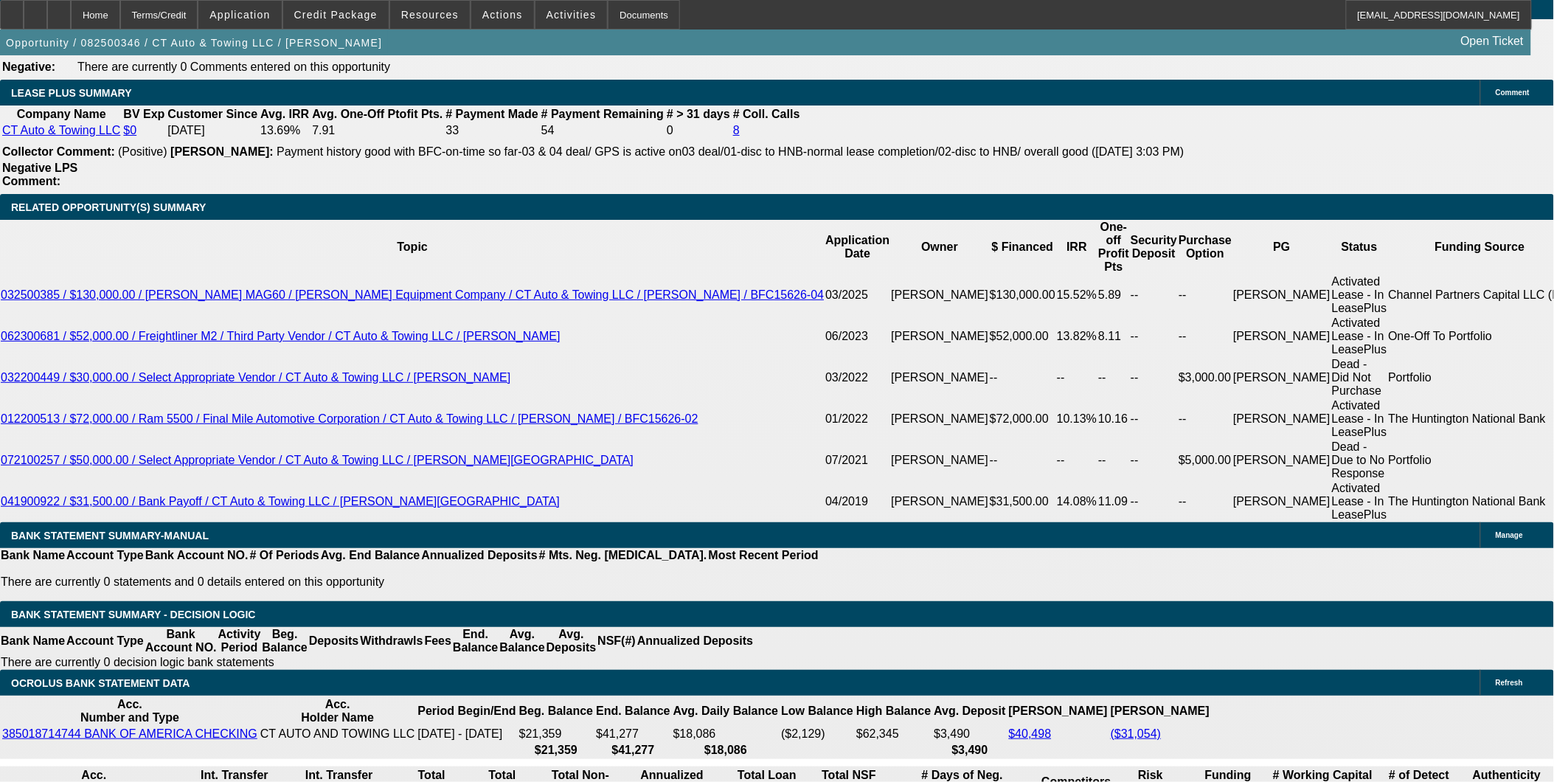
type input "9.8"
type input "$2,625.00"
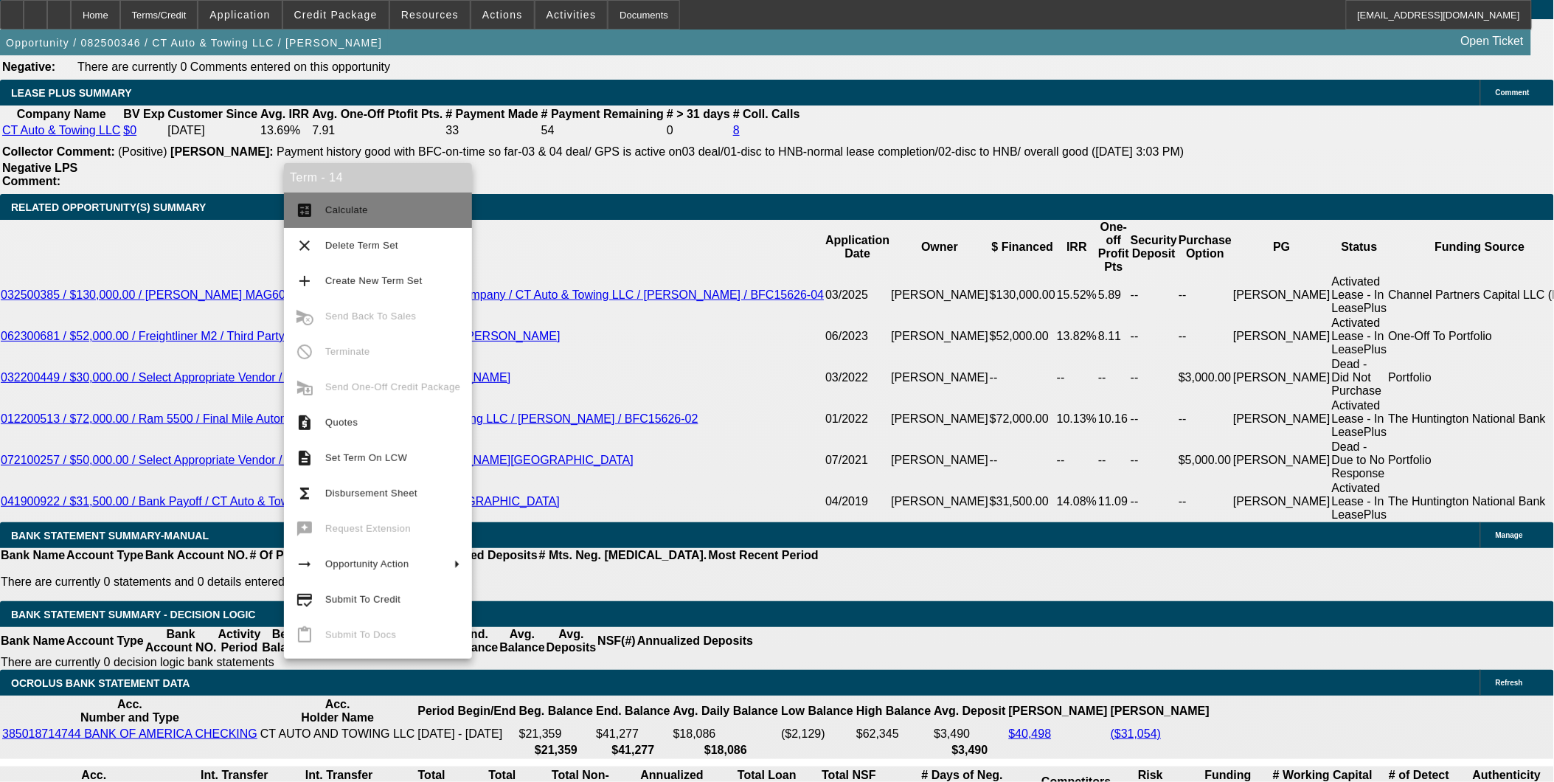
click at [344, 203] on span "Calculate" at bounding box center [392, 210] width 135 height 18
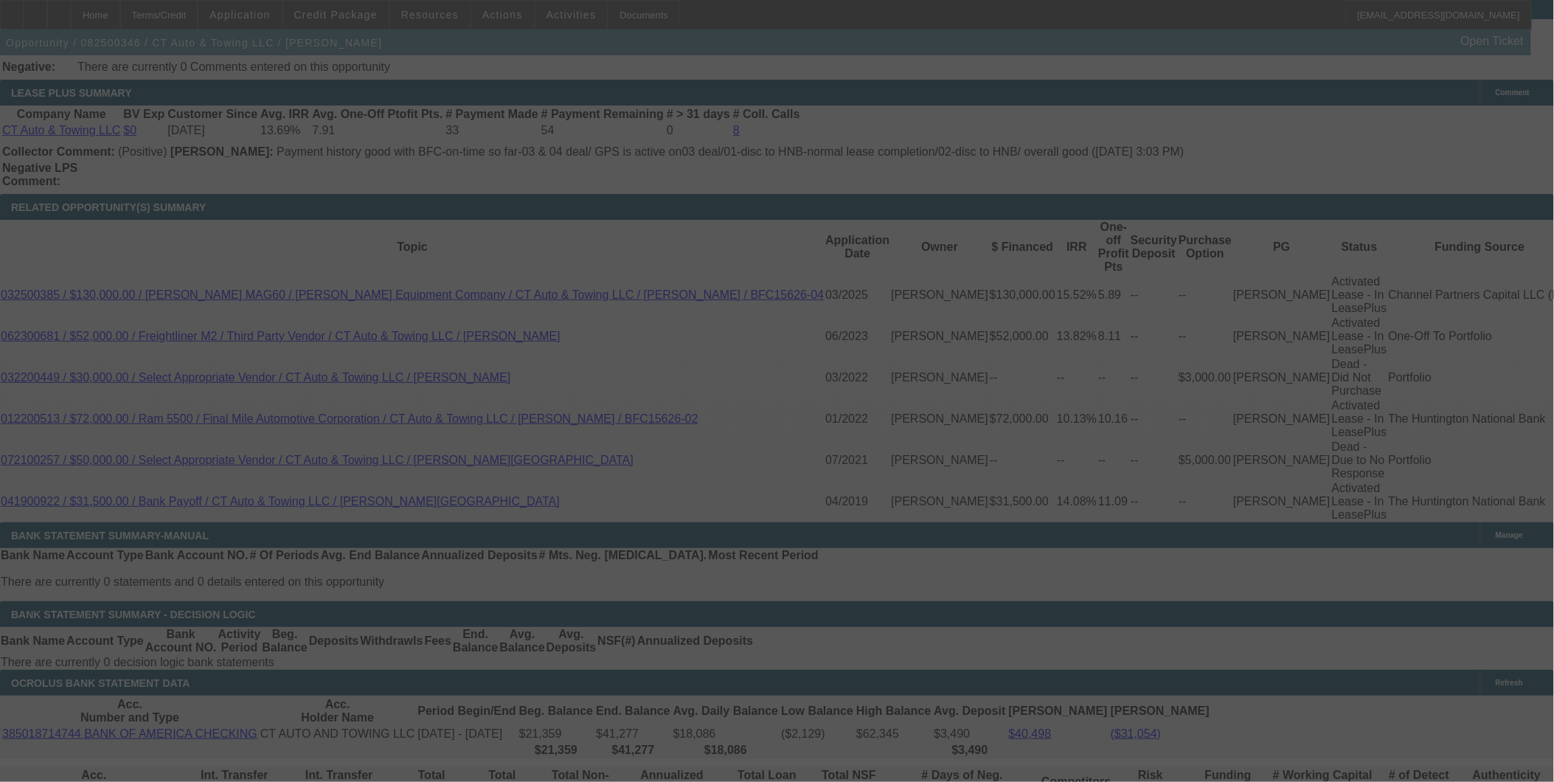
select select "0"
select select "2"
select select "0"
select select "6"
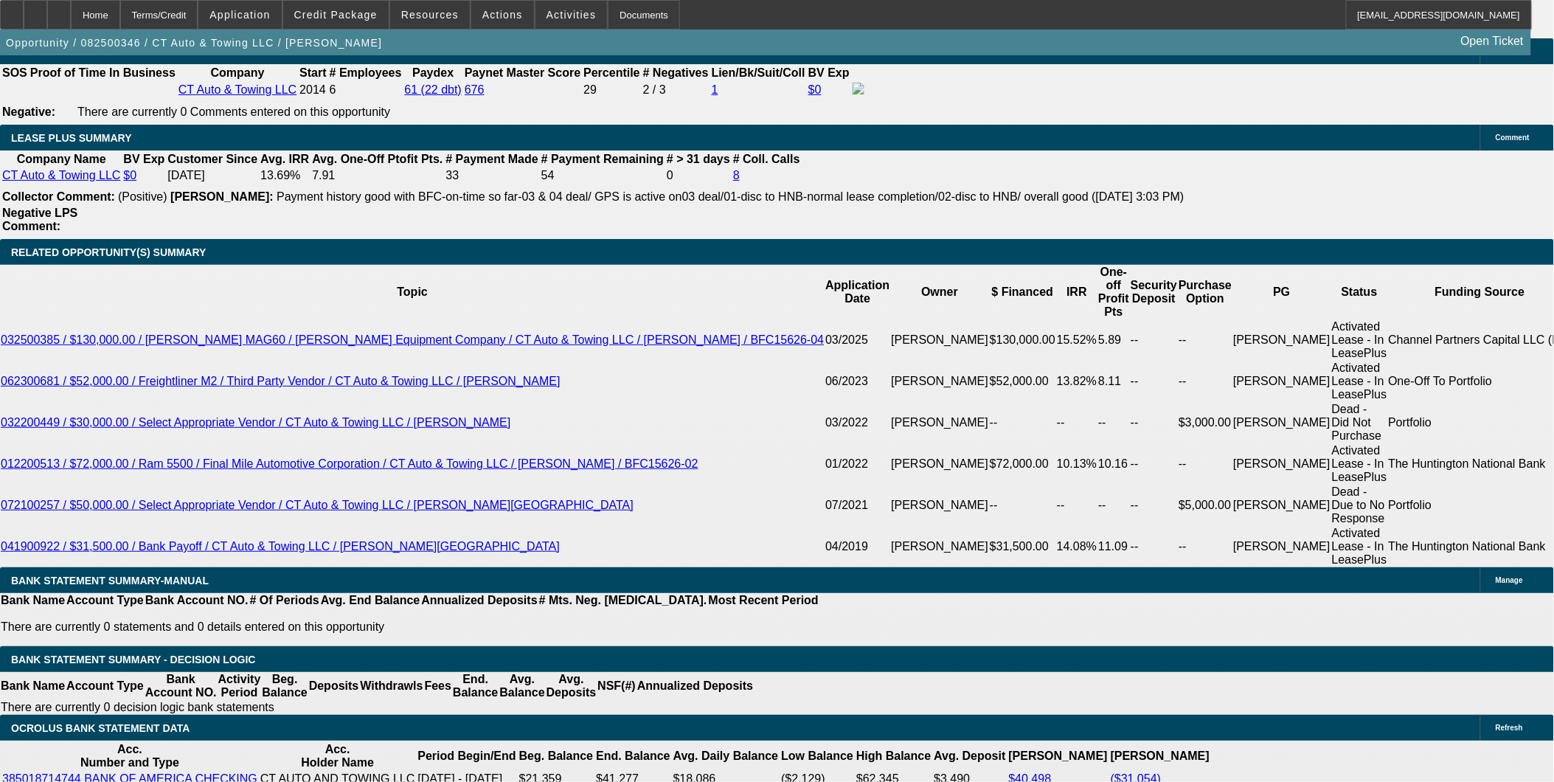
scroll to position [2376, 0]
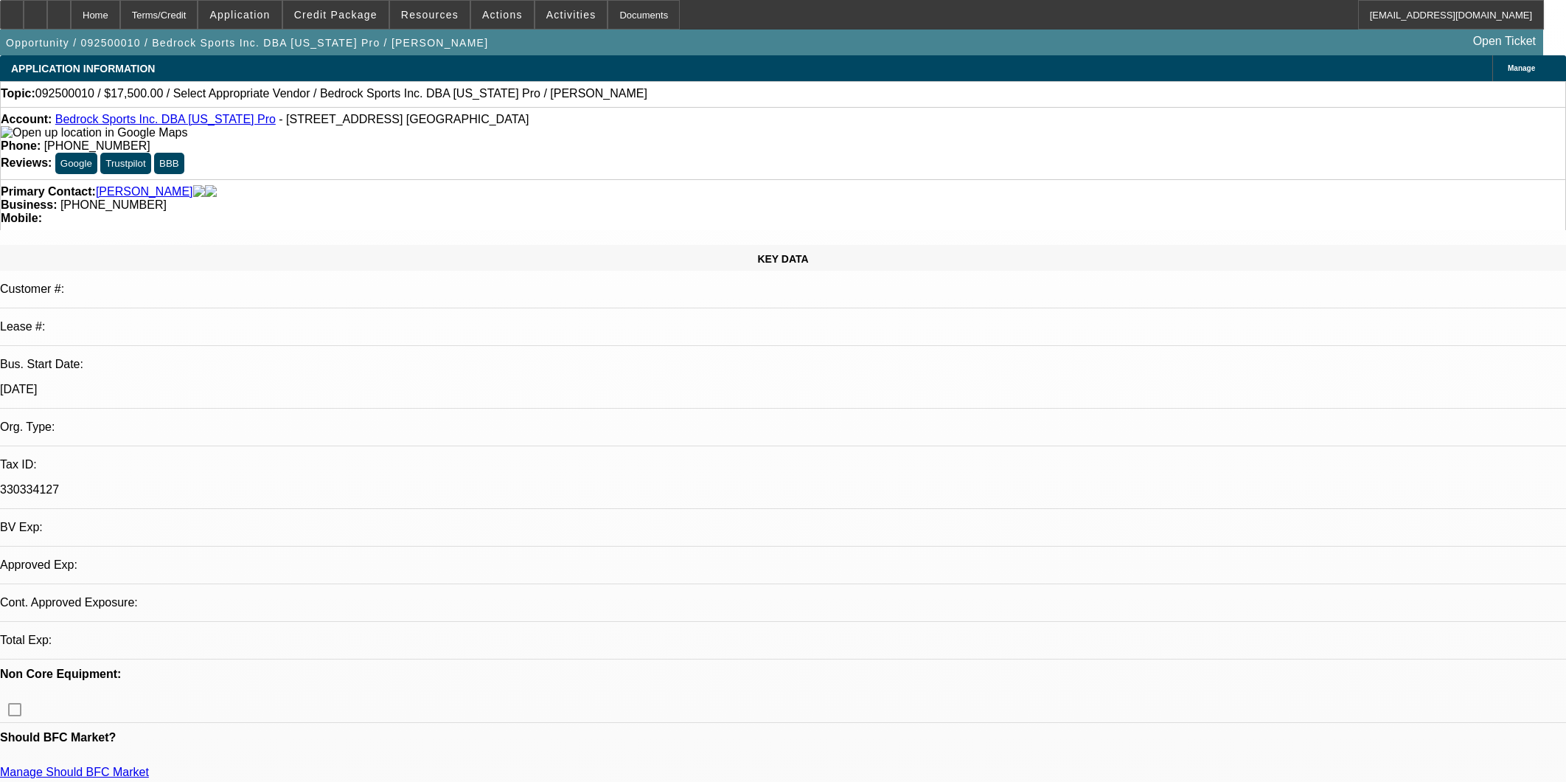
select select "0"
select select "2"
select select "0.1"
select select "2"
select select "4"
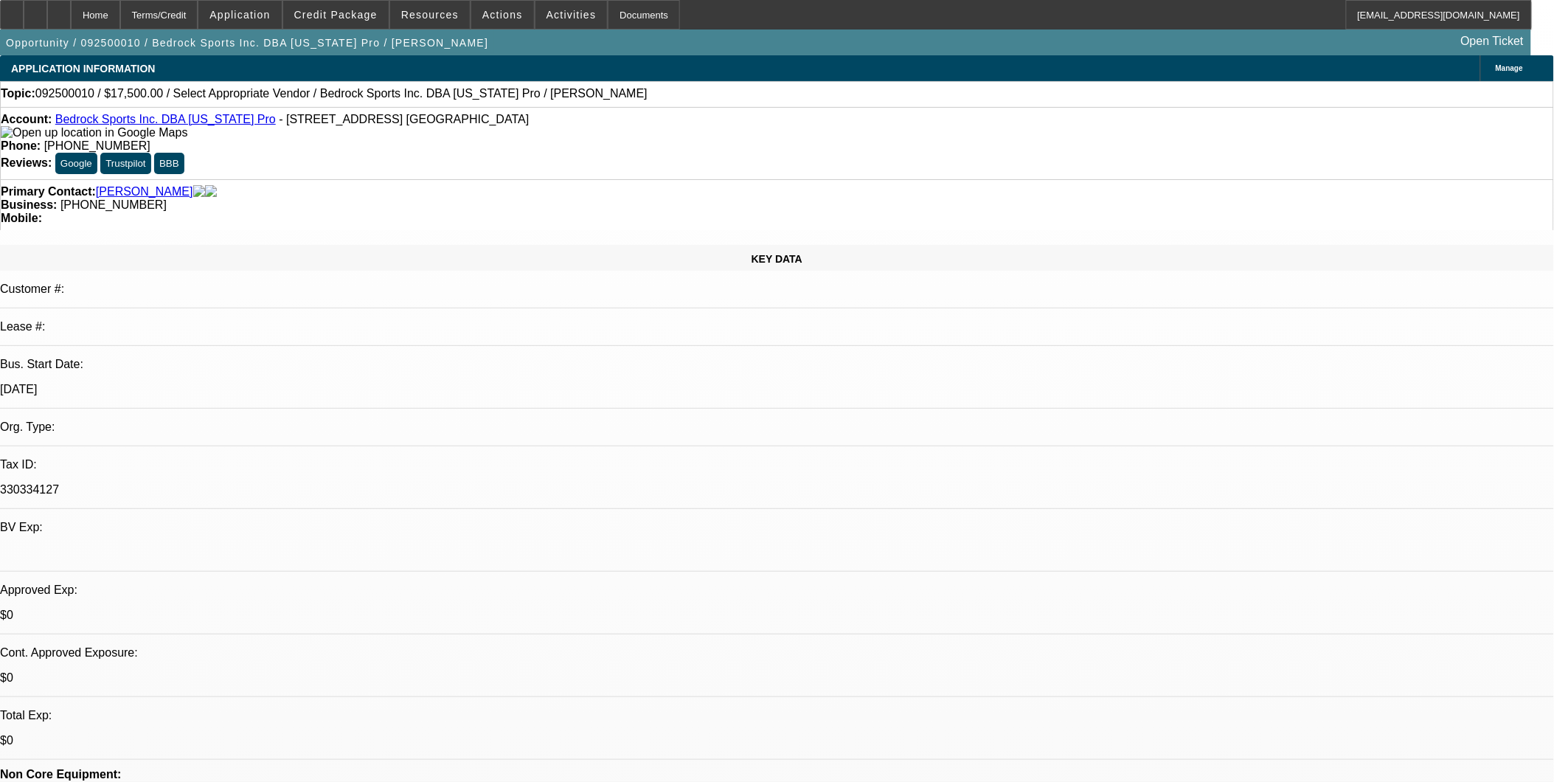
select select "0"
select select "2"
select select "0.1"
select select "4"
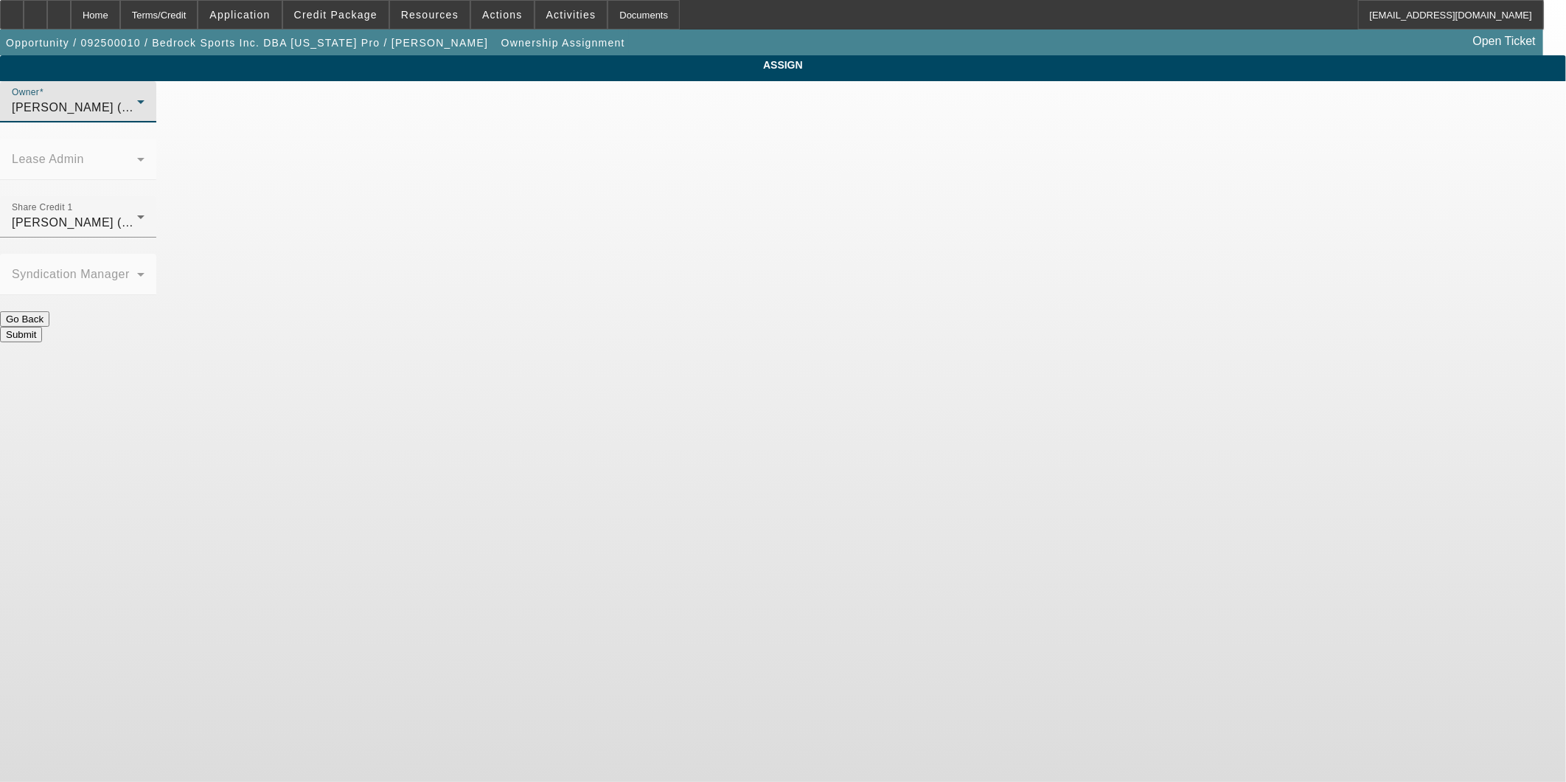
click at [137, 117] on div "[PERSON_NAME] (Lvl 6)" at bounding box center [74, 108] width 125 height 18
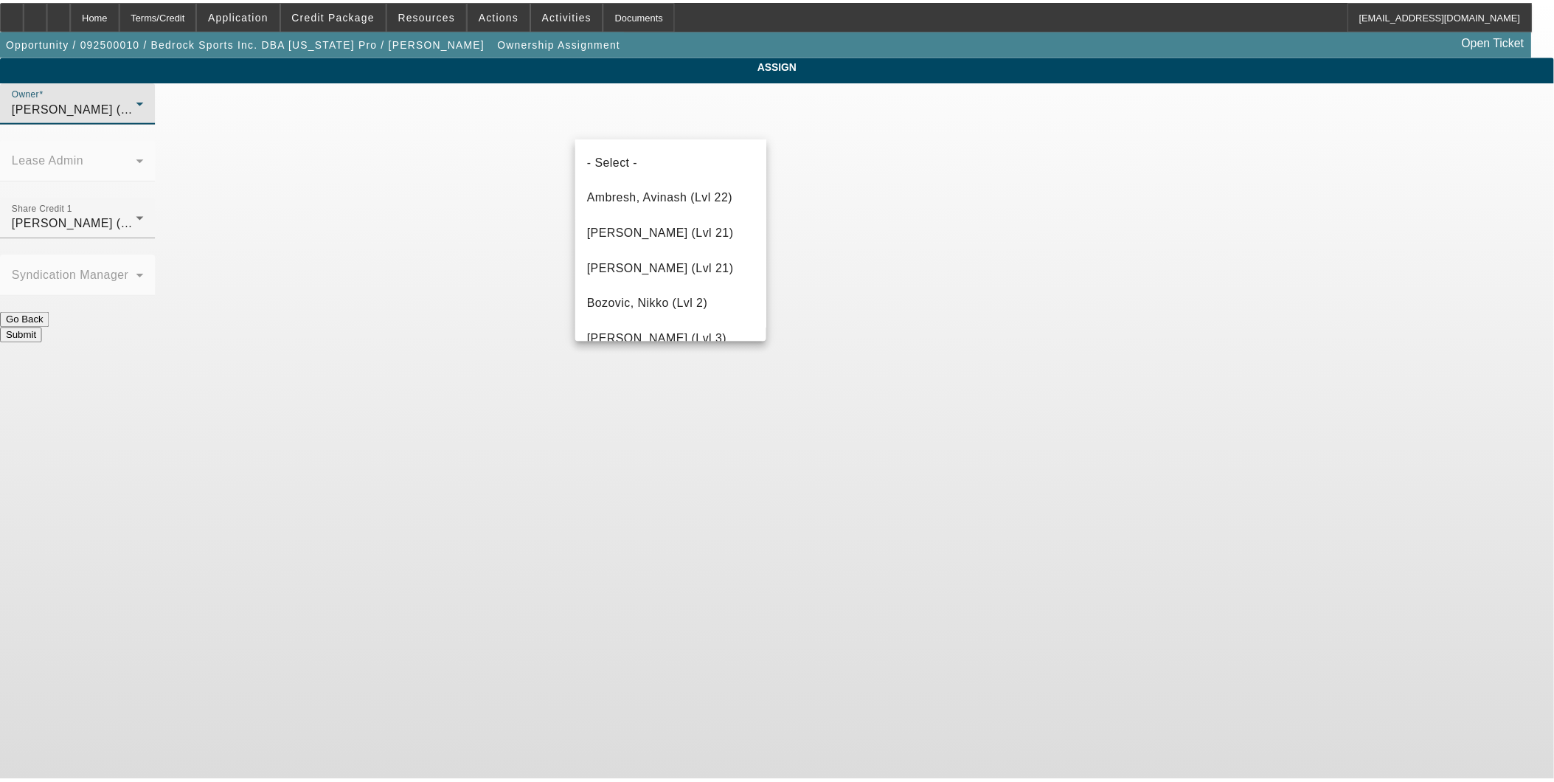
scroll to position [2075, 0]
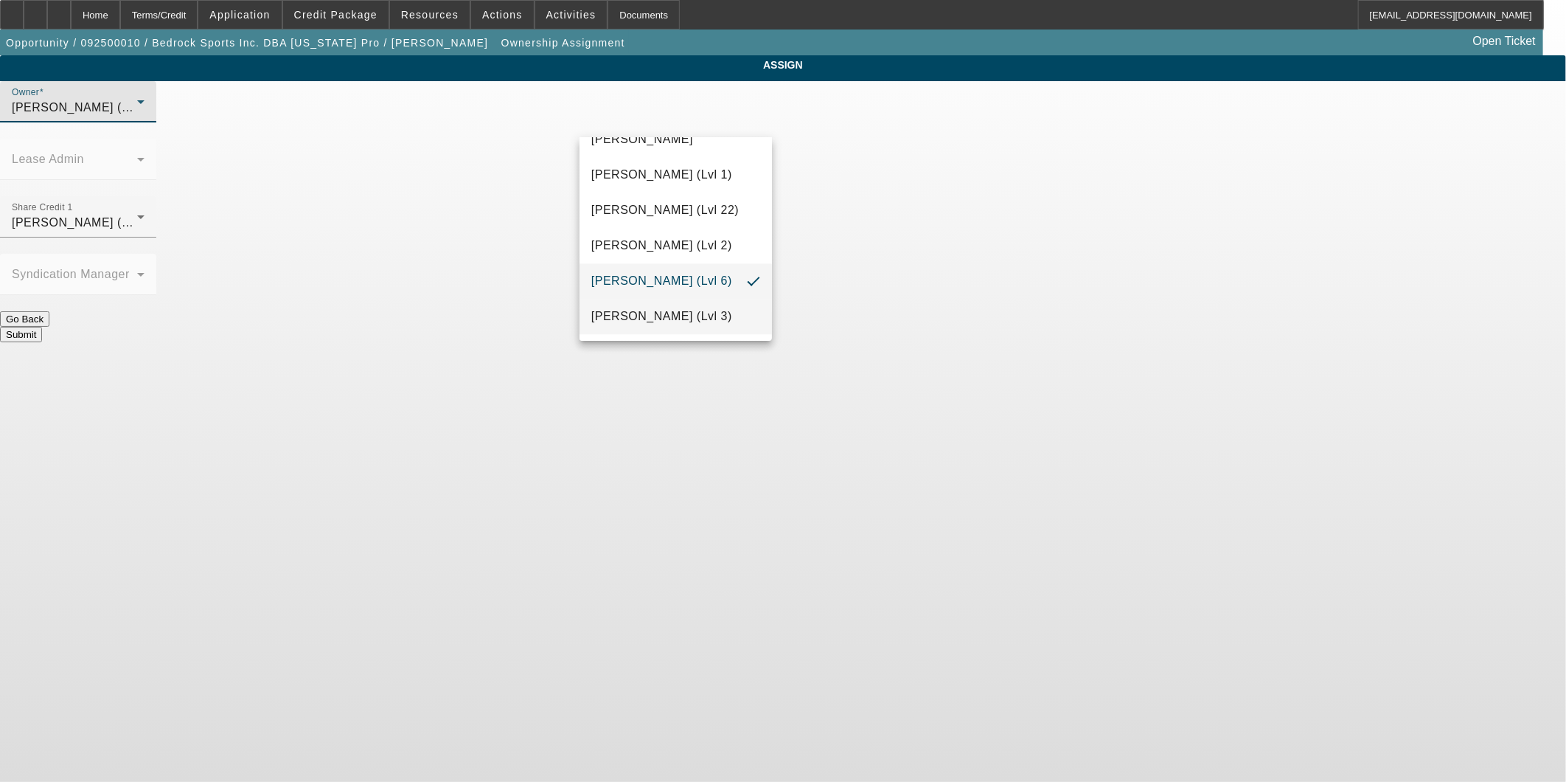
click at [680, 317] on span "[PERSON_NAME] (Lvl 3)" at bounding box center [661, 317] width 141 height 18
click at [42, 327] on button "Submit" at bounding box center [21, 334] width 42 height 15
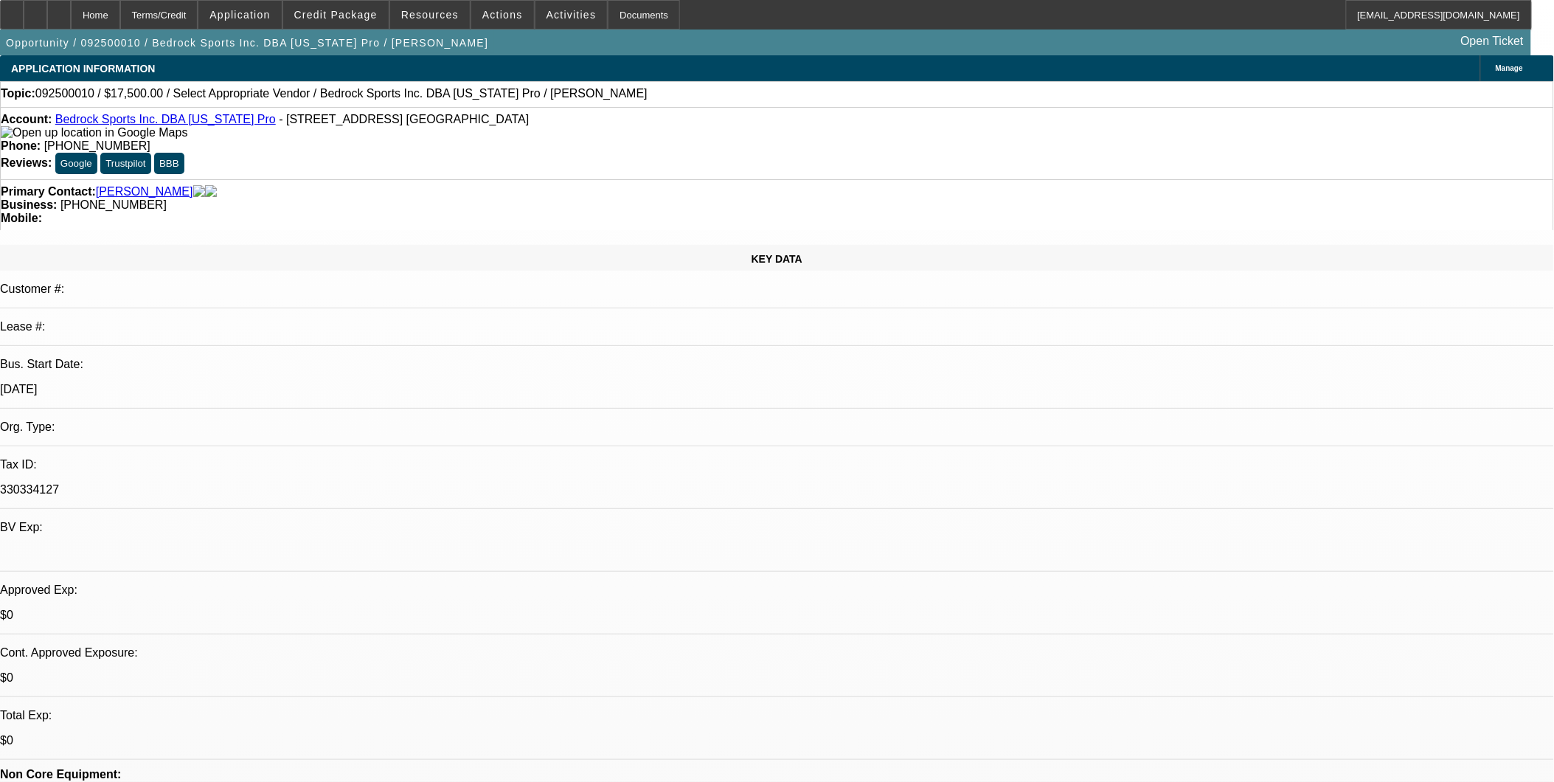
select select "0"
select select "2"
select select "0.1"
select select "4"
